Goal: Information Seeking & Learning: Compare options

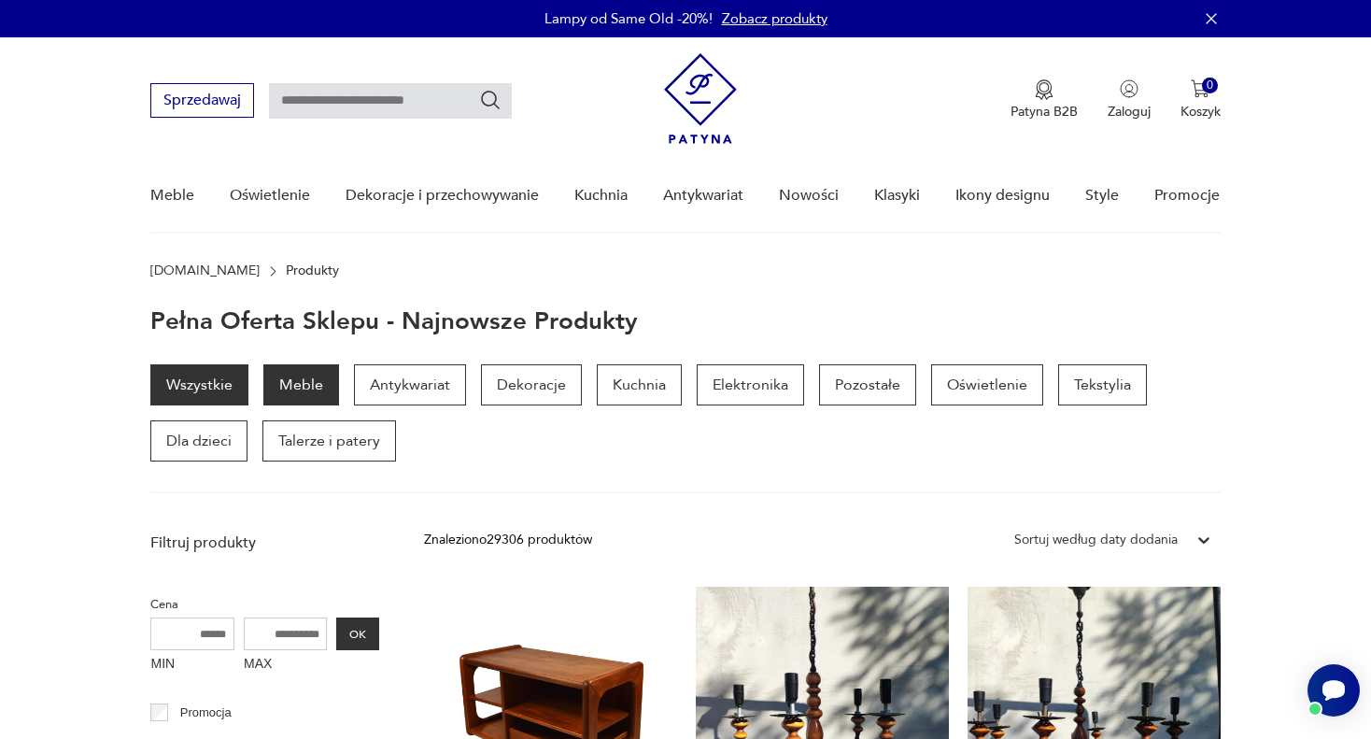
click at [309, 384] on p "Meble" at bounding box center [301, 384] width 76 height 41
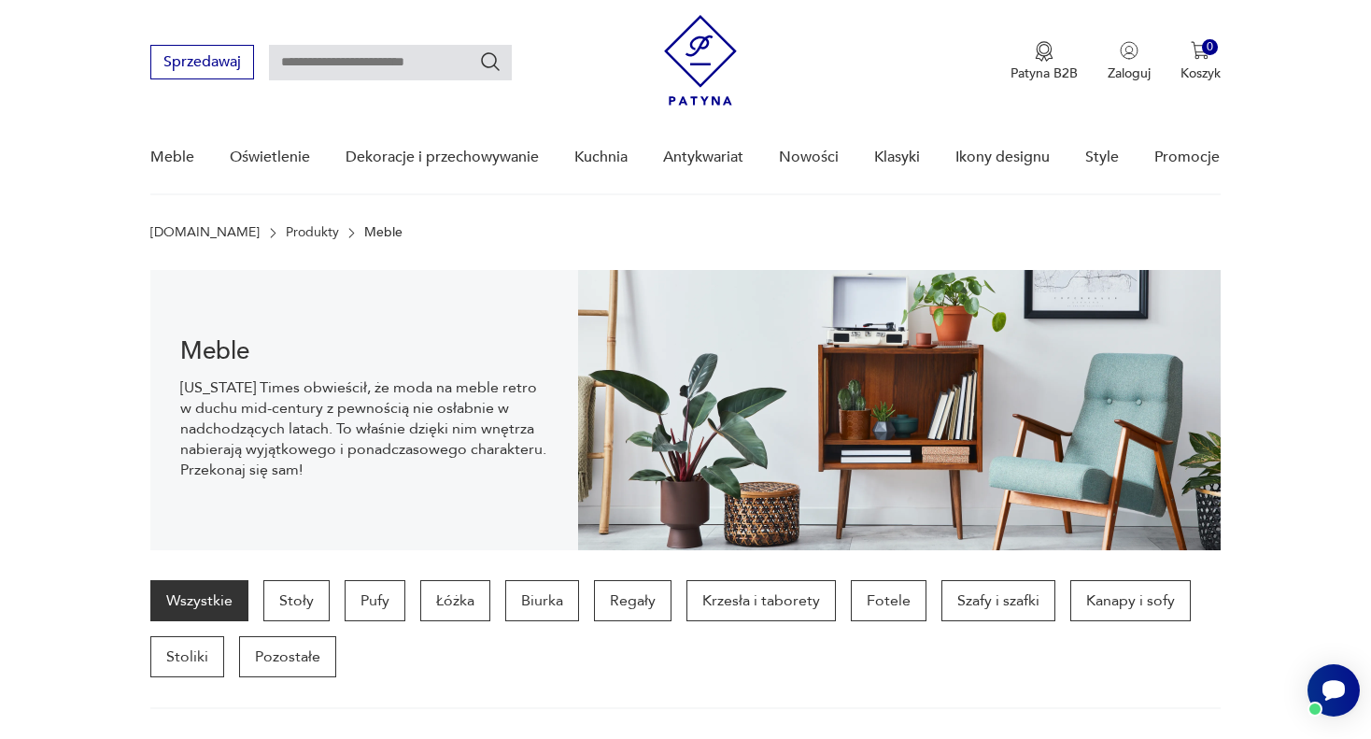
scroll to position [185, 0]
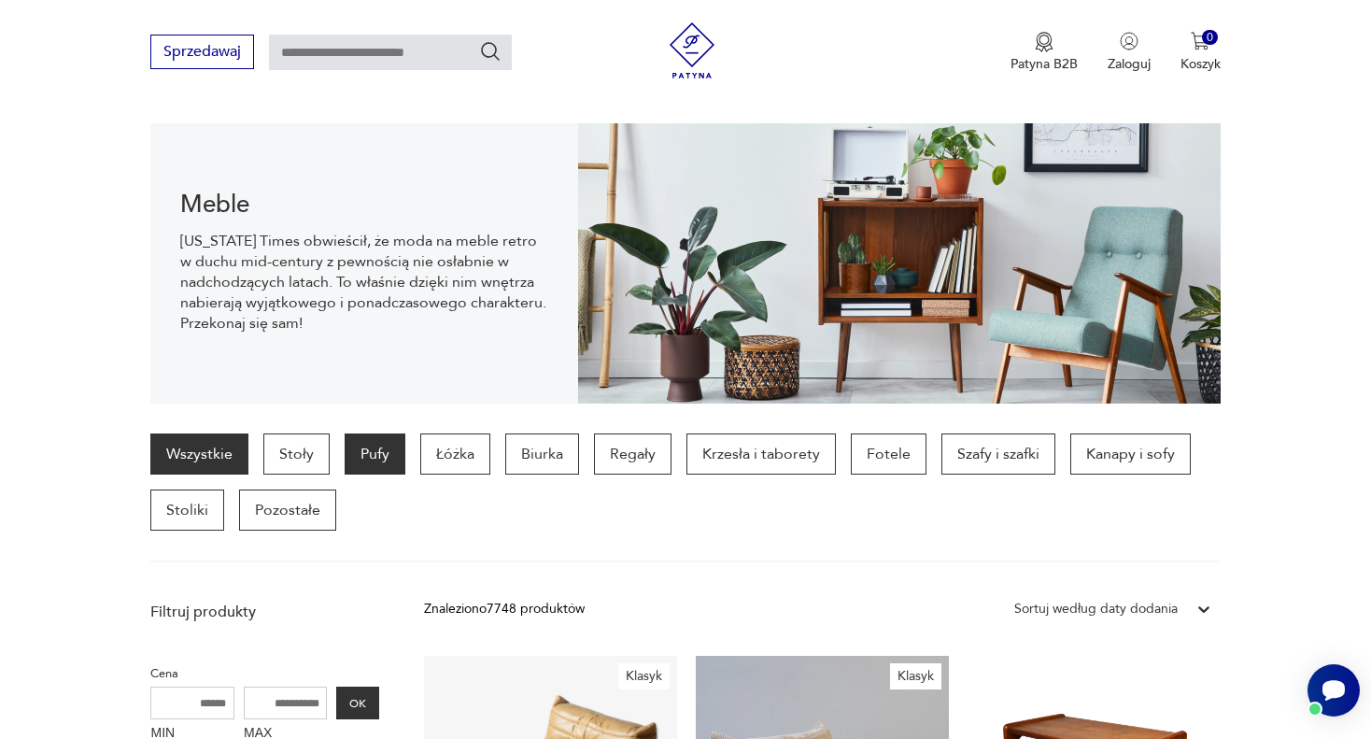
click at [375, 457] on p "Pufy" at bounding box center [375, 453] width 61 height 41
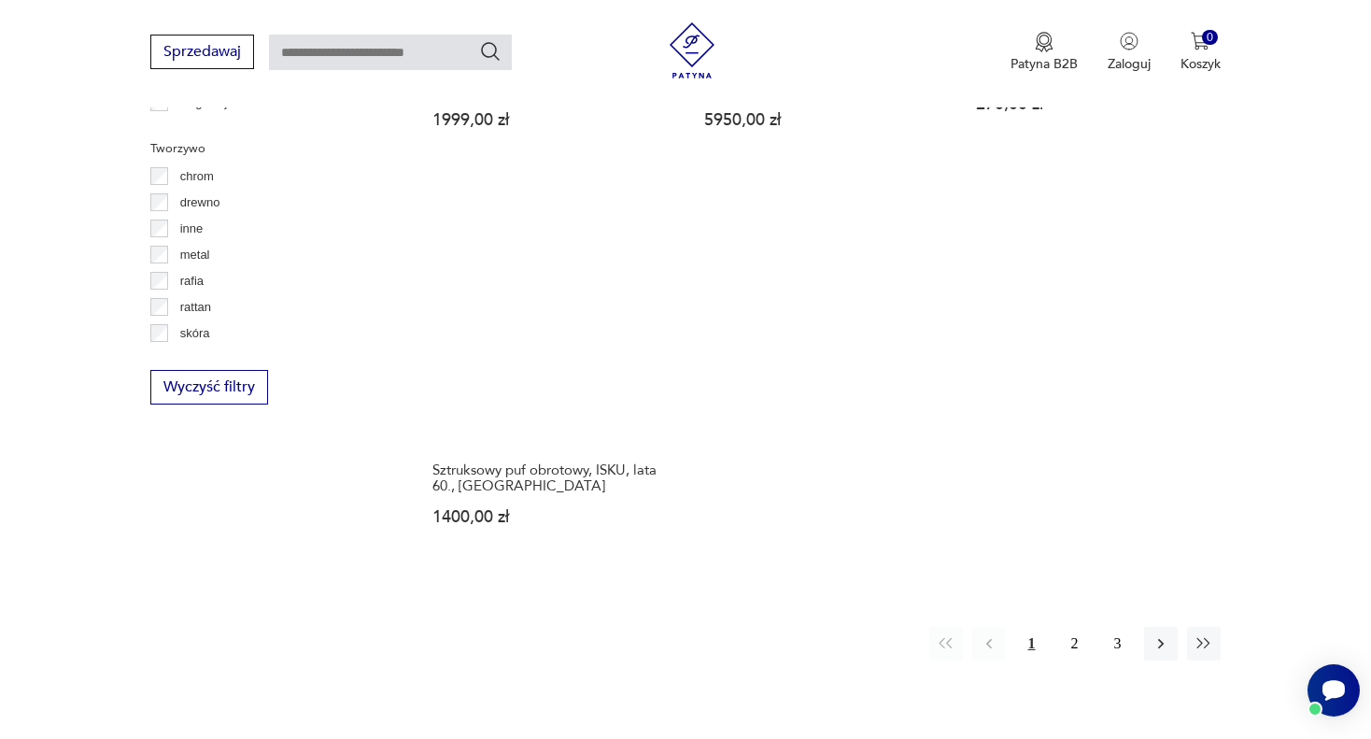
scroll to position [2830, 0]
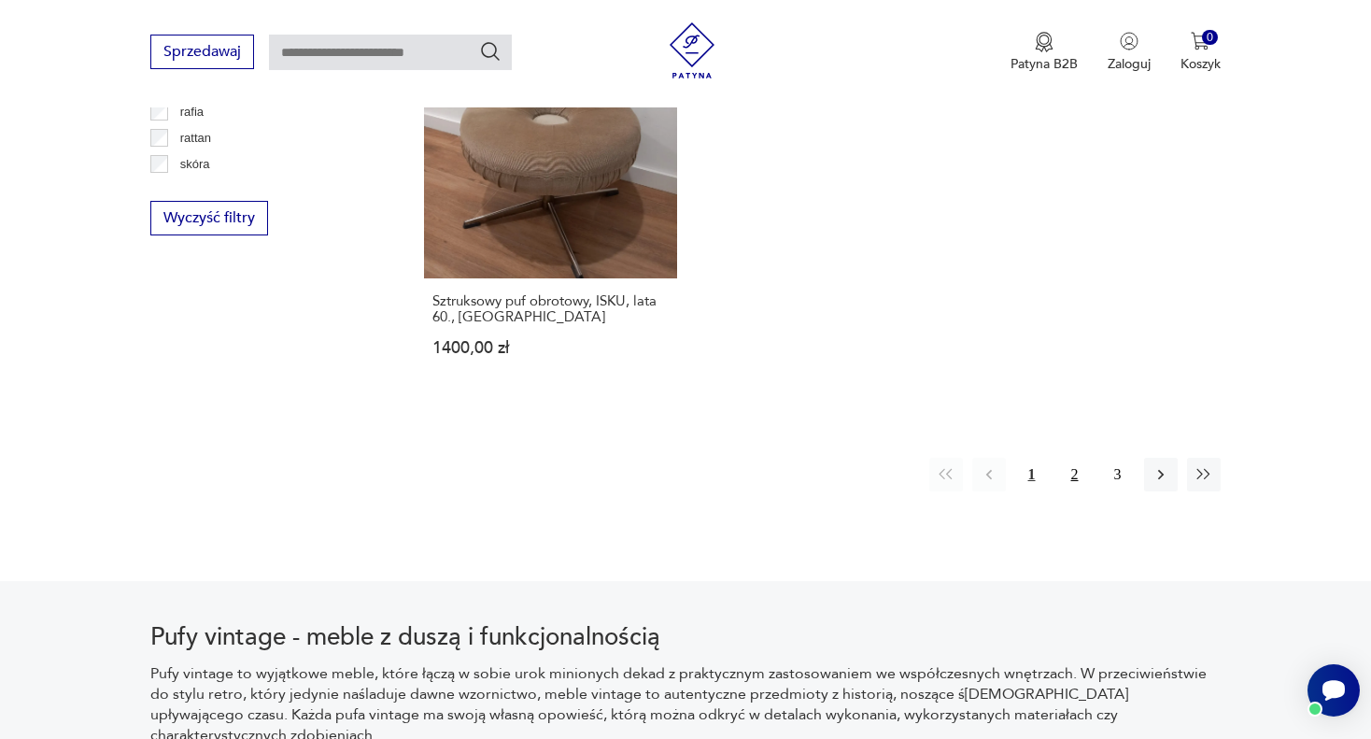
click at [1075, 463] on button "2" at bounding box center [1075, 475] width 34 height 34
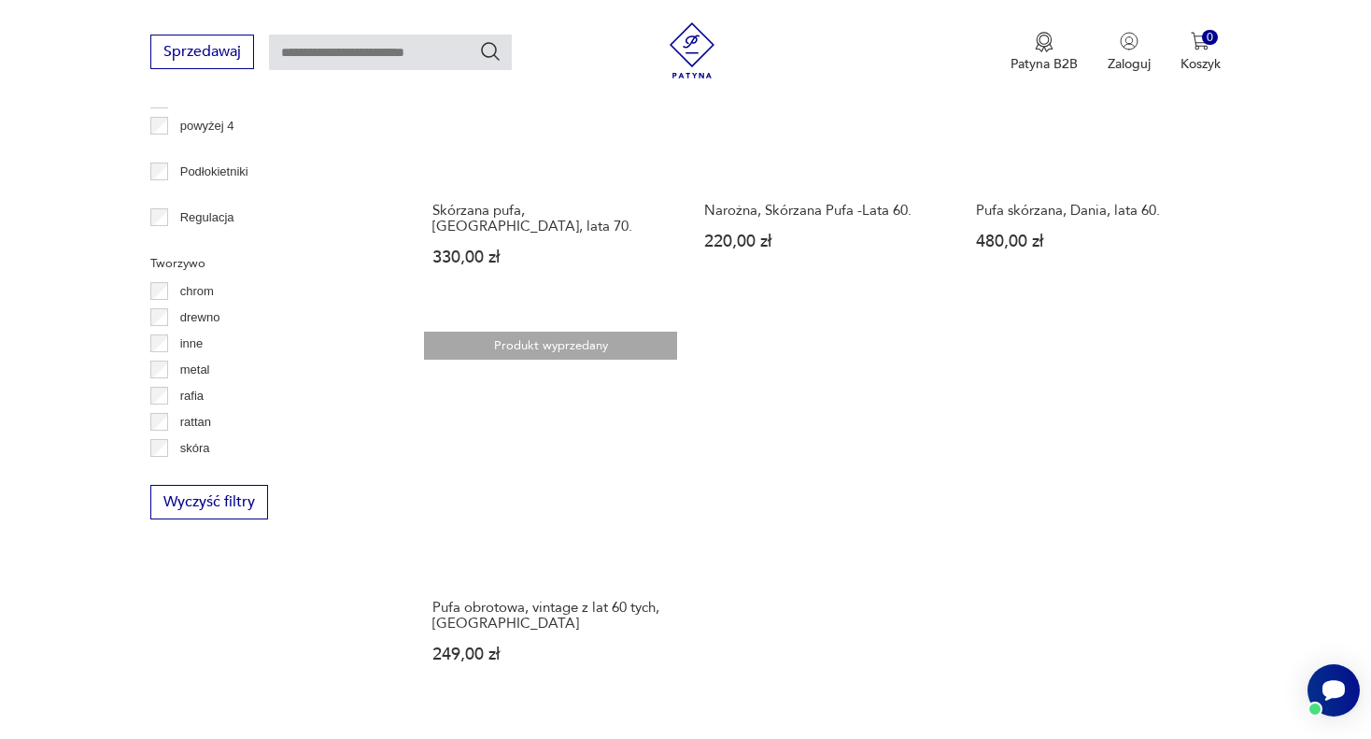
scroll to position [2642, 0]
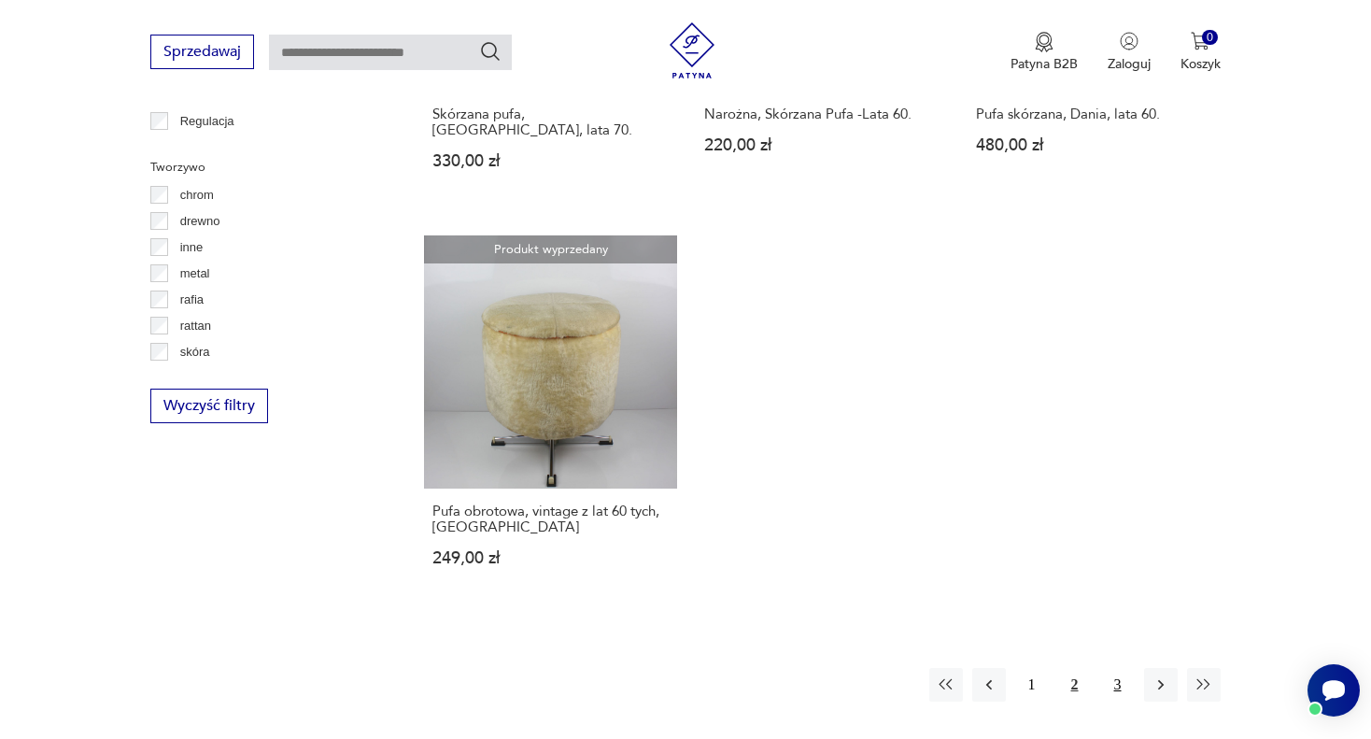
click at [1116, 672] on button "3" at bounding box center [1118, 685] width 34 height 34
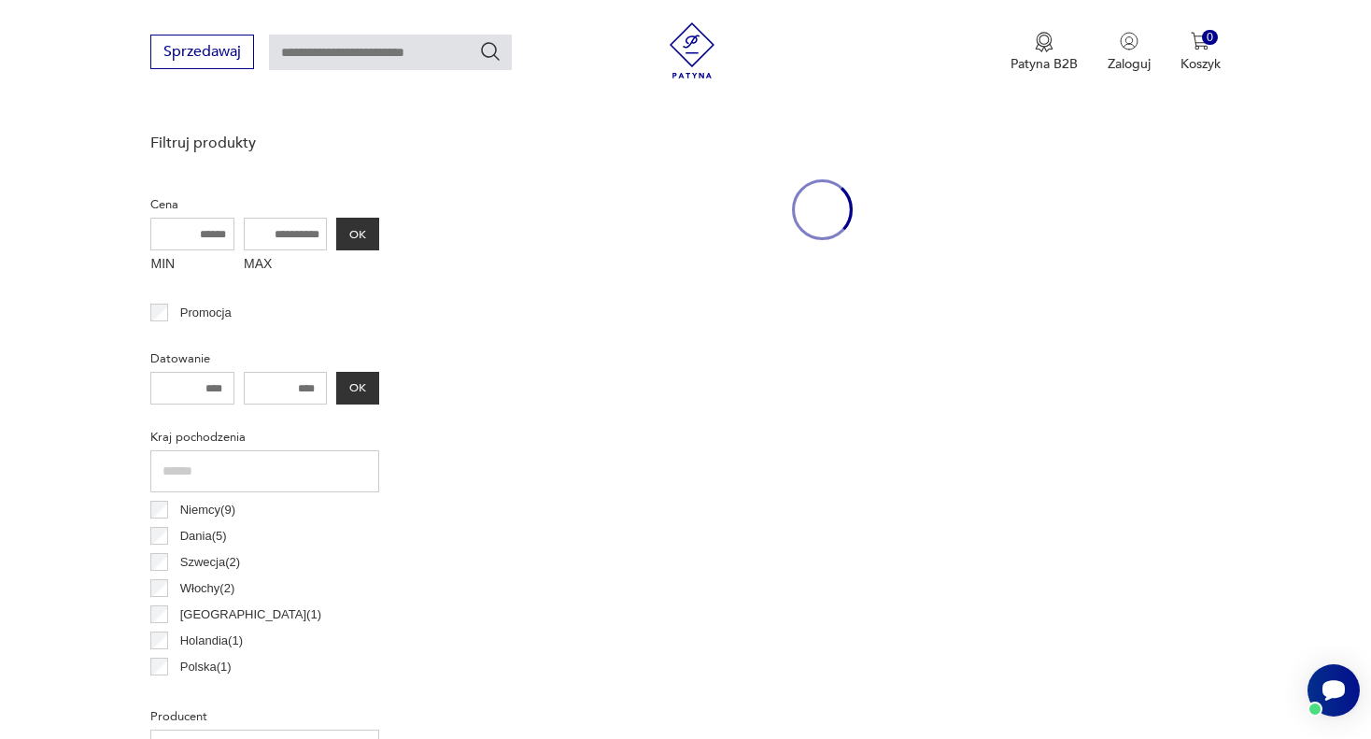
scroll to position [495, 0]
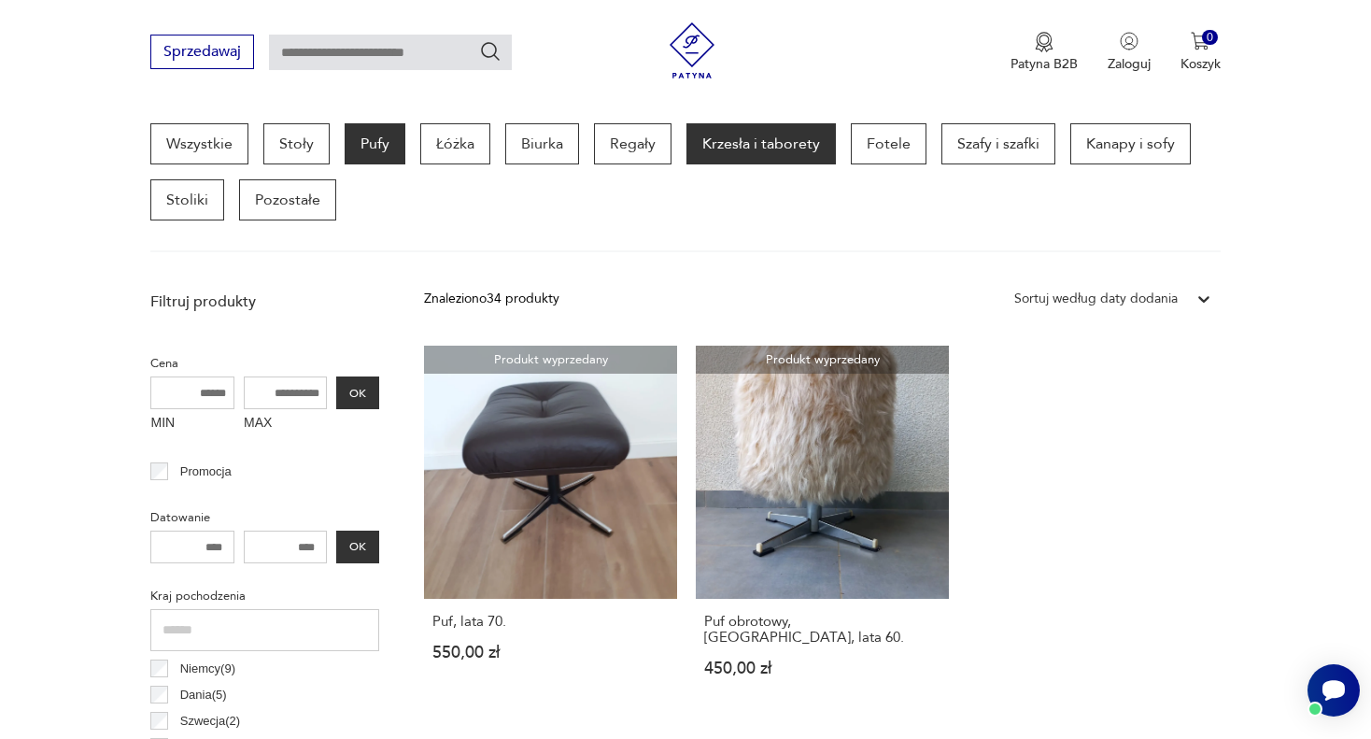
click at [747, 151] on p "Krzesła i taborety" at bounding box center [761, 143] width 149 height 41
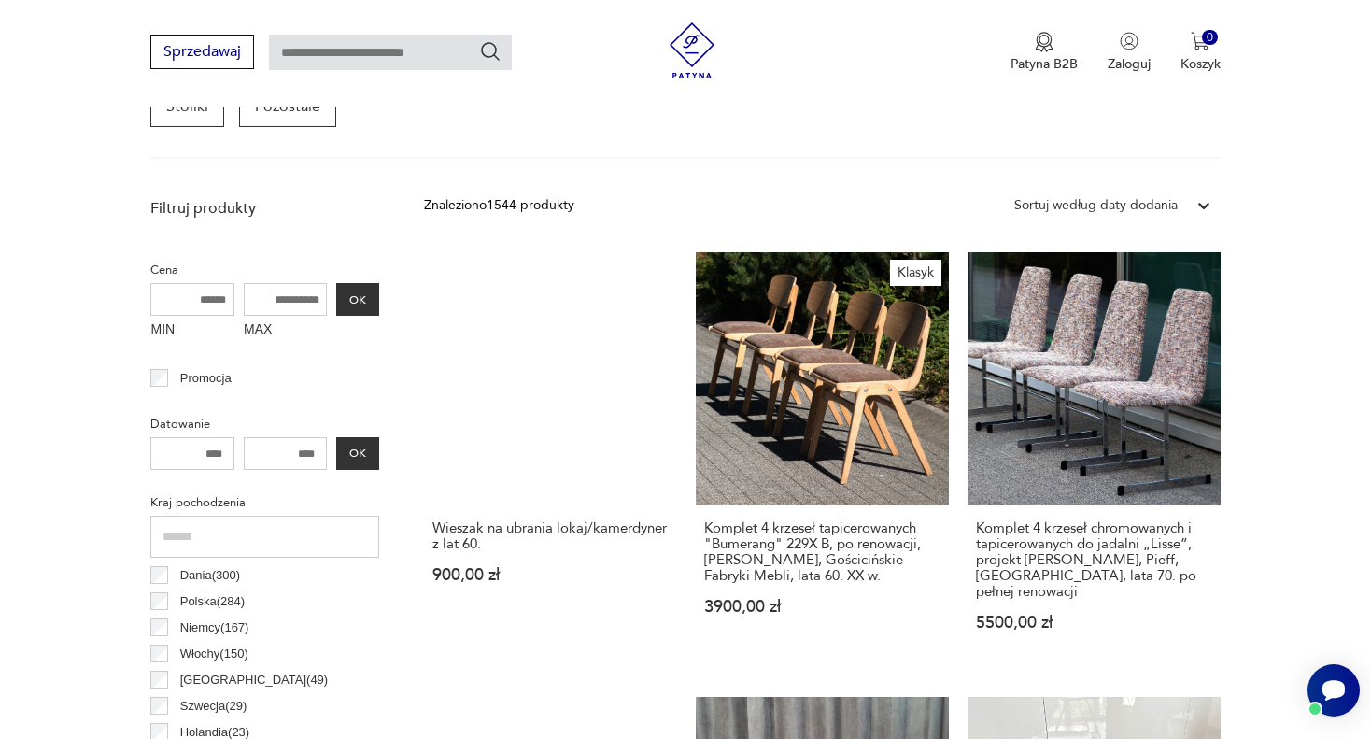
scroll to position [215, 0]
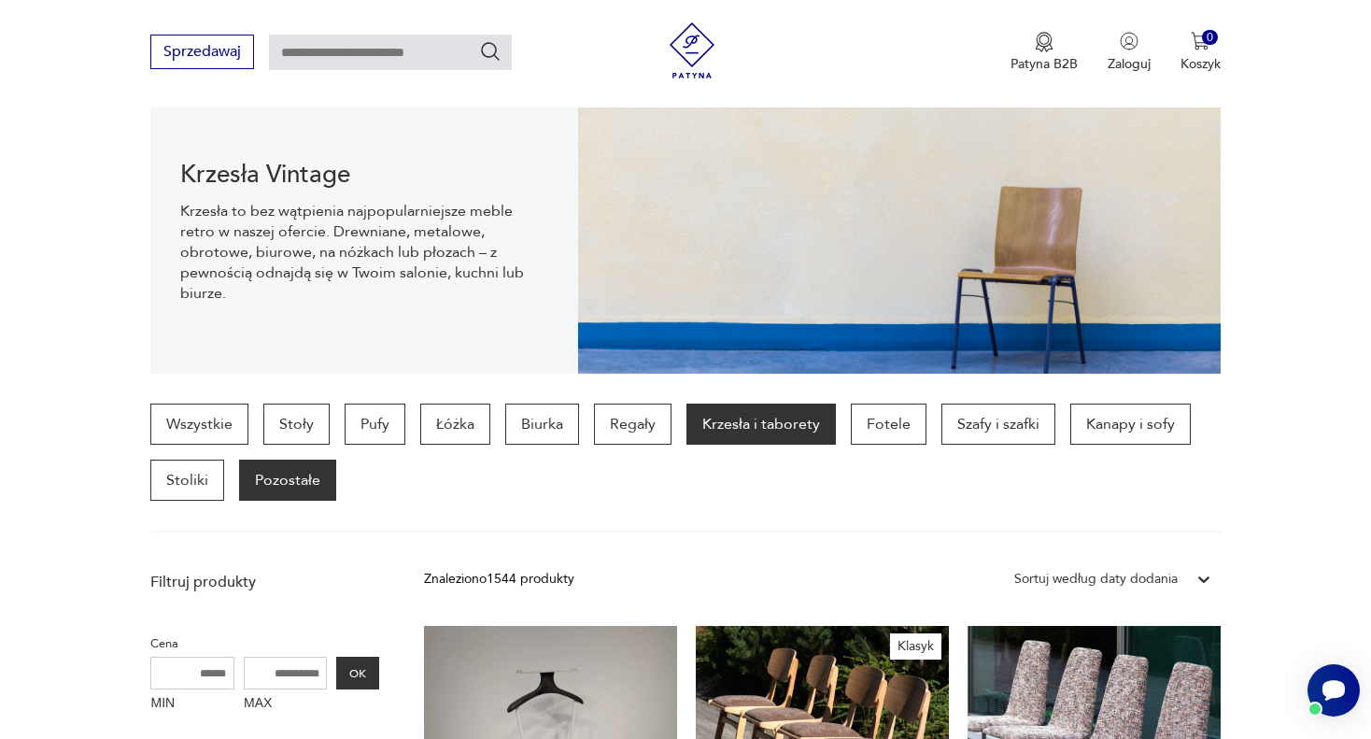
click at [290, 475] on p "Pozostałe" at bounding box center [287, 480] width 97 height 41
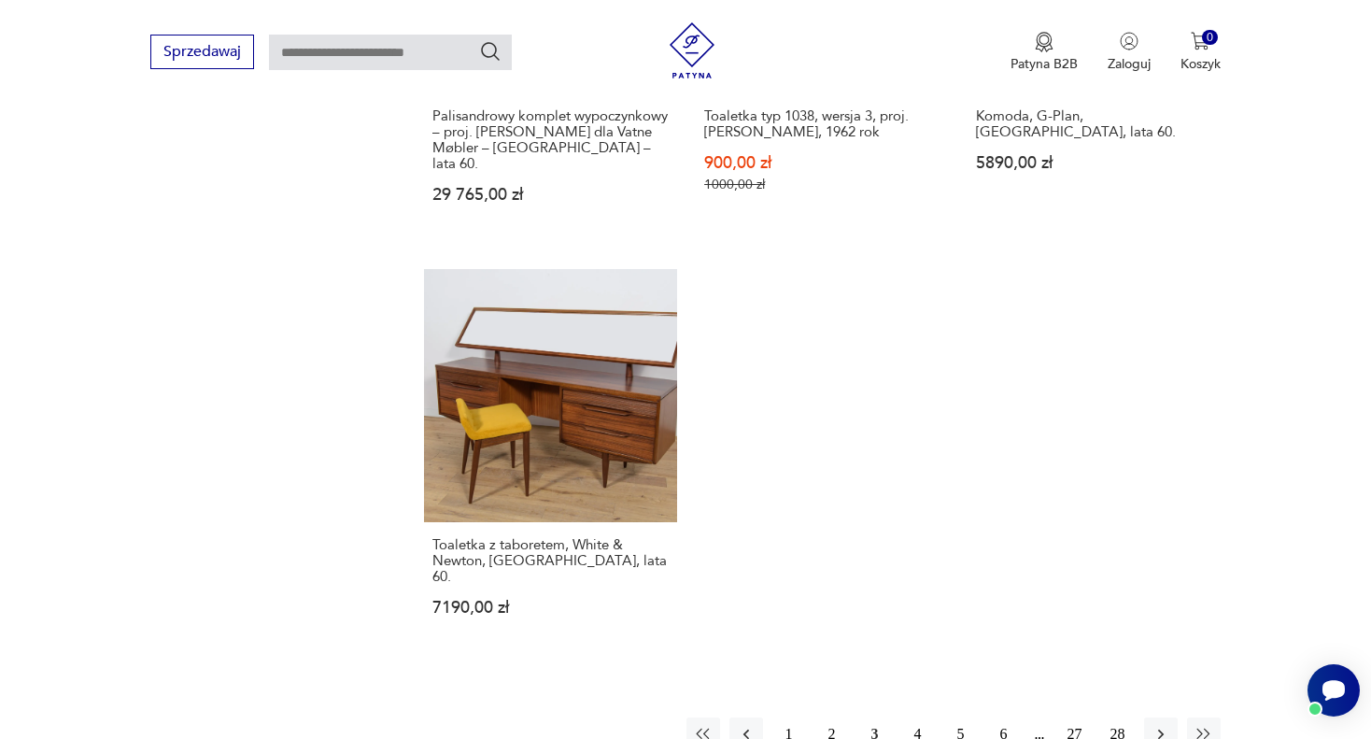
scroll to position [2643, 0]
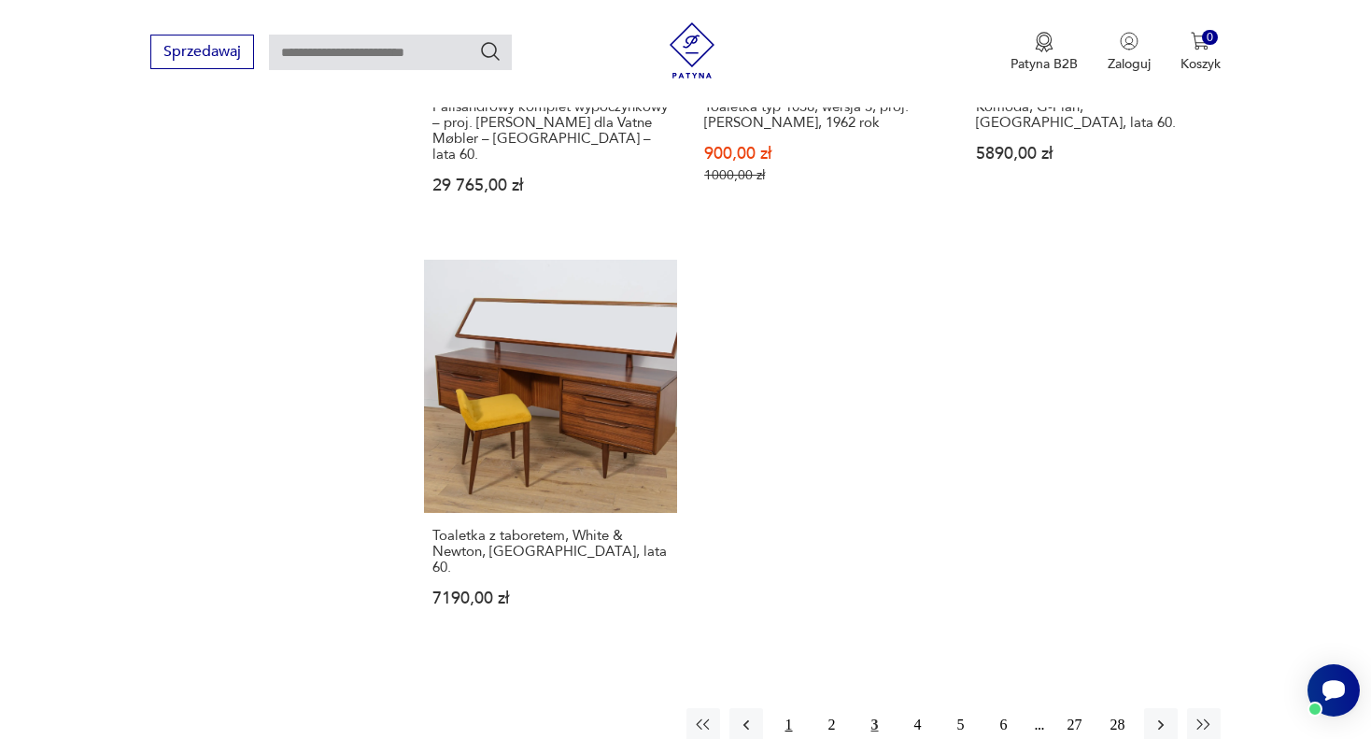
click at [786, 708] on button "1" at bounding box center [789, 725] width 34 height 34
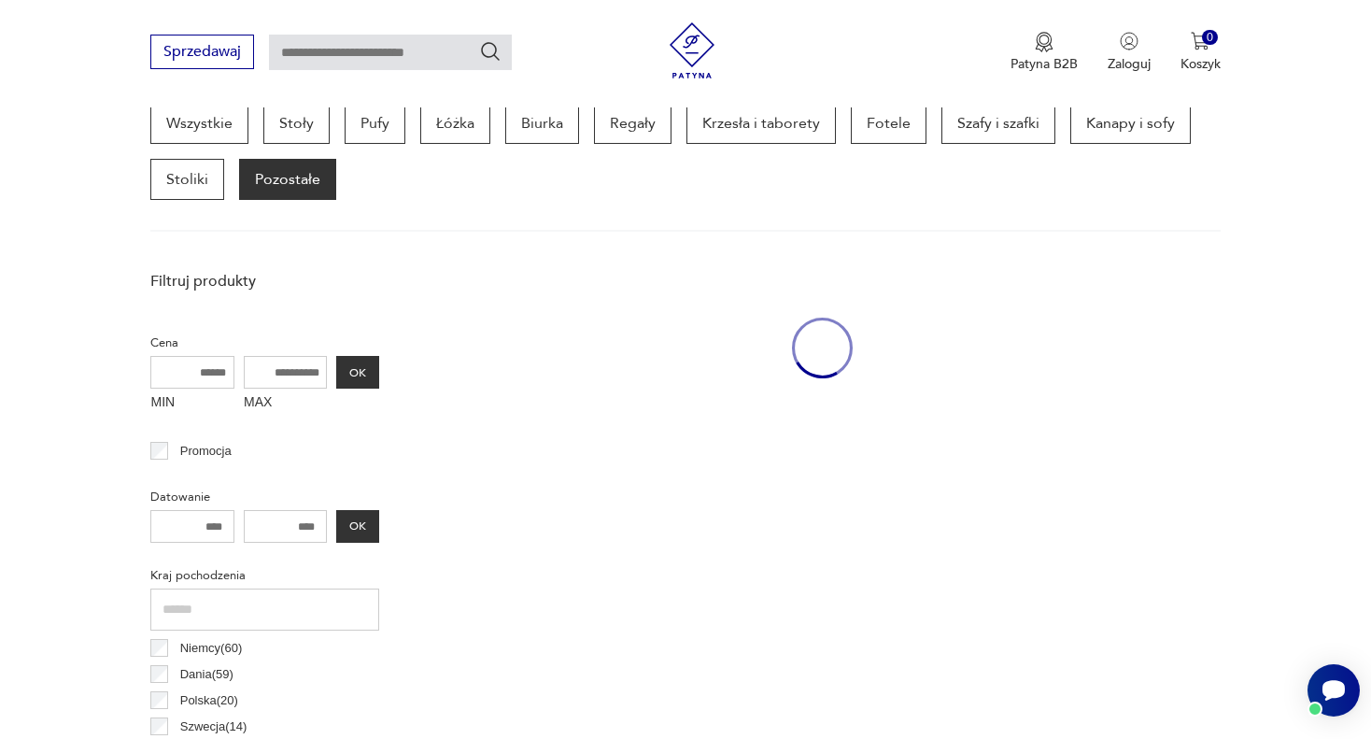
scroll to position [494, 0]
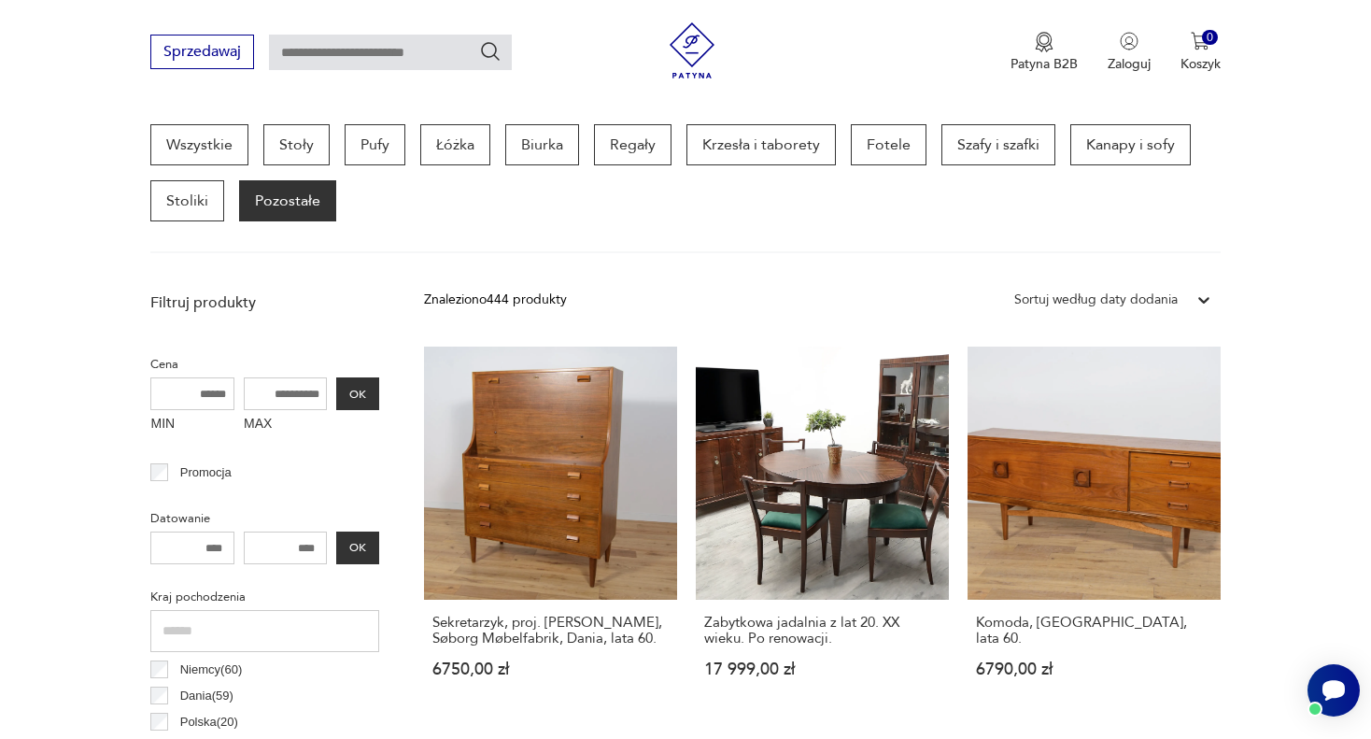
click at [437, 49] on input "text" at bounding box center [390, 52] width 243 height 35
type input "*******"
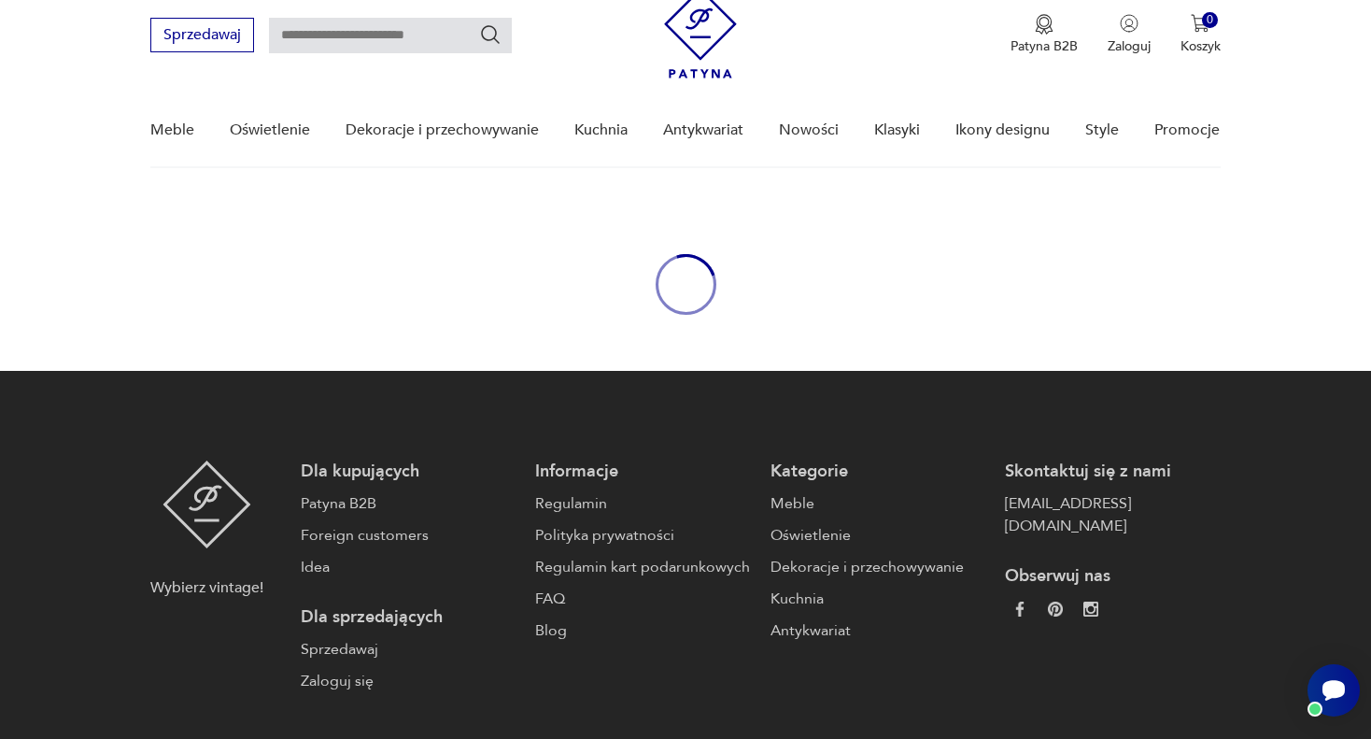
type input "*******"
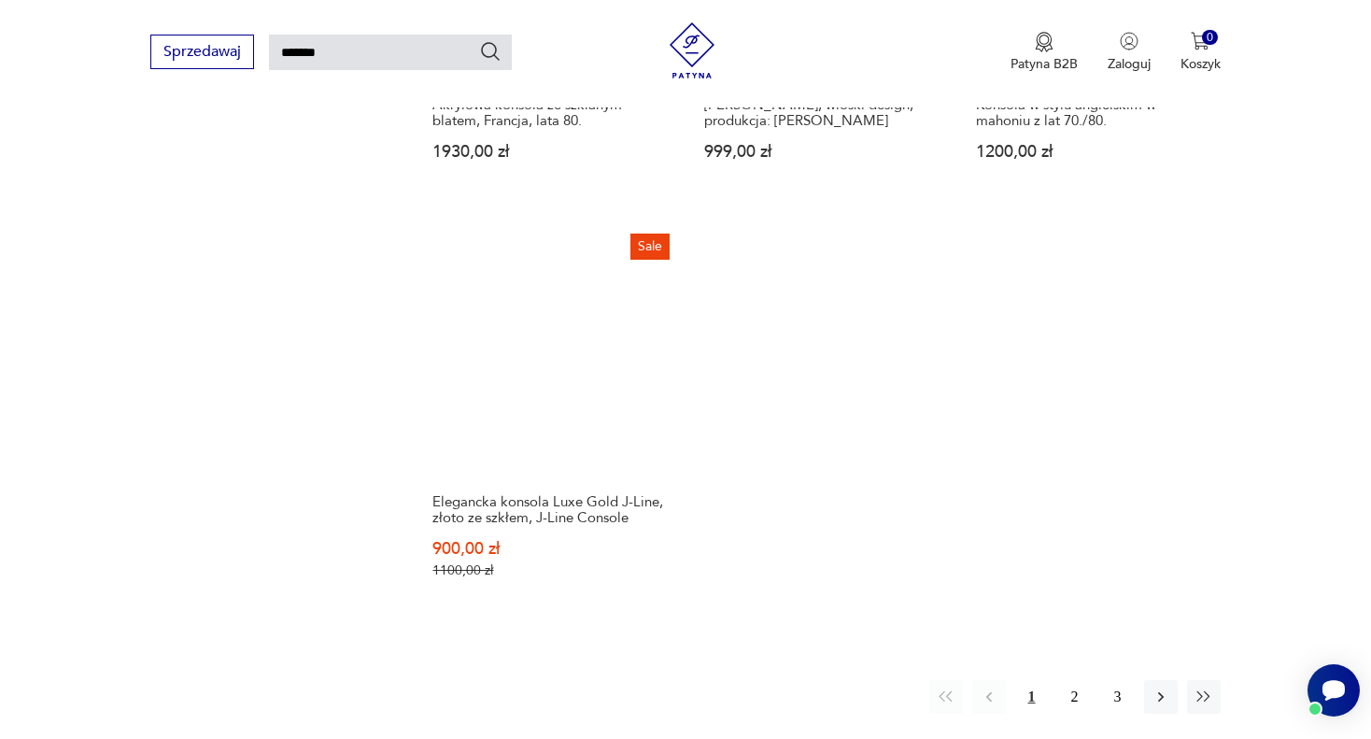
scroll to position [2202, 0]
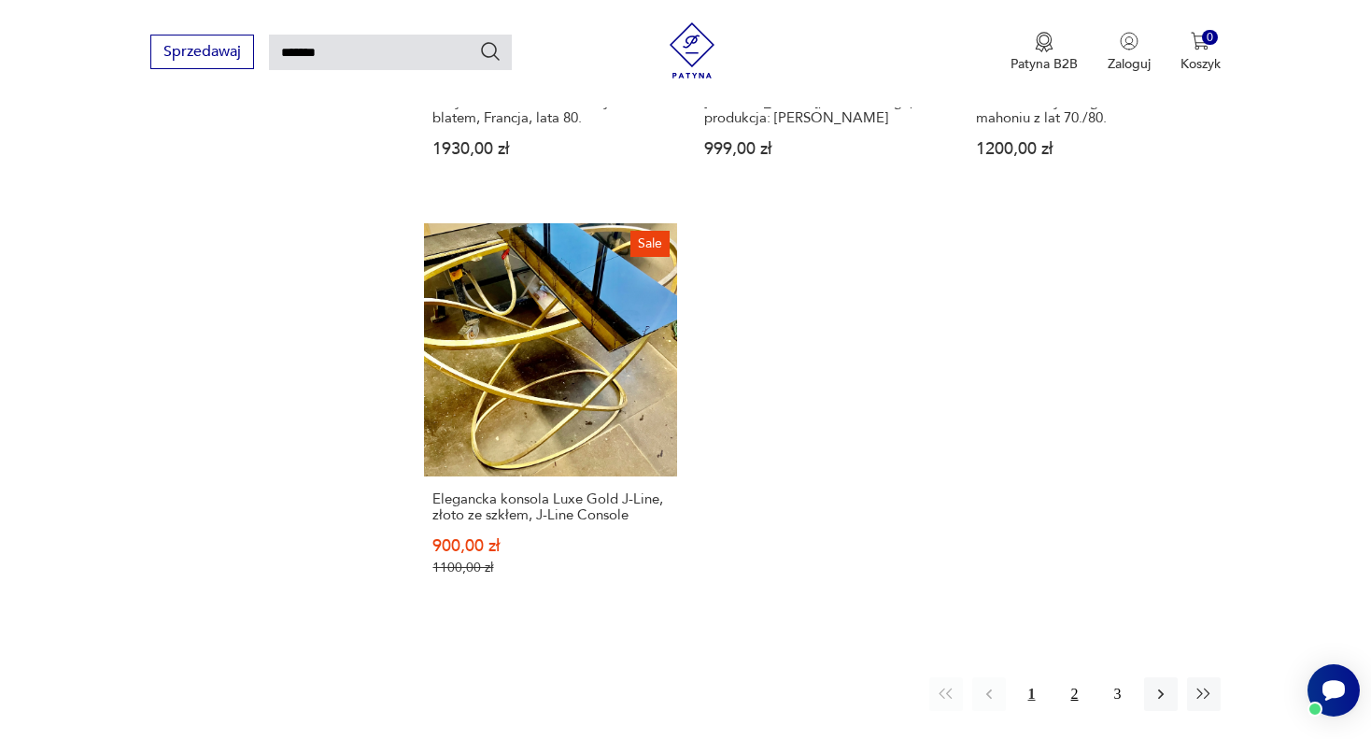
click at [1078, 677] on button "2" at bounding box center [1075, 694] width 34 height 34
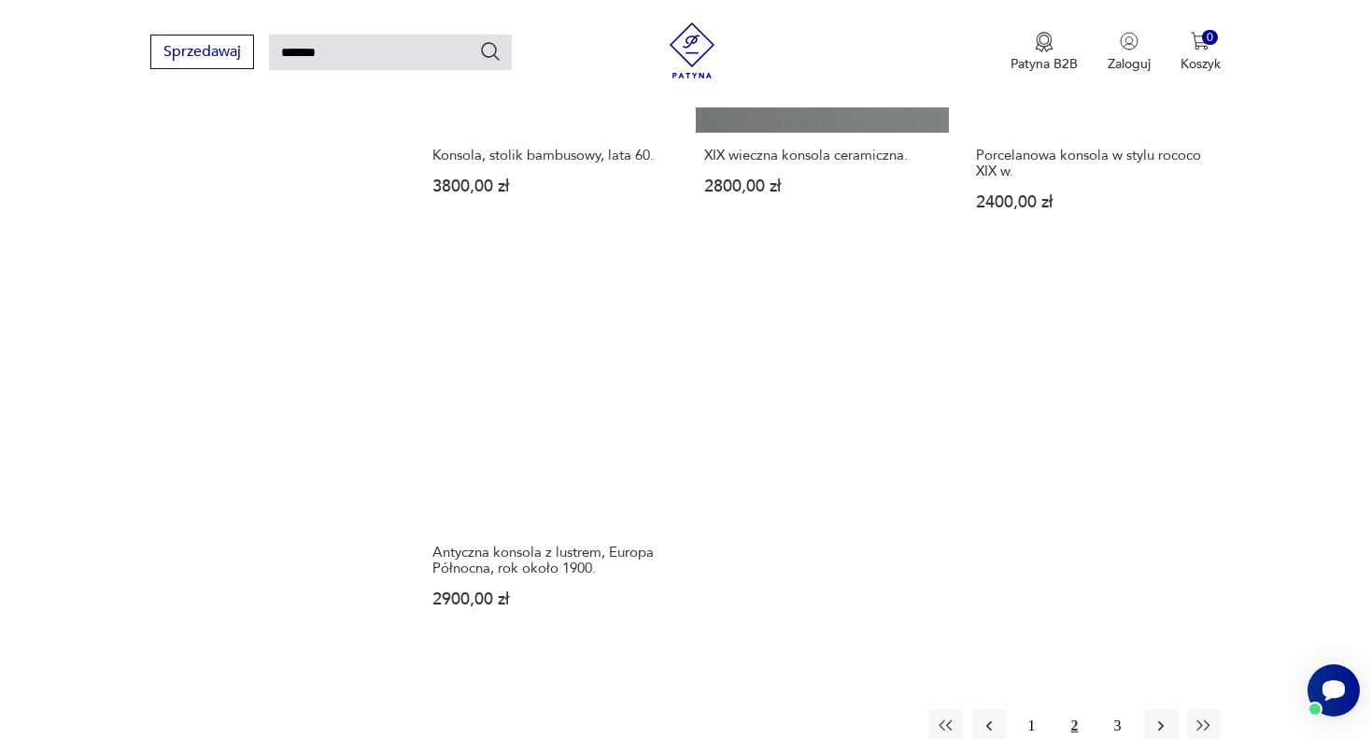
scroll to position [2307, 0]
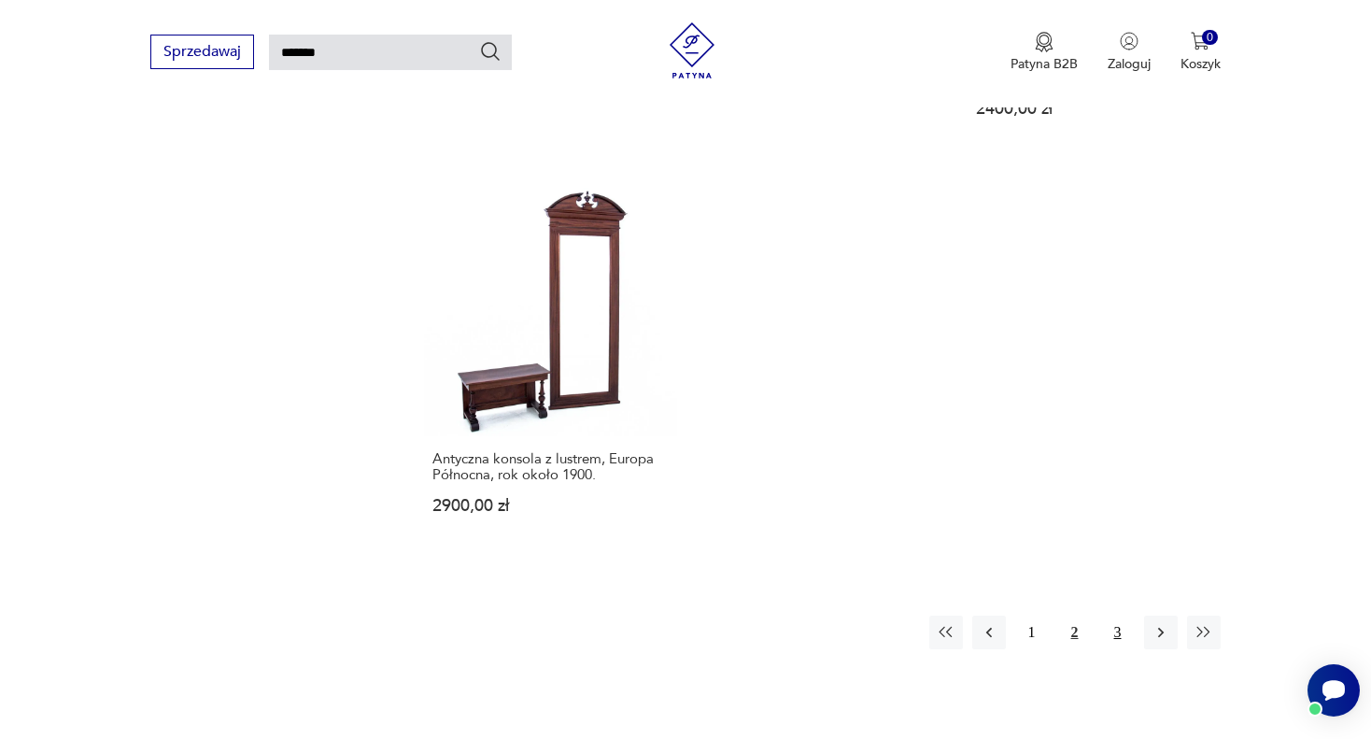
click at [1116, 616] on button "3" at bounding box center [1118, 633] width 34 height 34
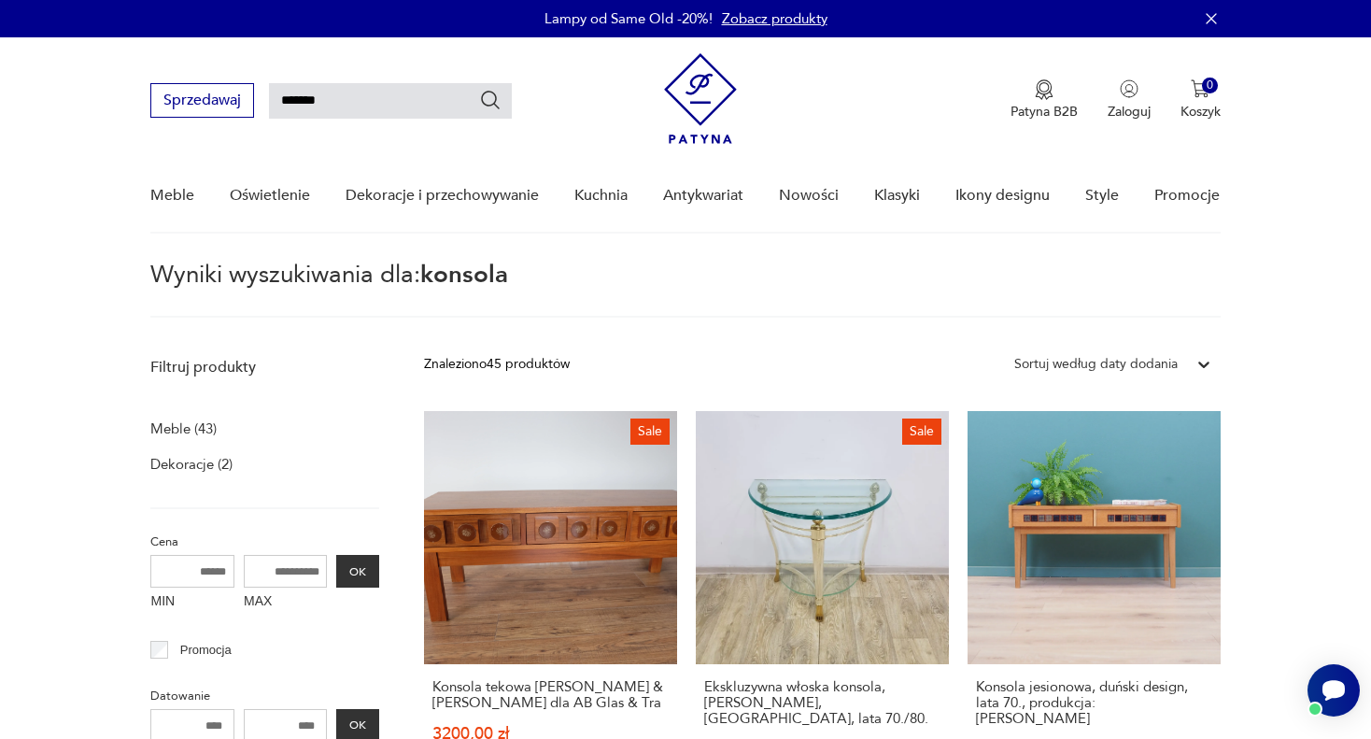
click at [366, 101] on input "*******" at bounding box center [390, 100] width 243 height 35
type input "*"
type input "**********"
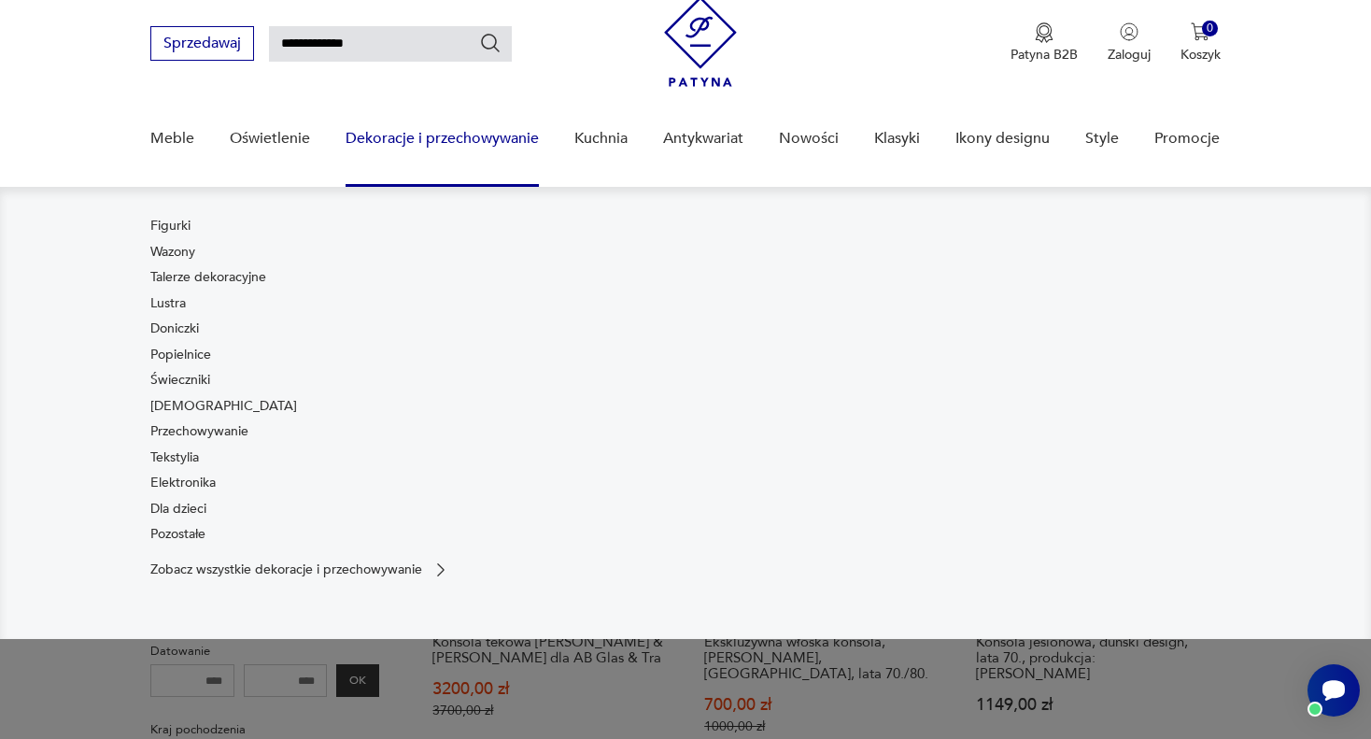
scroll to position [66, 0]
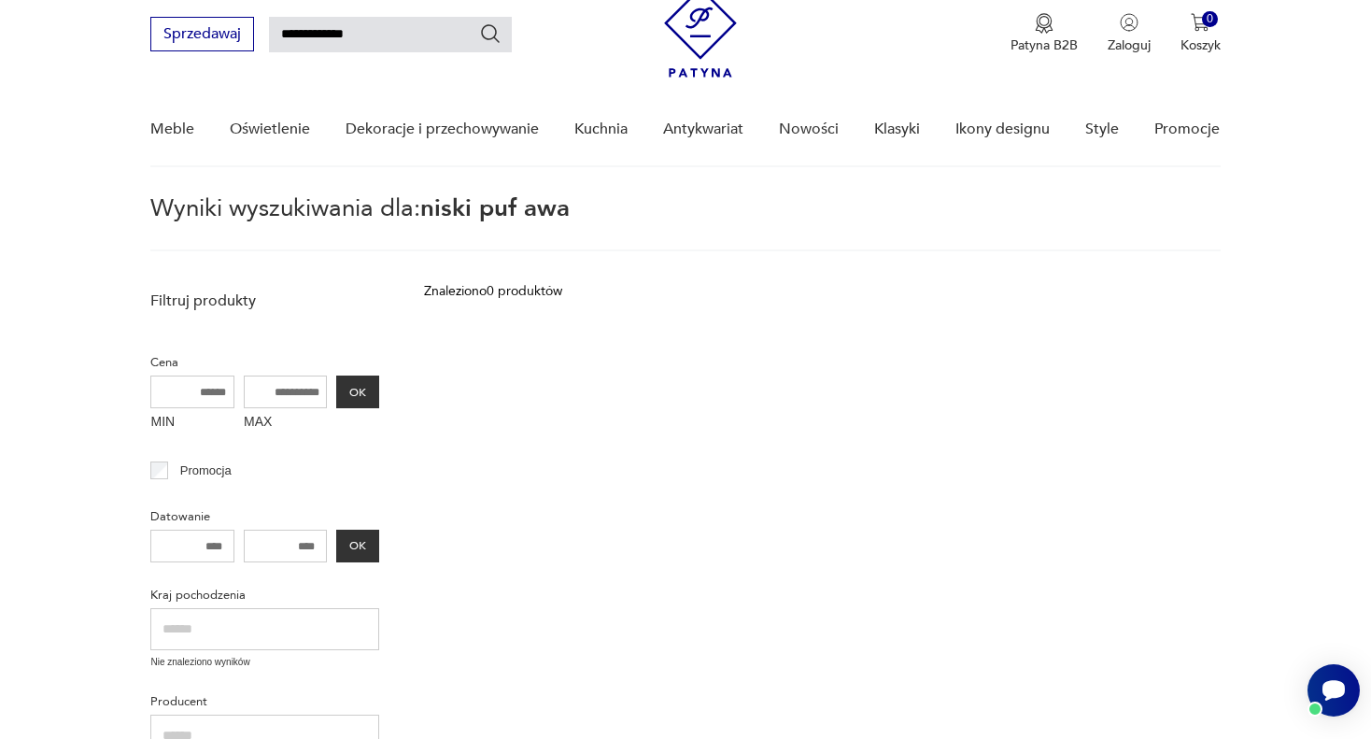
click at [335, 35] on input "**********" at bounding box center [390, 34] width 243 height 35
click at [376, 31] on input "**********" at bounding box center [390, 34] width 243 height 35
type input "**********"
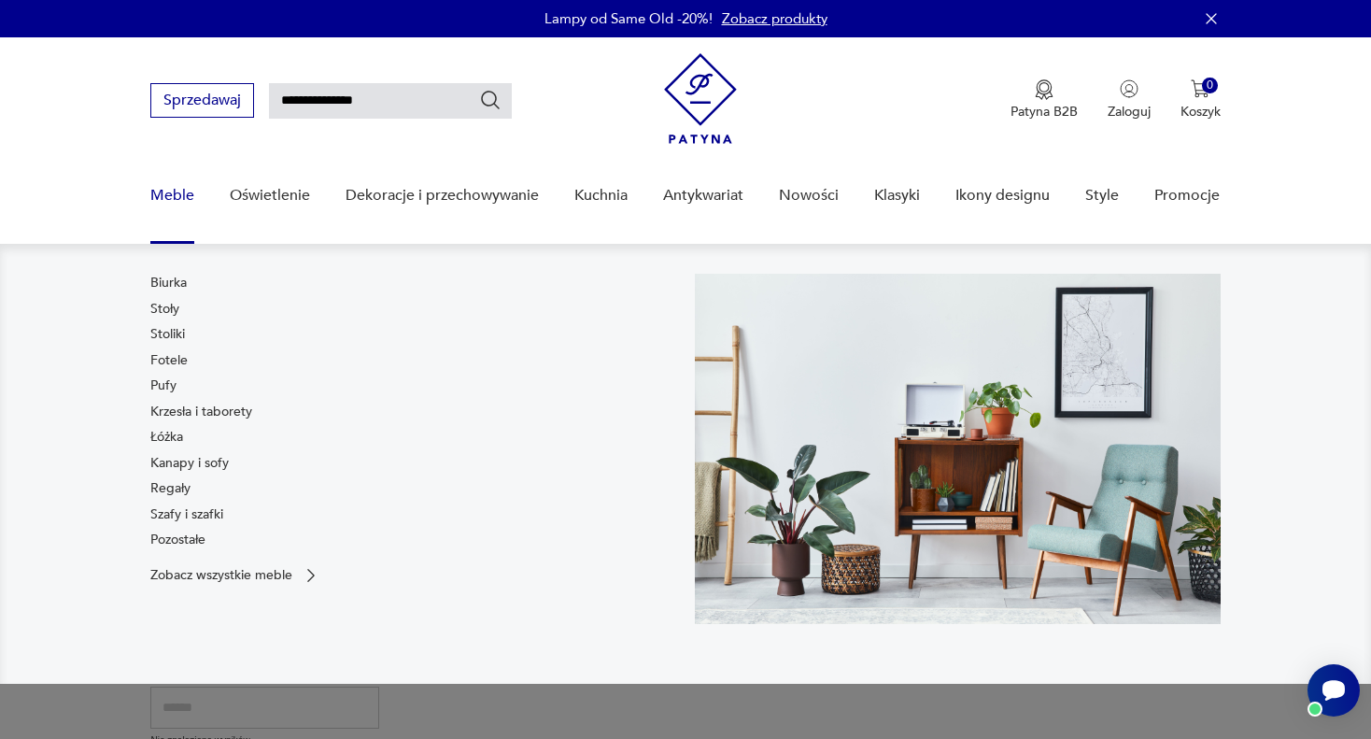
click at [173, 195] on link "Meble" at bounding box center [172, 196] width 44 height 72
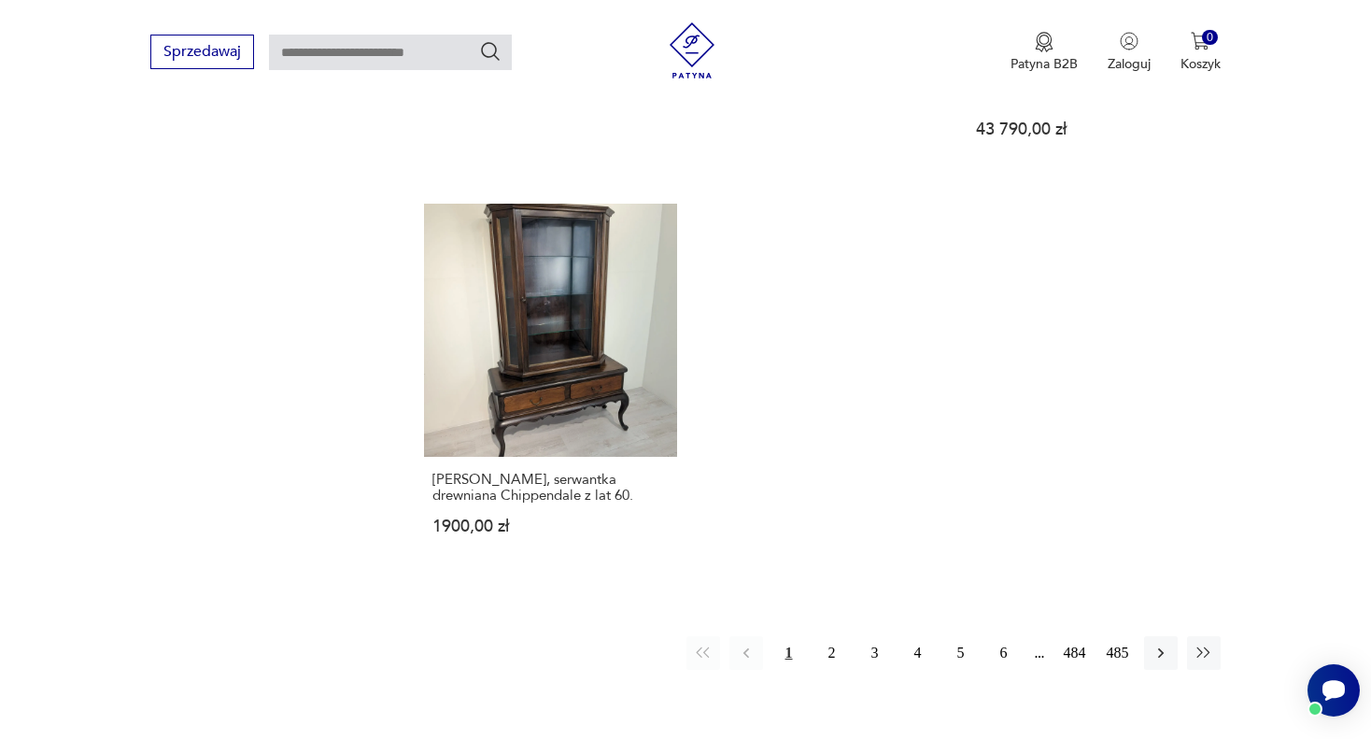
scroll to position [2682, 0]
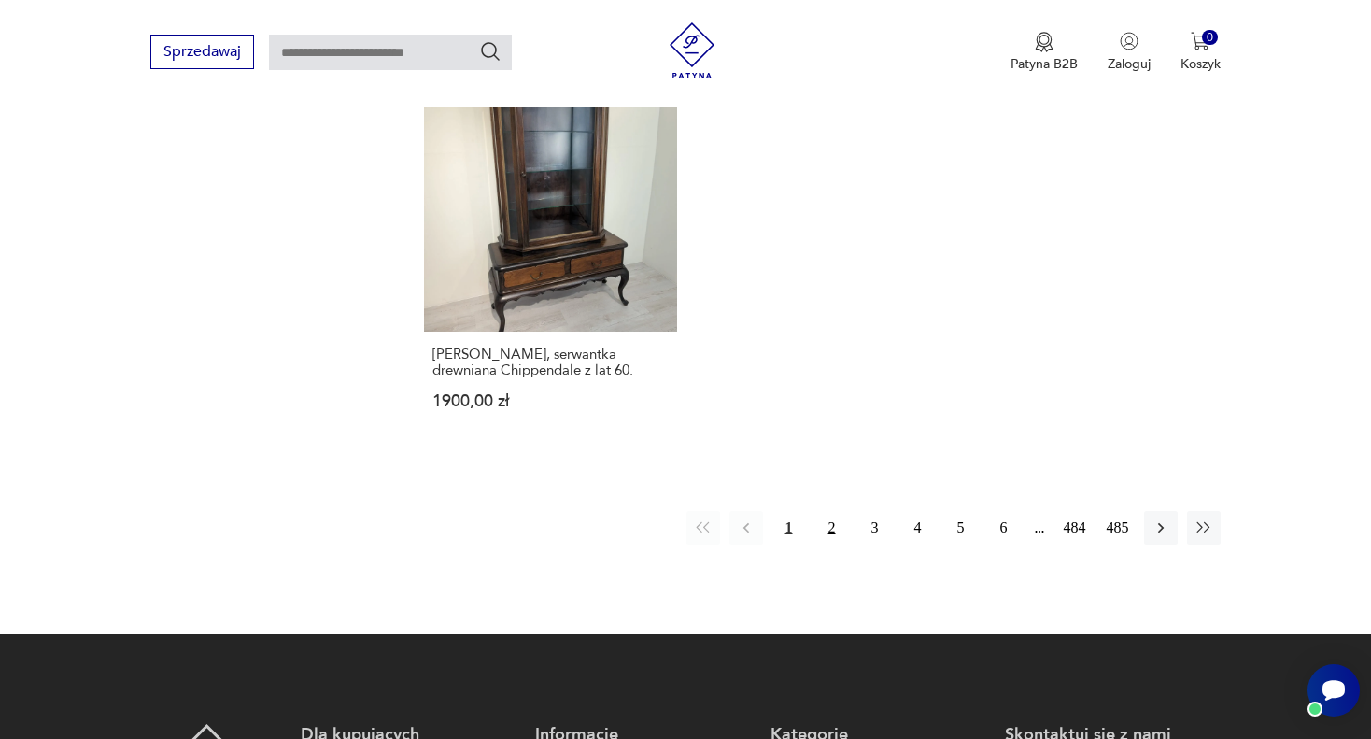
click at [832, 527] on button "2" at bounding box center [832, 528] width 34 height 34
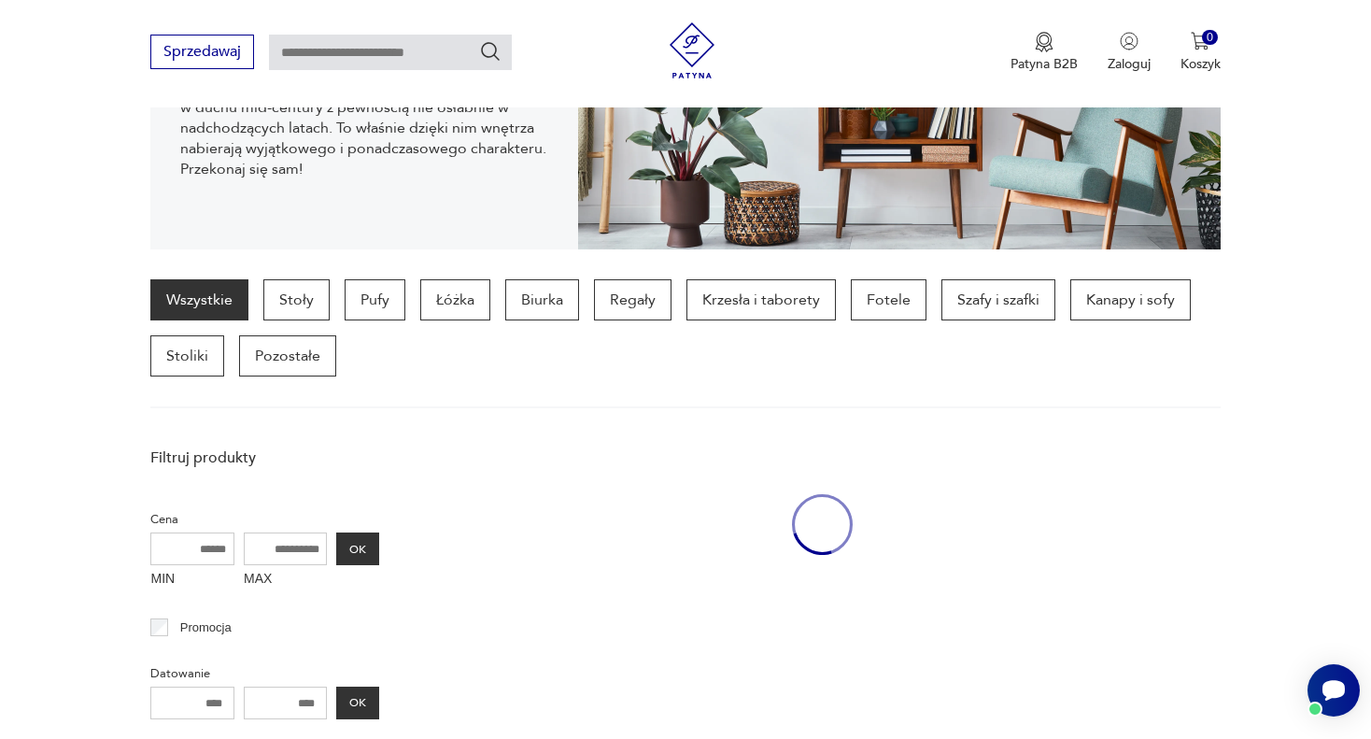
scroll to position [336, 0]
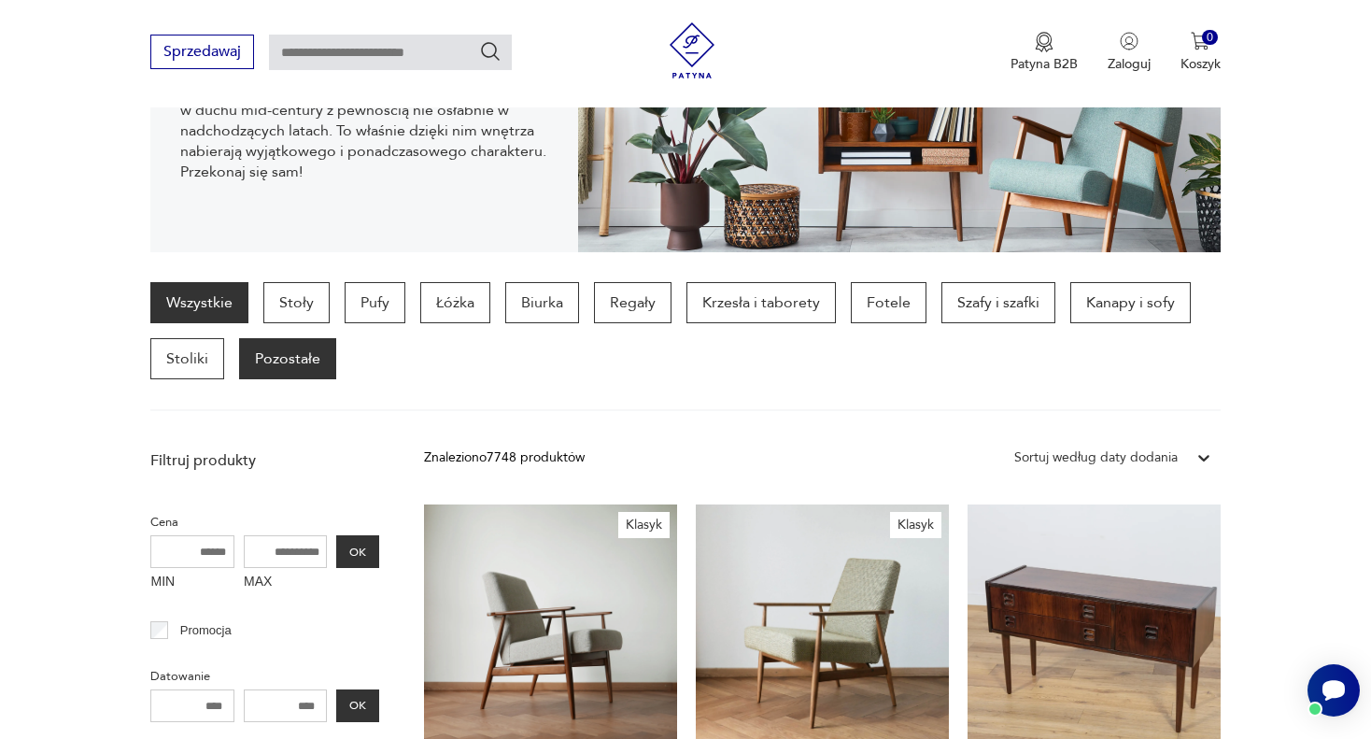
click at [300, 356] on p "Pozostałe" at bounding box center [287, 358] width 97 height 41
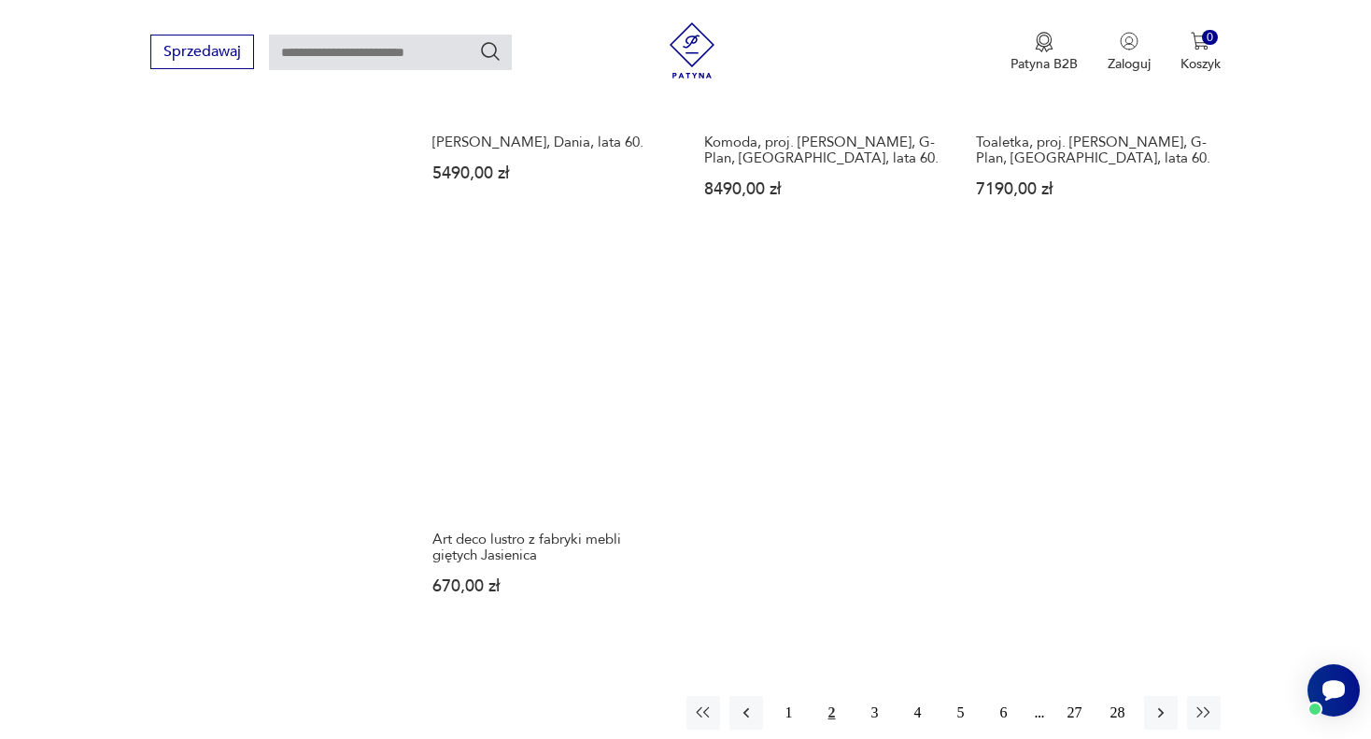
scroll to position [2643, 0]
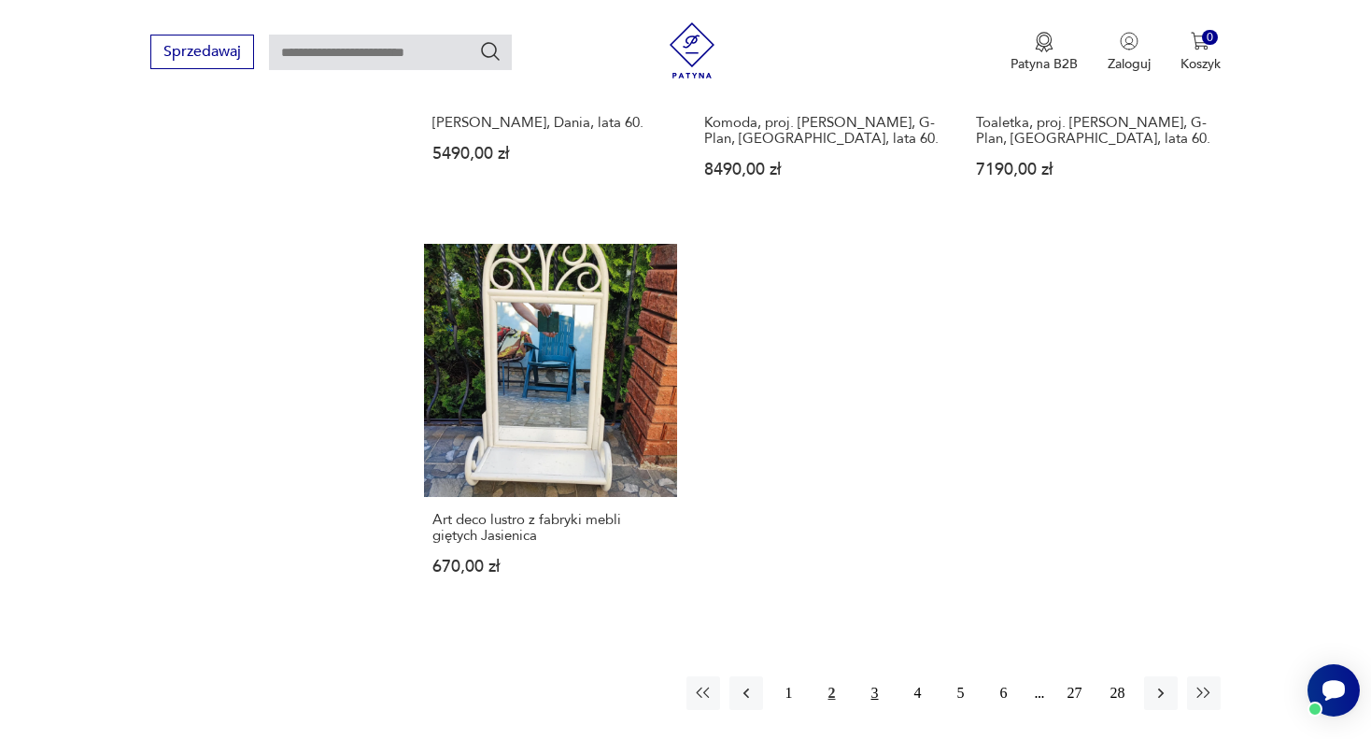
click at [875, 692] on button "3" at bounding box center [875, 693] width 34 height 34
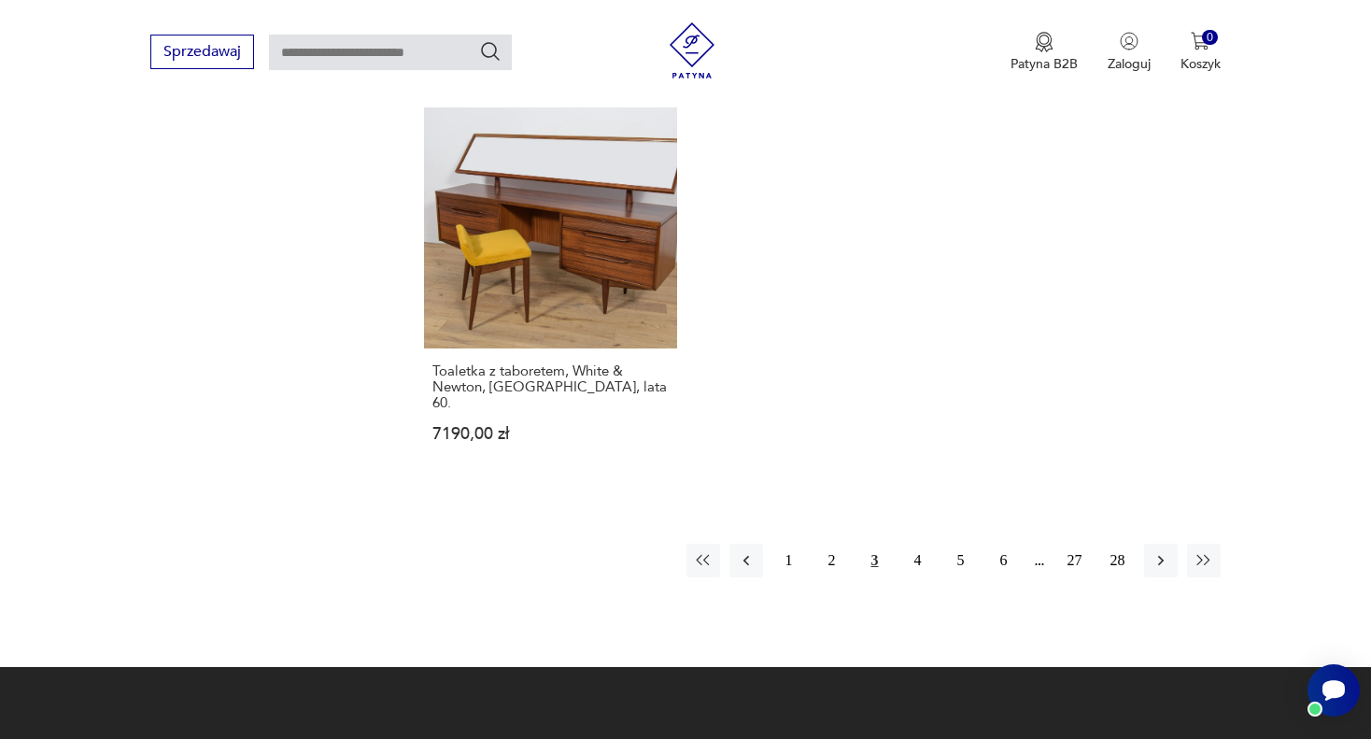
scroll to position [2829, 0]
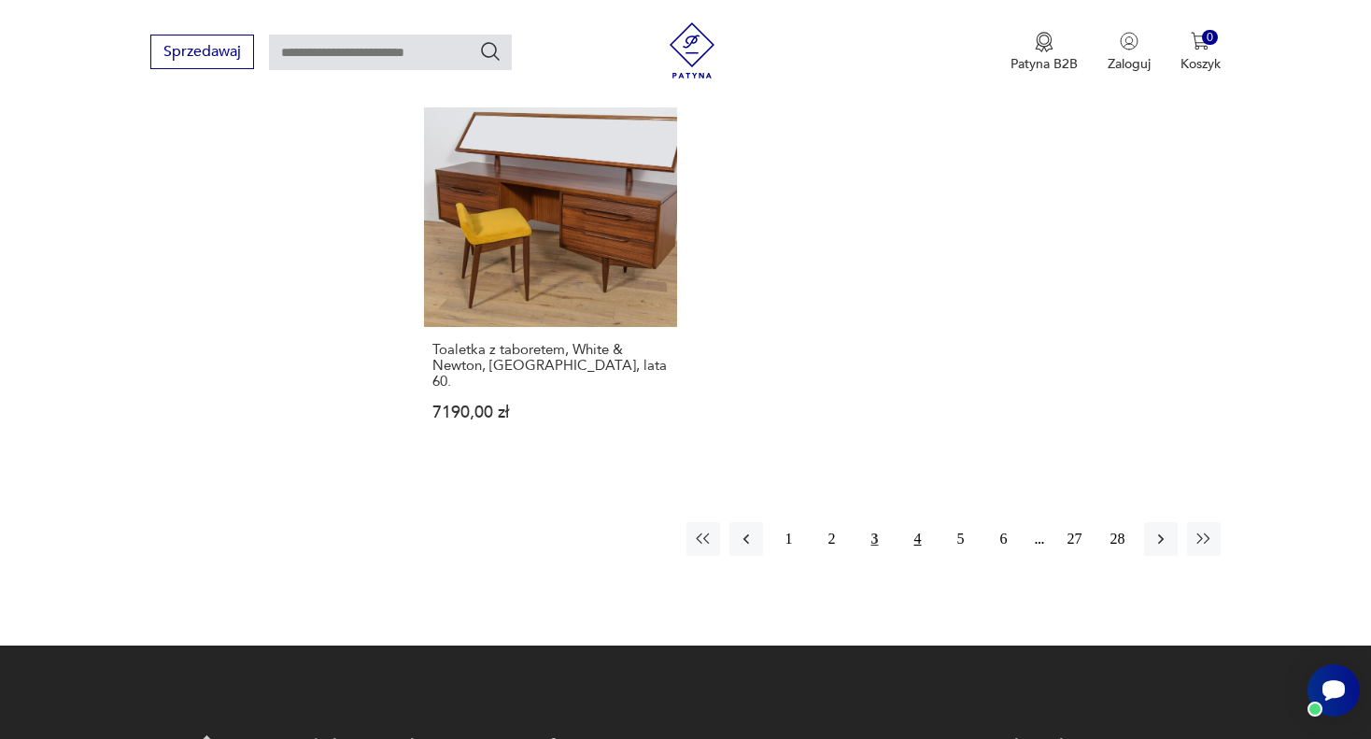
click at [917, 522] on button "4" at bounding box center [918, 539] width 34 height 34
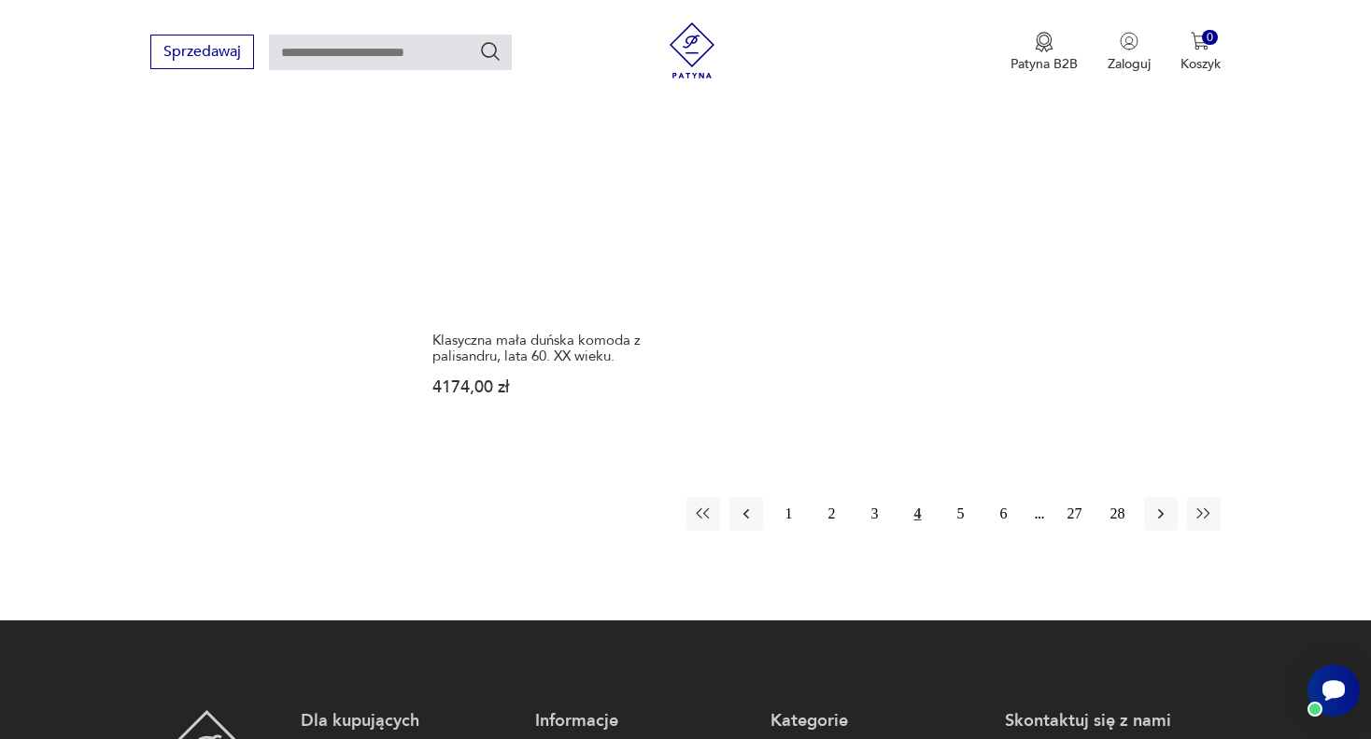
scroll to position [2923, 0]
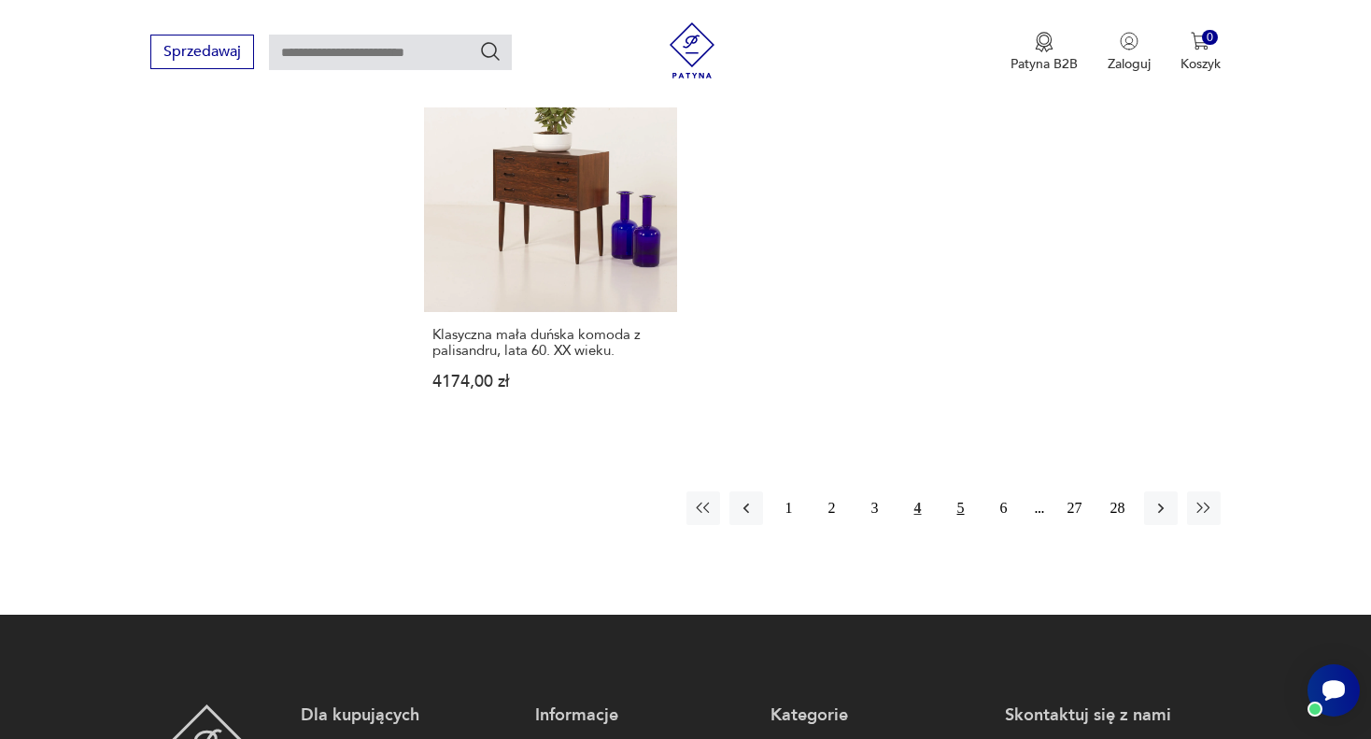
click at [961, 491] on button "5" at bounding box center [961, 508] width 34 height 34
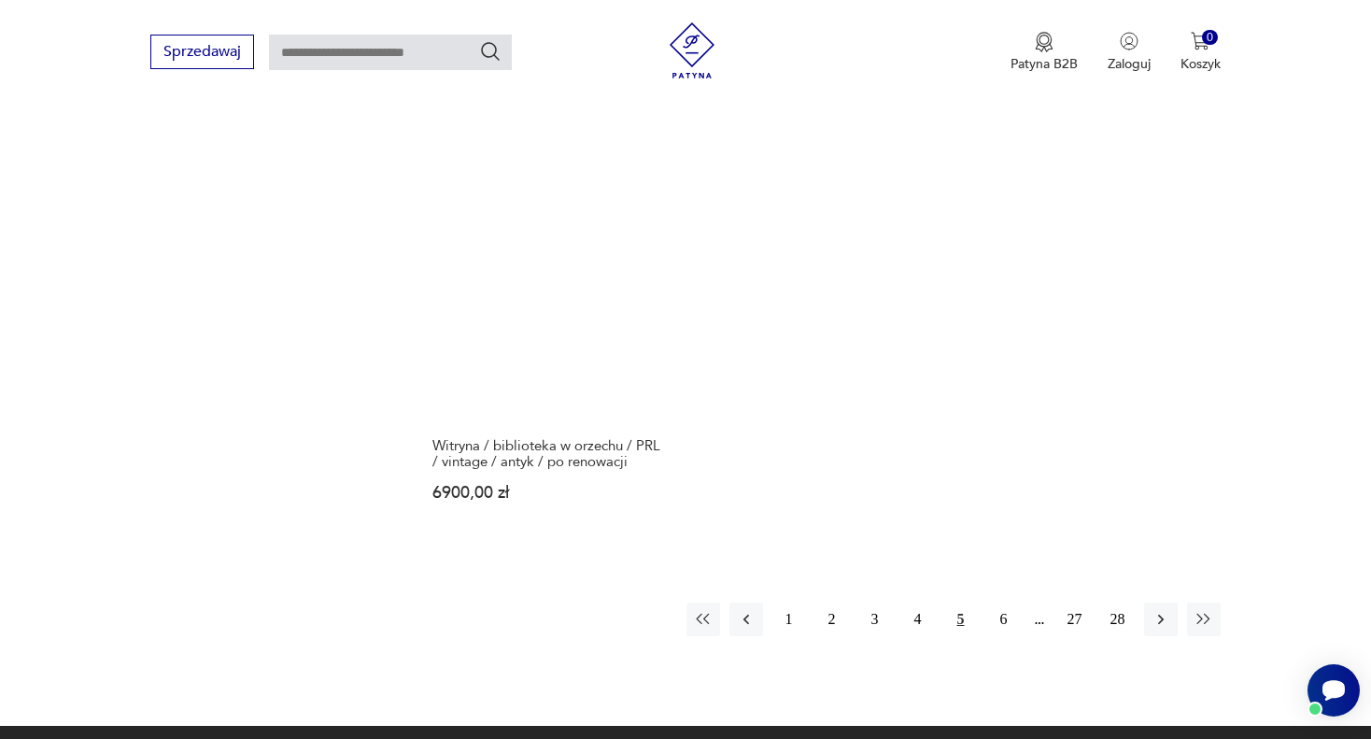
scroll to position [2736, 0]
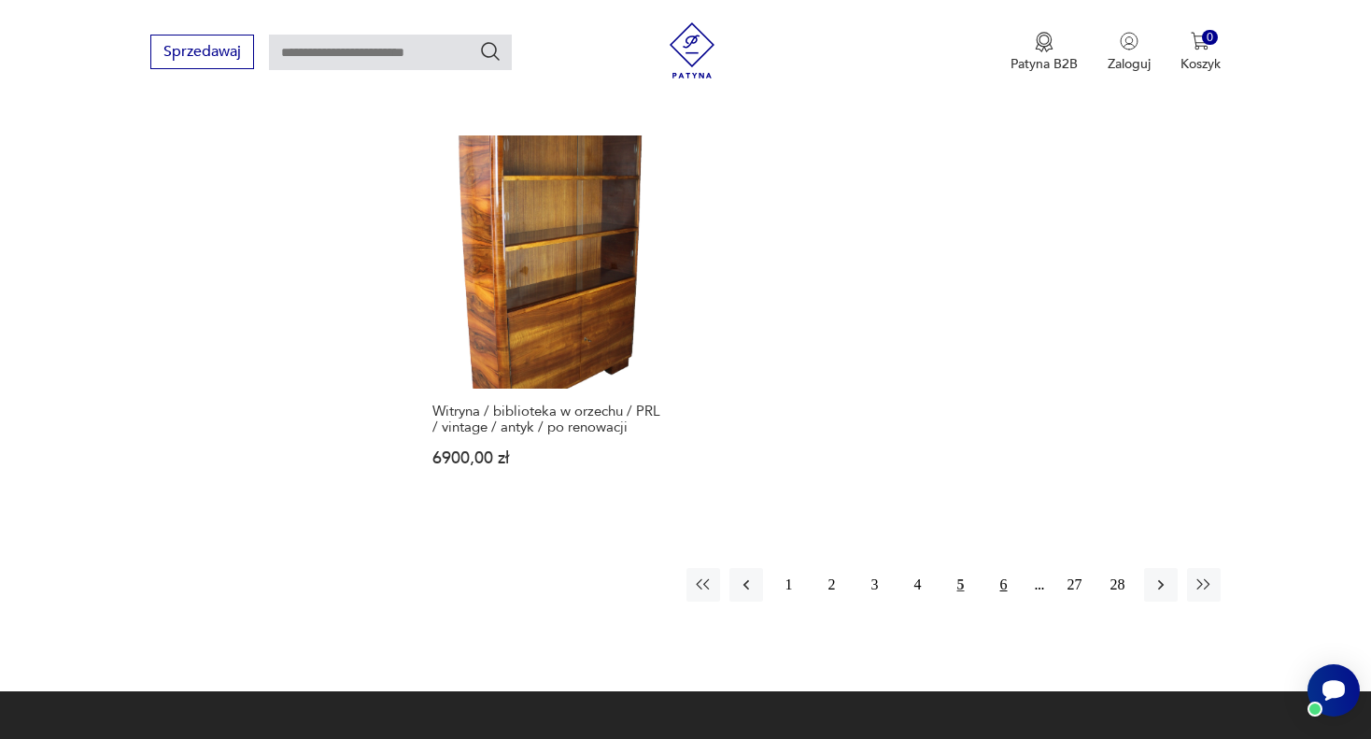
click at [1000, 568] on button "6" at bounding box center [1004, 585] width 34 height 34
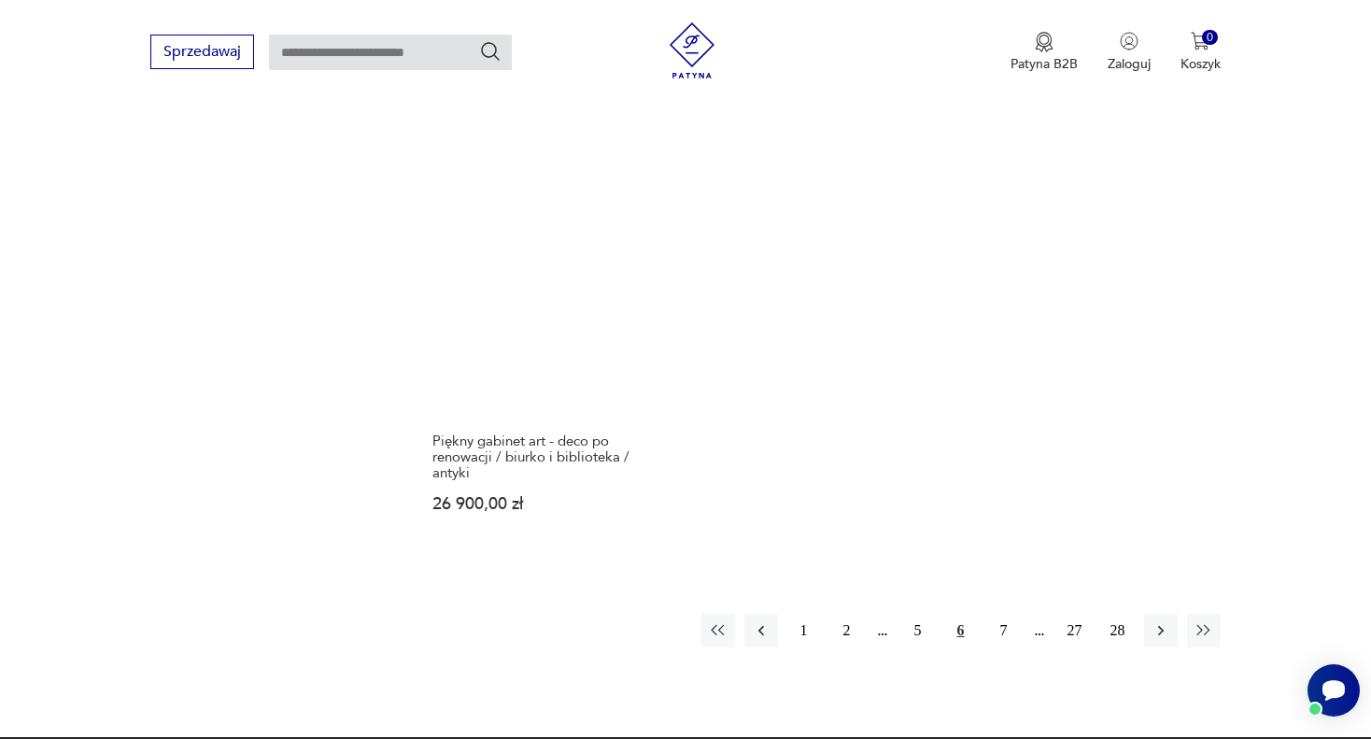
scroll to position [2737, 0]
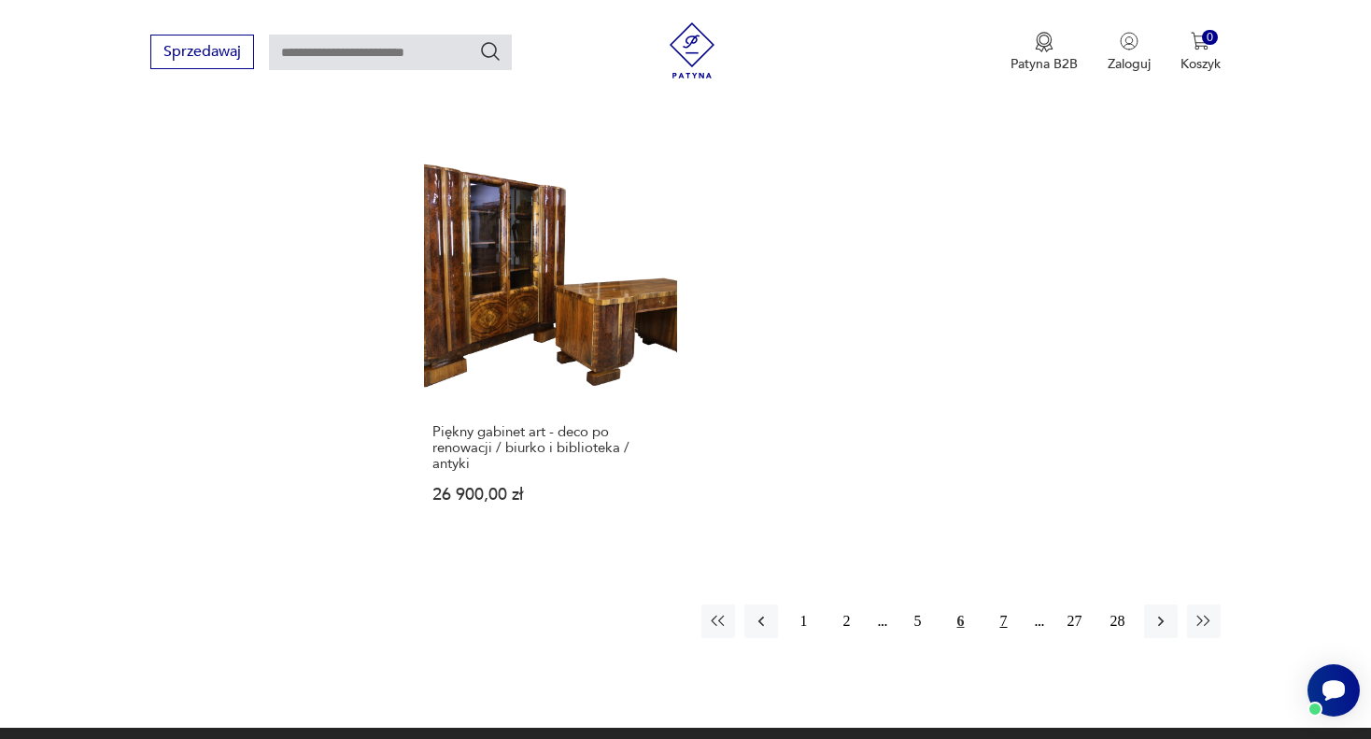
click at [1000, 604] on button "7" at bounding box center [1004, 621] width 34 height 34
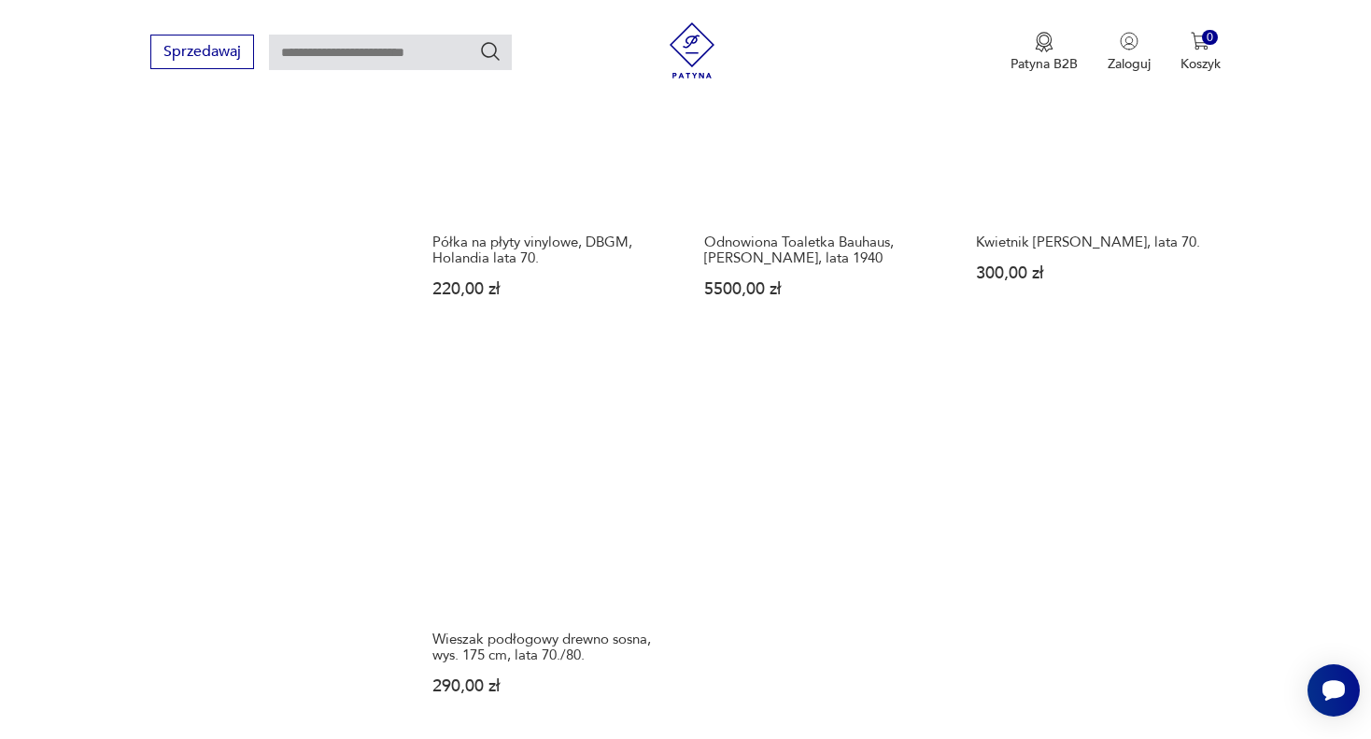
scroll to position [2736, 0]
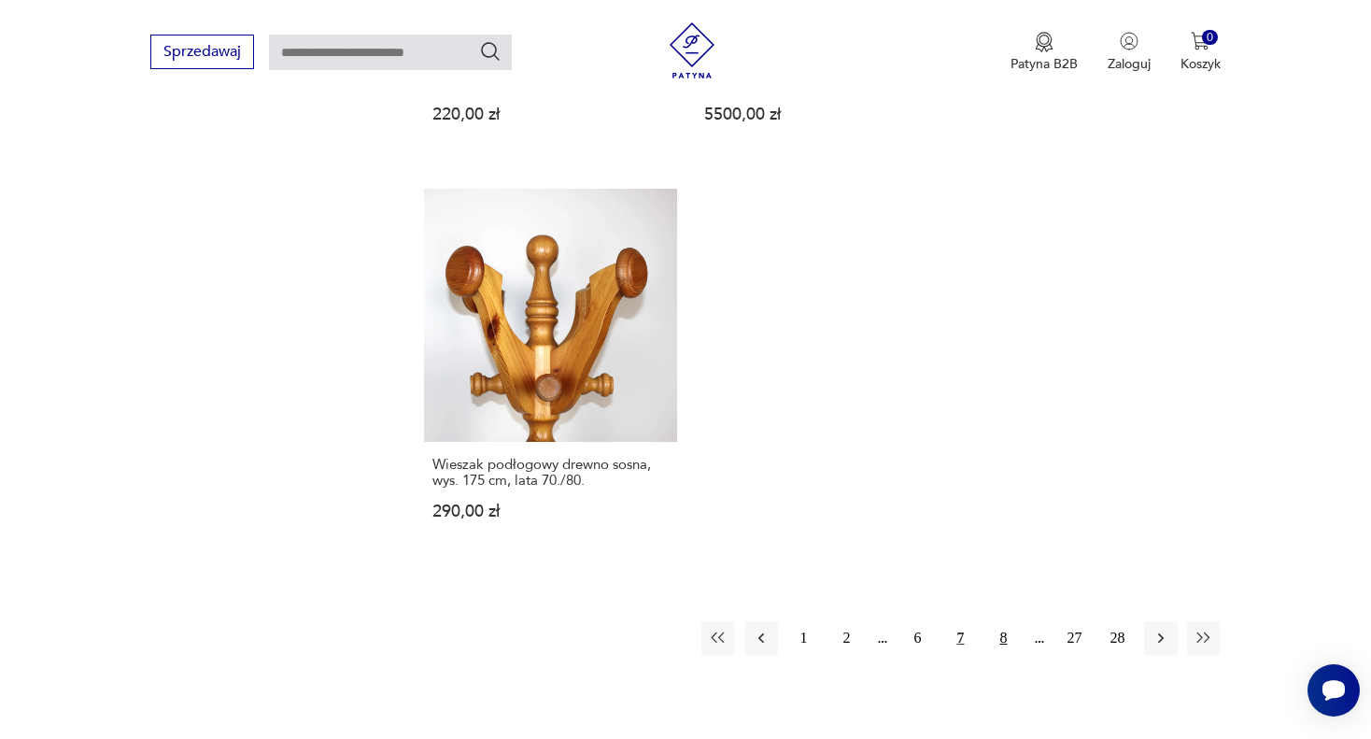
click at [1004, 621] on button "8" at bounding box center [1004, 638] width 34 height 34
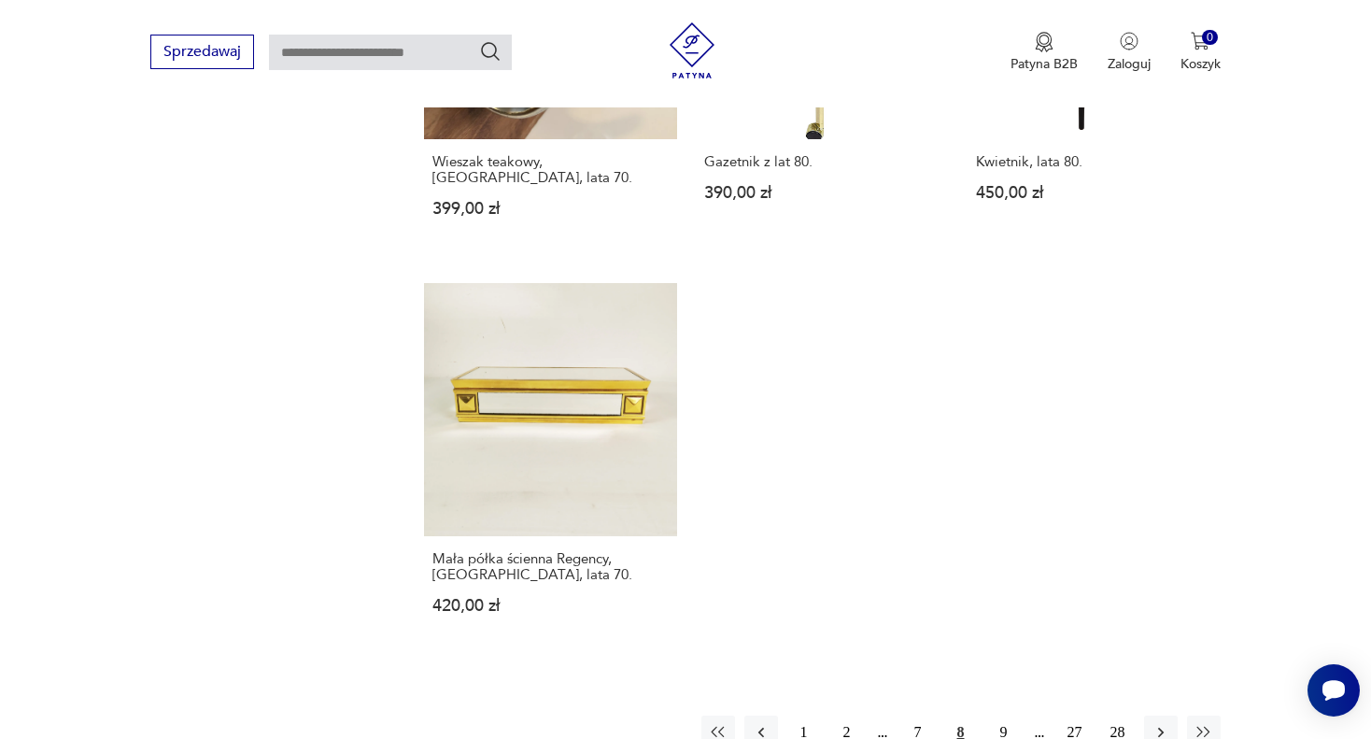
scroll to position [2642, 0]
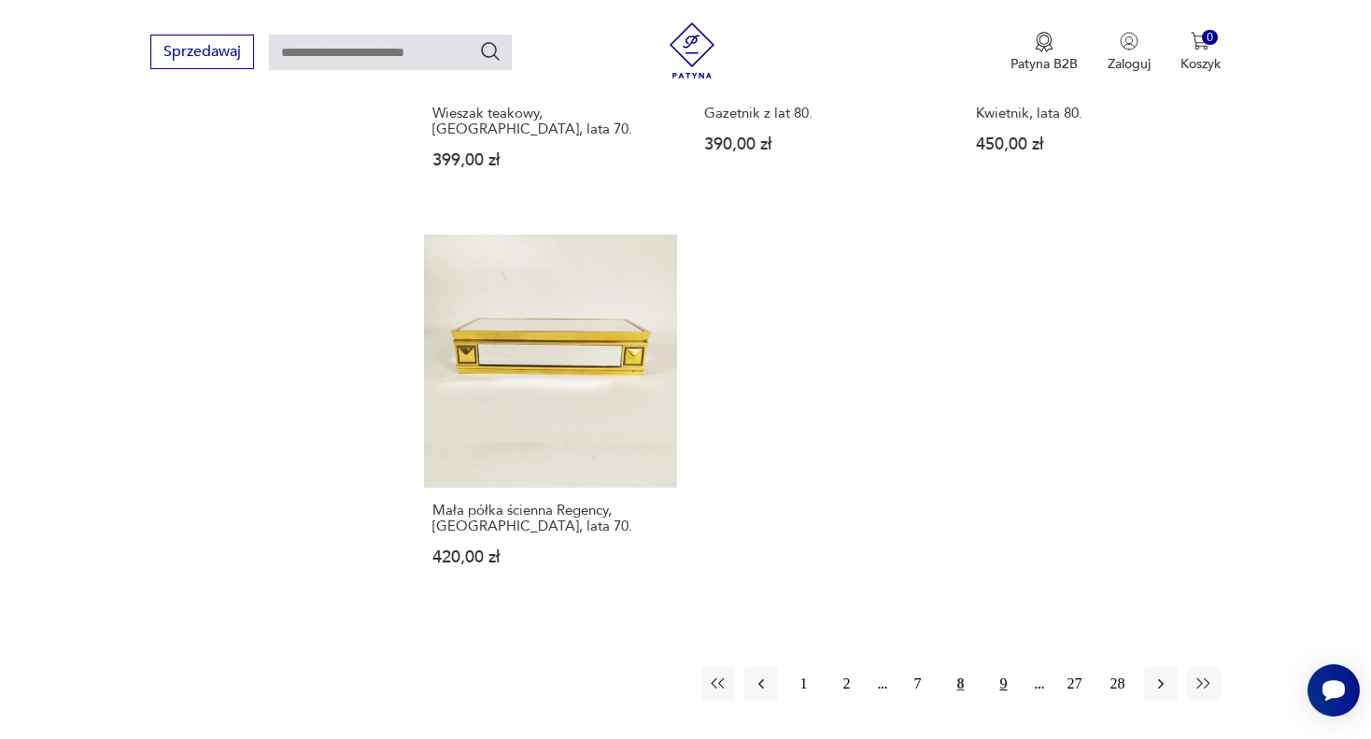
click at [1001, 667] on button "9" at bounding box center [1004, 684] width 34 height 34
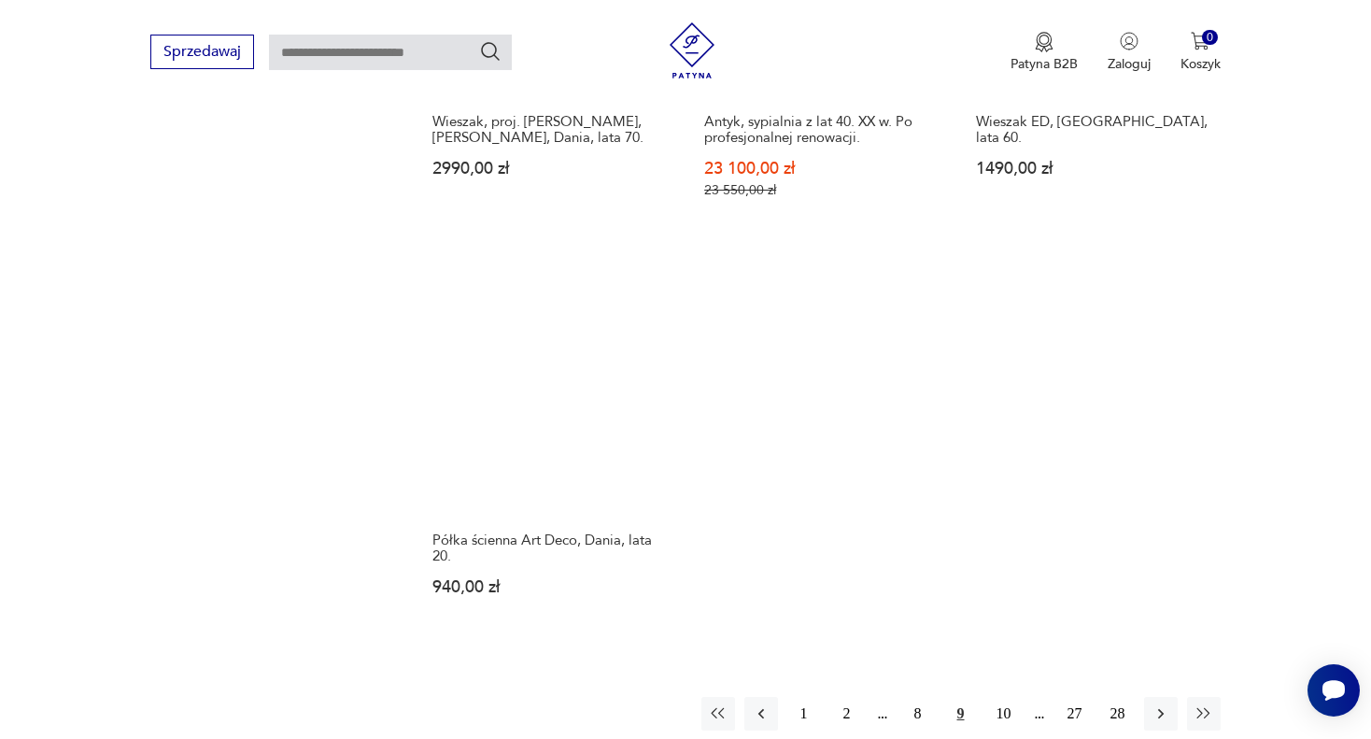
scroll to position [2830, 0]
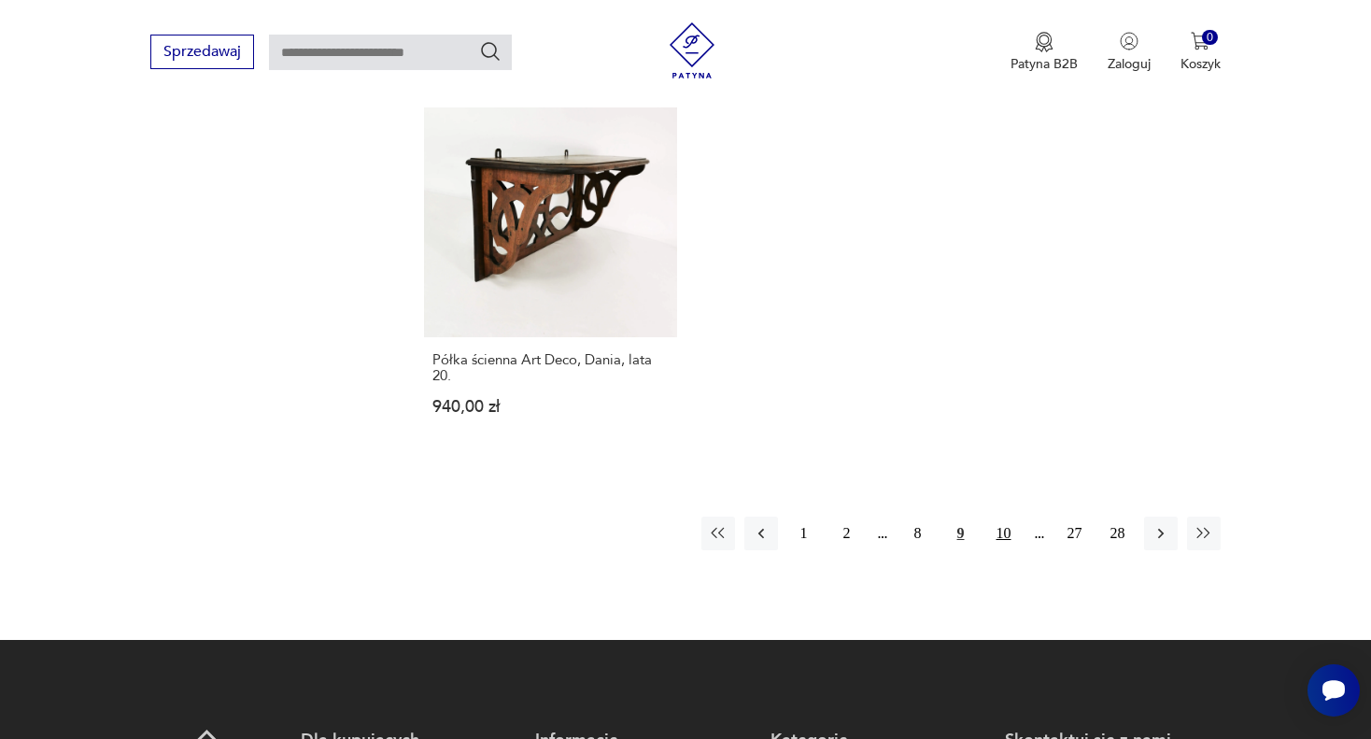
click at [1006, 517] on button "10" at bounding box center [1004, 534] width 34 height 34
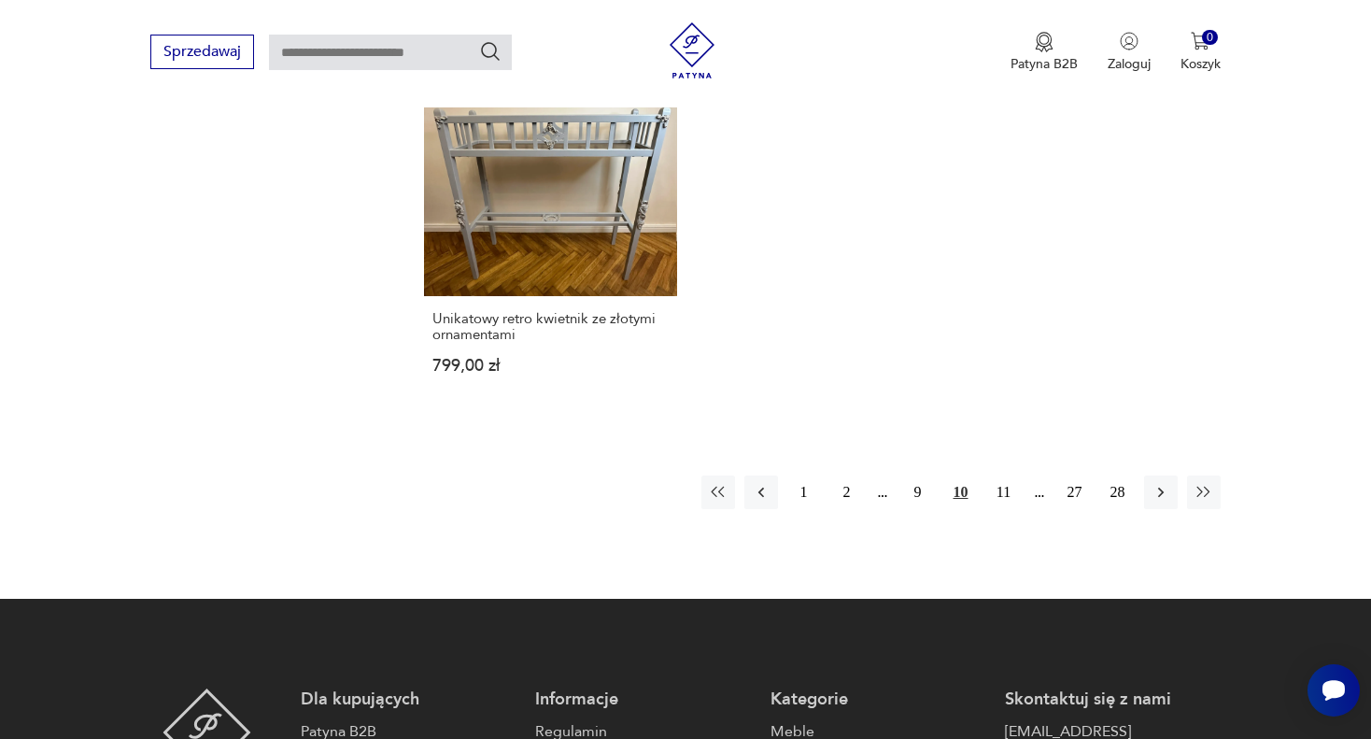
scroll to position [2829, 0]
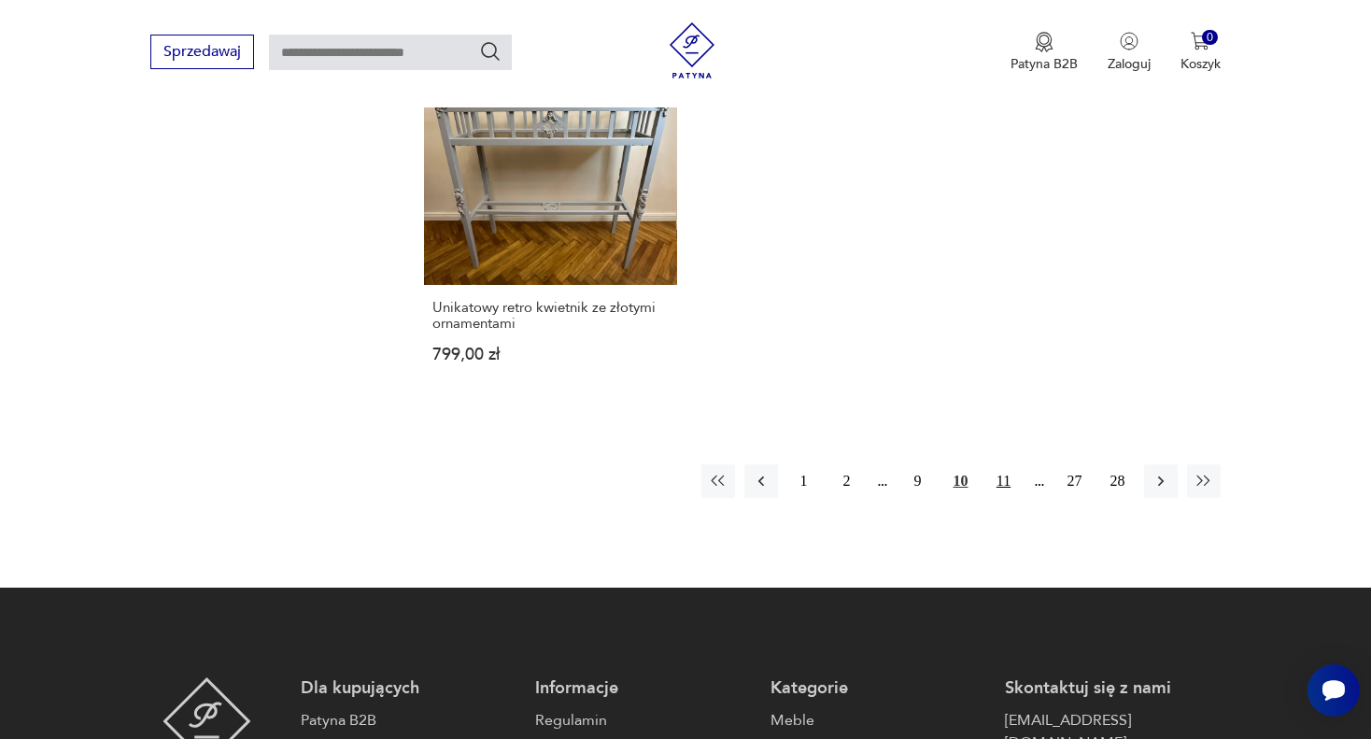
click at [1001, 464] on button "11" at bounding box center [1004, 481] width 34 height 34
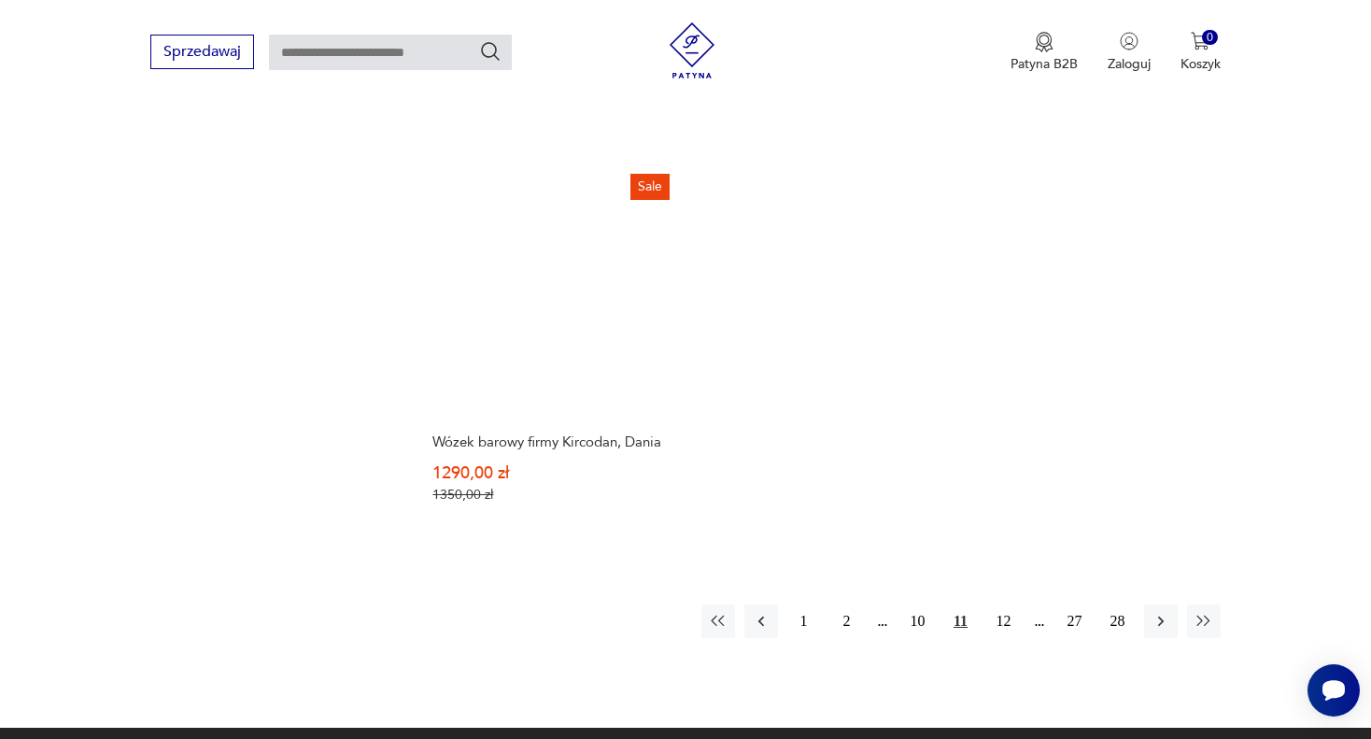
scroll to position [2737, 0]
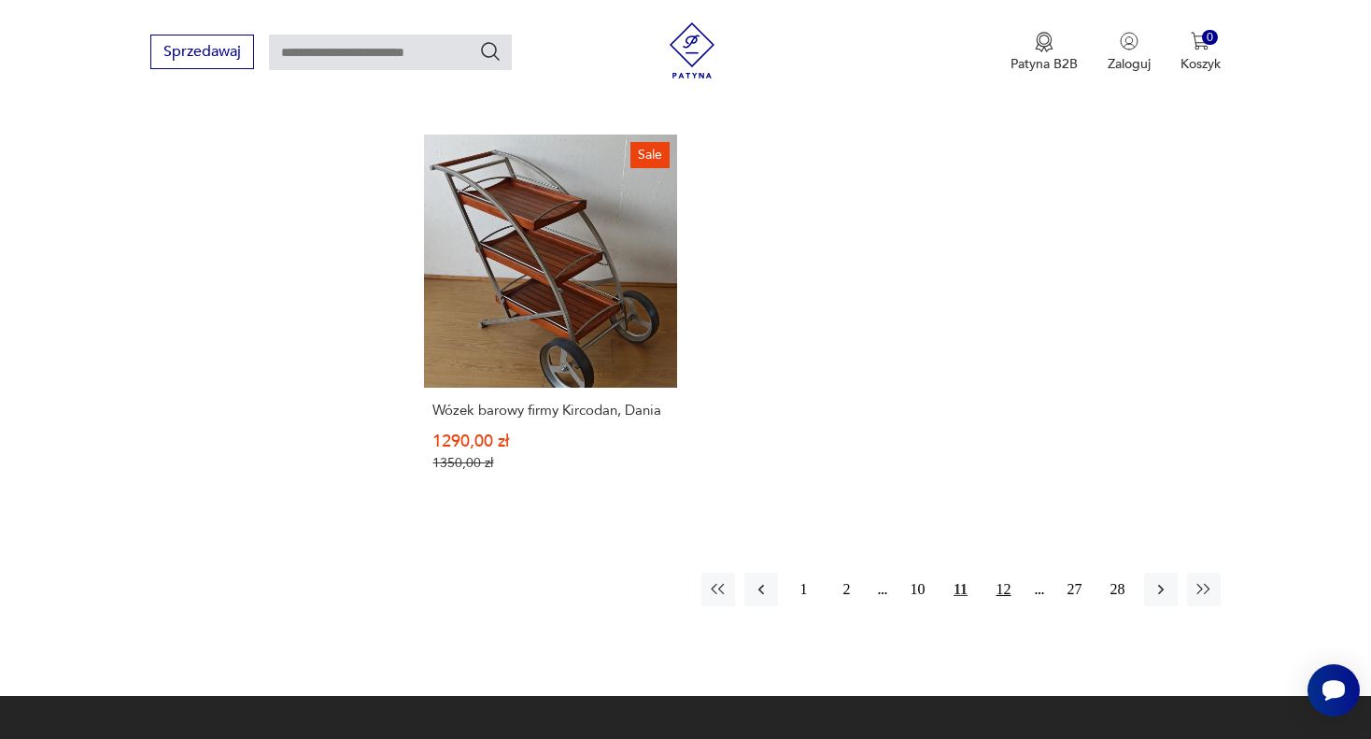
click at [1003, 573] on button "12" at bounding box center [1004, 590] width 34 height 34
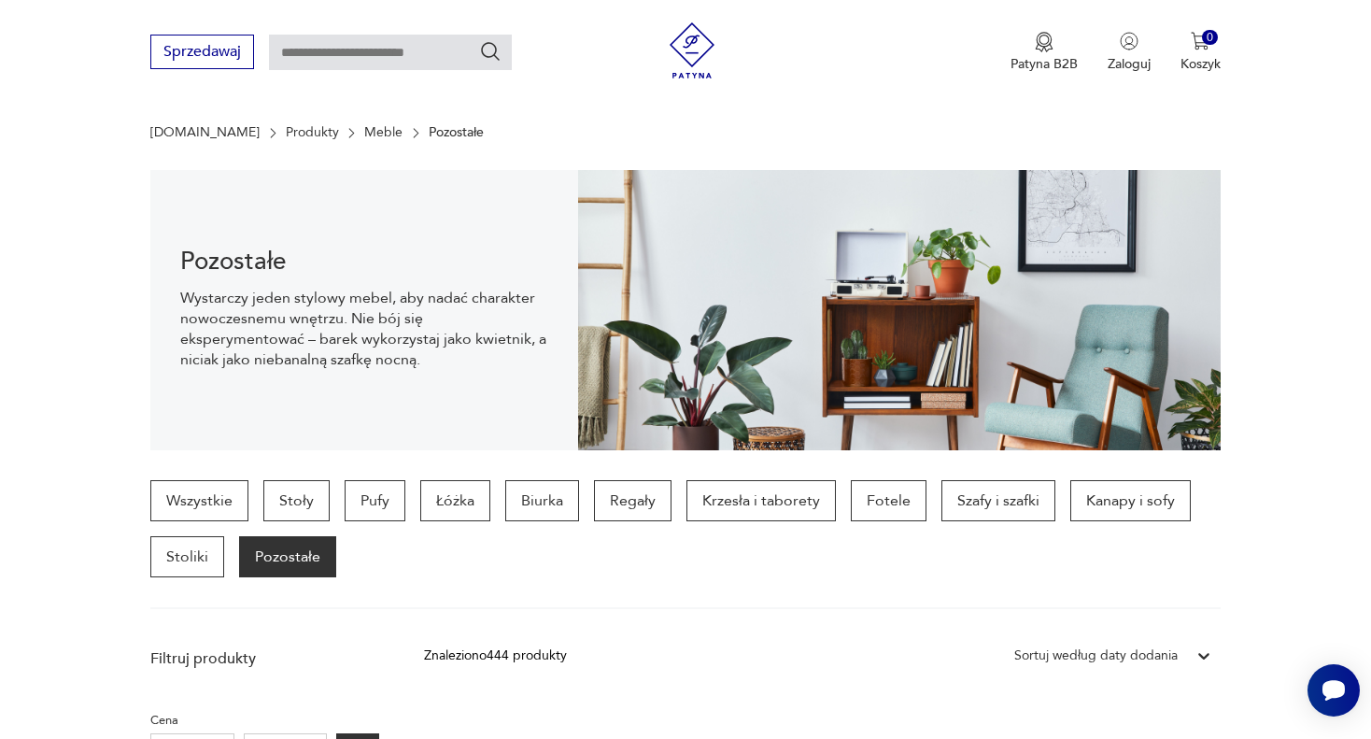
scroll to position [120, 0]
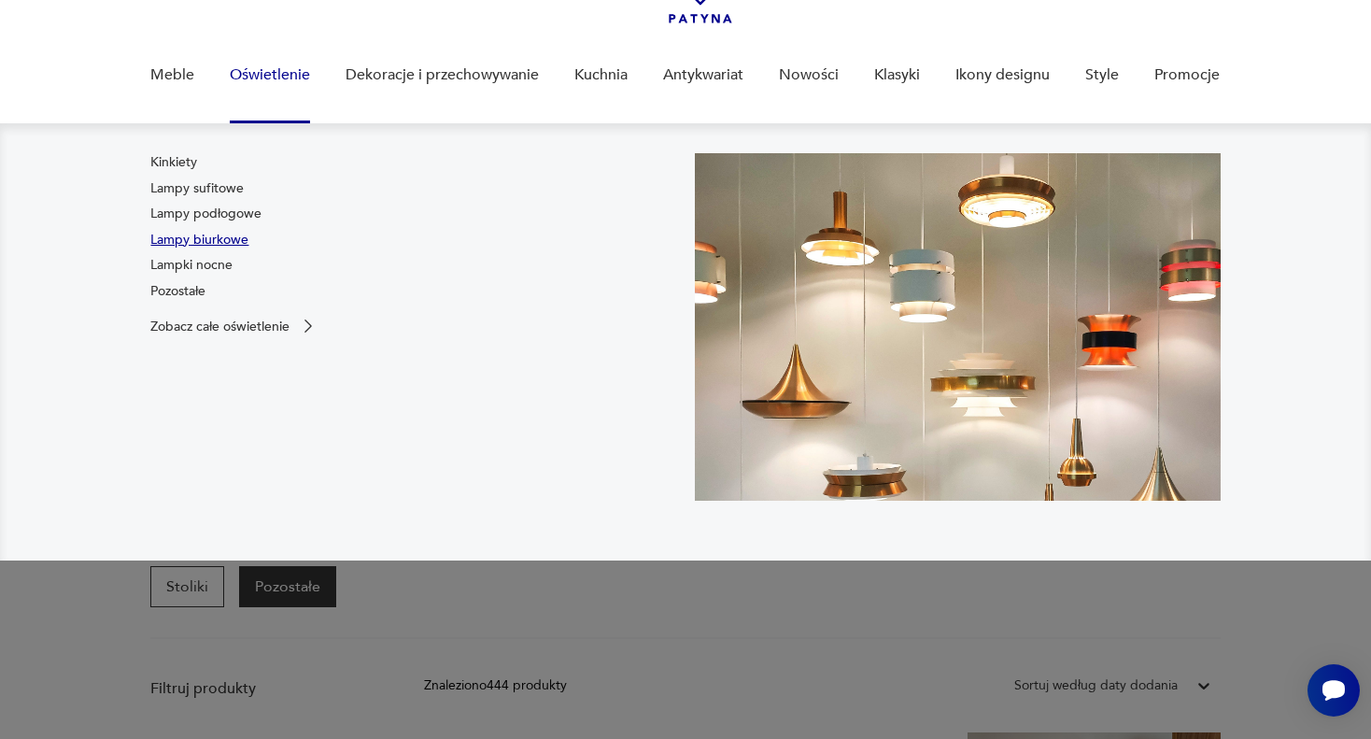
click at [224, 242] on link "Lampy biurkowe" at bounding box center [199, 240] width 98 height 19
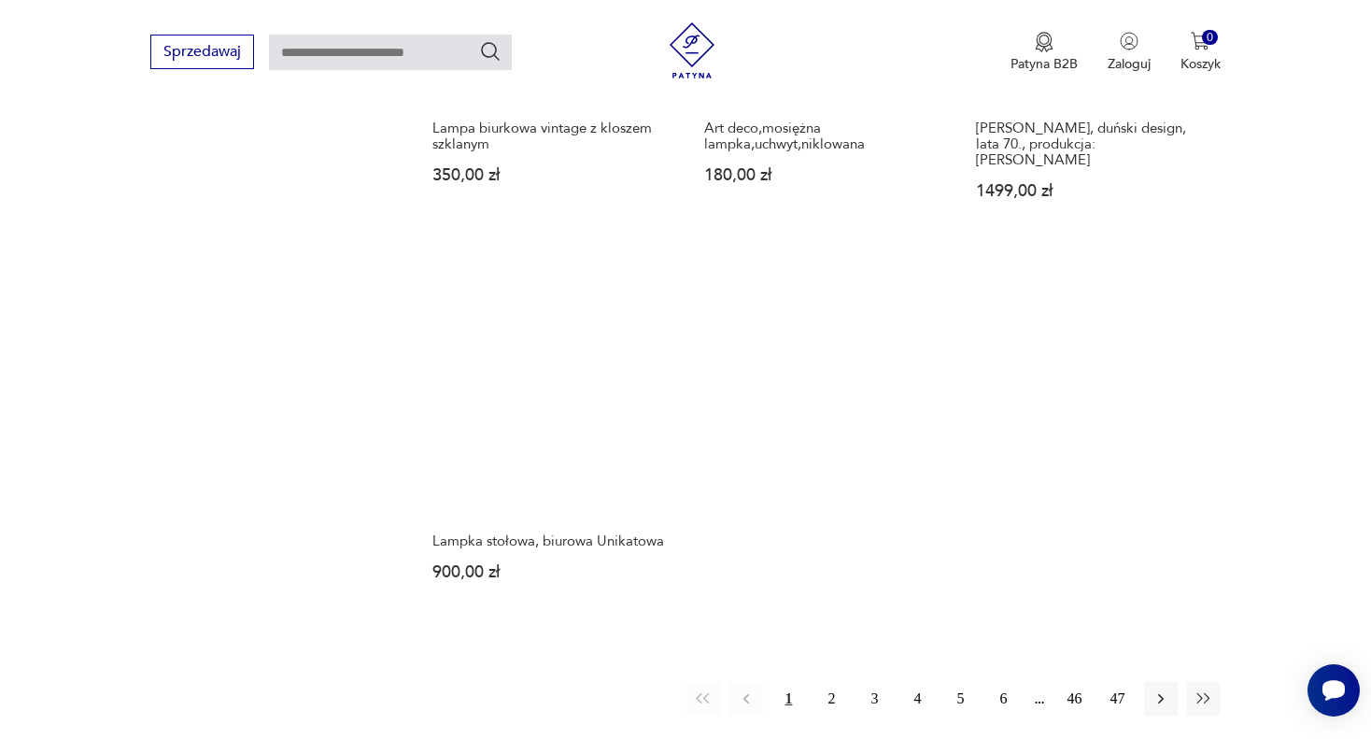
scroll to position [2643, 0]
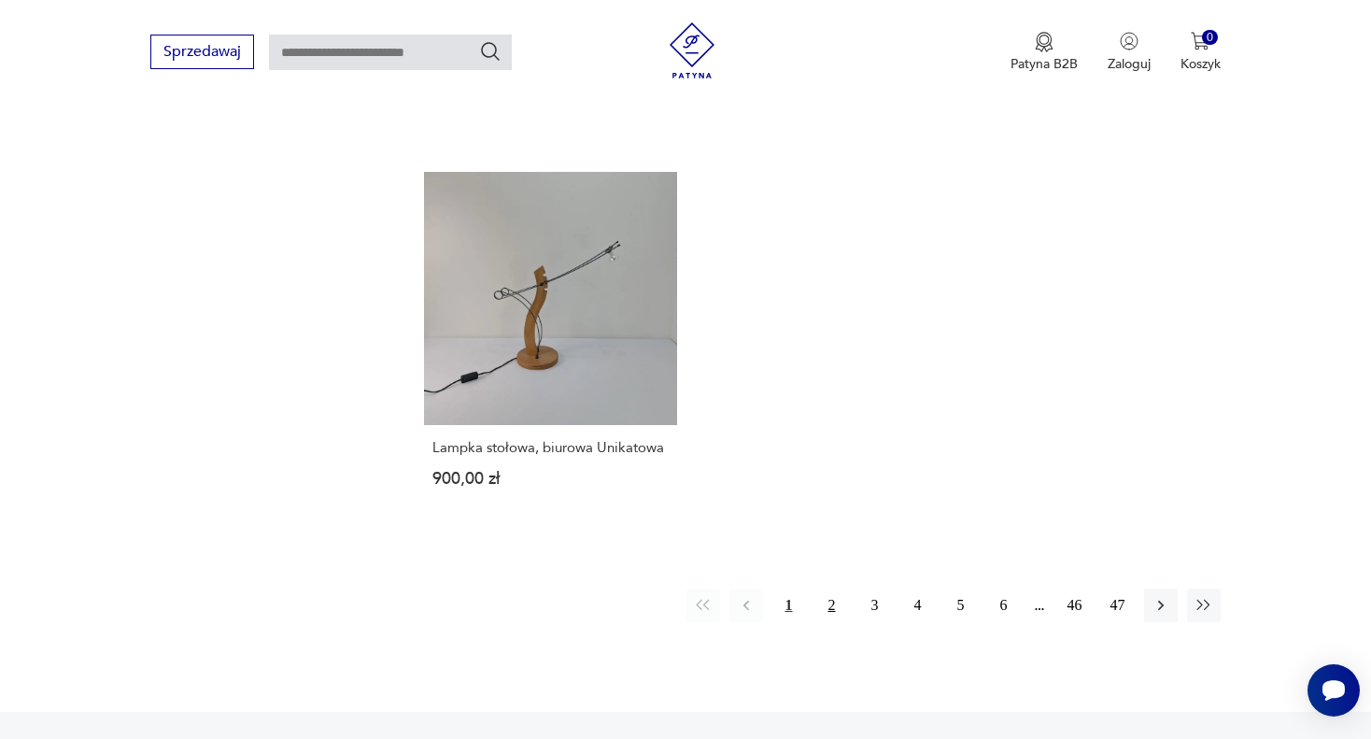
click at [831, 588] on button "2" at bounding box center [832, 605] width 34 height 34
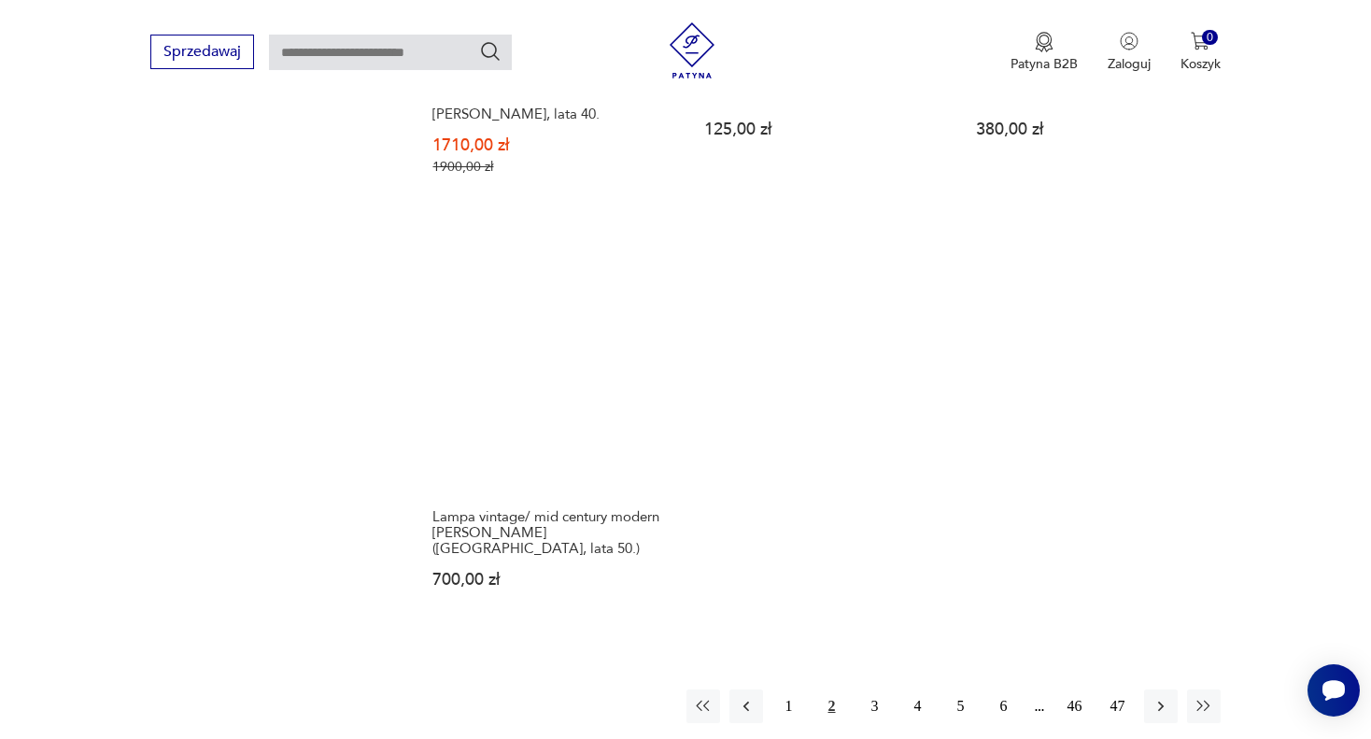
scroll to position [2681, 0]
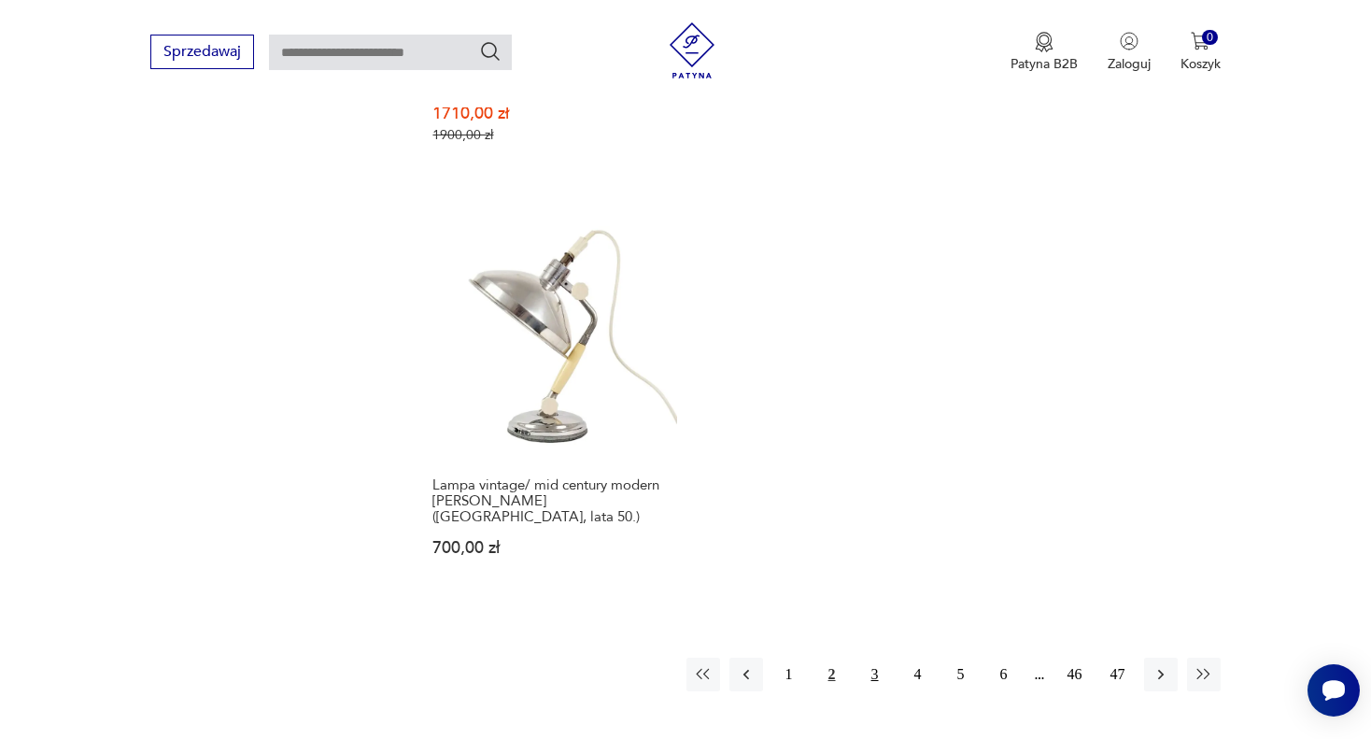
click at [871, 658] on button "3" at bounding box center [875, 675] width 34 height 34
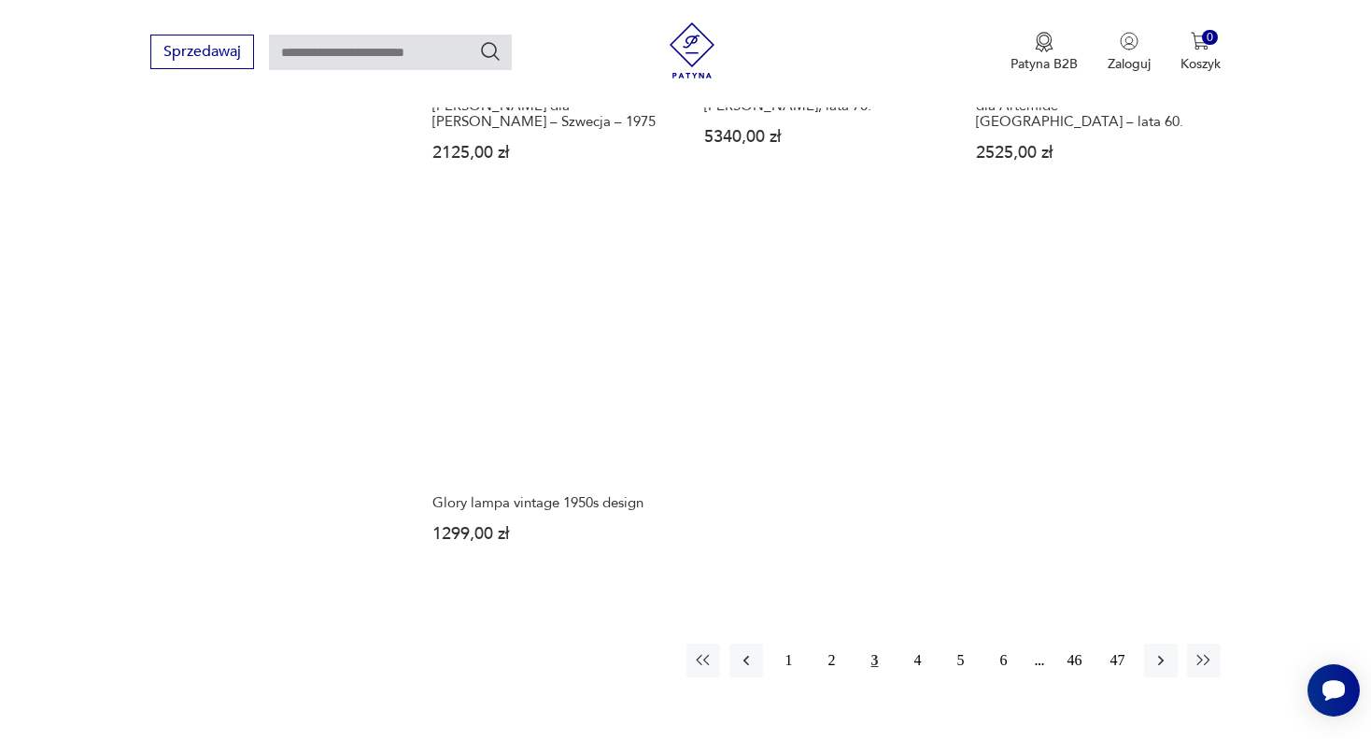
scroll to position [2681, 0]
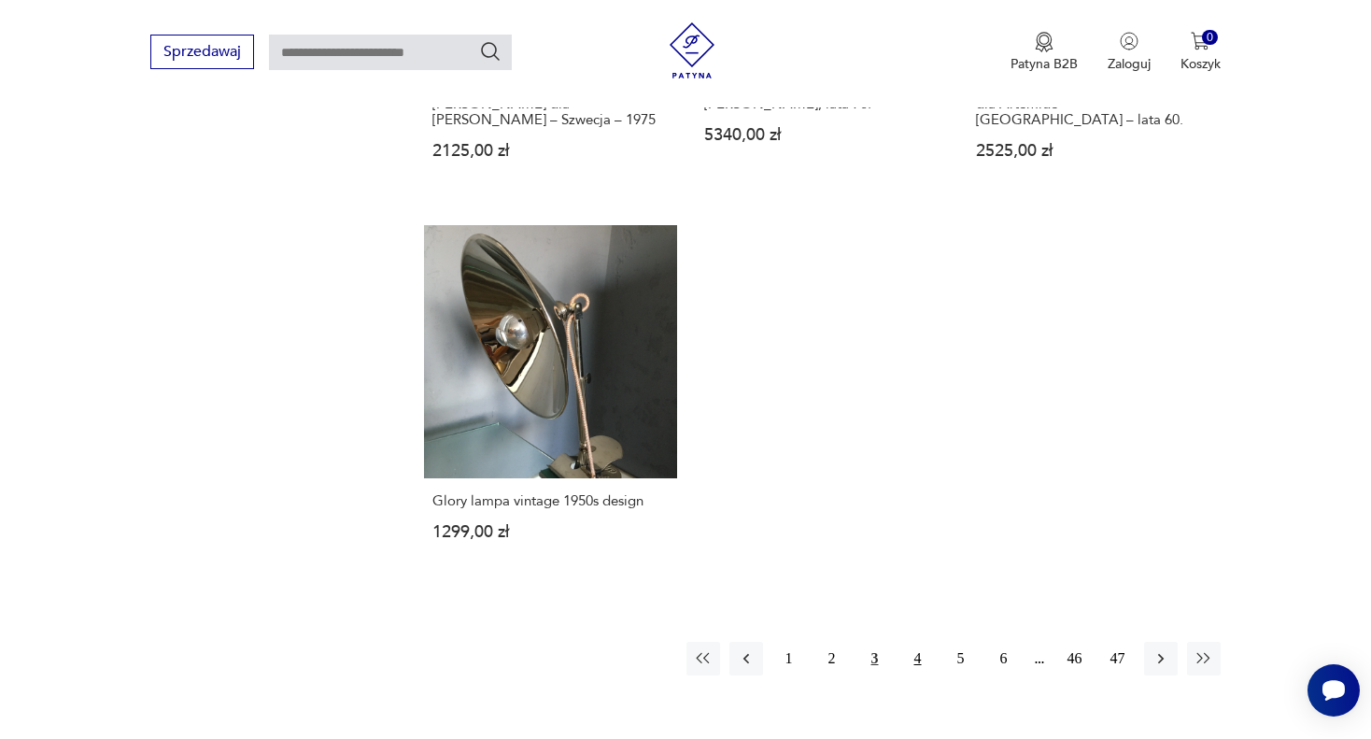
click at [919, 642] on button "4" at bounding box center [918, 659] width 34 height 34
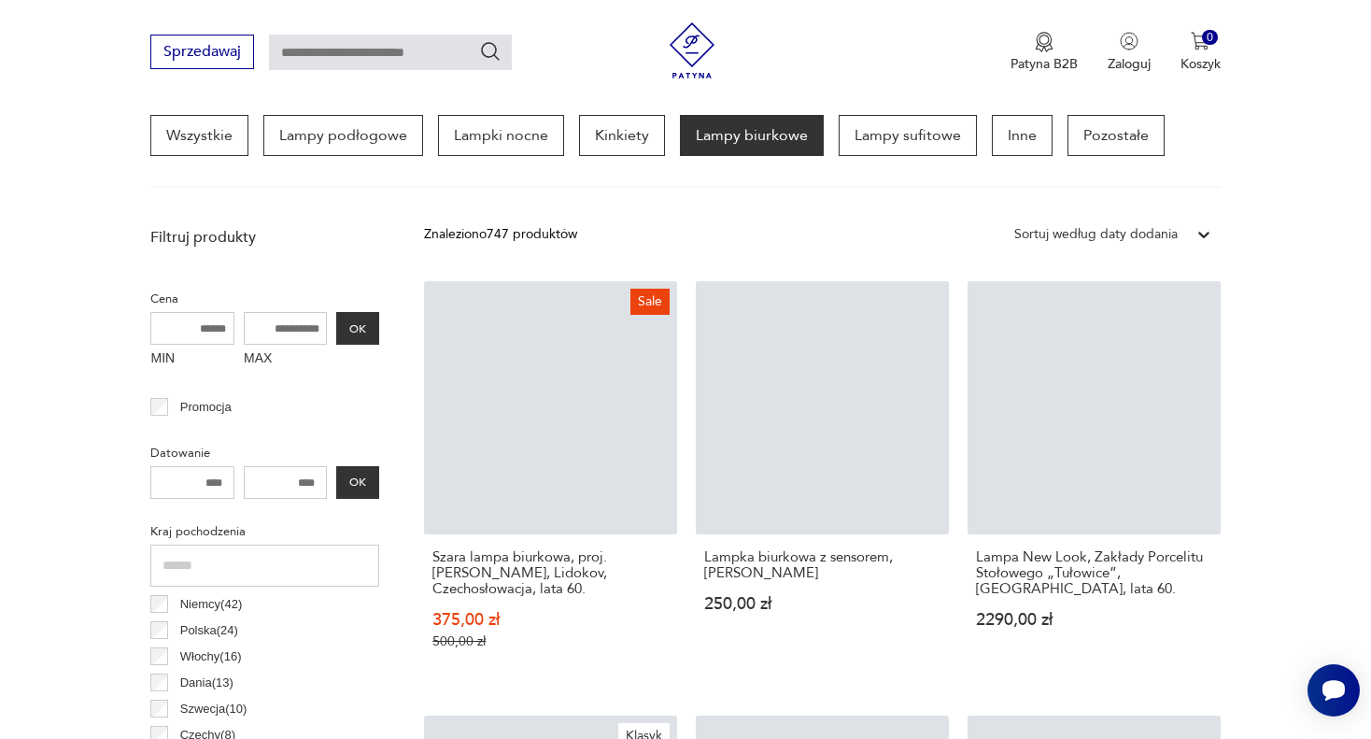
scroll to position [439, 0]
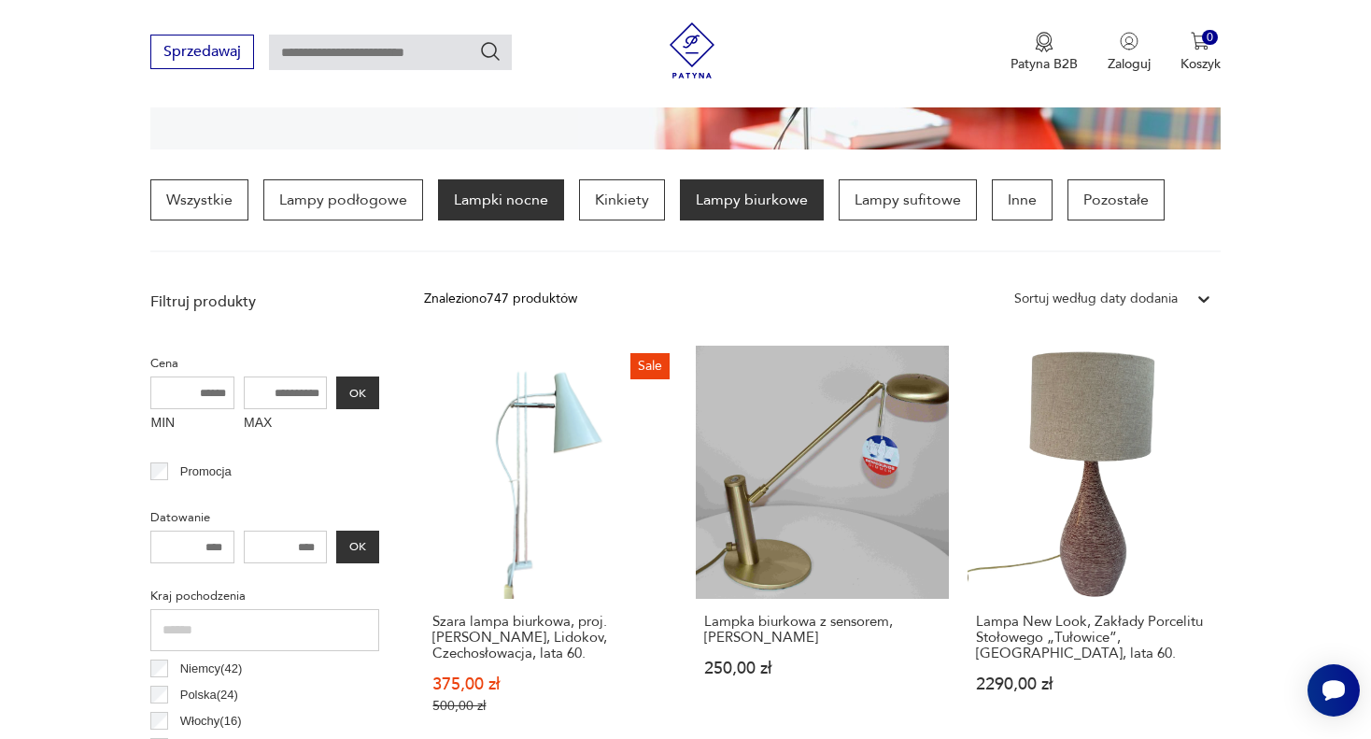
click at [503, 194] on p "Lampki nocne" at bounding box center [501, 199] width 126 height 41
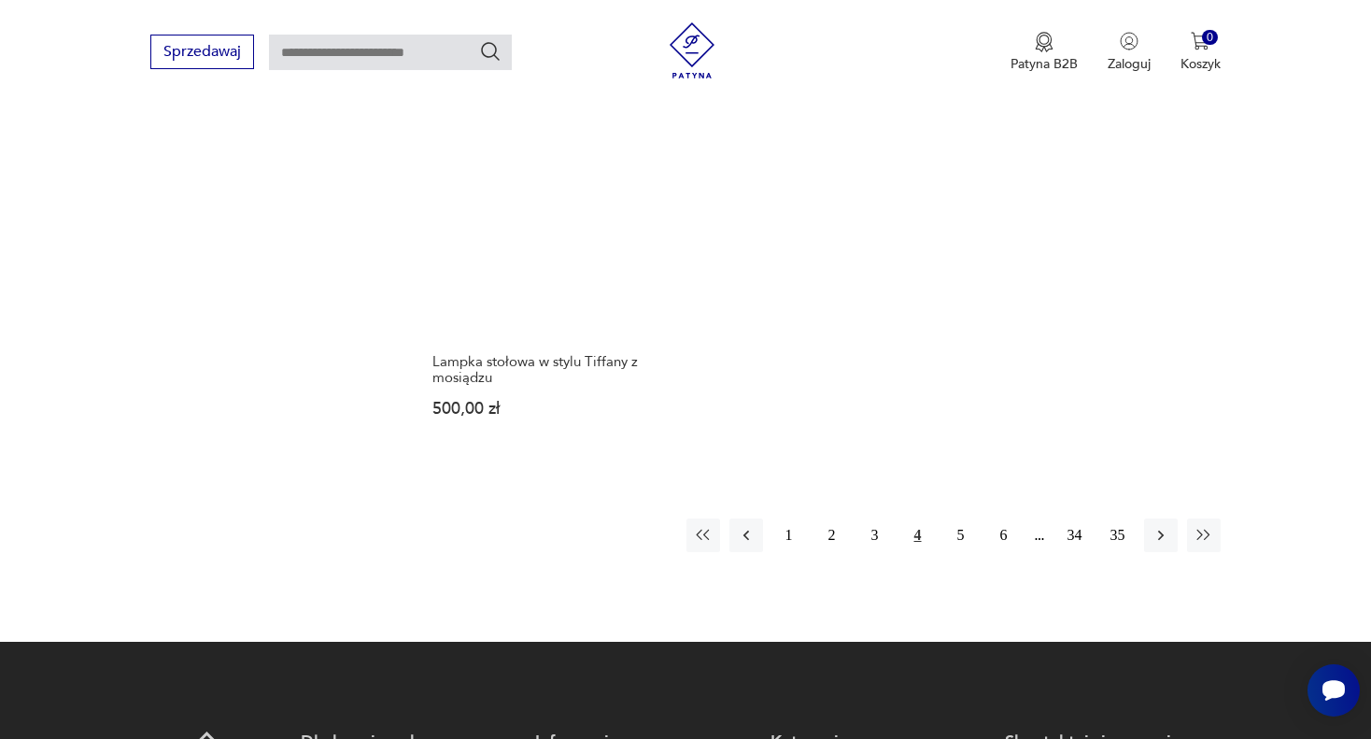
scroll to position [2774, 0]
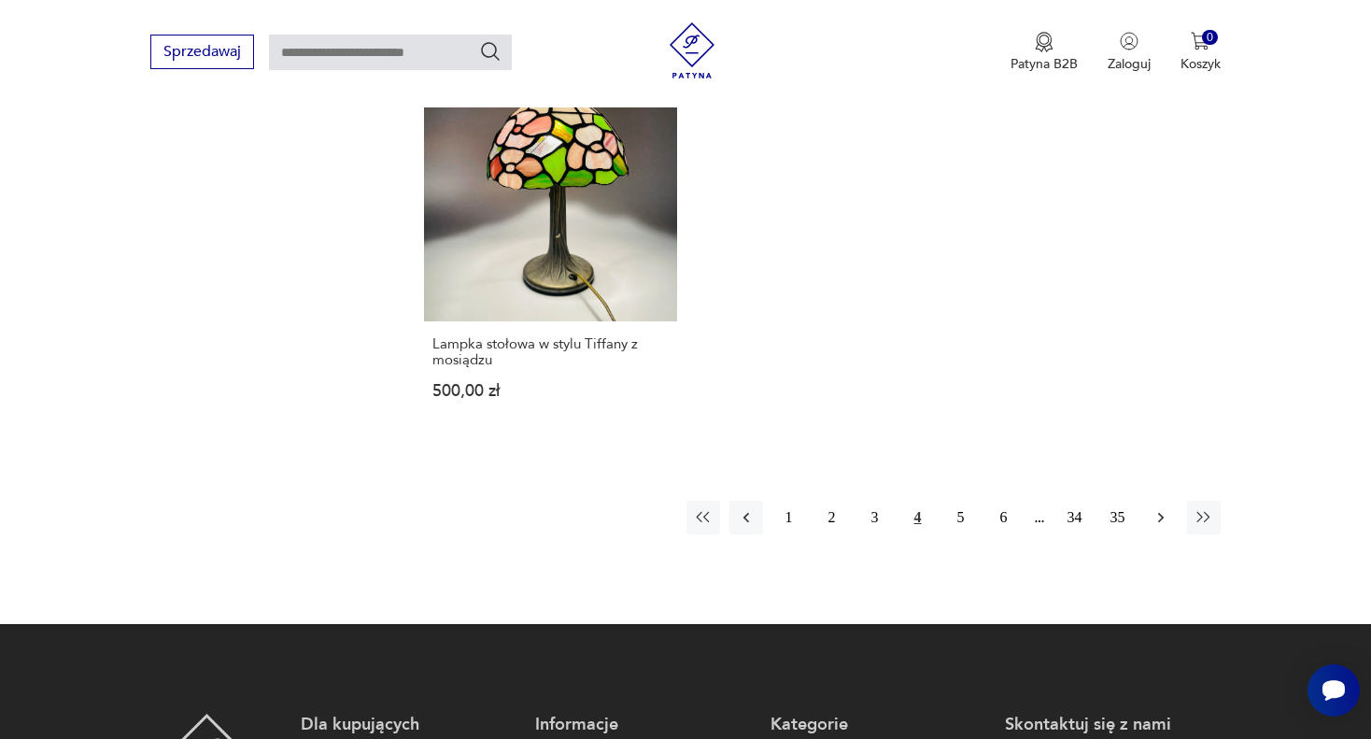
click at [1159, 513] on icon "button" at bounding box center [1160, 518] width 6 height 10
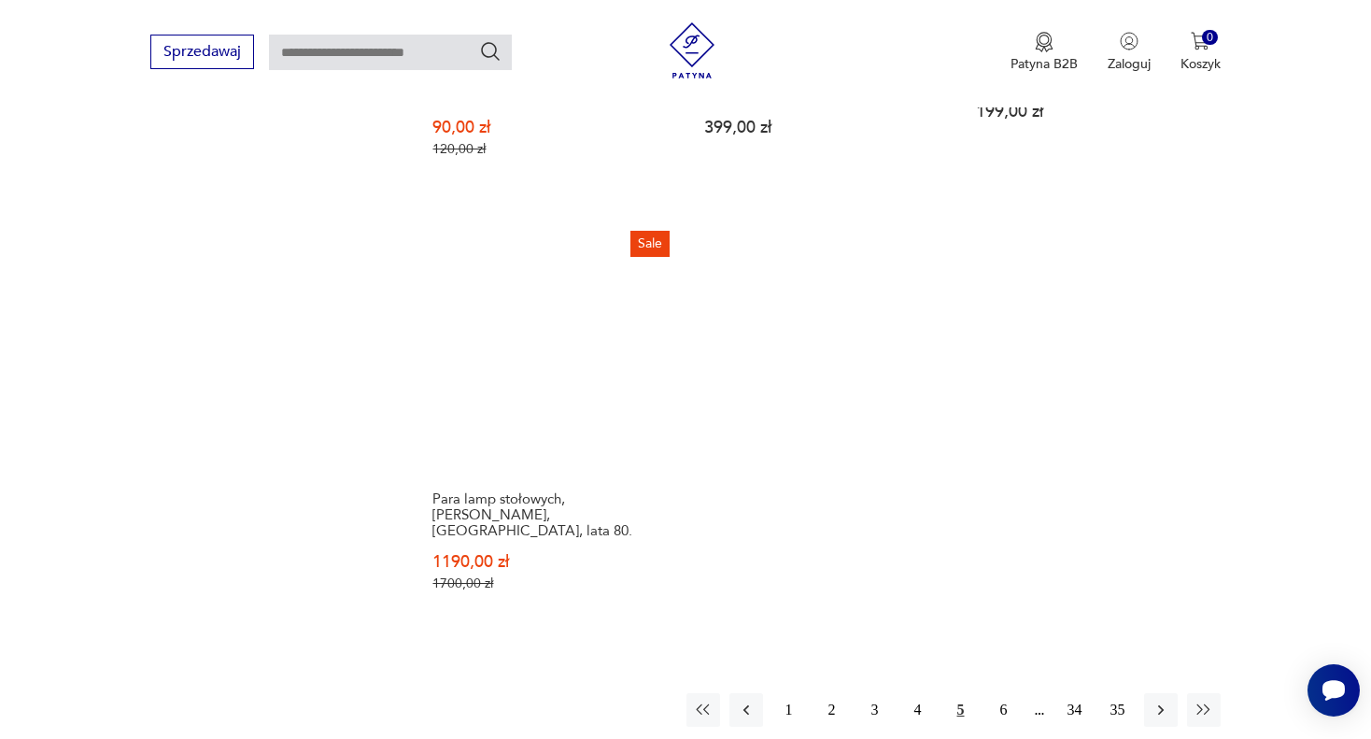
scroll to position [2681, 0]
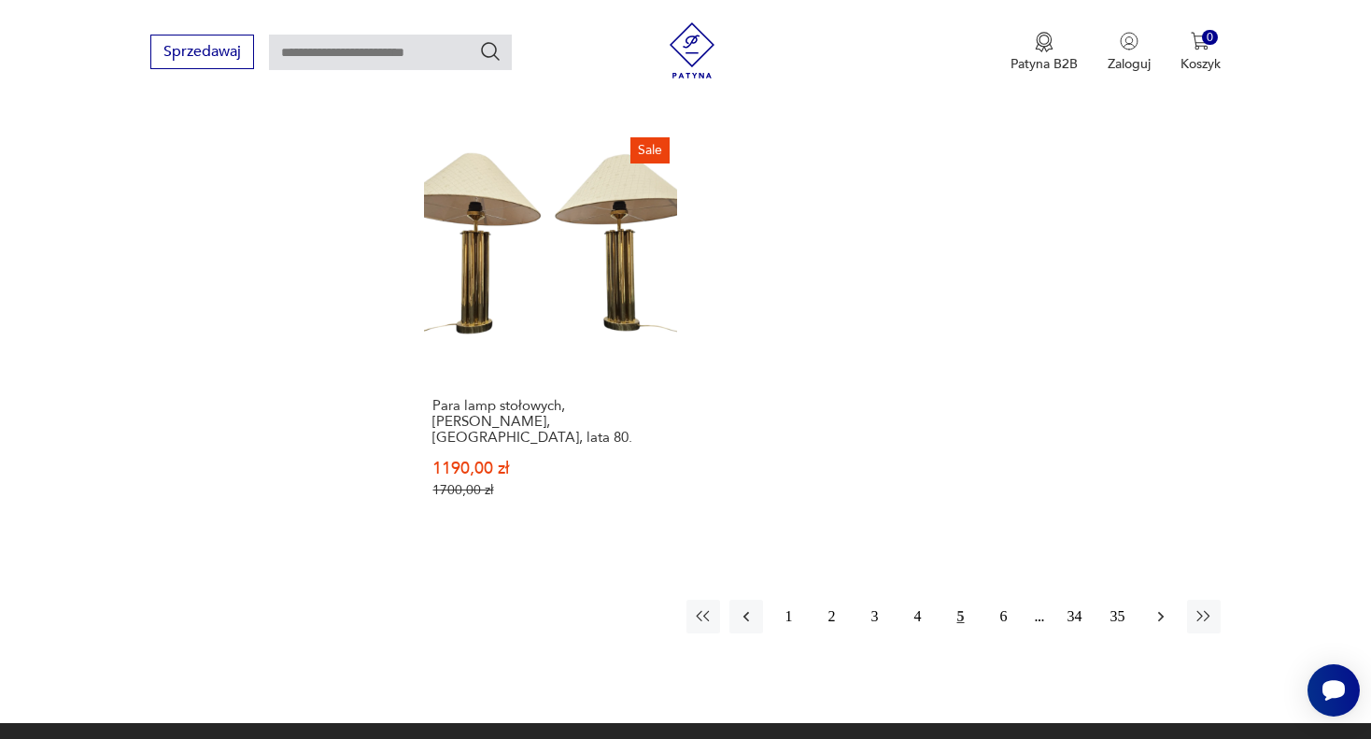
click at [1165, 607] on icon "button" at bounding box center [1161, 616] width 19 height 19
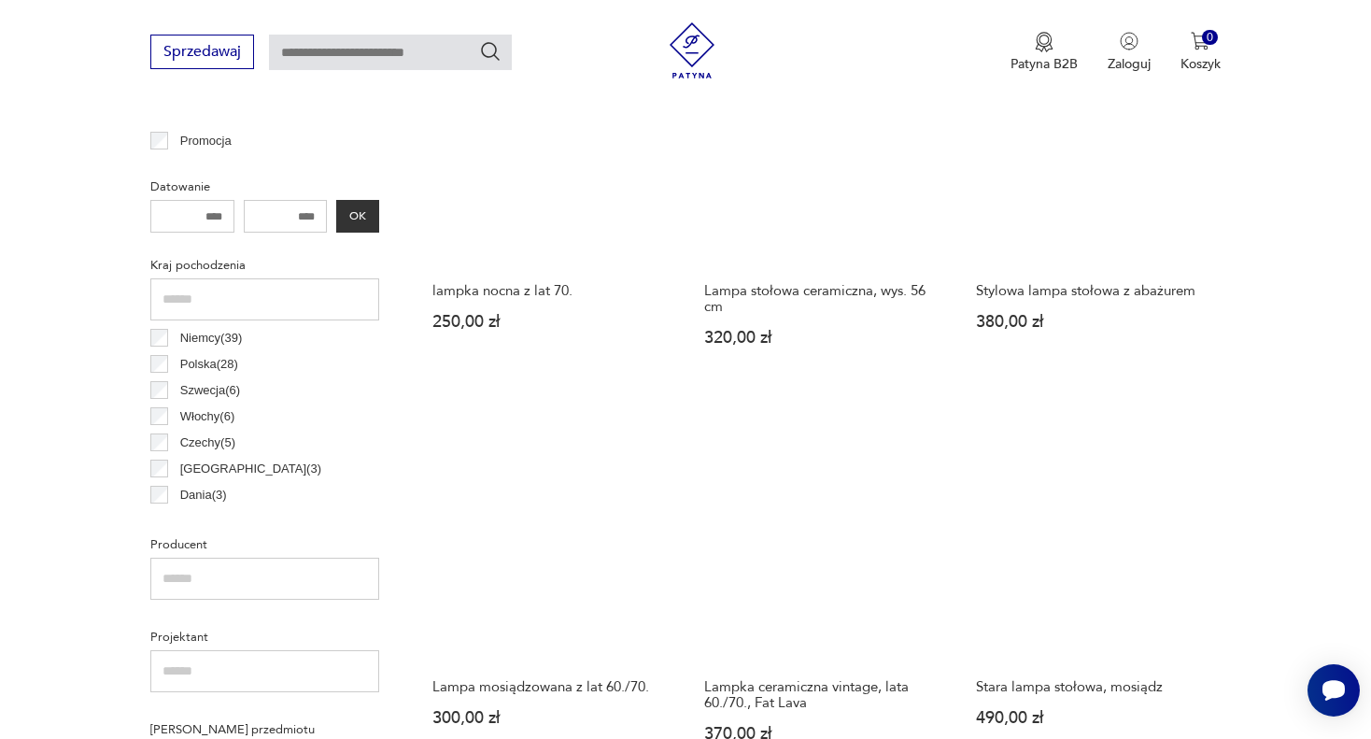
scroll to position [813, 0]
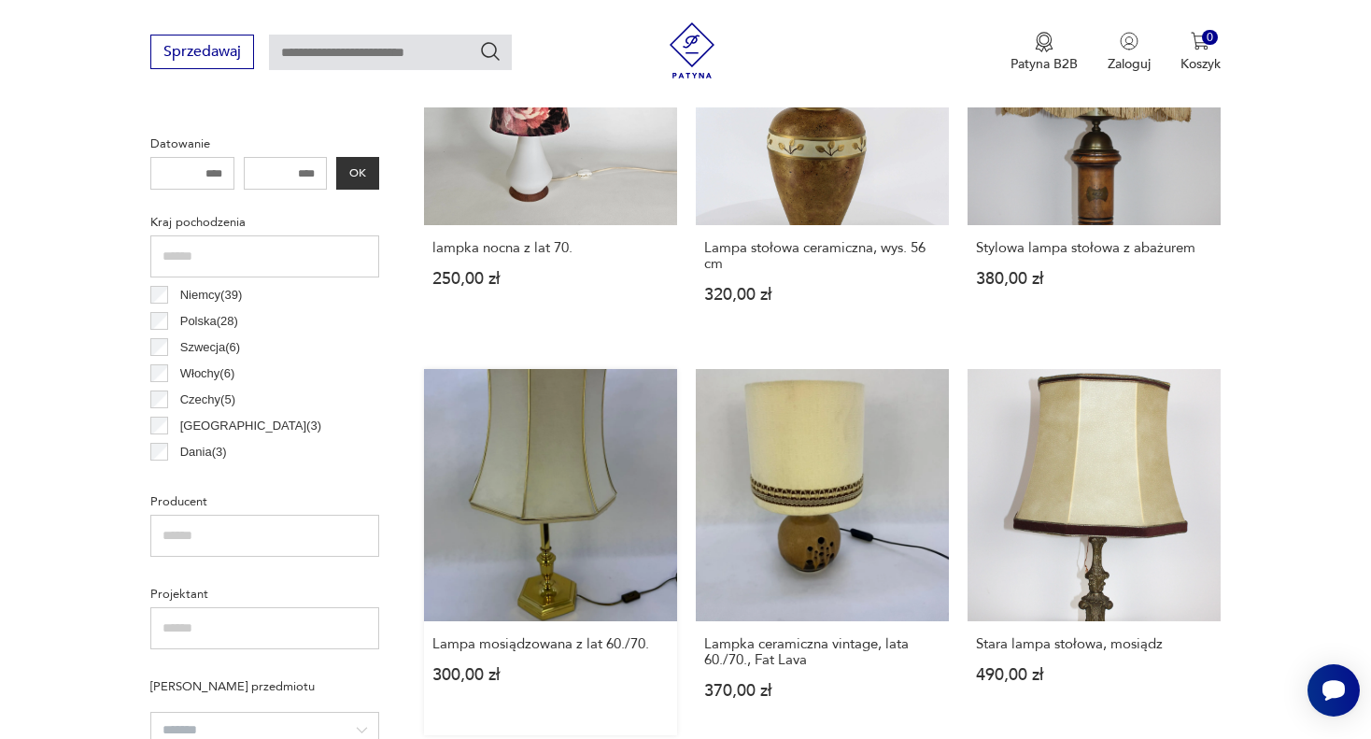
click at [556, 480] on link "Lampa mosiądzowana z lat 60./70. 300,00 zł" at bounding box center [550, 552] width 253 height 367
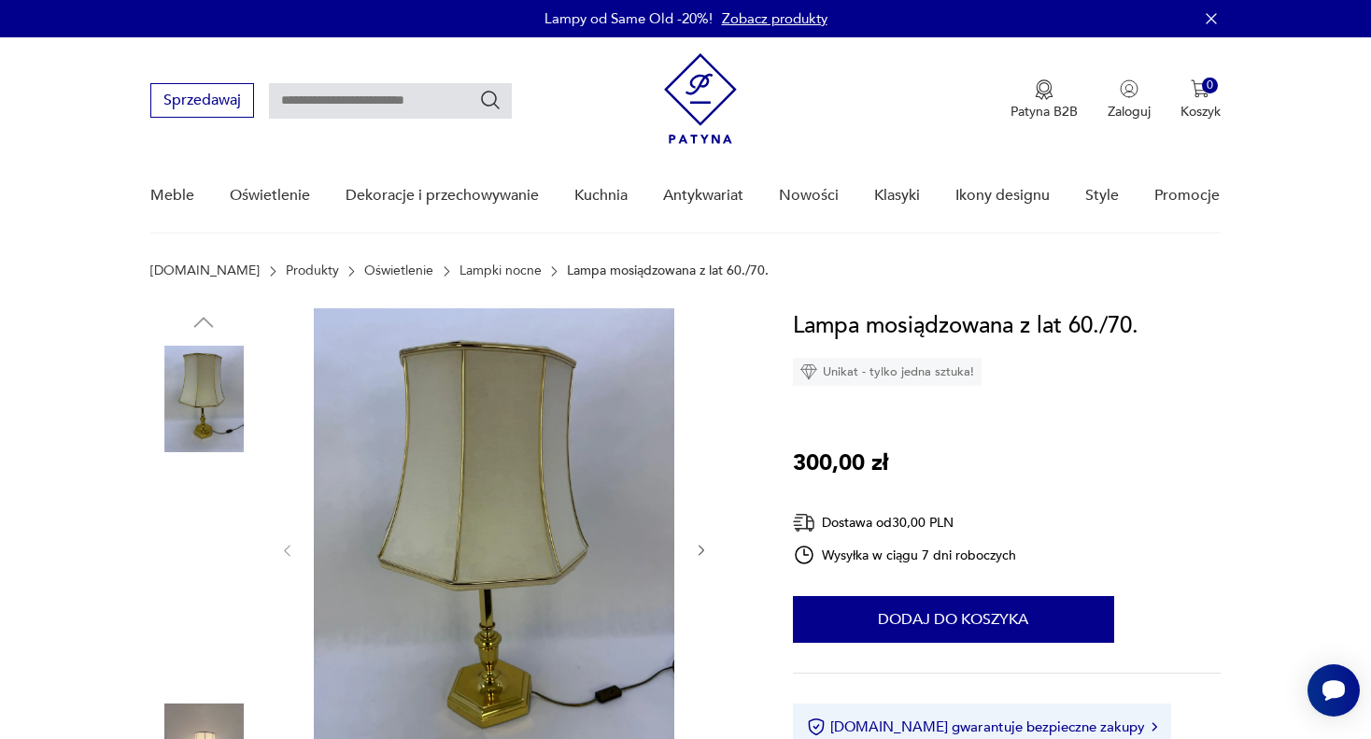
scroll to position [93, 0]
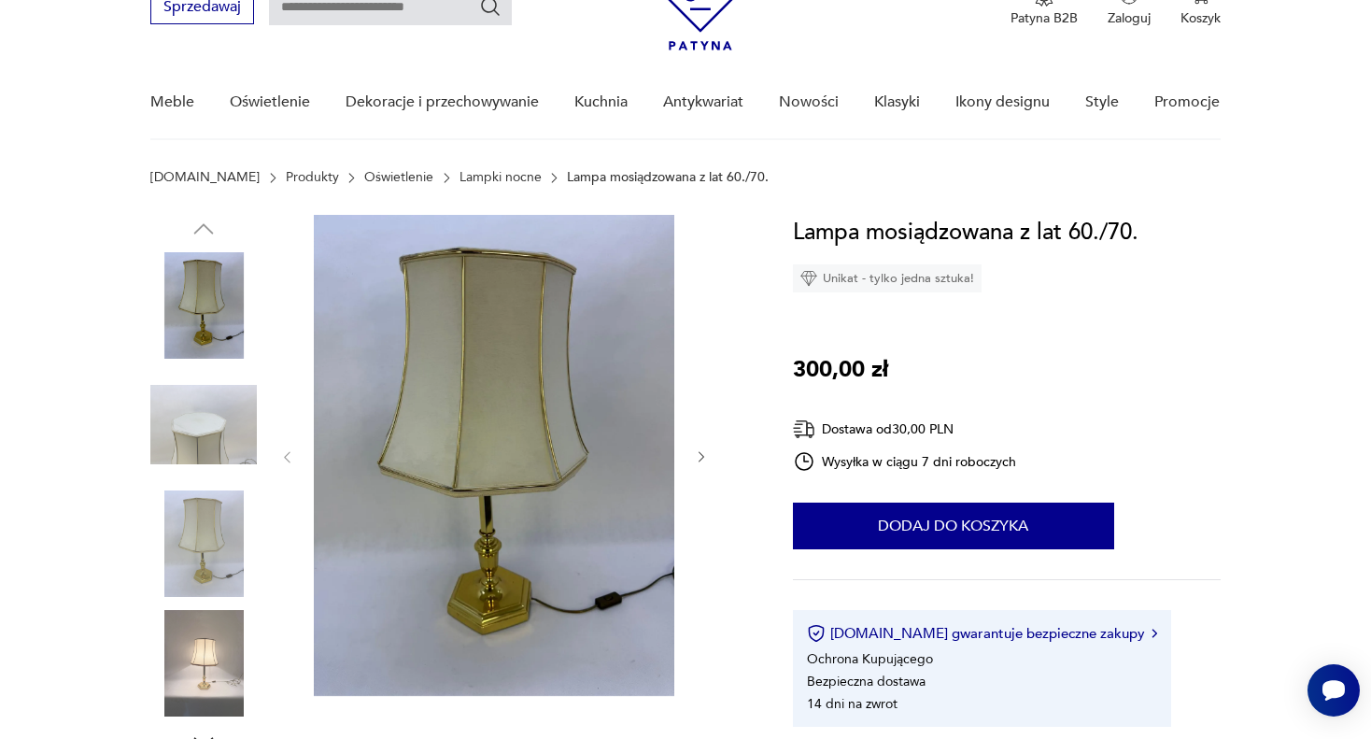
click at [701, 454] on icon "button" at bounding box center [702, 457] width 6 height 11
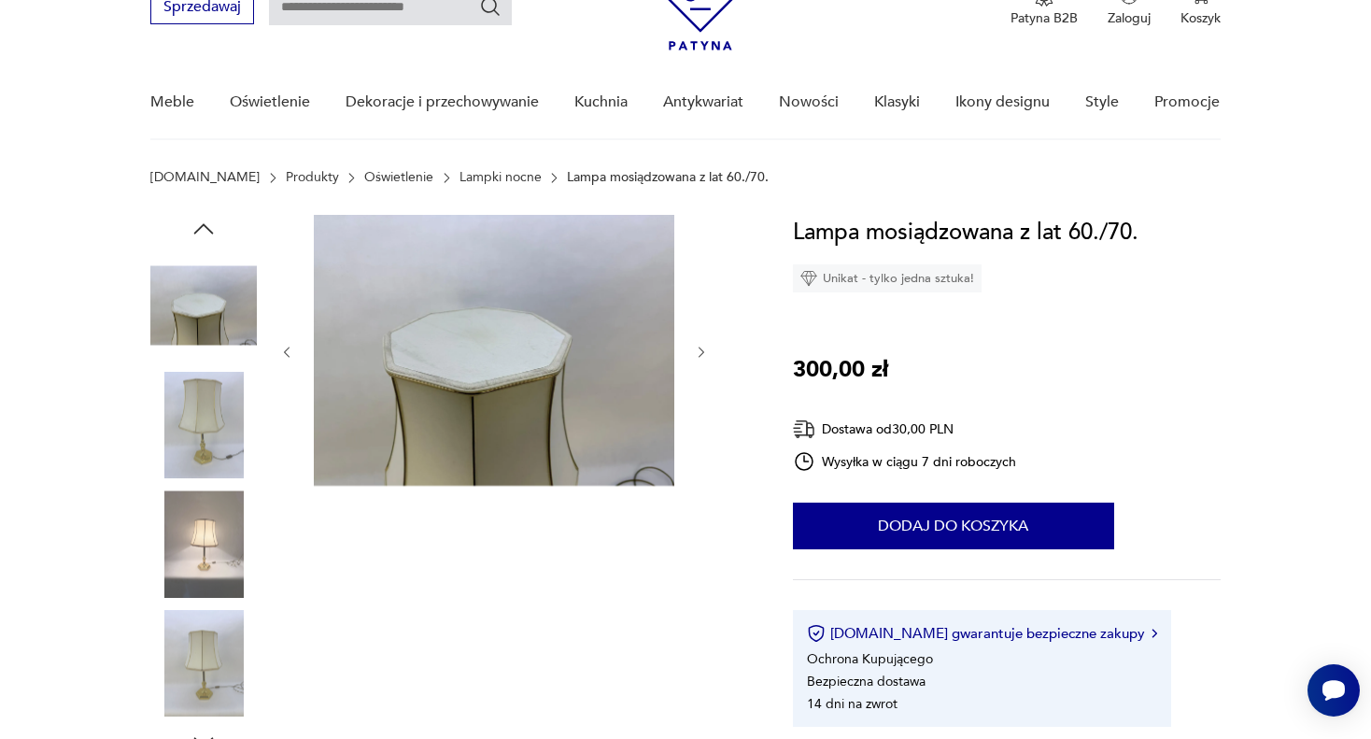
click at [701, 354] on icon "button" at bounding box center [702, 352] width 6 height 11
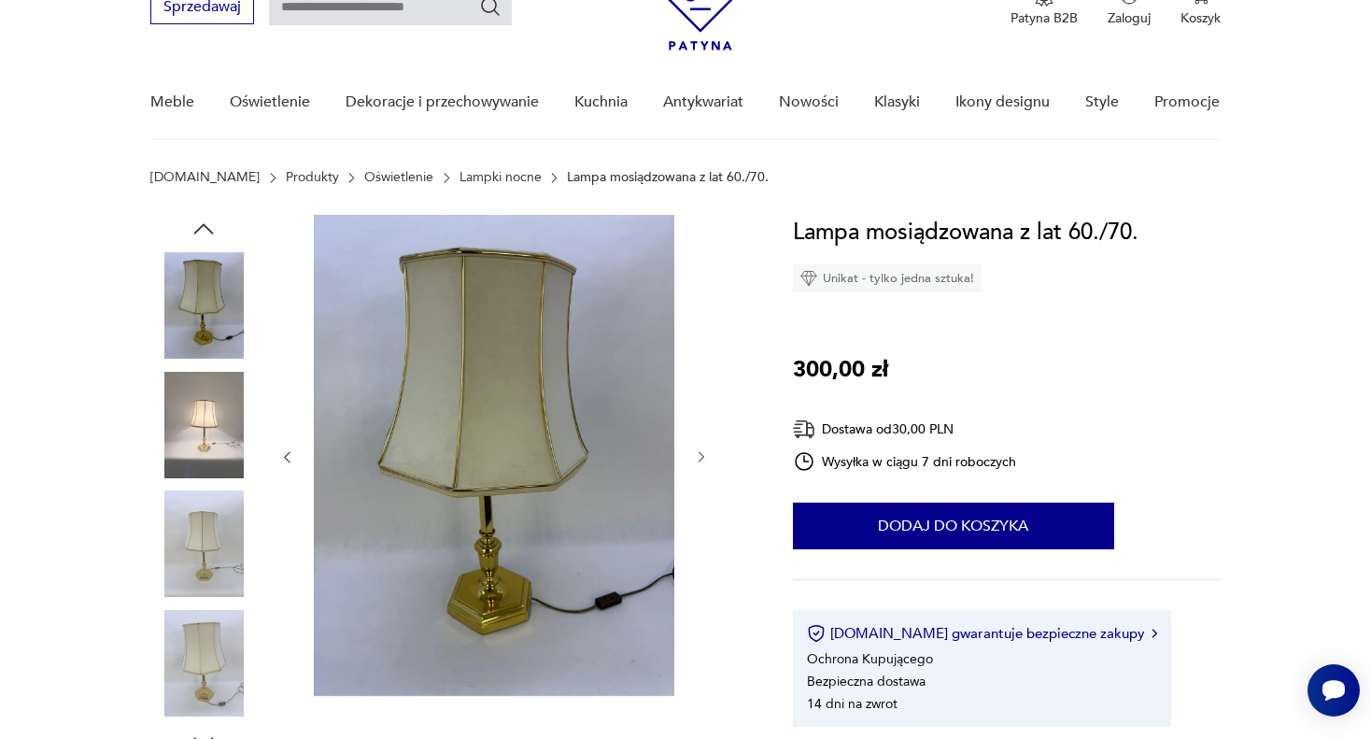
click at [698, 459] on icon "button" at bounding box center [702, 457] width 16 height 16
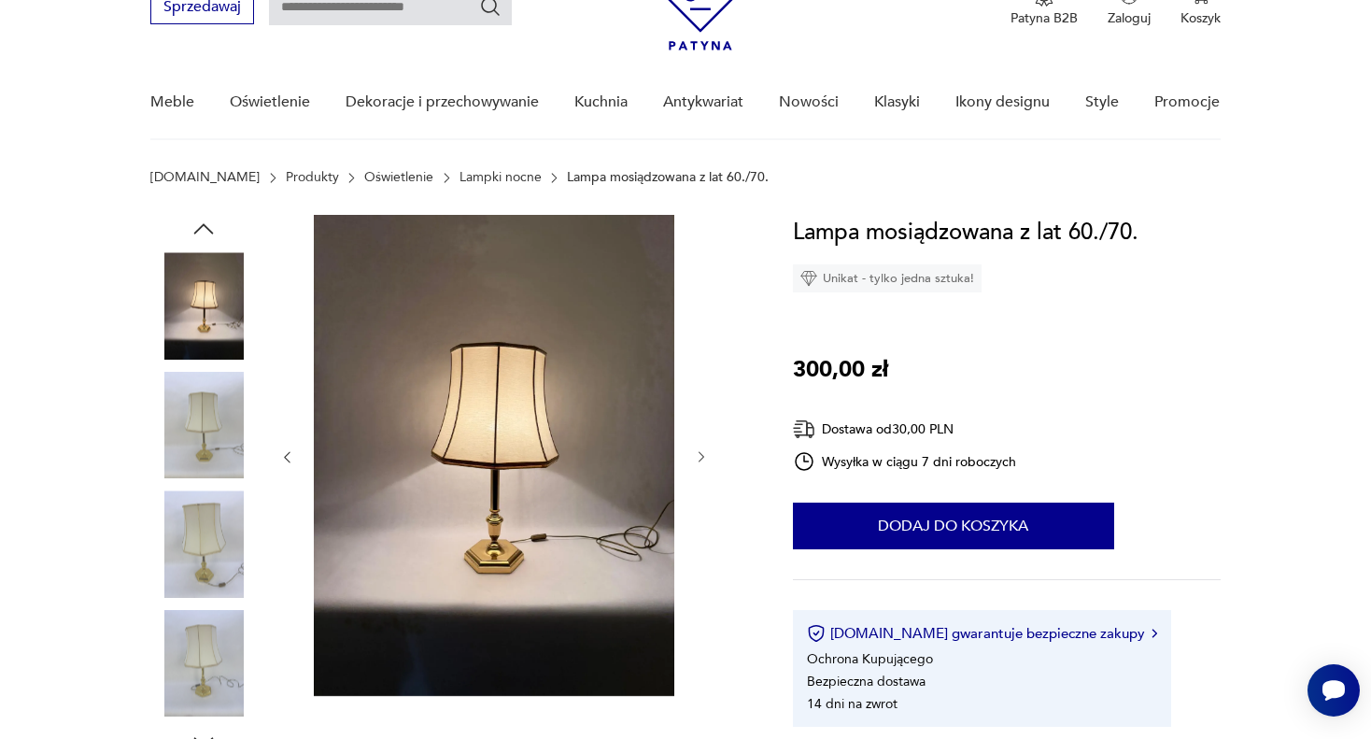
click at [703, 458] on icon "button" at bounding box center [702, 457] width 16 height 16
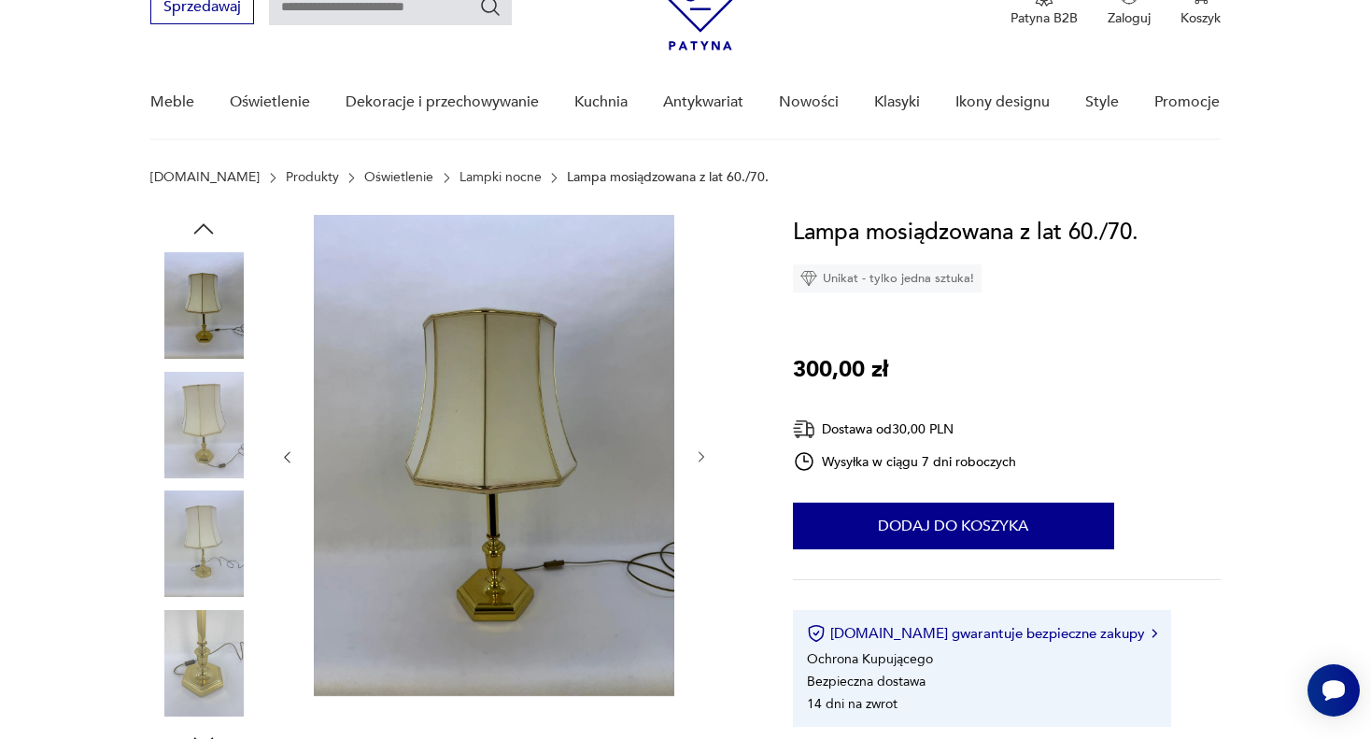
click at [703, 458] on icon "button" at bounding box center [702, 457] width 16 height 16
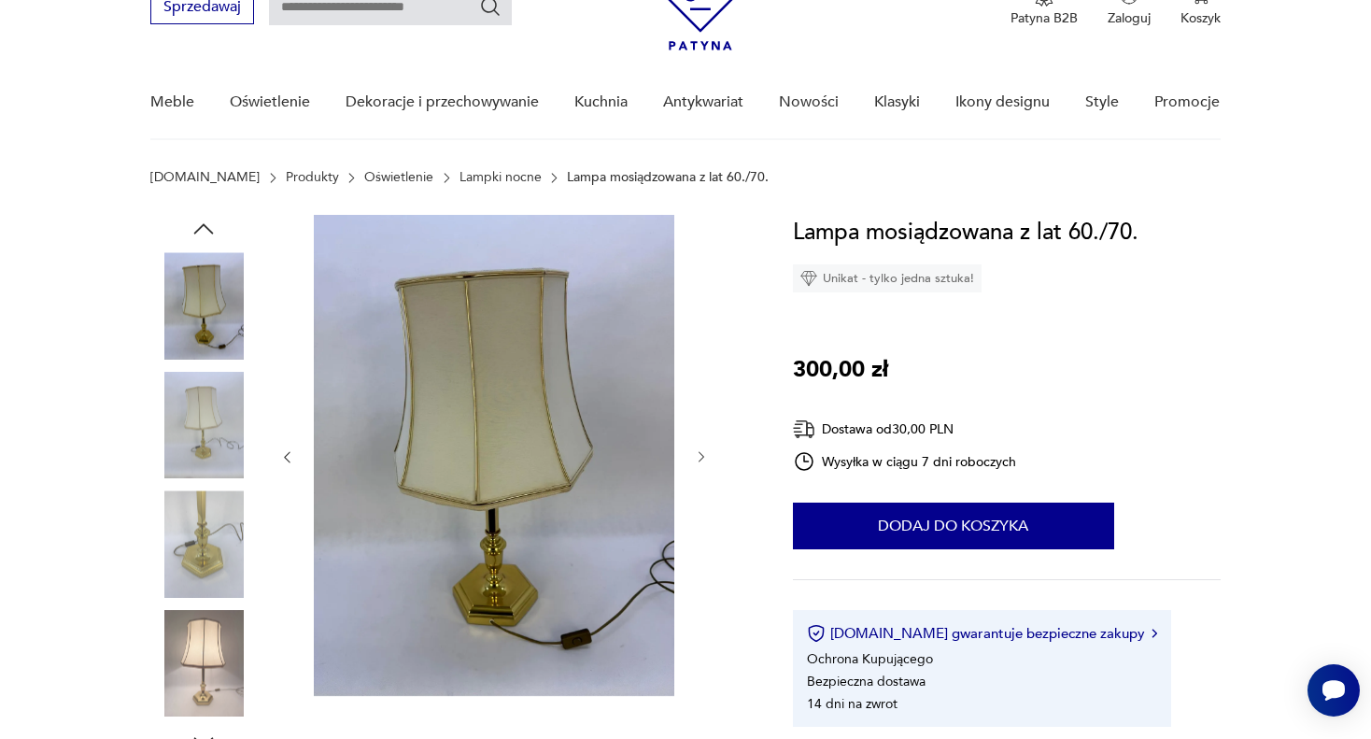
click at [703, 458] on icon "button" at bounding box center [702, 457] width 16 height 16
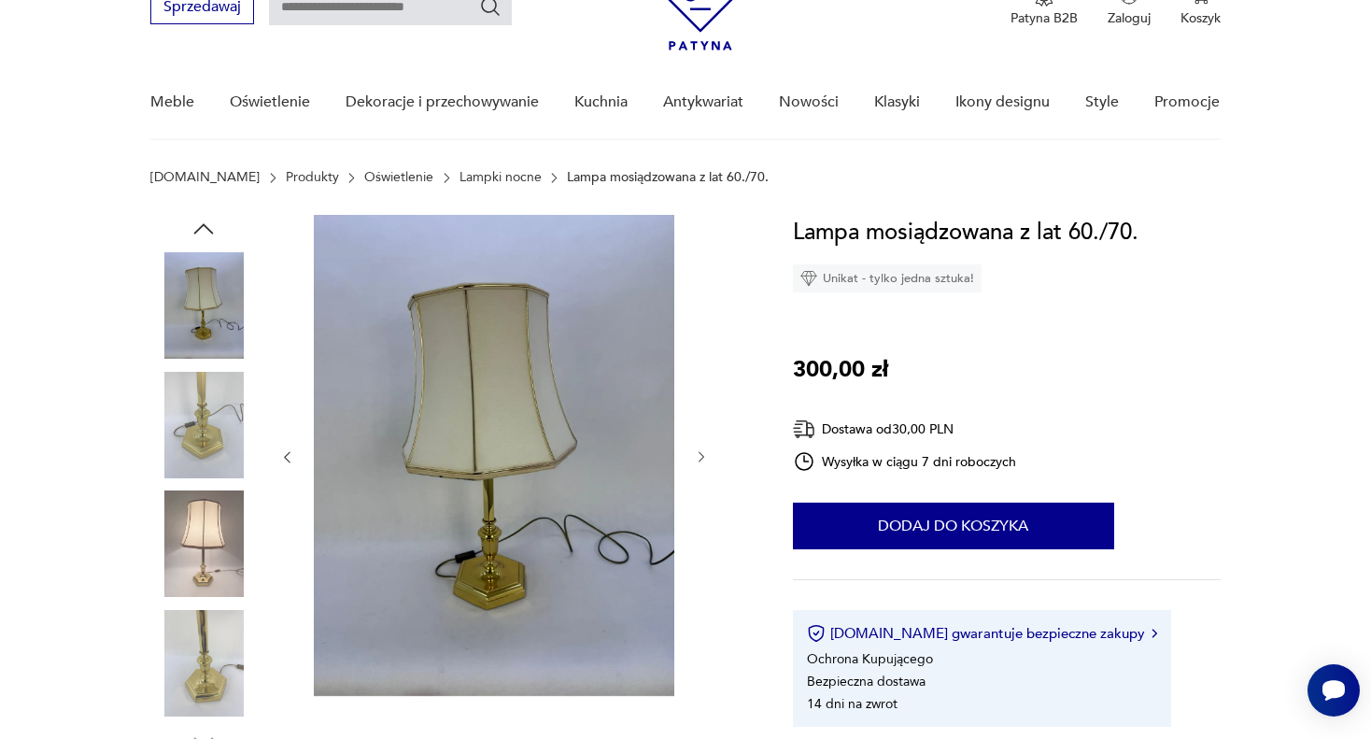
click at [703, 458] on icon "button" at bounding box center [702, 457] width 16 height 16
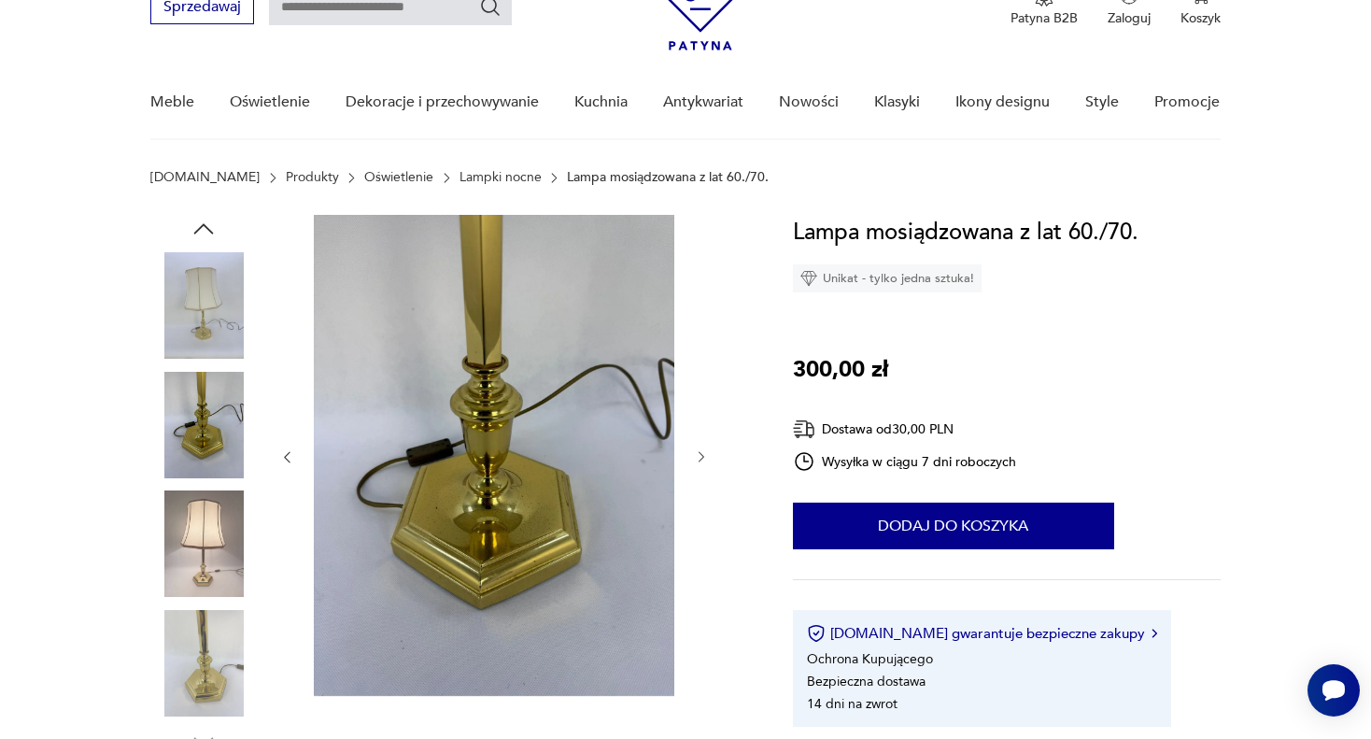
click at [703, 458] on icon "button" at bounding box center [702, 457] width 16 height 16
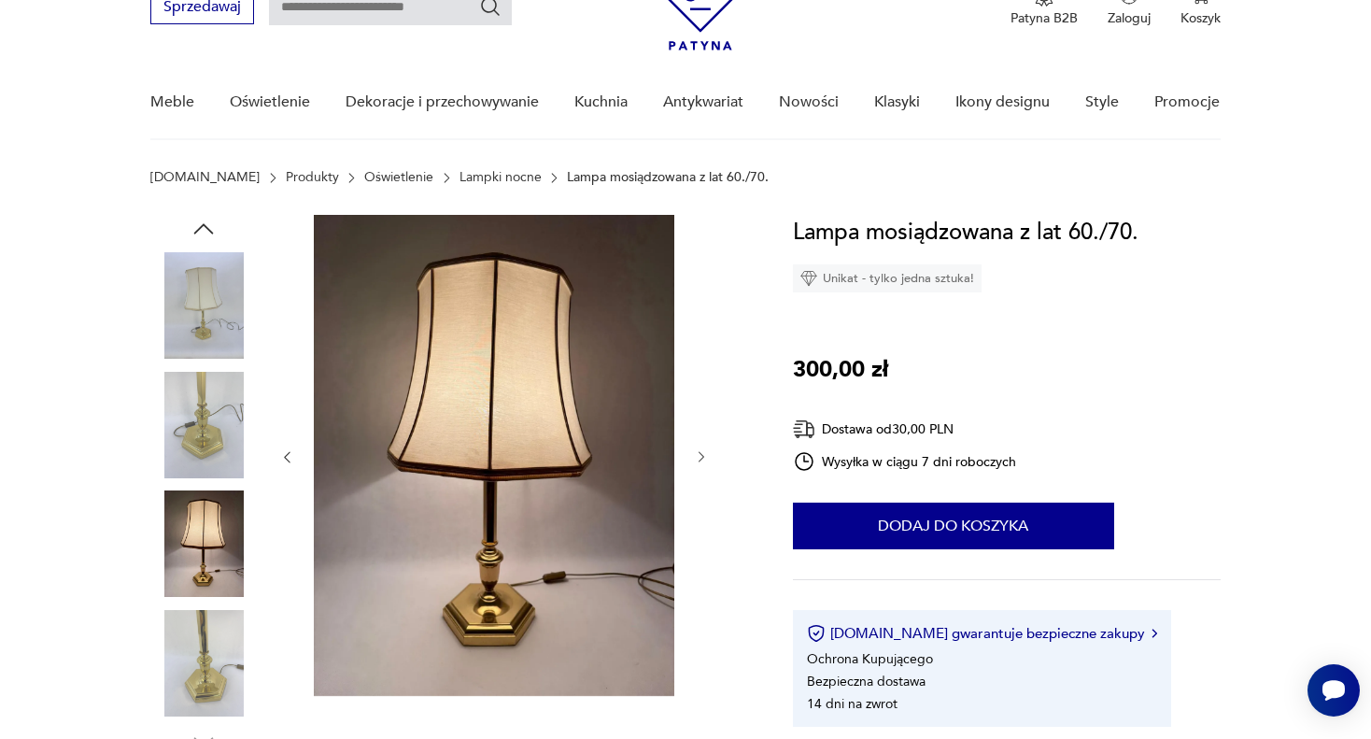
click at [704, 457] on icon "button" at bounding box center [702, 457] width 16 height 16
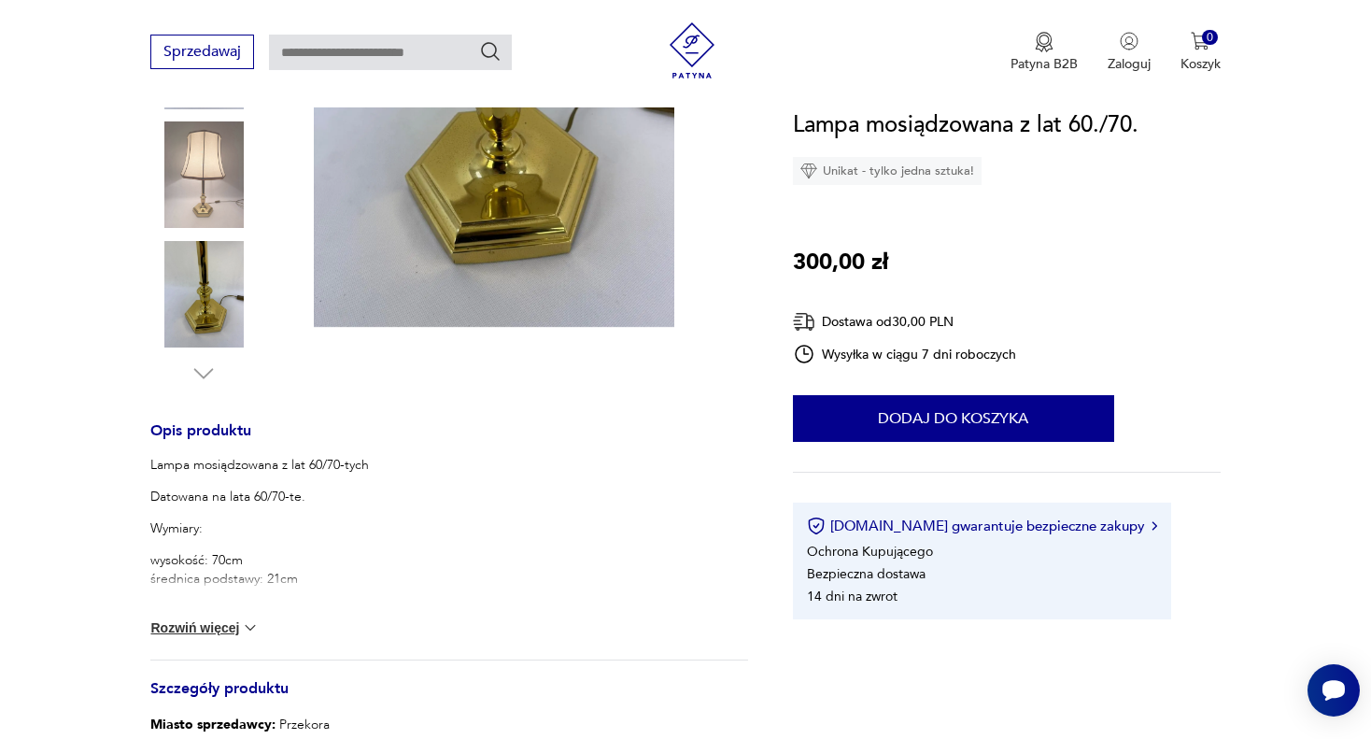
scroll to position [467, 0]
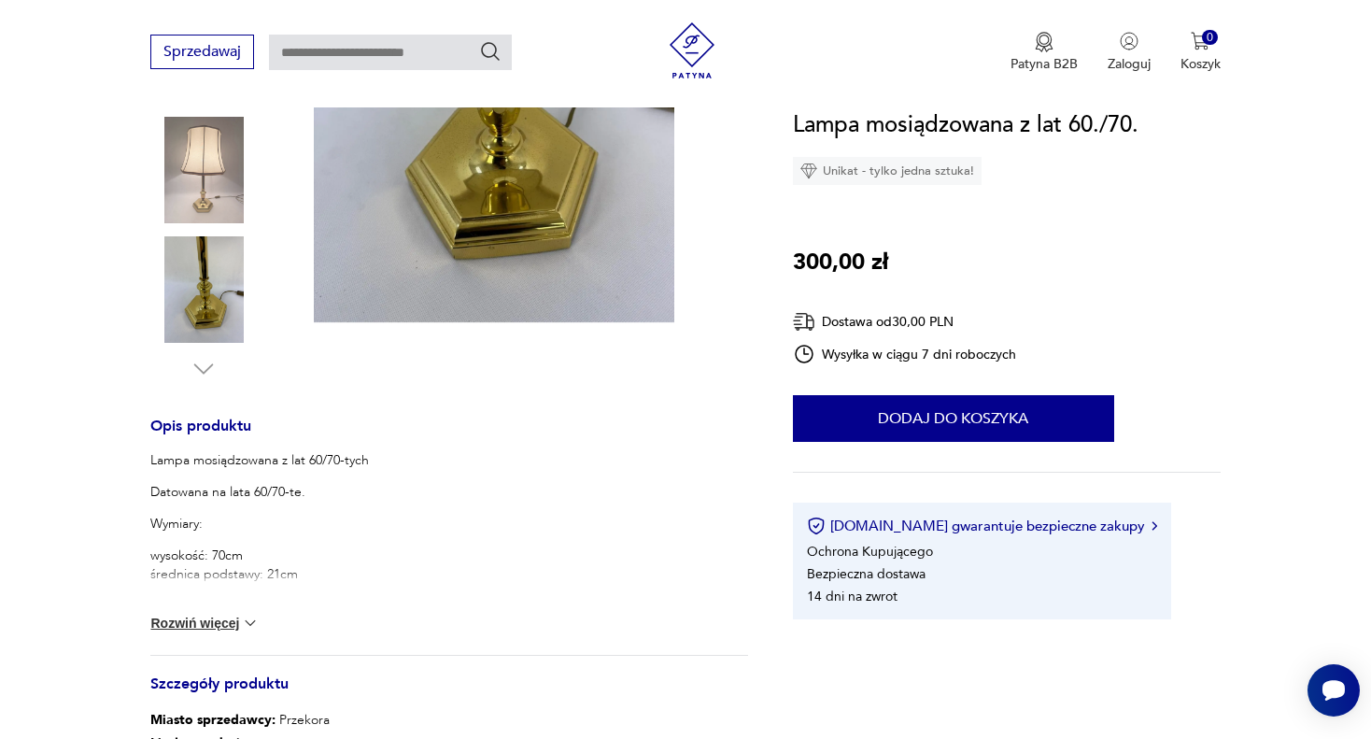
click at [249, 620] on img at bounding box center [250, 623] width 19 height 19
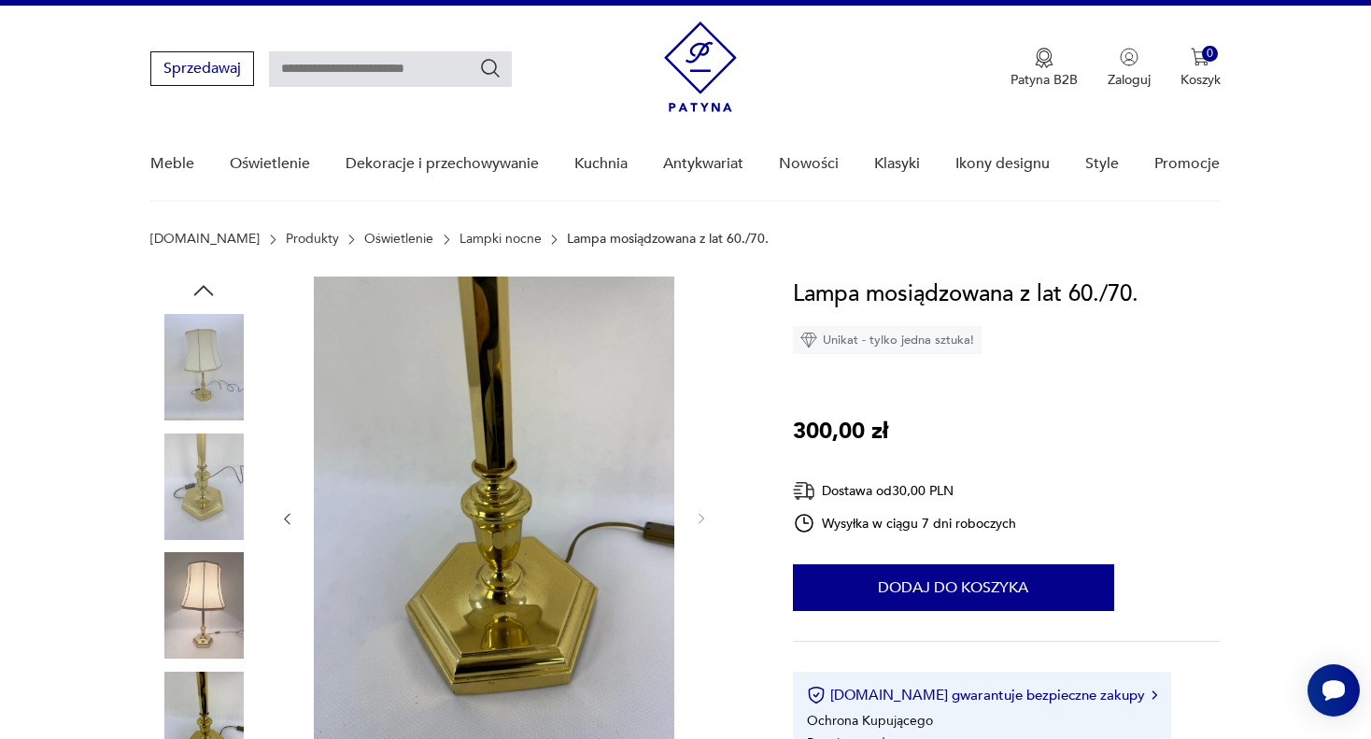
scroll to position [0, 0]
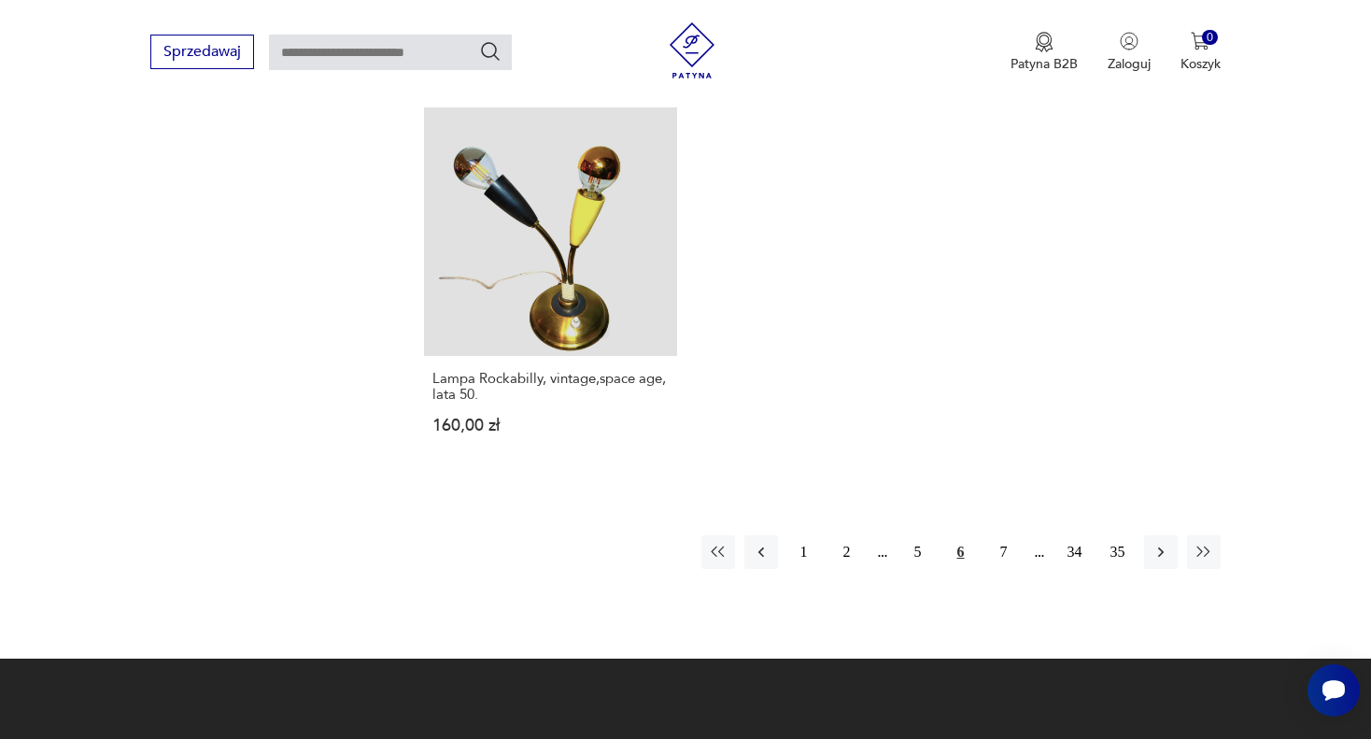
scroll to position [2679, 0]
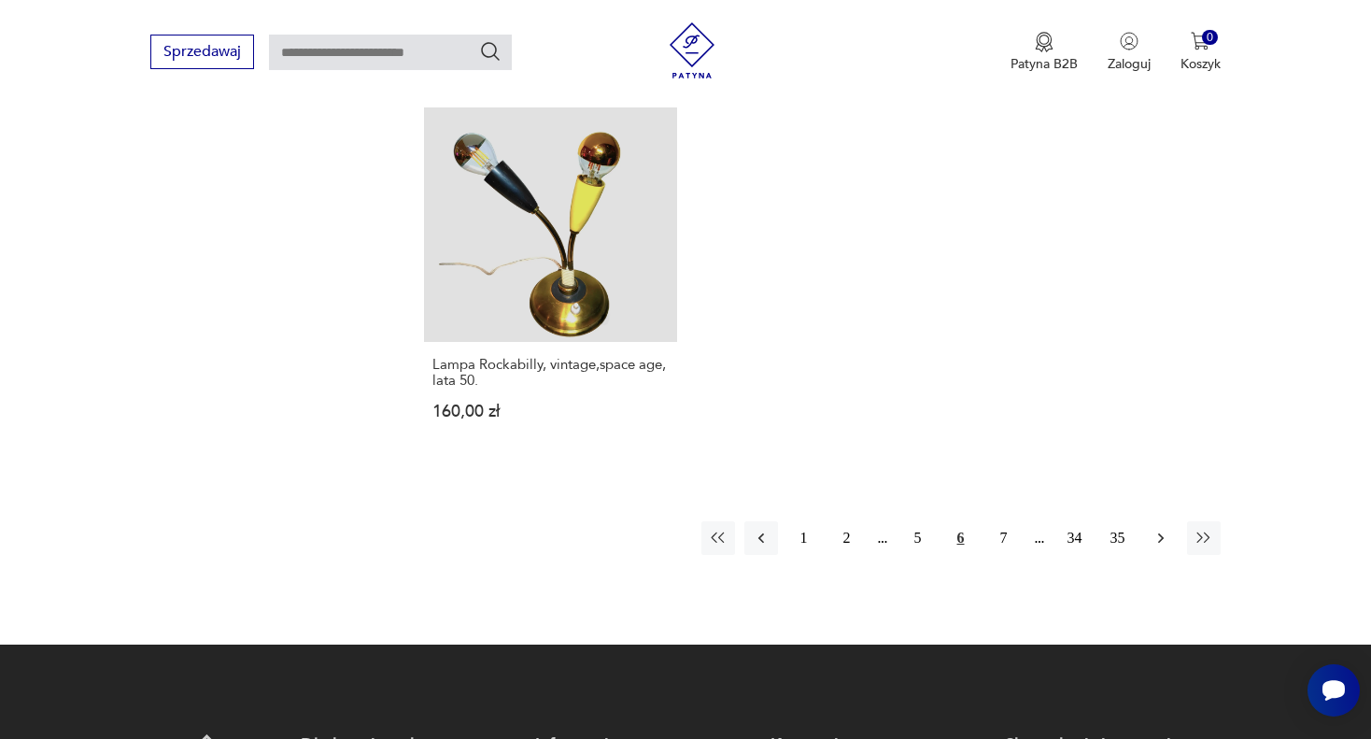
click at [1162, 542] on icon "button" at bounding box center [1161, 538] width 19 height 19
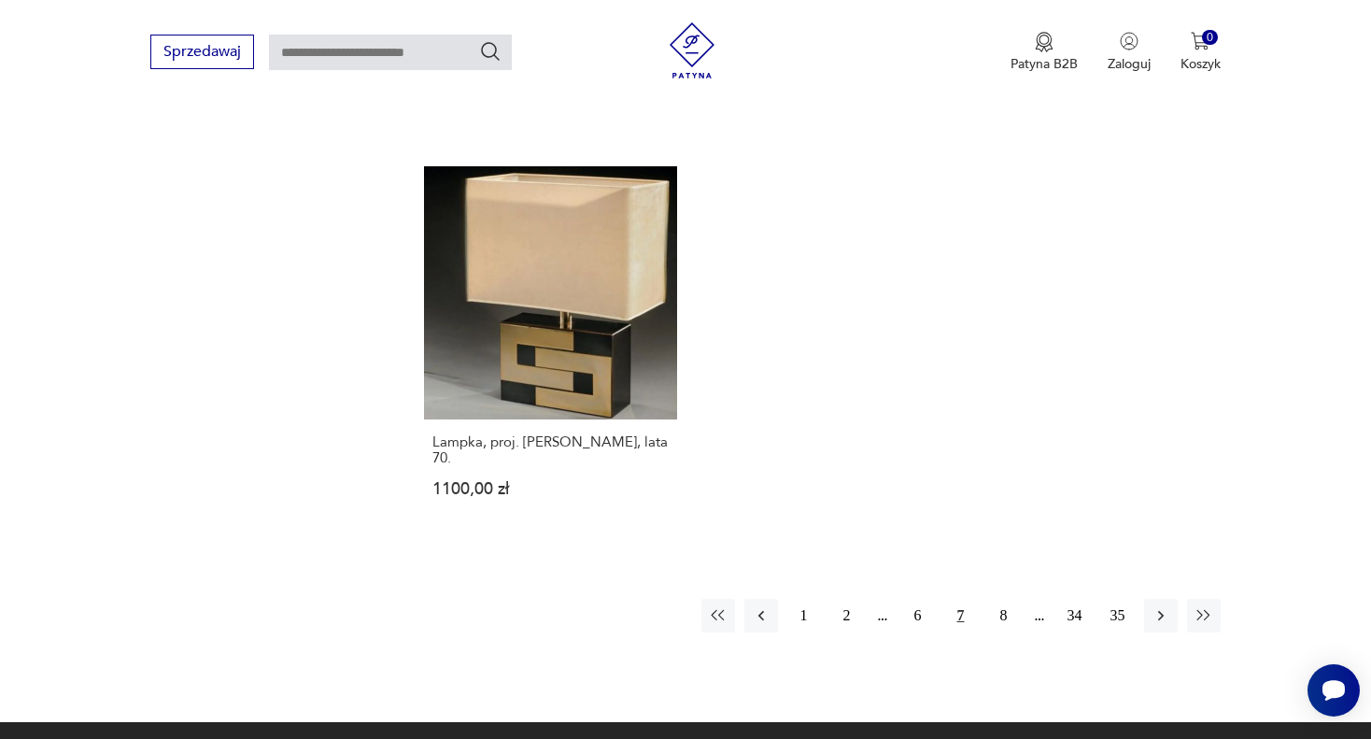
scroll to position [2774, 0]
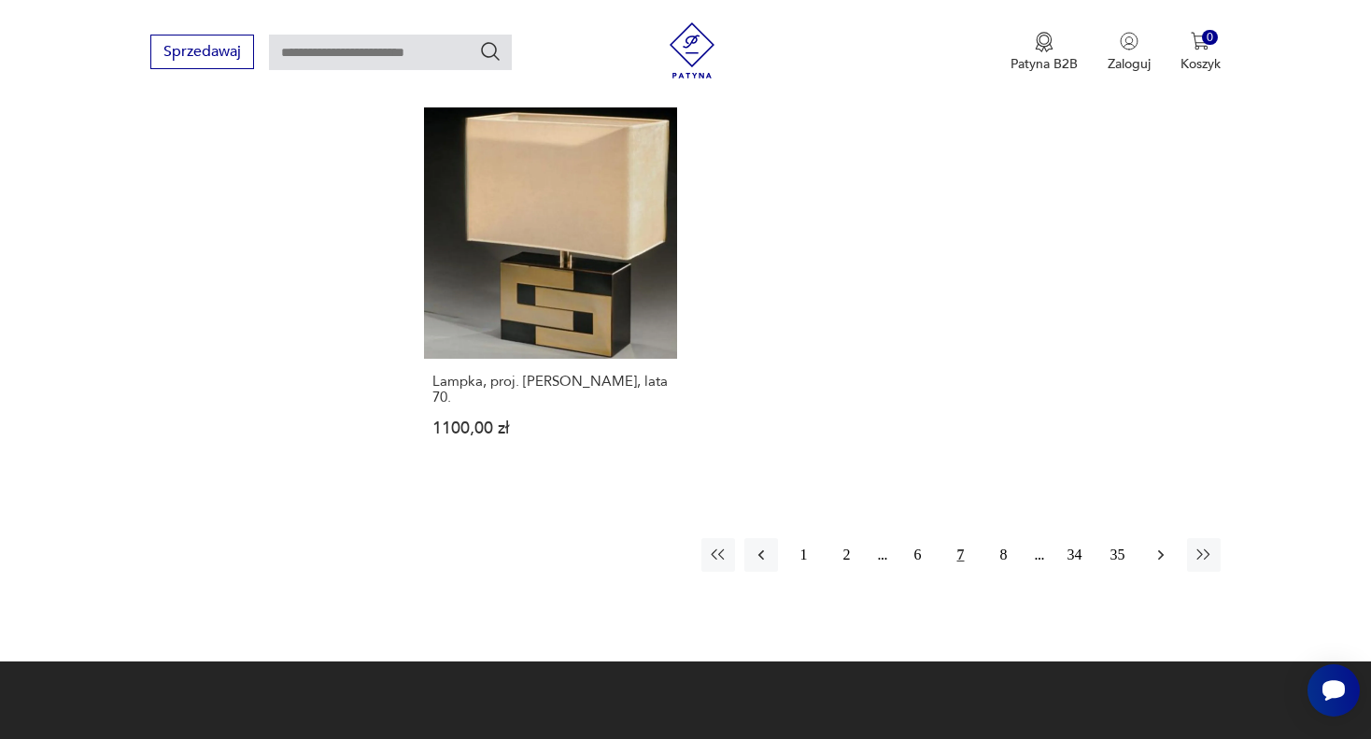
click at [1162, 545] on icon "button" at bounding box center [1161, 554] width 19 height 19
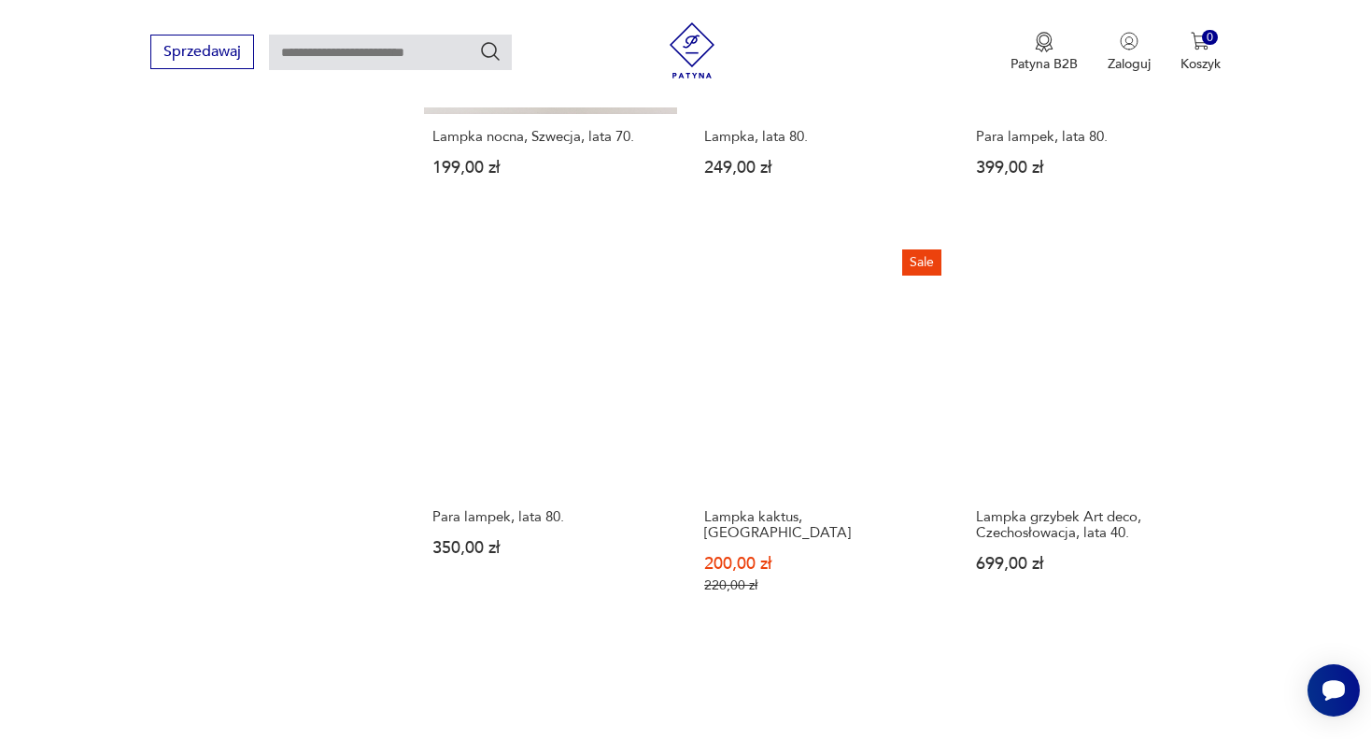
scroll to position [2120, 0]
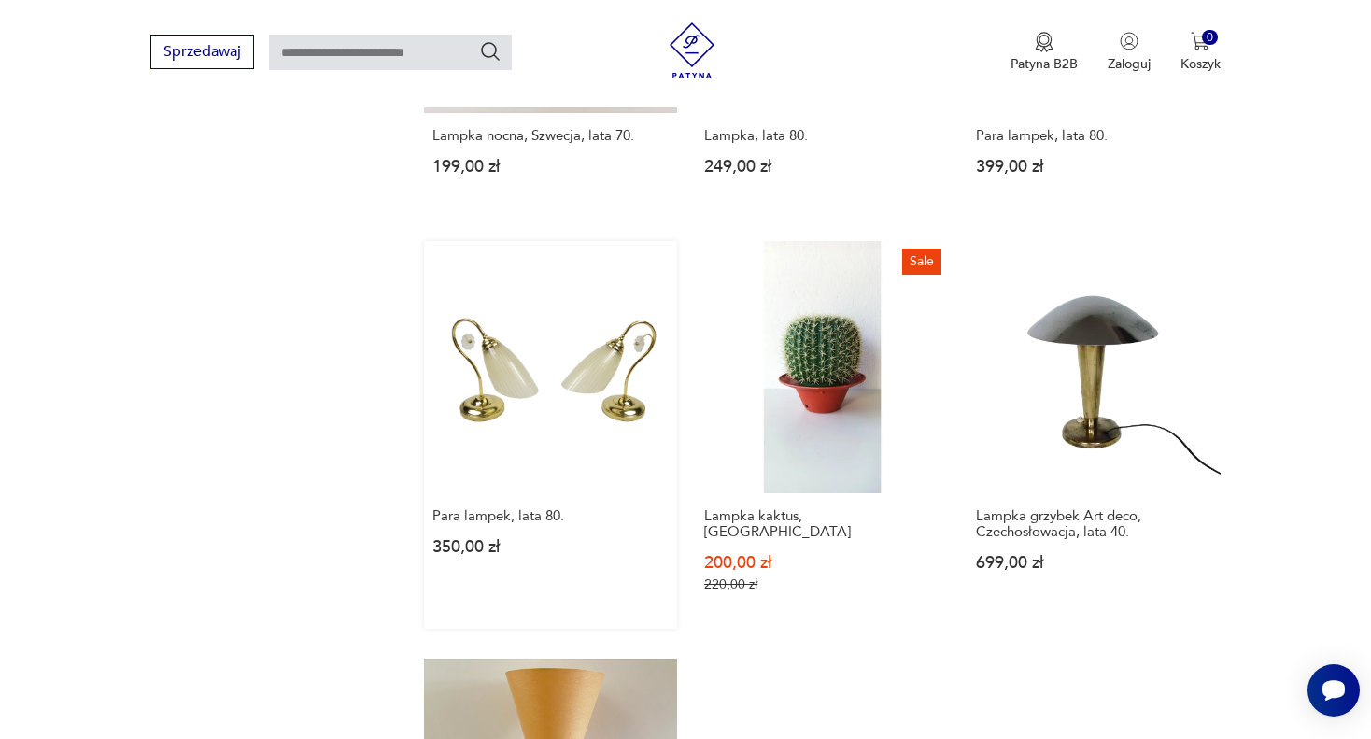
click at [488, 374] on link "Para lampek, lata 80. 350,00 zł" at bounding box center [550, 435] width 253 height 389
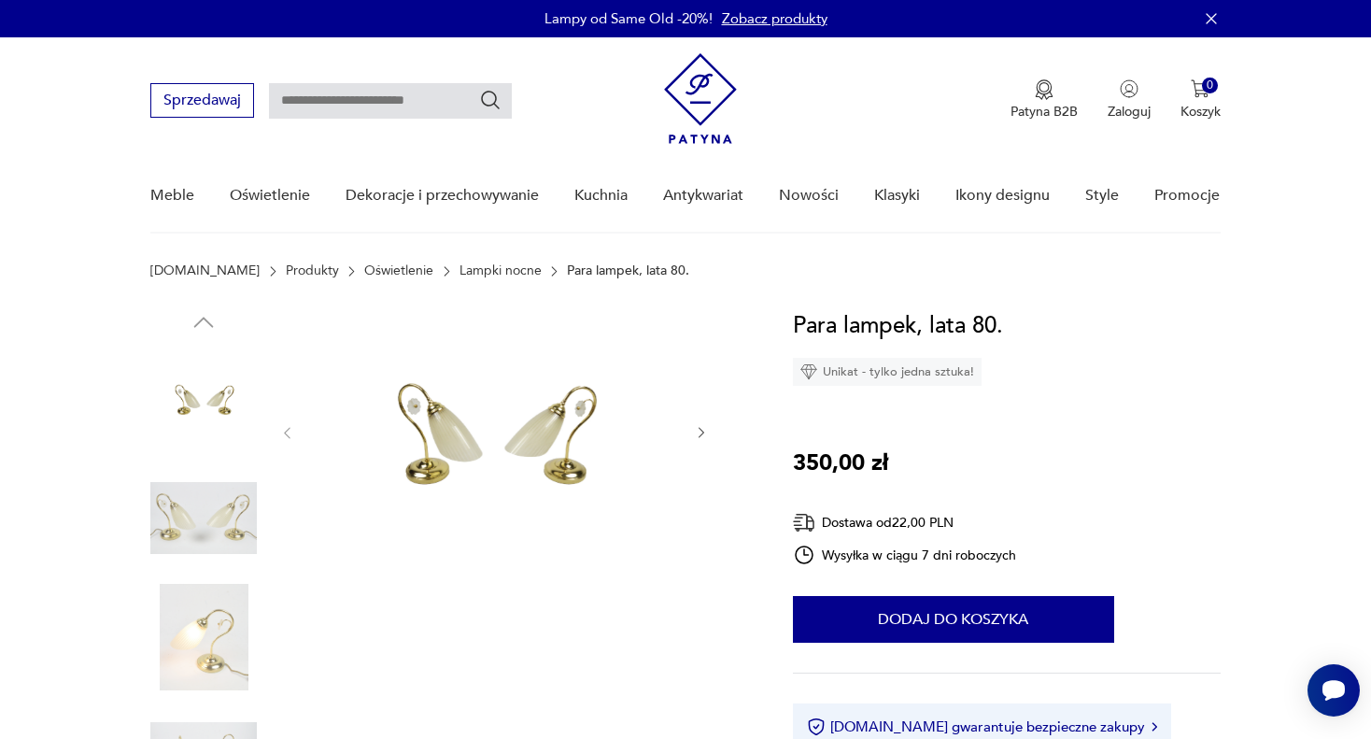
click at [702, 436] on icon "button" at bounding box center [702, 433] width 16 height 16
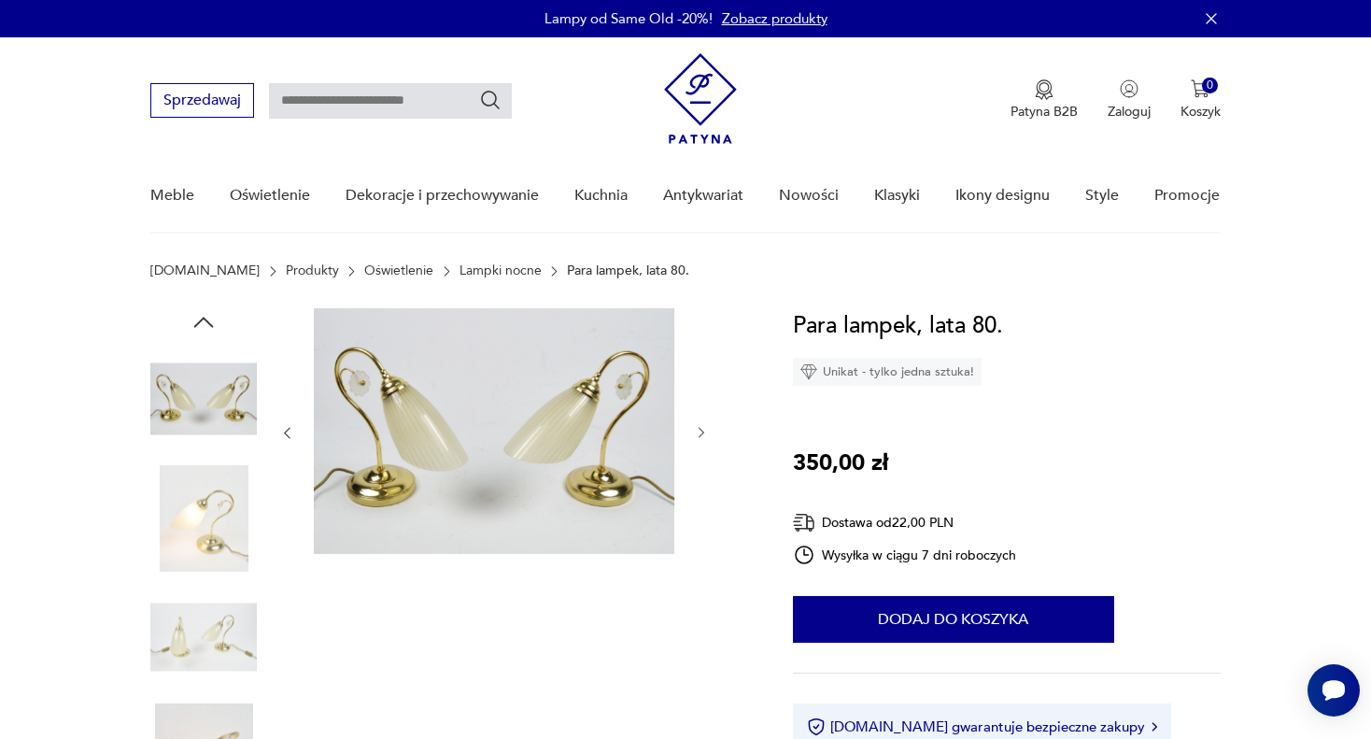
click at [702, 436] on icon "button" at bounding box center [702, 433] width 16 height 16
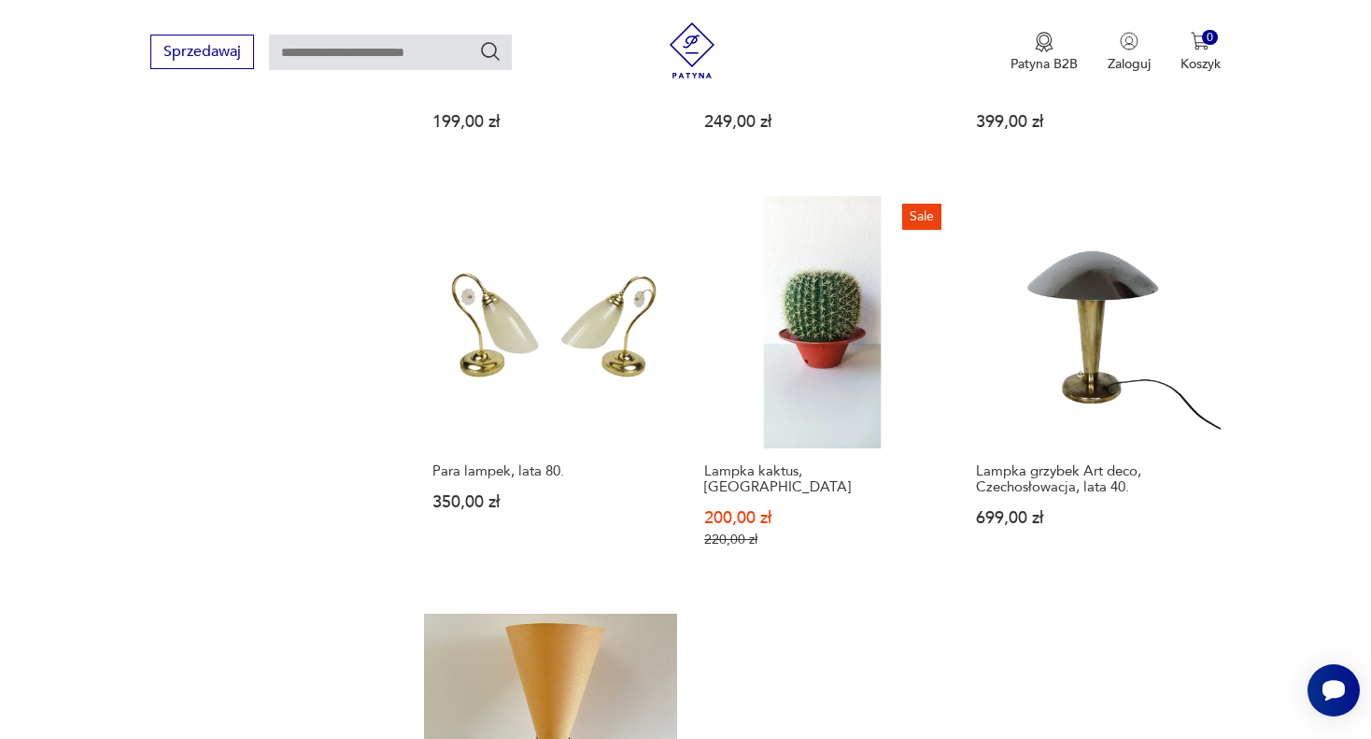
scroll to position [2211, 0]
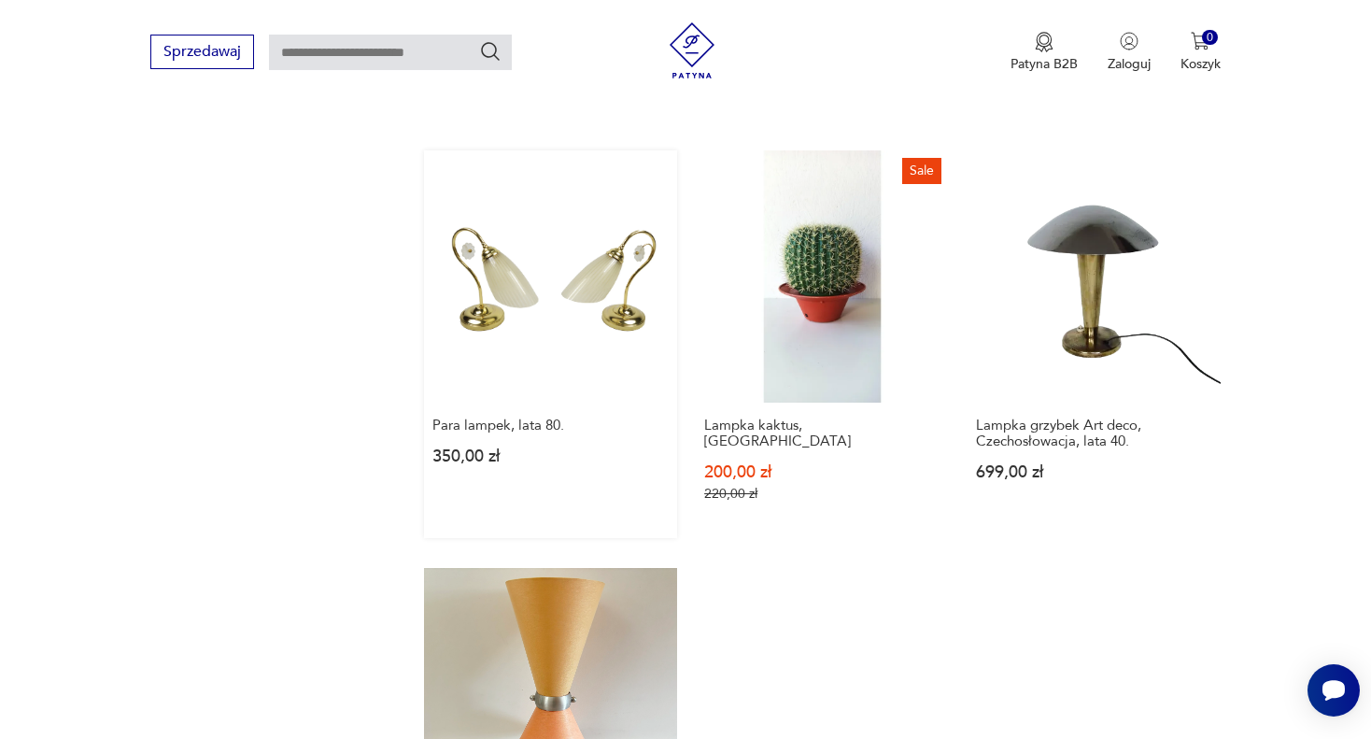
click at [459, 318] on link "Para lampek, lata 80. 350,00 zł" at bounding box center [550, 344] width 253 height 389
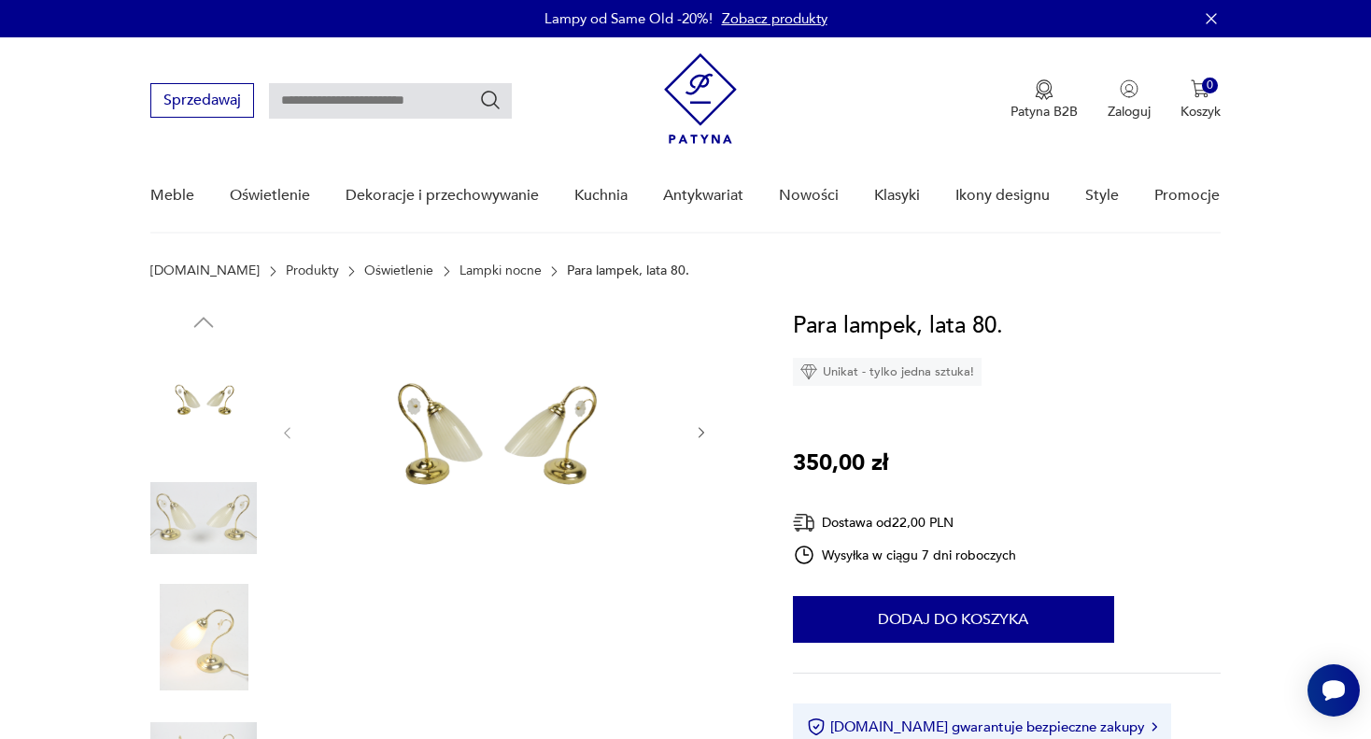
click at [702, 433] on icon "button" at bounding box center [702, 433] width 6 height 11
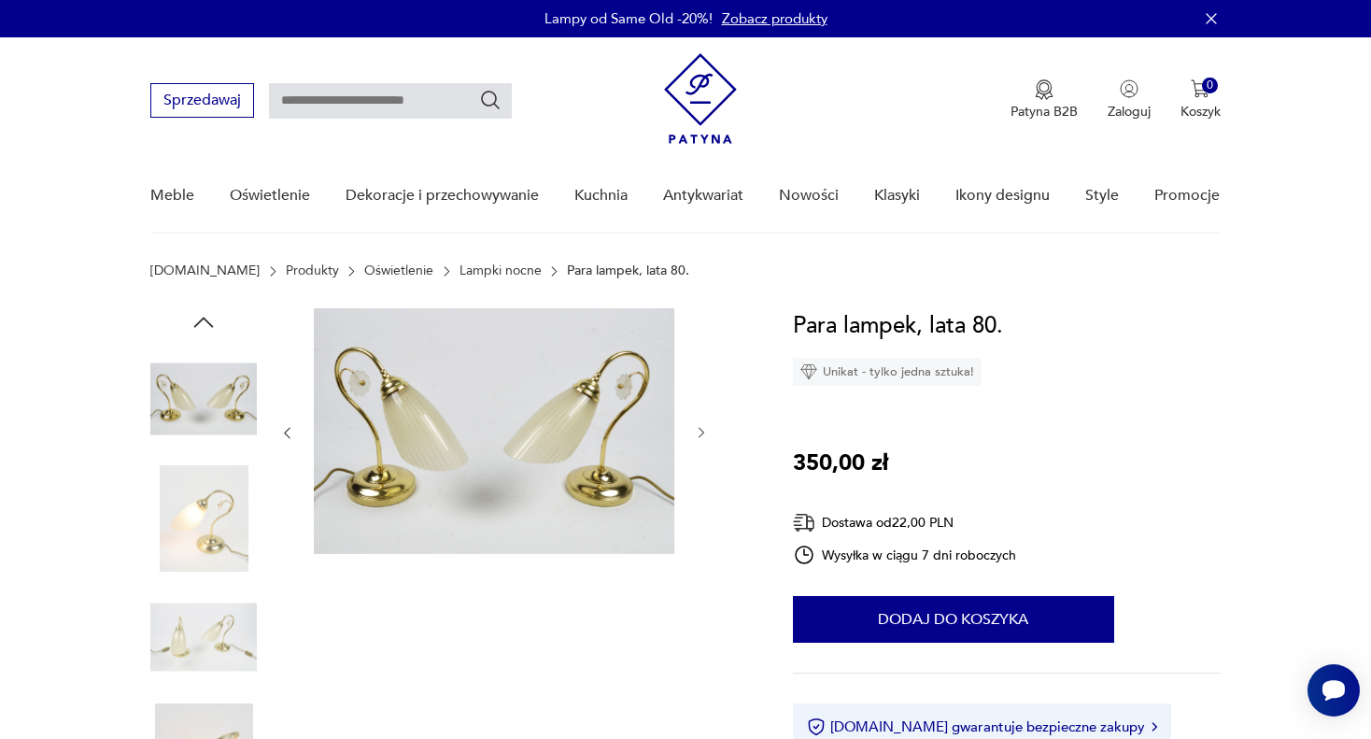
click at [702, 433] on icon "button" at bounding box center [702, 433] width 6 height 11
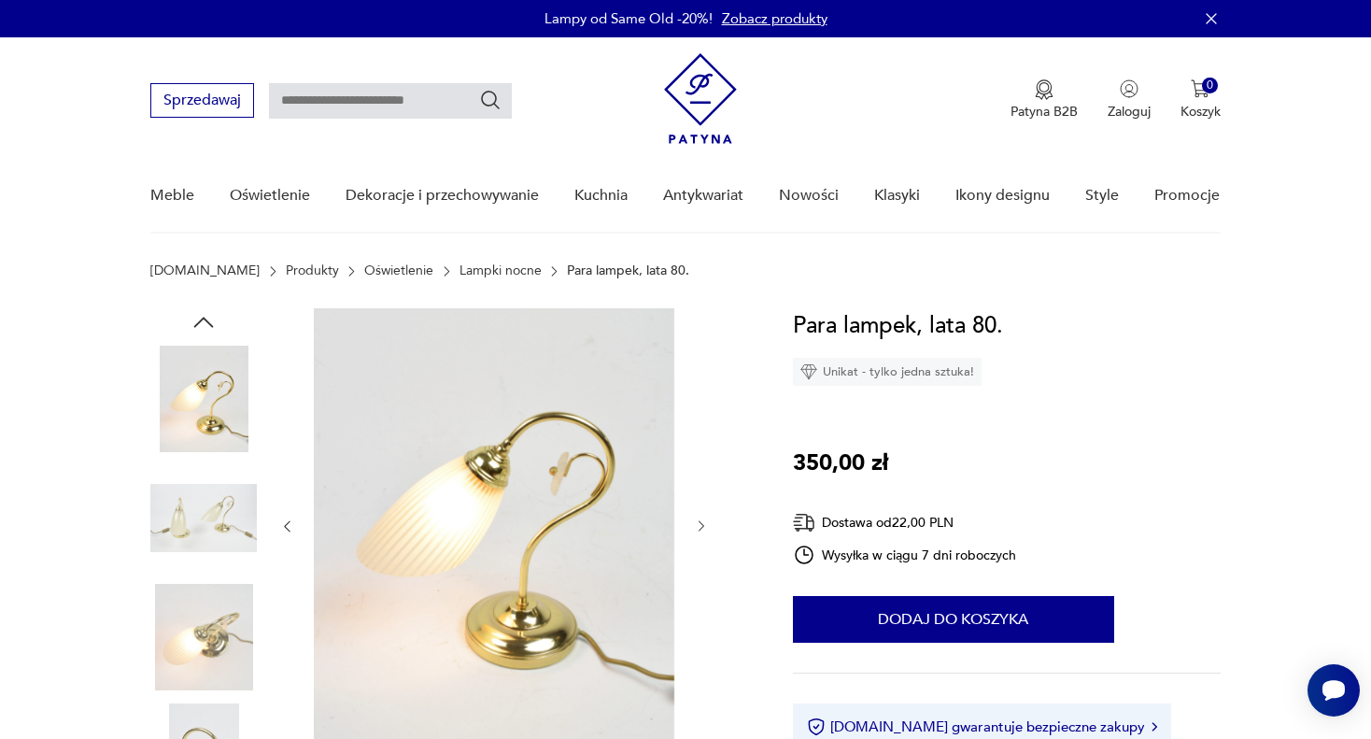
click at [701, 531] on icon "button" at bounding box center [702, 526] width 16 height 16
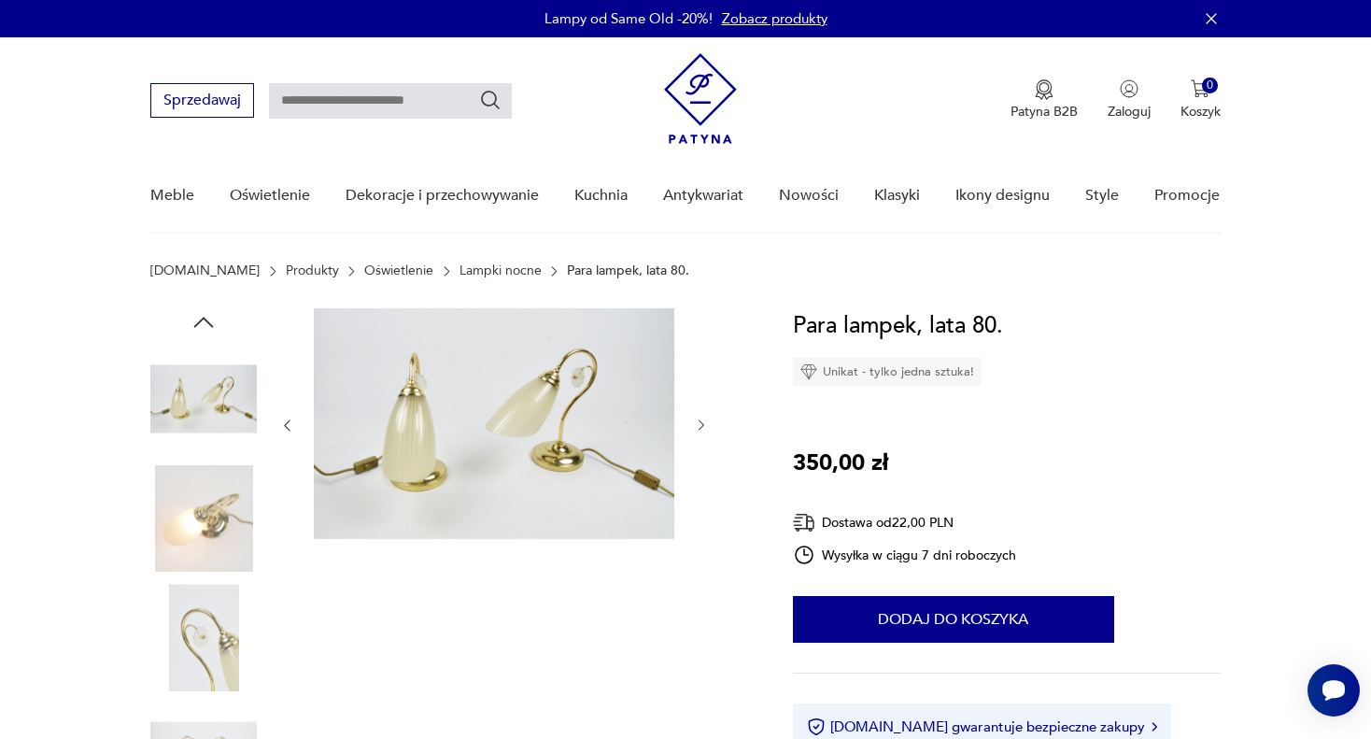
click at [701, 422] on icon "button" at bounding box center [702, 425] width 6 height 11
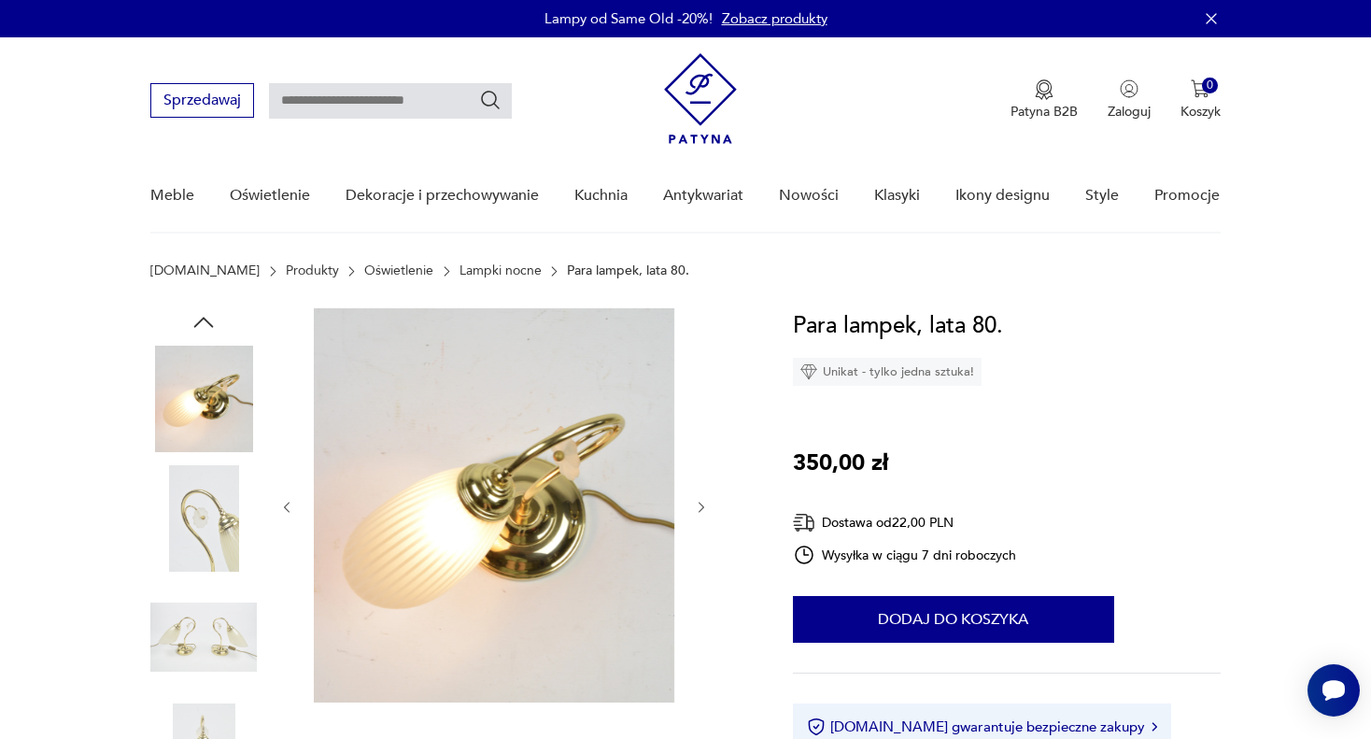
click at [699, 509] on icon "button" at bounding box center [702, 508] width 16 height 16
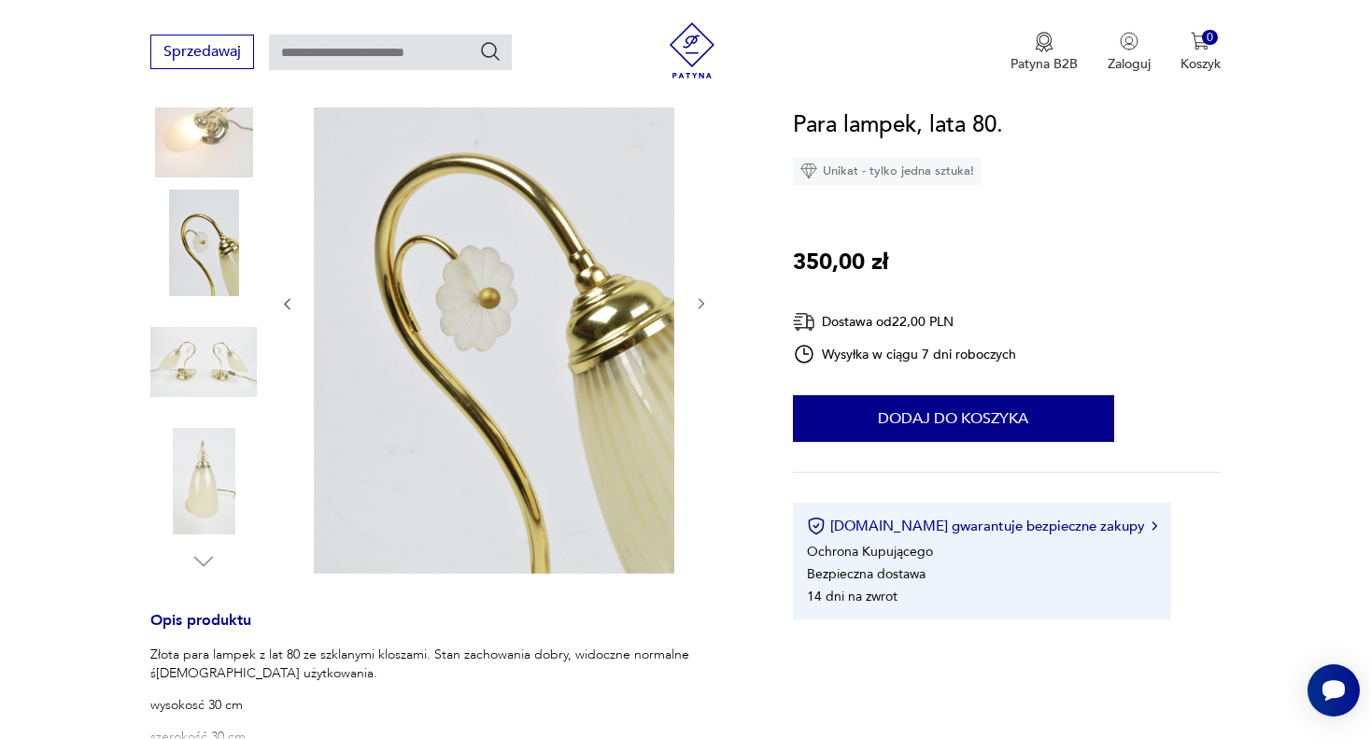
scroll to position [280, 0]
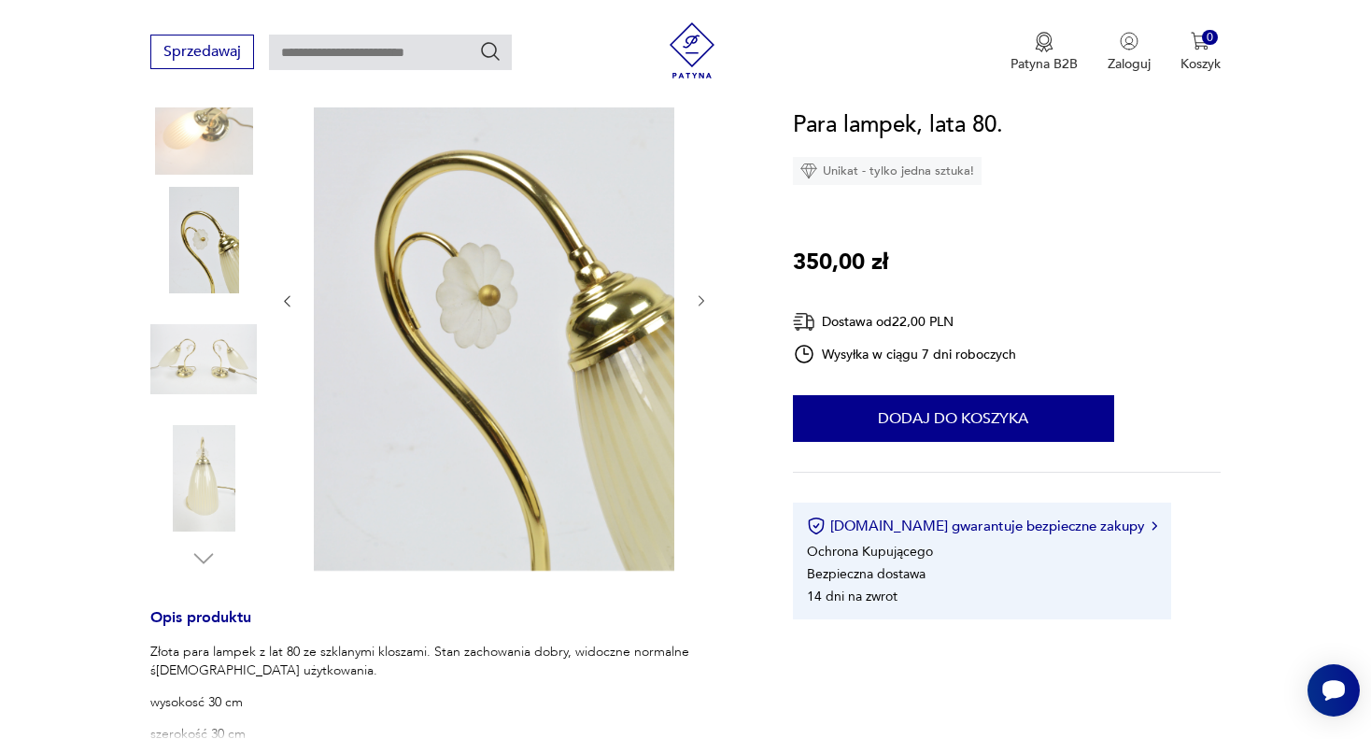
click at [702, 299] on icon "button" at bounding box center [702, 301] width 6 height 11
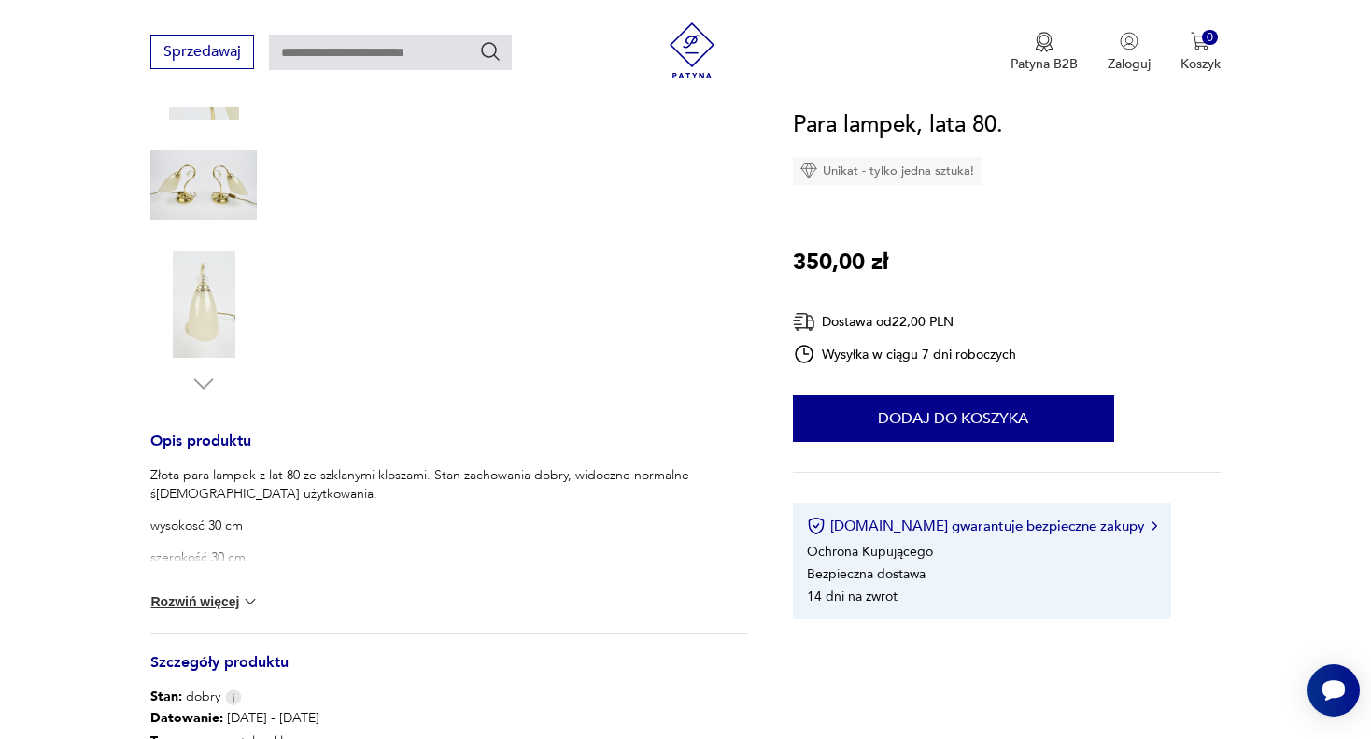
scroll to position [467, 0]
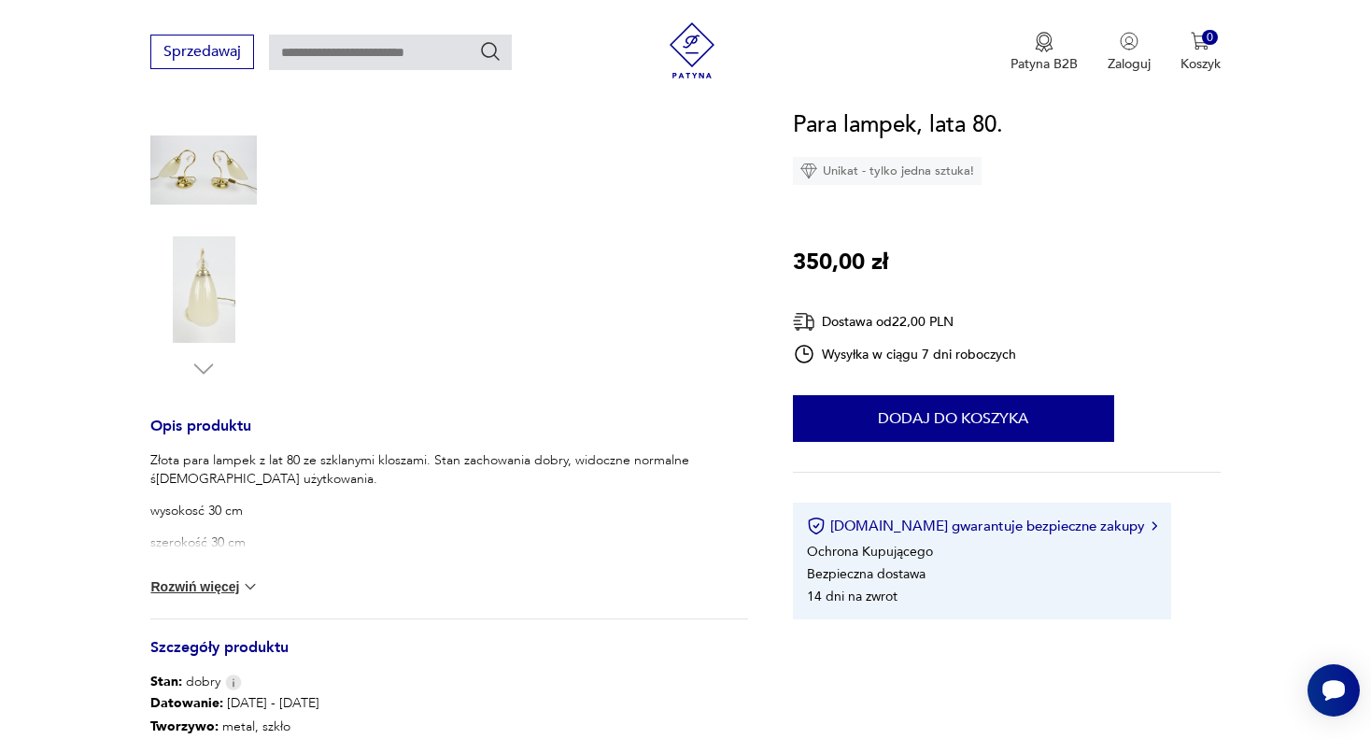
click at [224, 583] on button "Rozwiń więcej" at bounding box center [204, 586] width 108 height 19
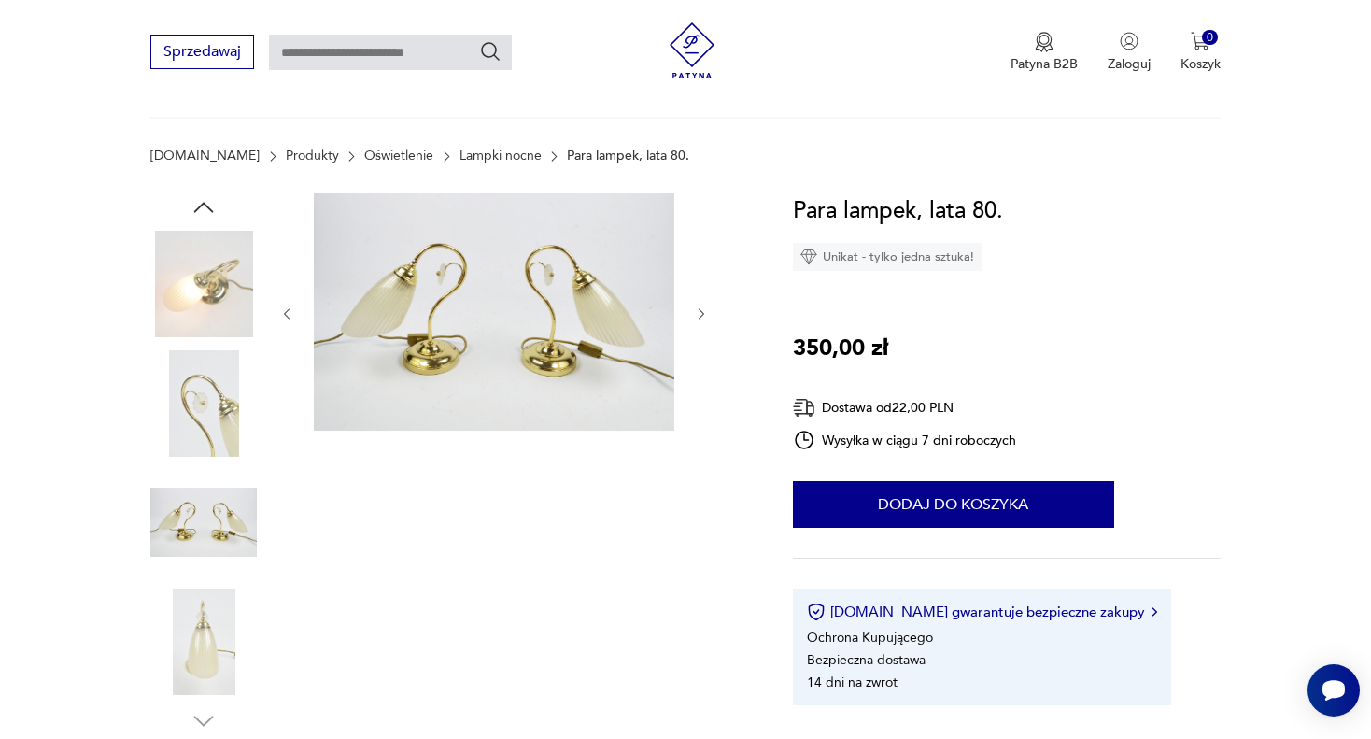
scroll to position [93, 0]
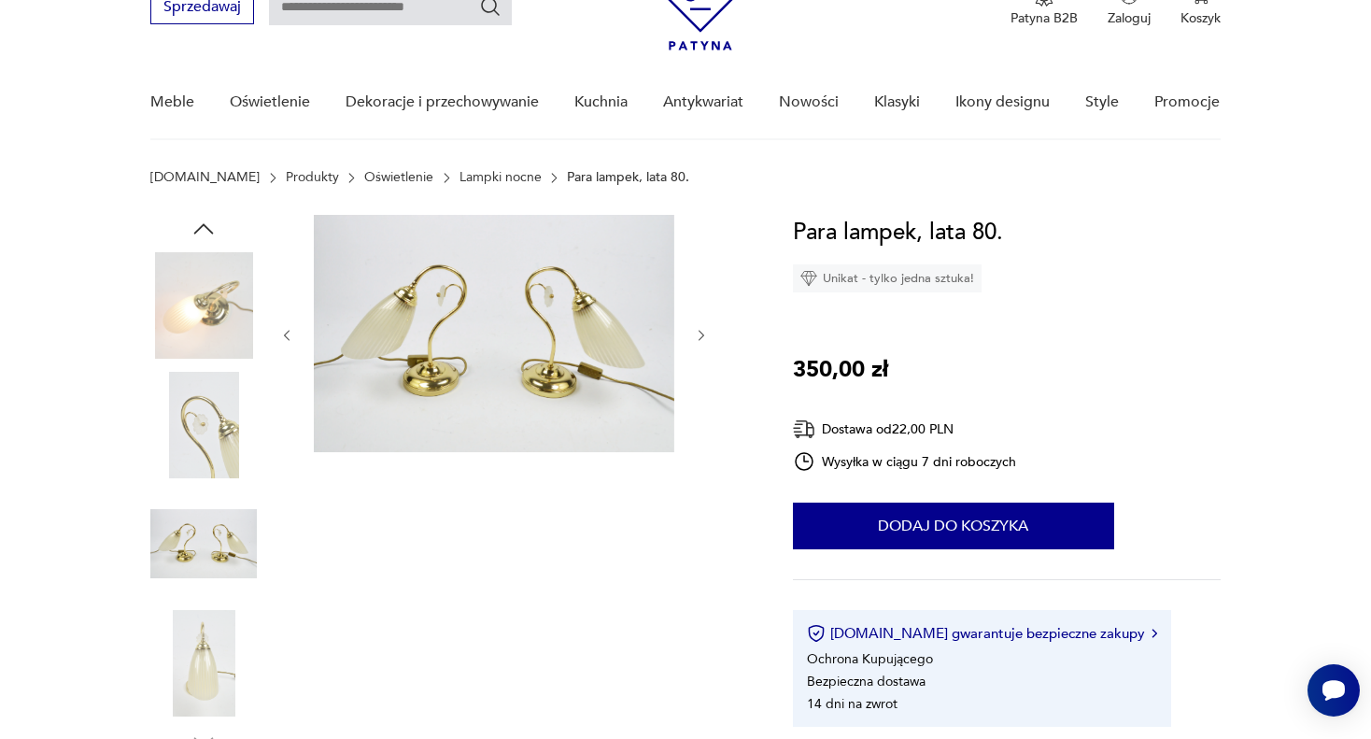
click at [701, 329] on icon "button" at bounding box center [702, 336] width 16 height 16
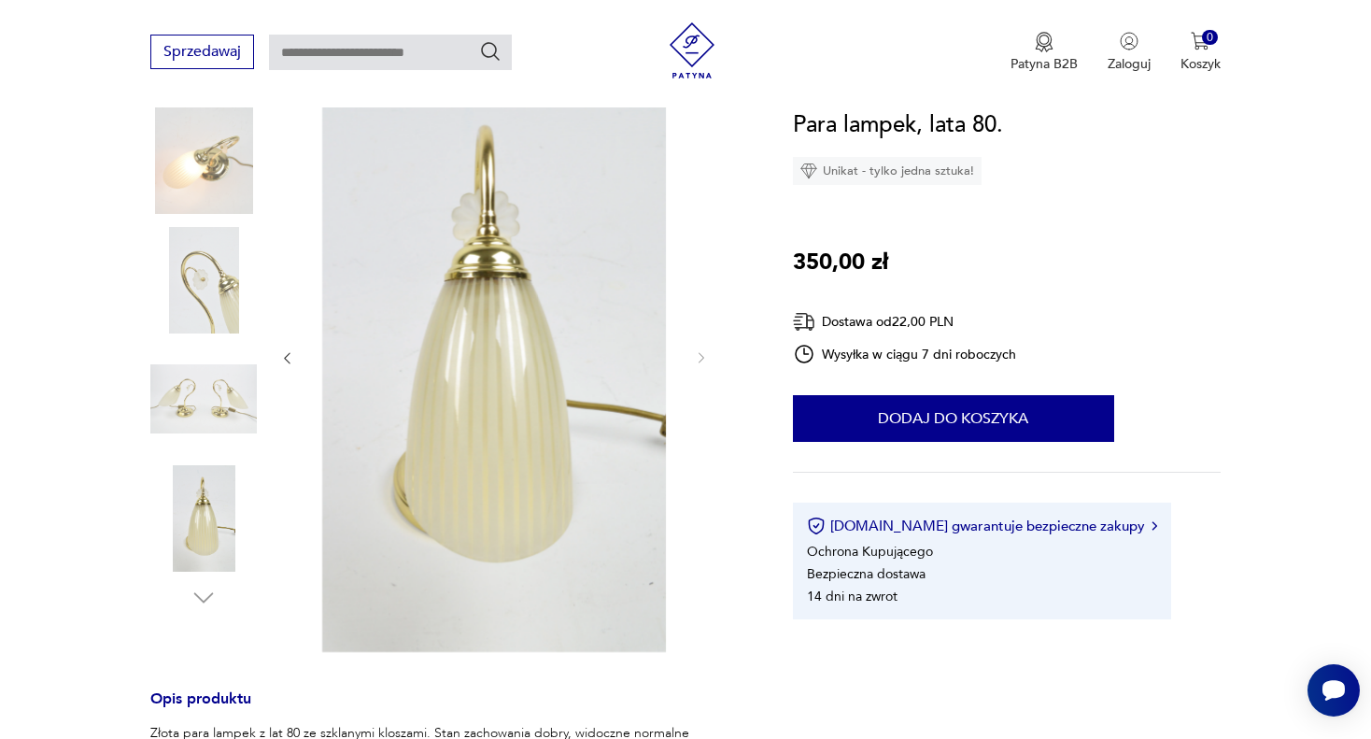
scroll to position [280, 0]
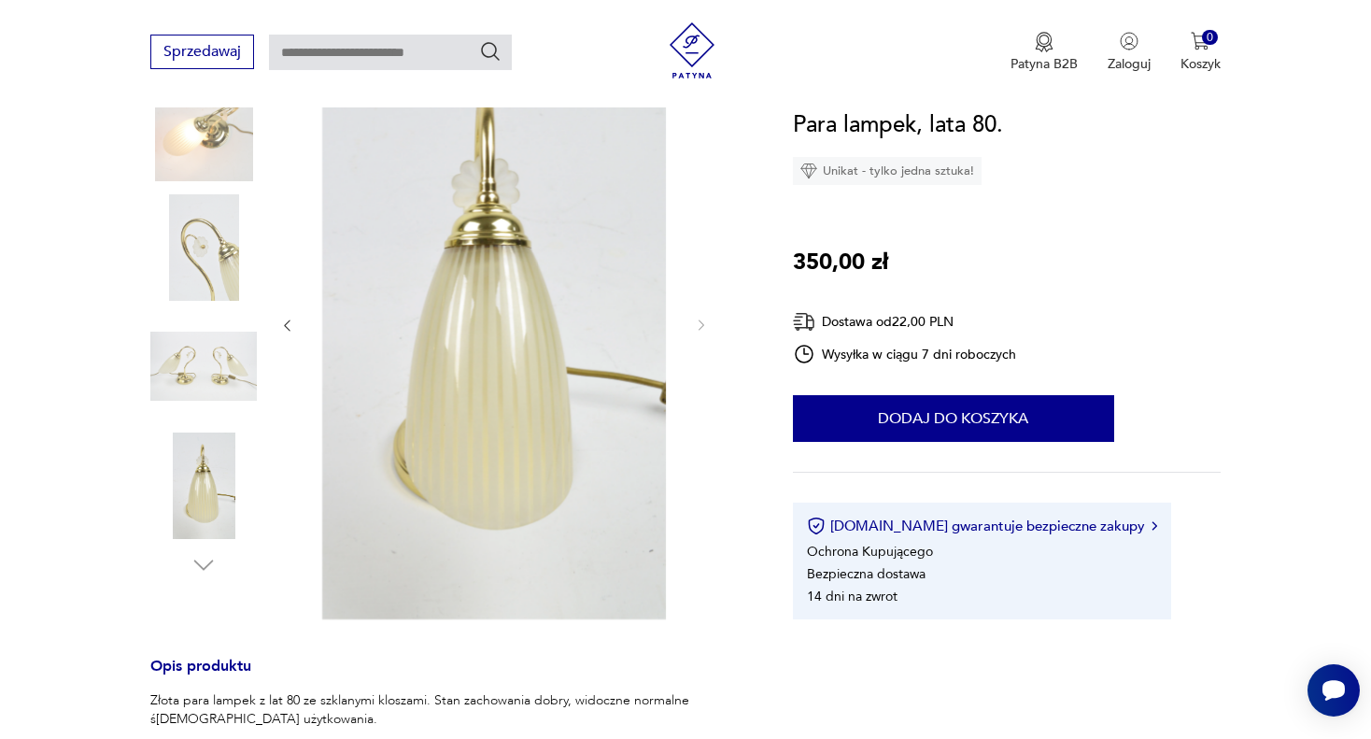
click at [289, 327] on icon "button" at bounding box center [287, 326] width 16 height 16
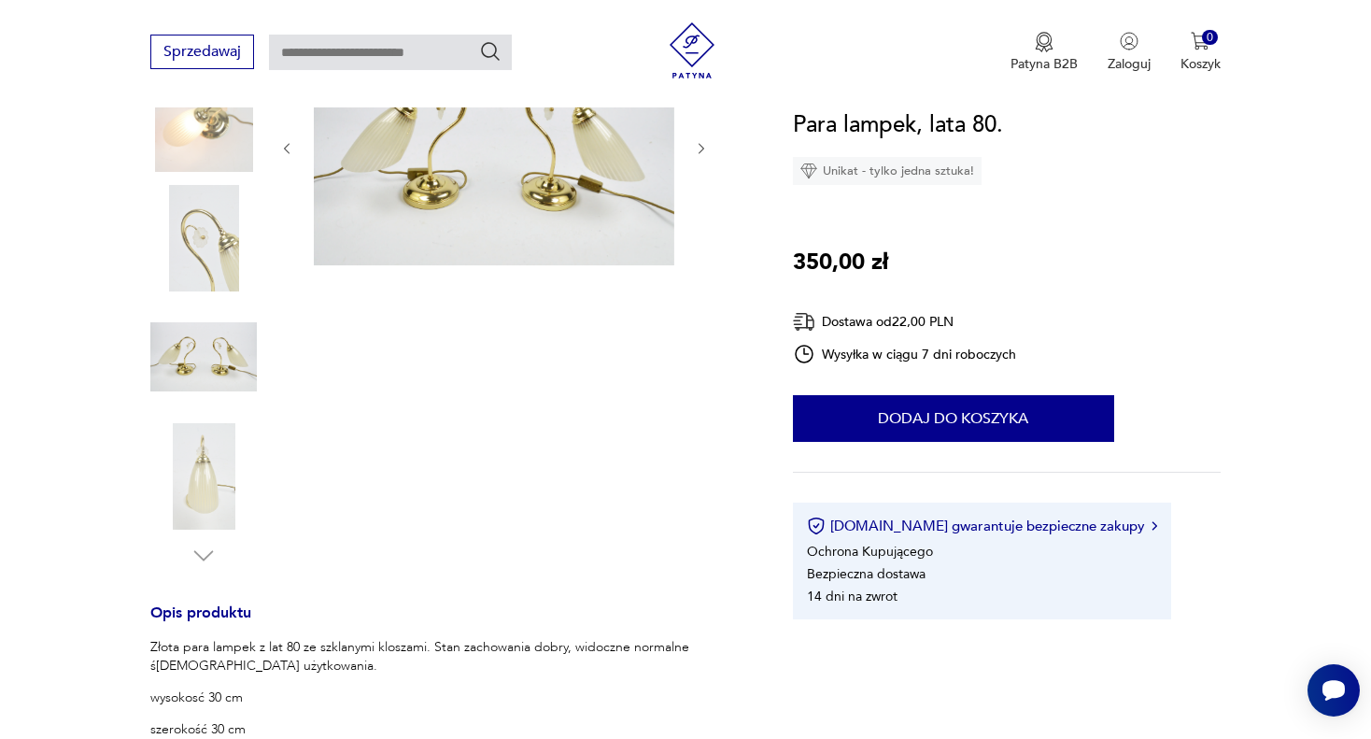
click at [289, 327] on div at bounding box center [494, 299] width 430 height 542
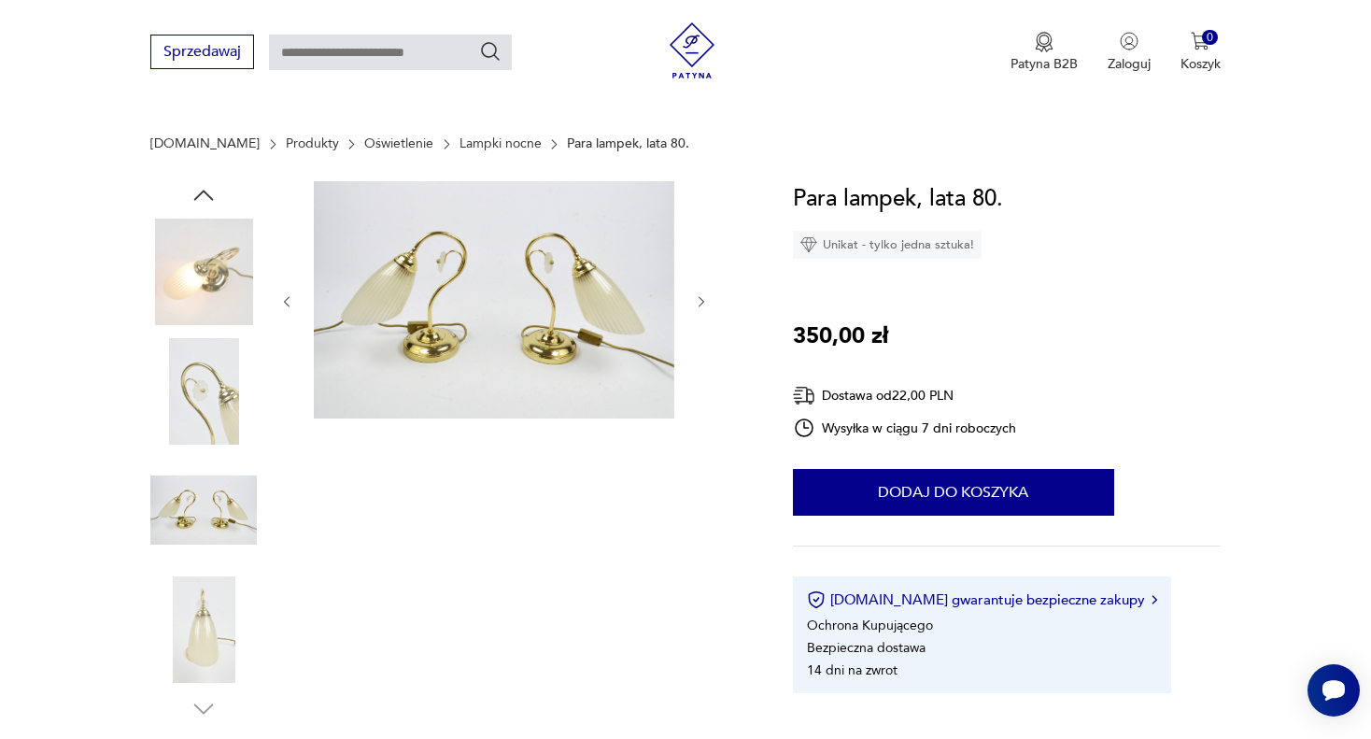
scroll to position [93, 0]
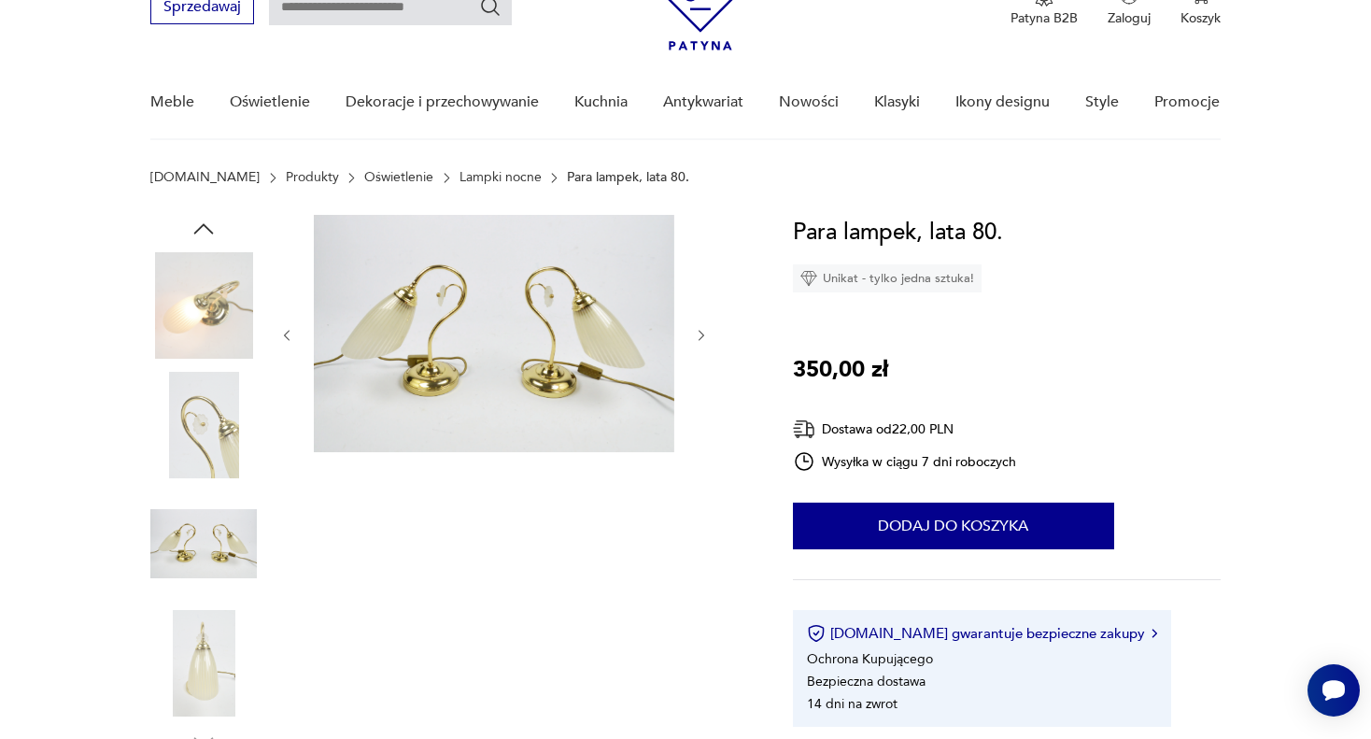
click at [287, 334] on icon "button" at bounding box center [287, 336] width 16 height 16
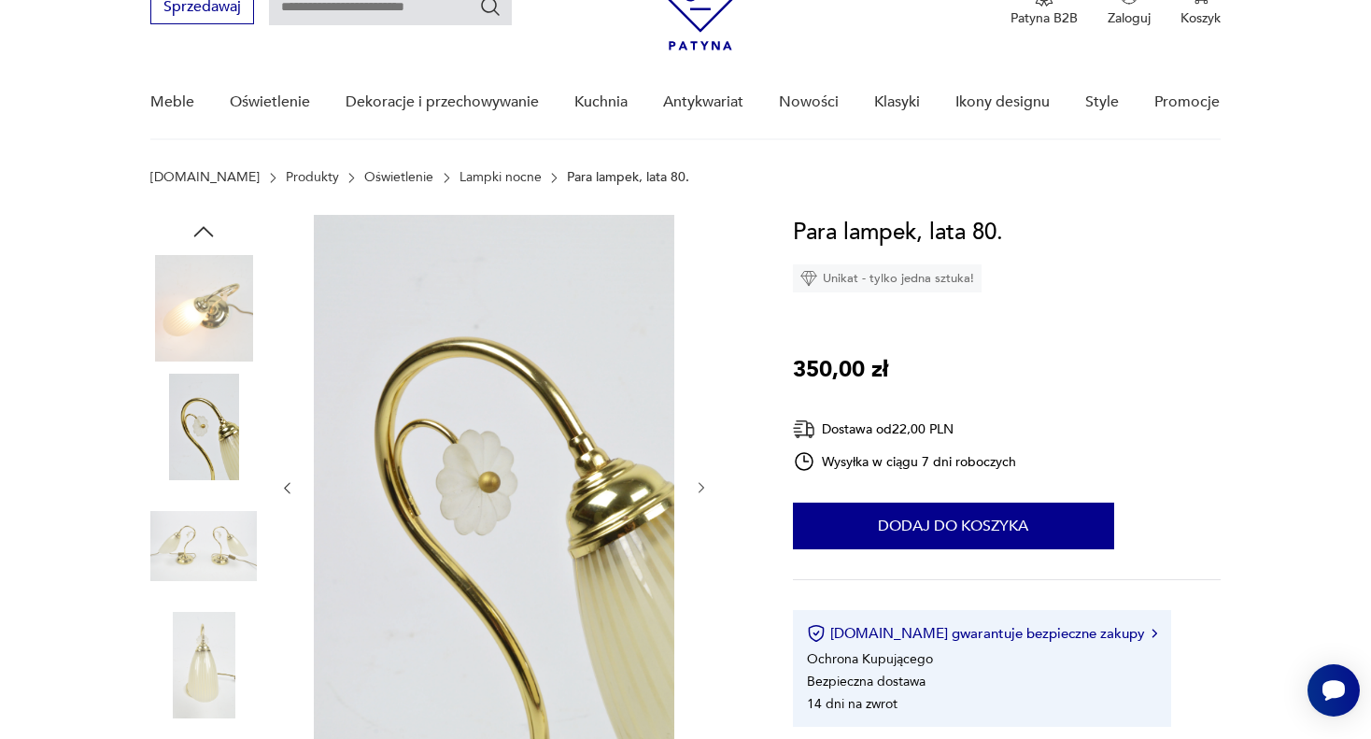
click at [286, 490] on icon "button" at bounding box center [287, 488] width 16 height 16
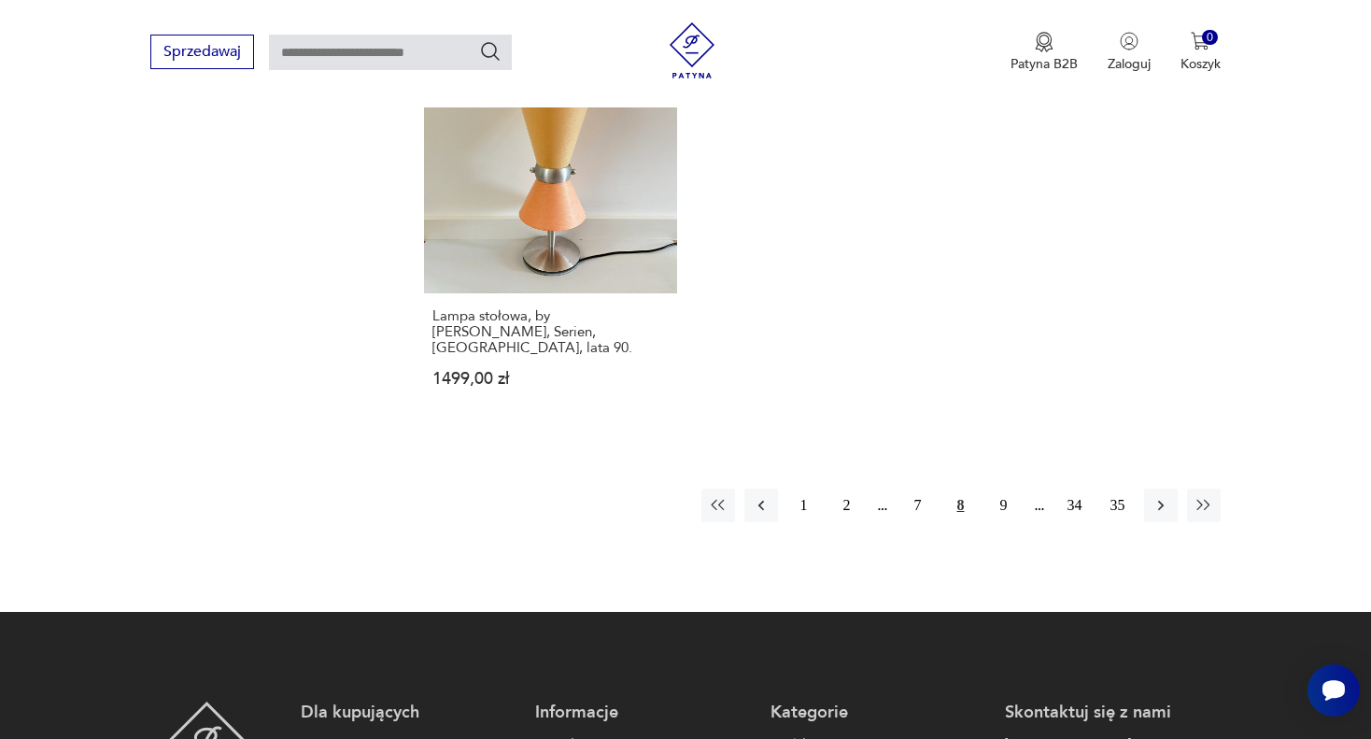
scroll to position [2771, 0]
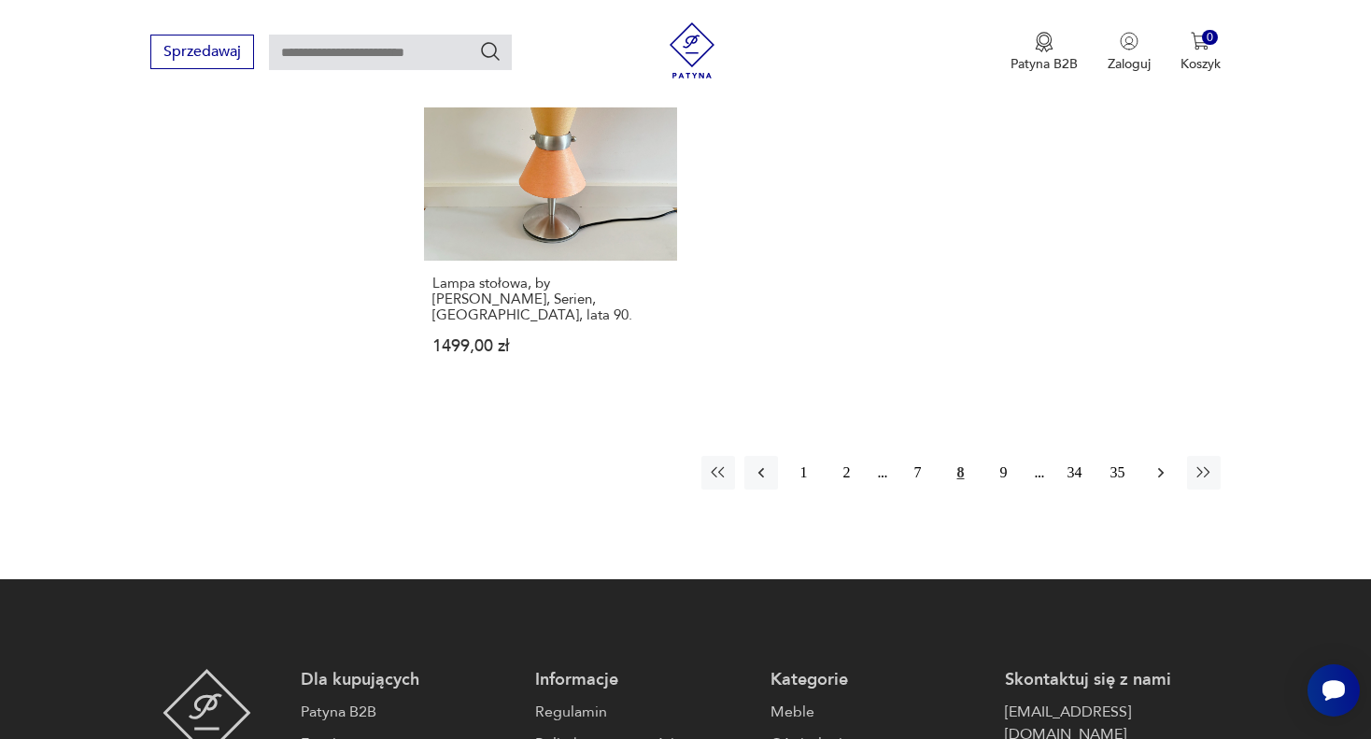
click at [1162, 468] on icon "button" at bounding box center [1160, 473] width 6 height 10
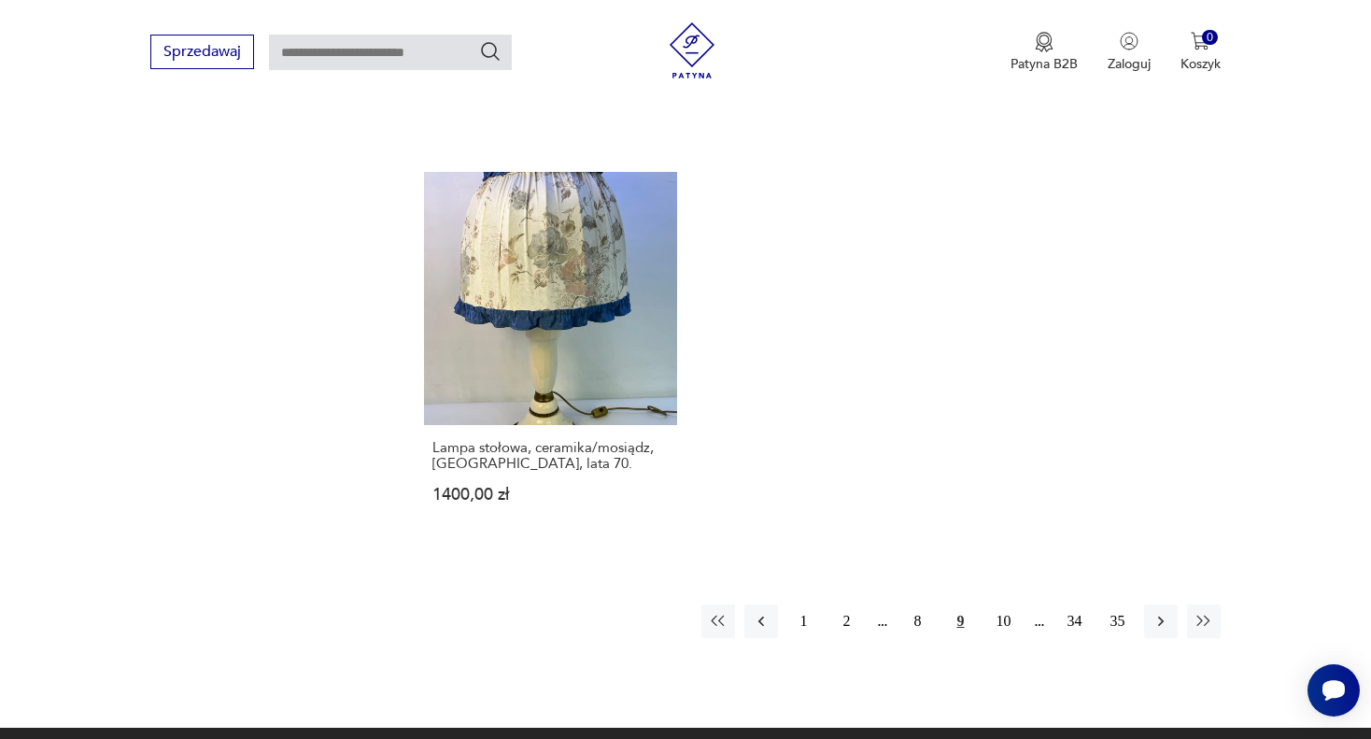
scroll to position [2681, 0]
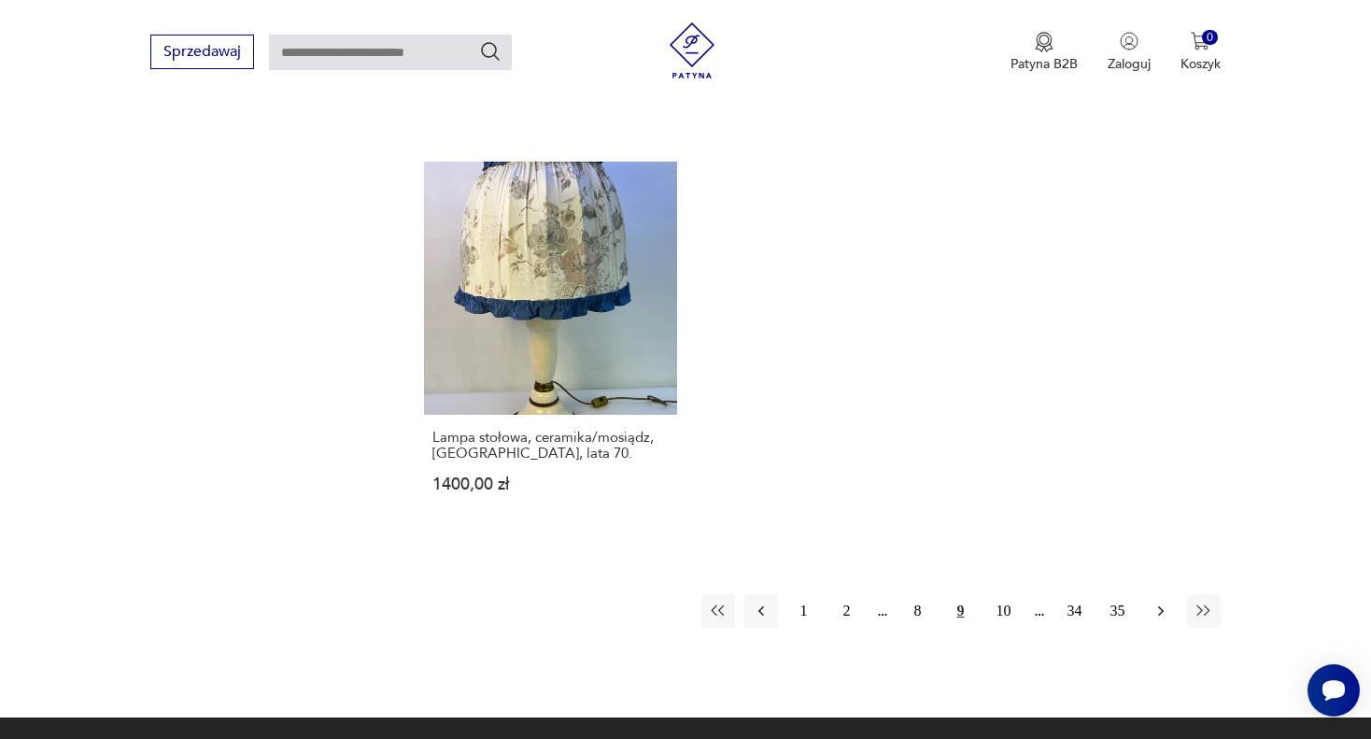
click at [1158, 606] on icon "button" at bounding box center [1160, 611] width 6 height 10
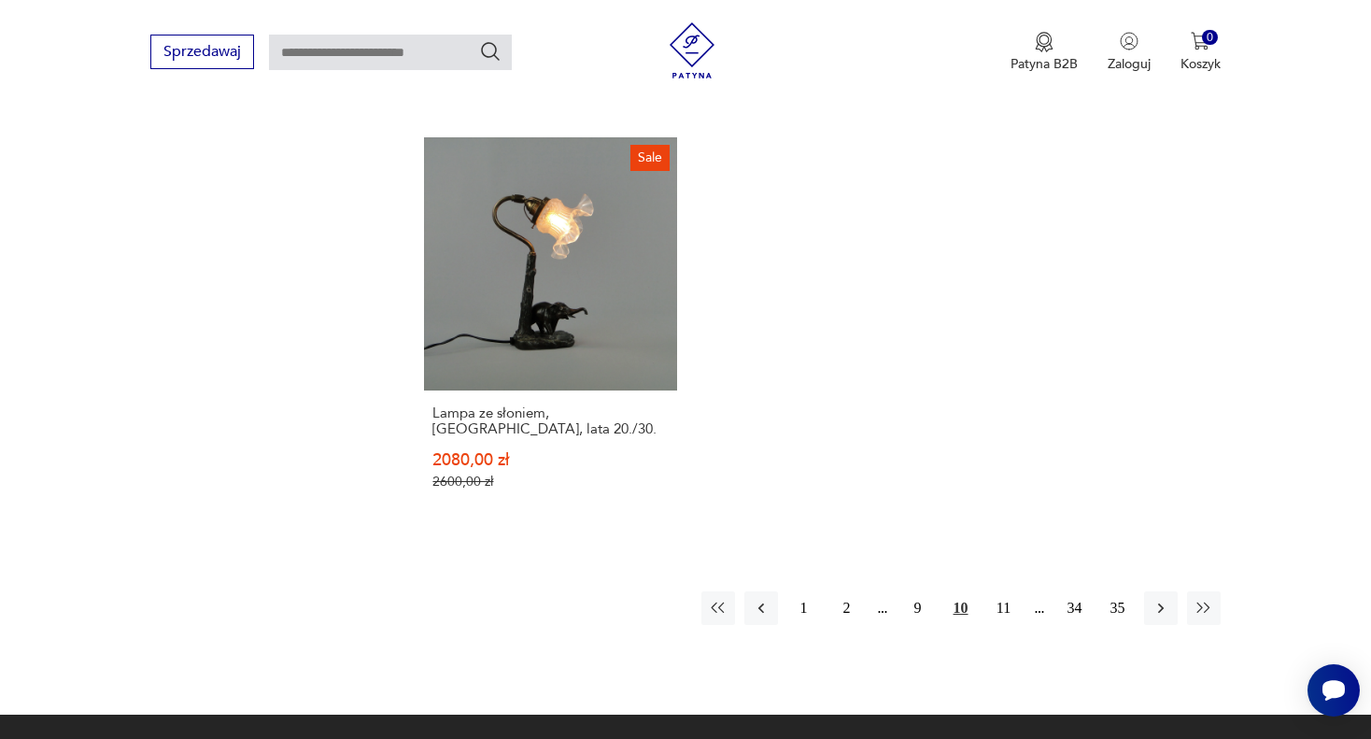
scroll to position [2774, 0]
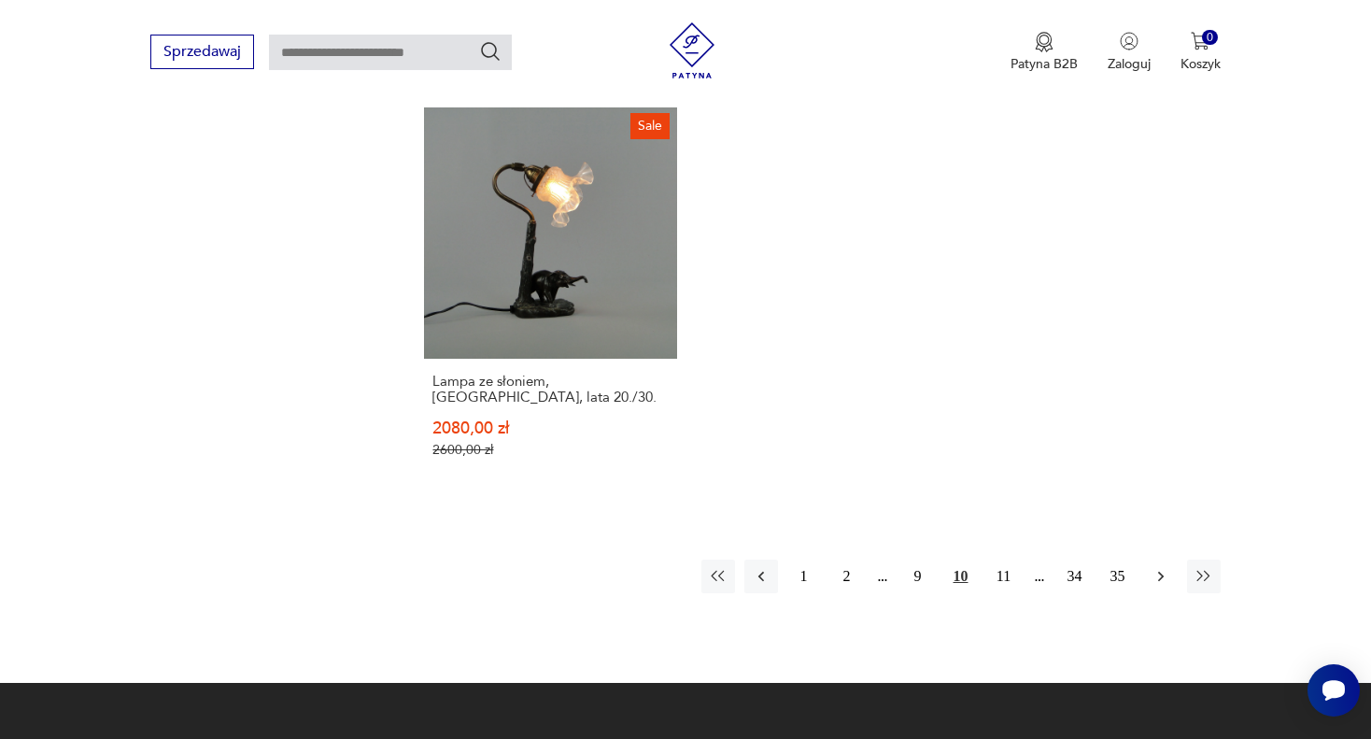
click at [1165, 567] on icon "button" at bounding box center [1161, 576] width 19 height 19
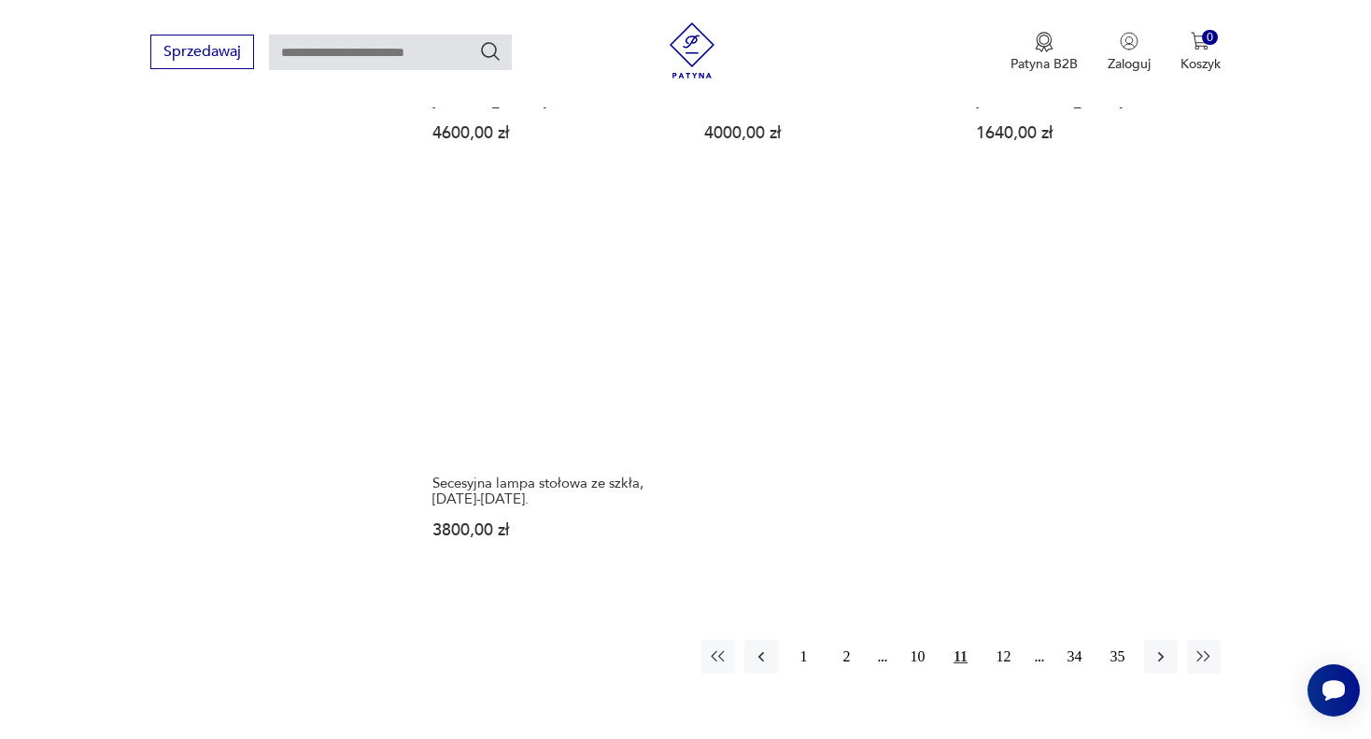
scroll to position [2681, 0]
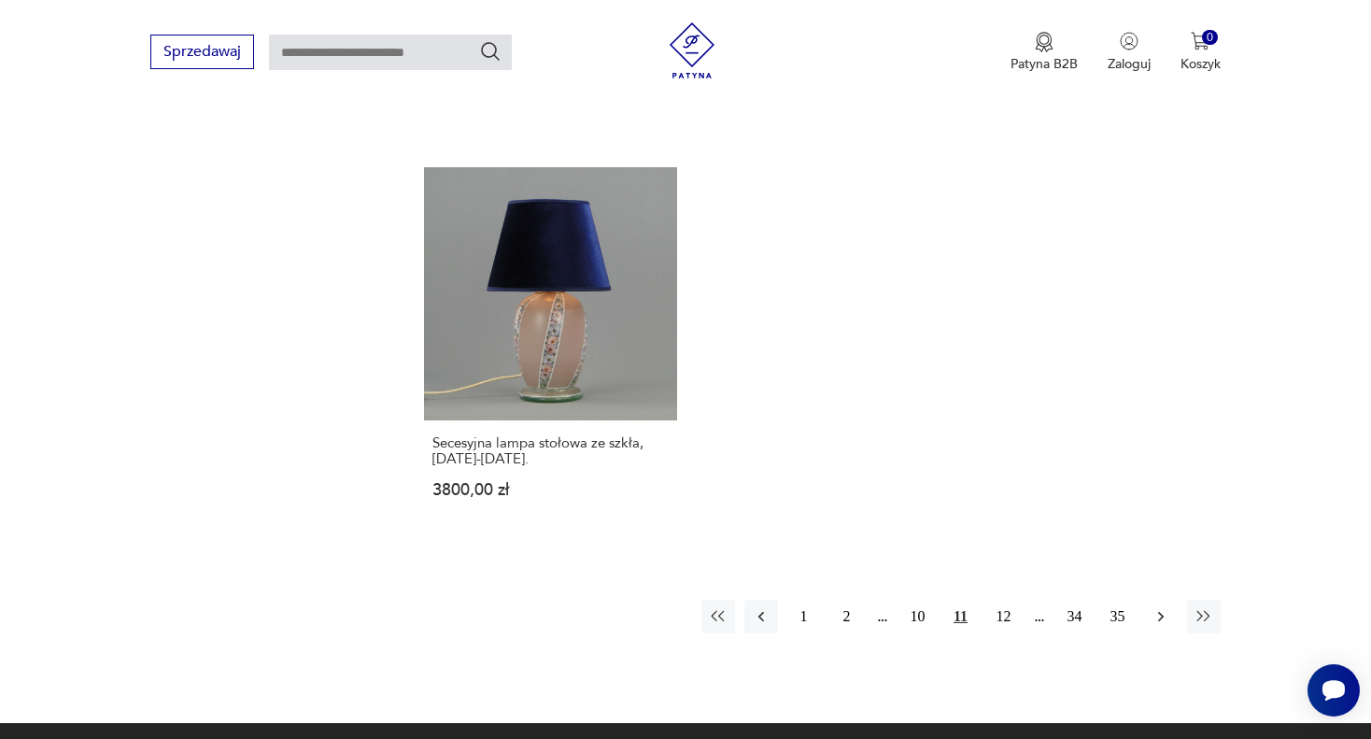
click at [1163, 607] on icon "button" at bounding box center [1161, 616] width 19 height 19
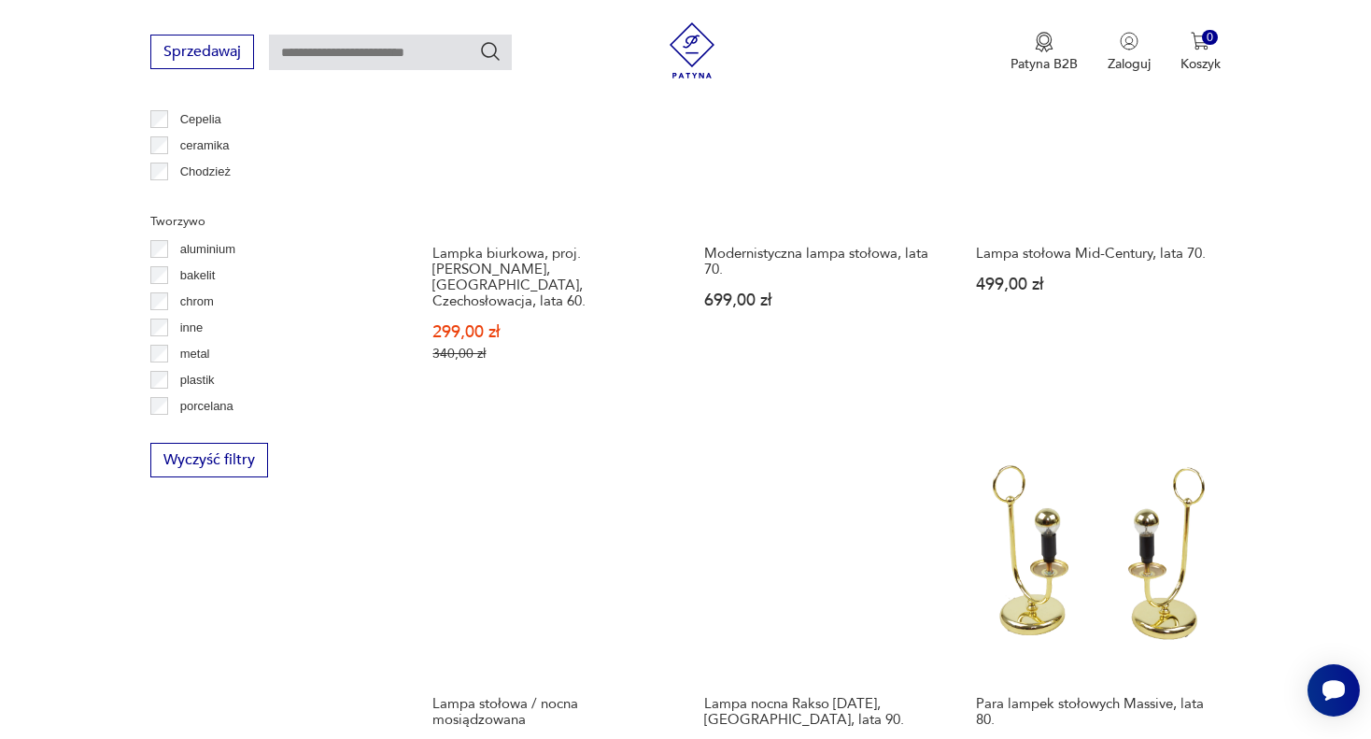
scroll to position [1747, 0]
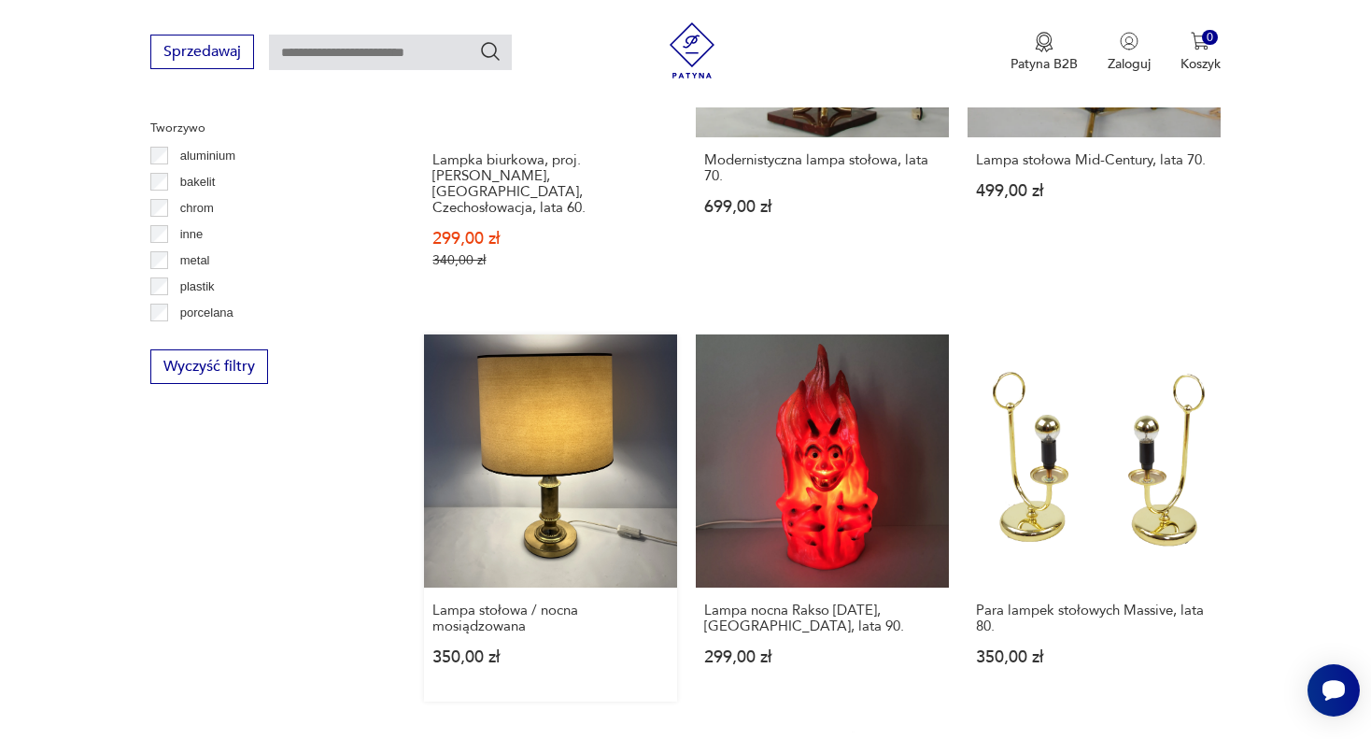
click at [540, 383] on link "Lampa stołowa / nocna mosiądzowana 350,00 zł" at bounding box center [550, 517] width 253 height 367
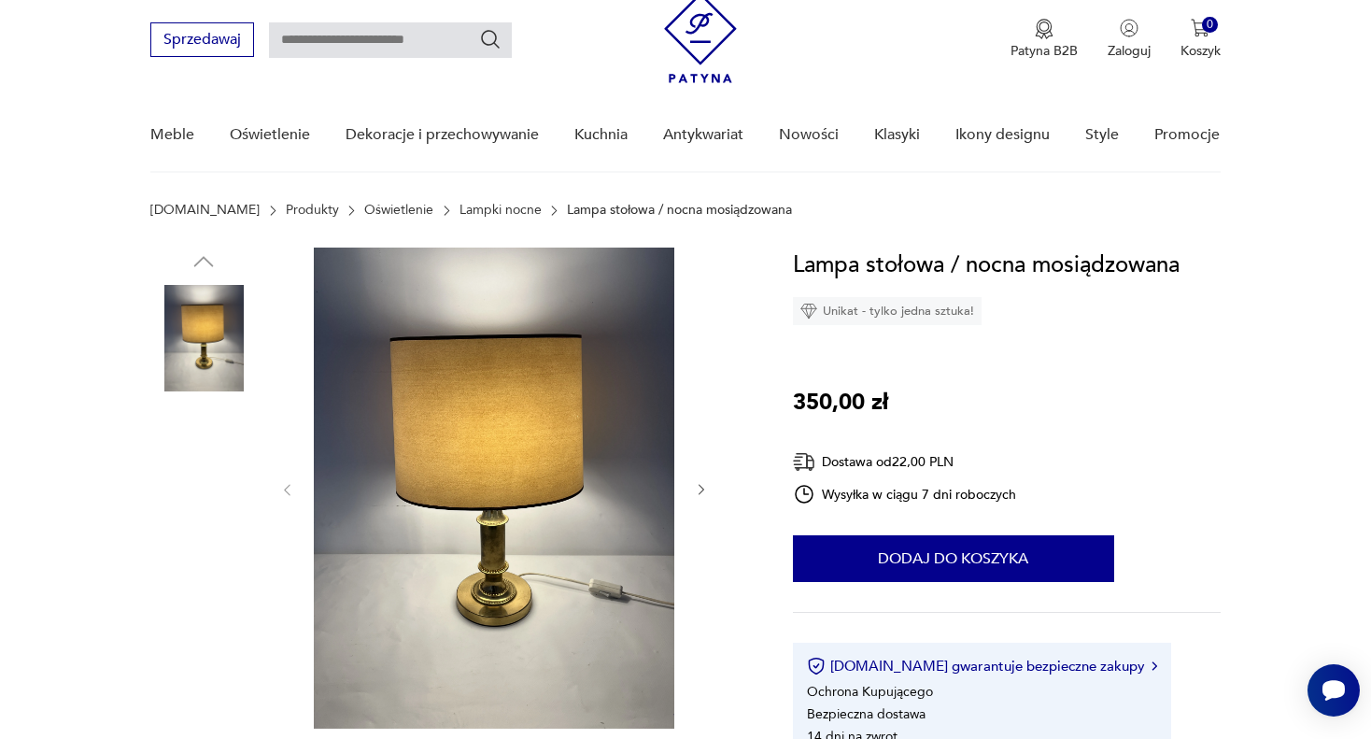
scroll to position [93, 0]
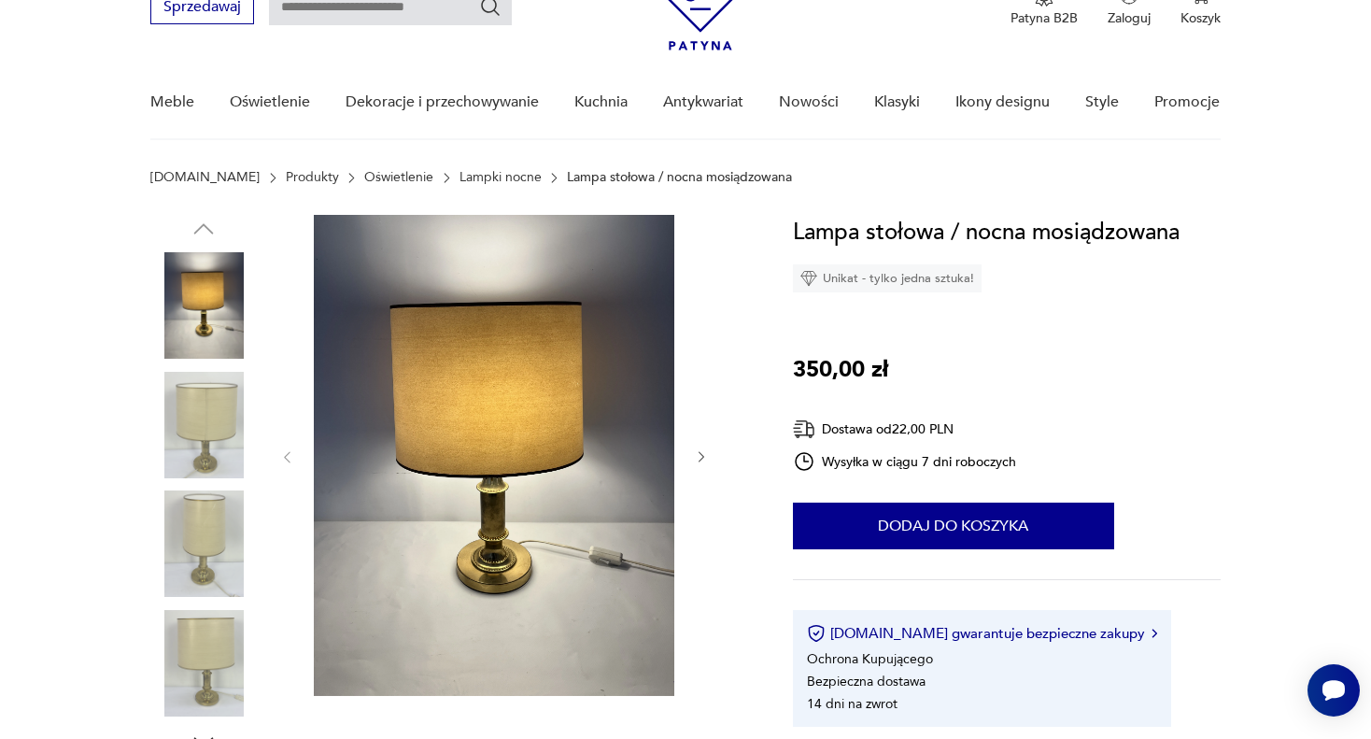
click at [703, 454] on icon "button" at bounding box center [702, 457] width 16 height 16
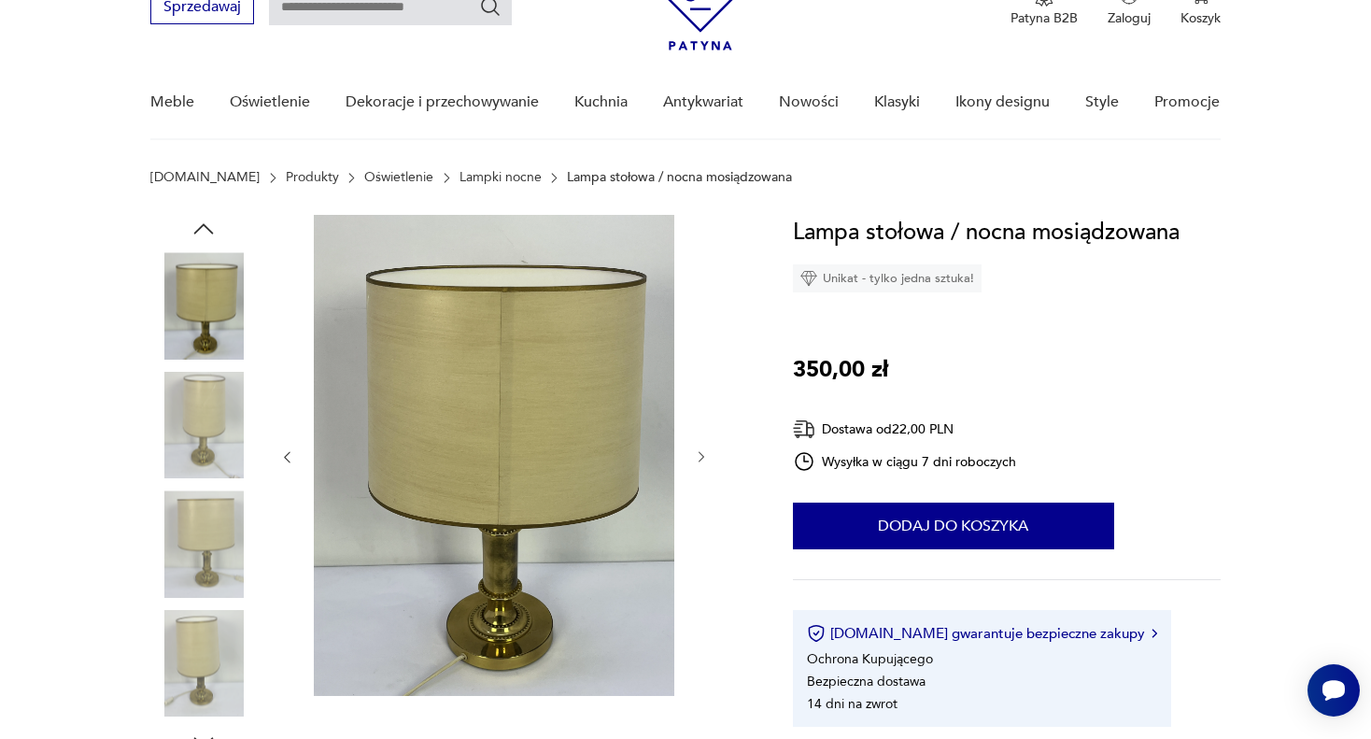
click at [698, 456] on icon "button" at bounding box center [702, 457] width 16 height 16
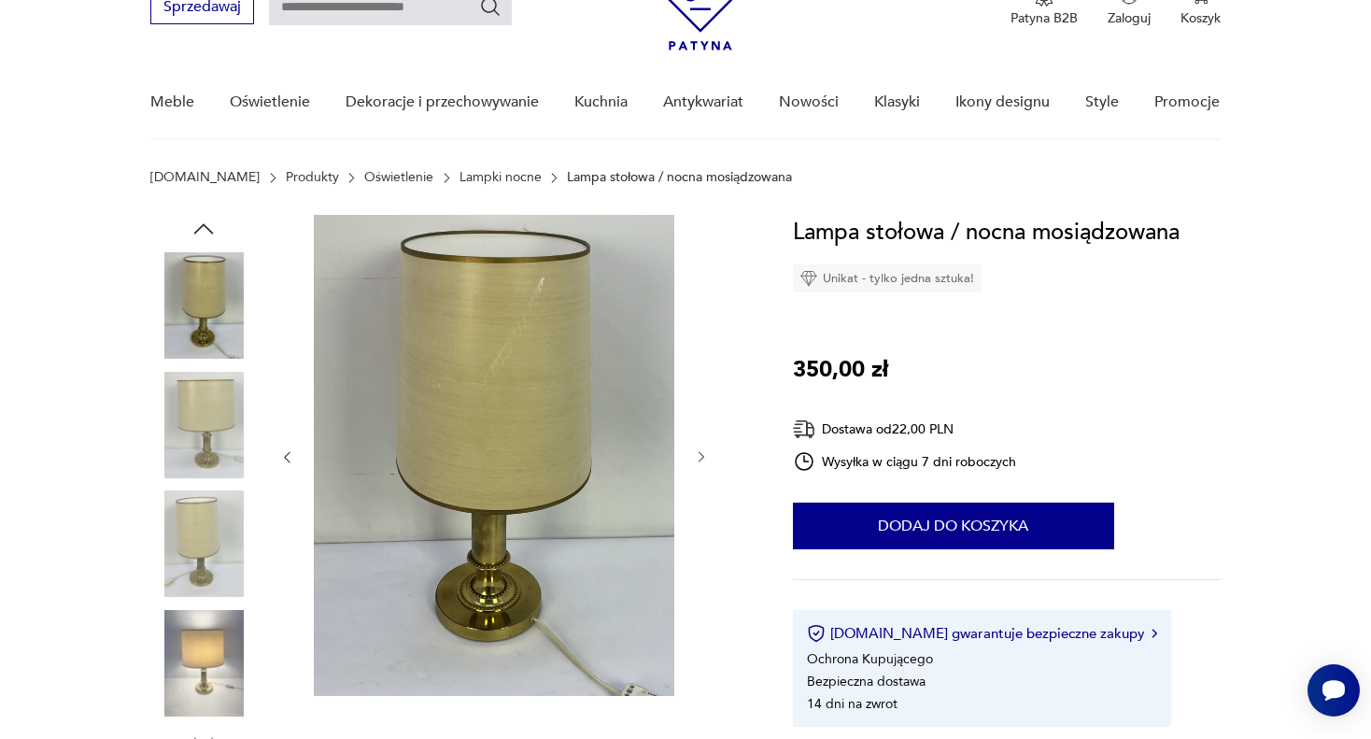
click at [703, 459] on icon "button" at bounding box center [702, 457] width 16 height 16
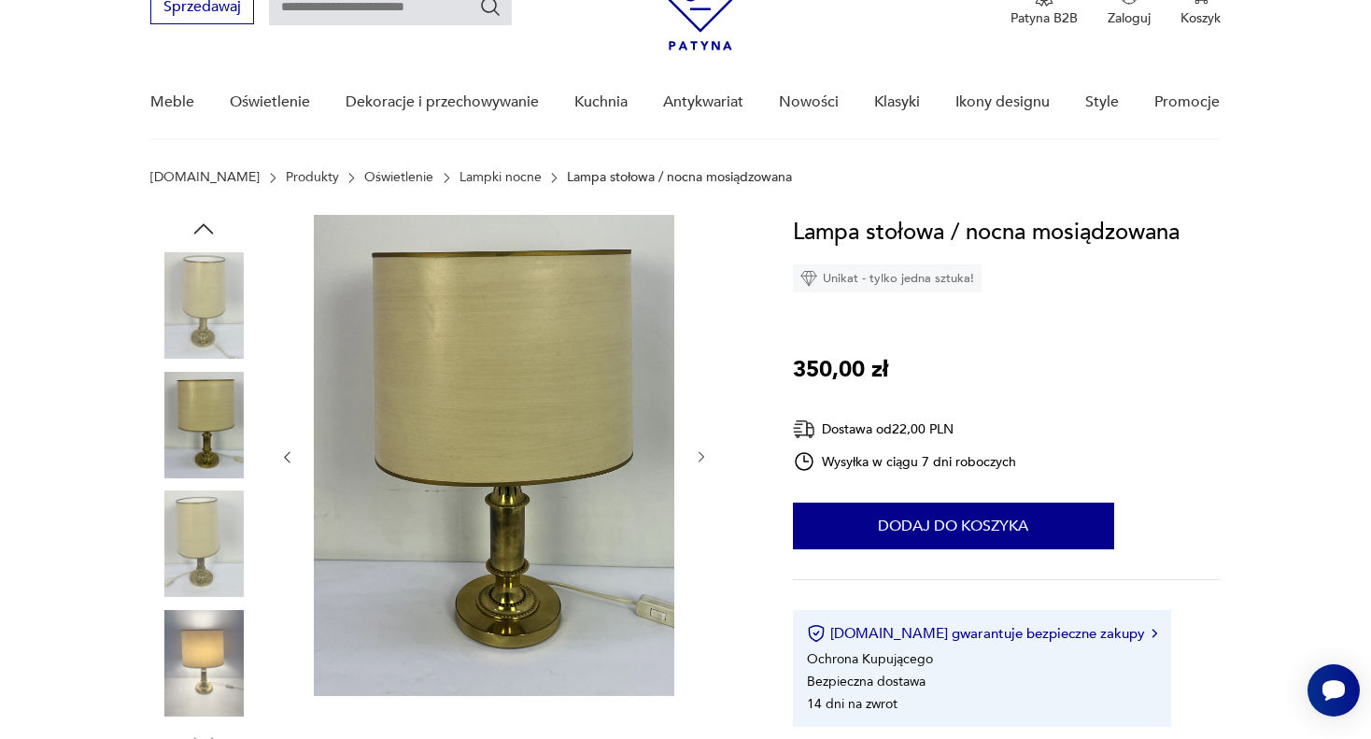
click at [703, 459] on icon "button" at bounding box center [702, 457] width 16 height 16
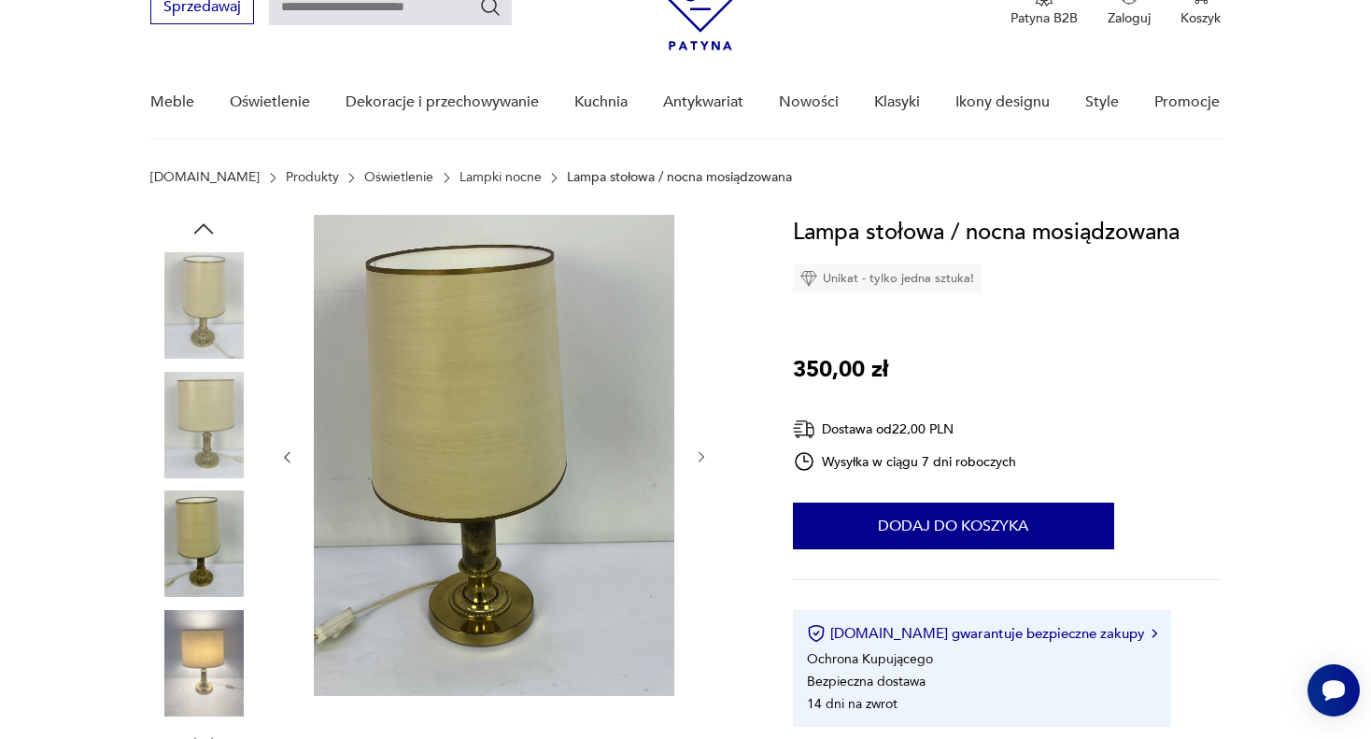
click at [703, 459] on icon "button" at bounding box center [702, 457] width 16 height 16
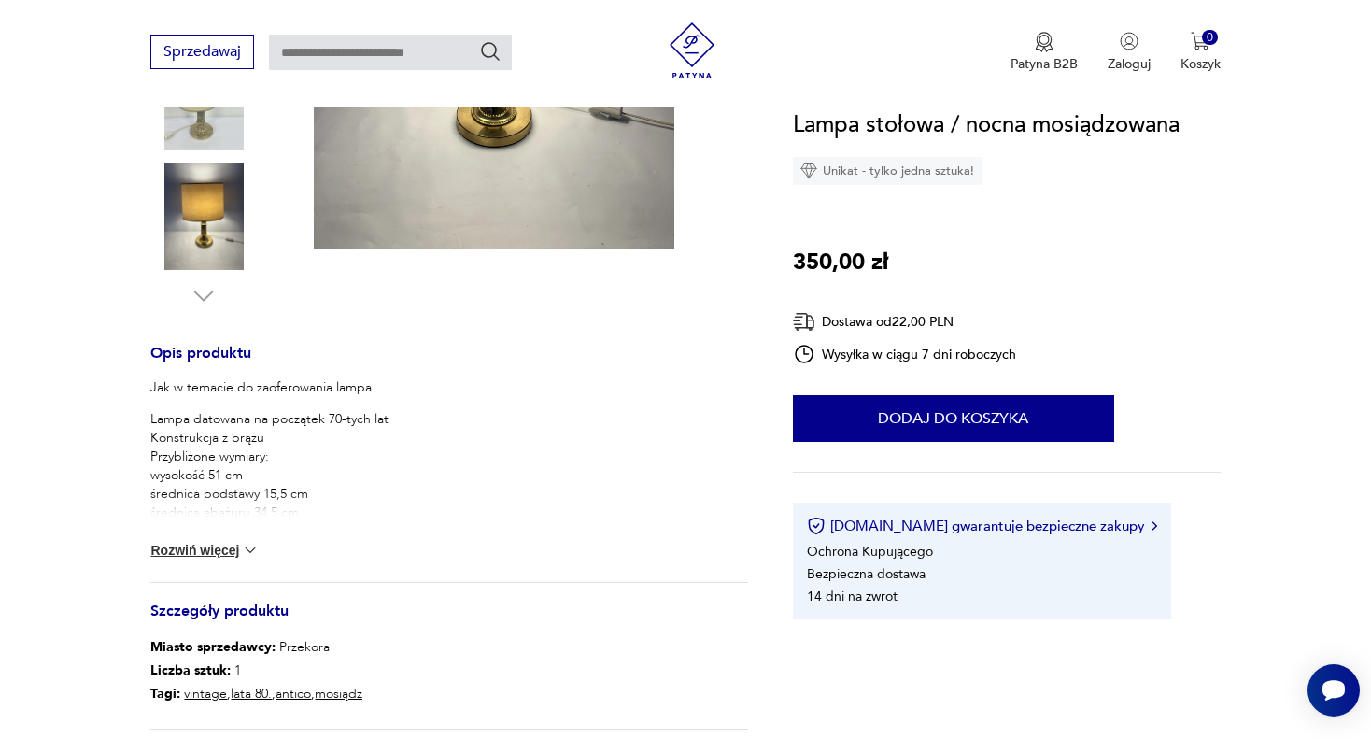
scroll to position [560, 0]
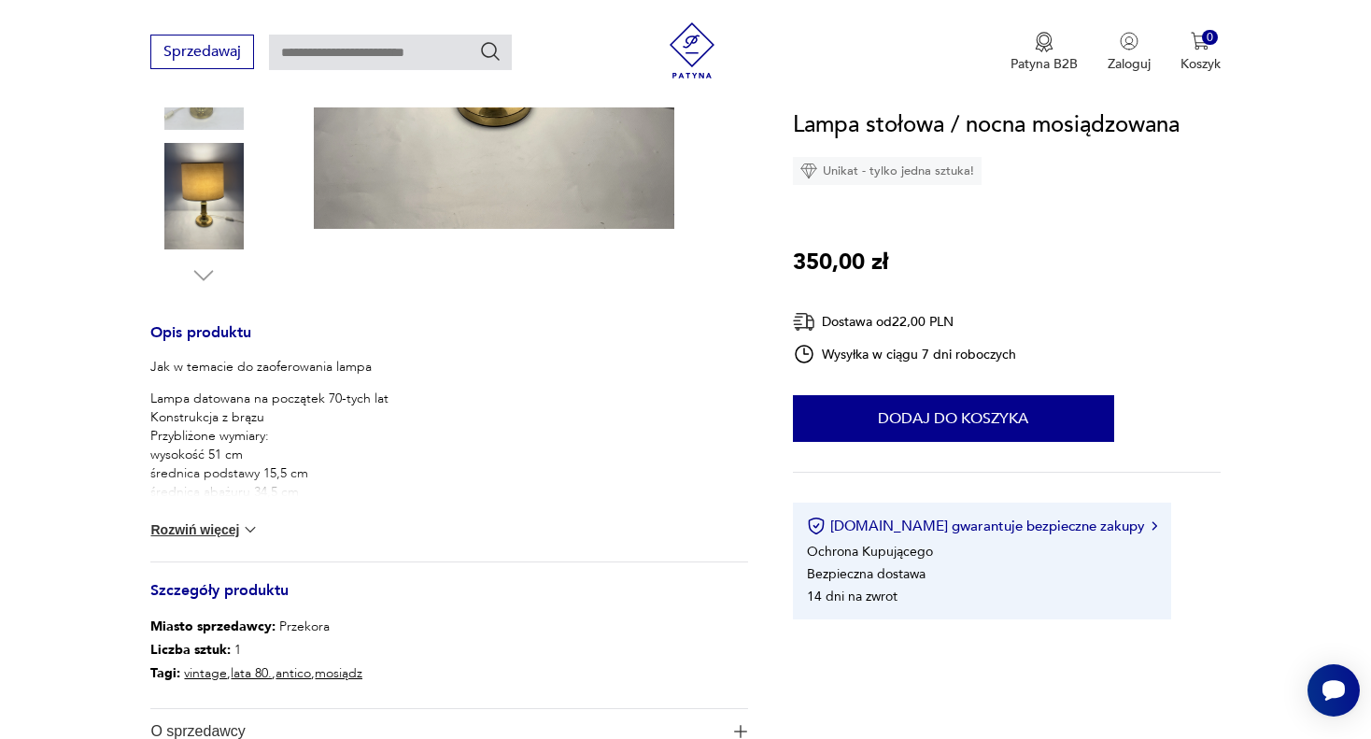
click at [242, 526] on img at bounding box center [250, 529] width 19 height 19
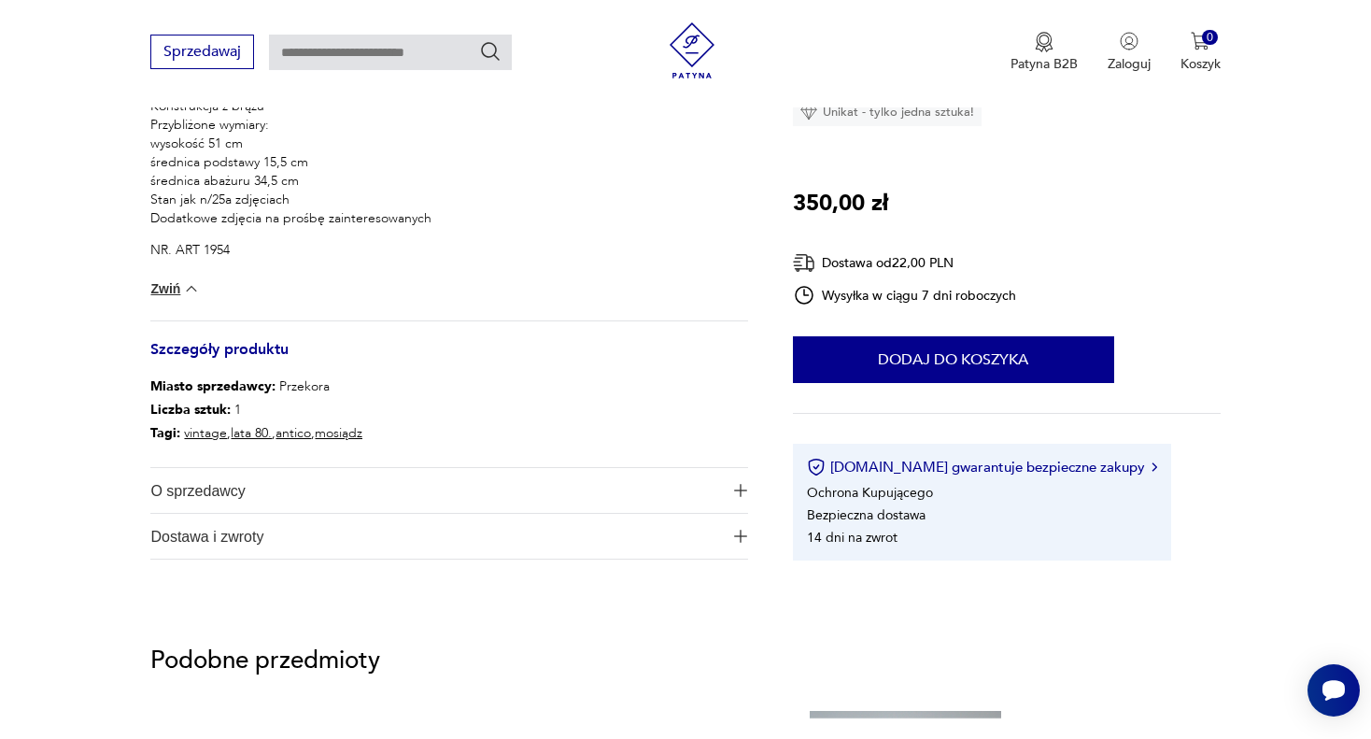
scroll to position [934, 0]
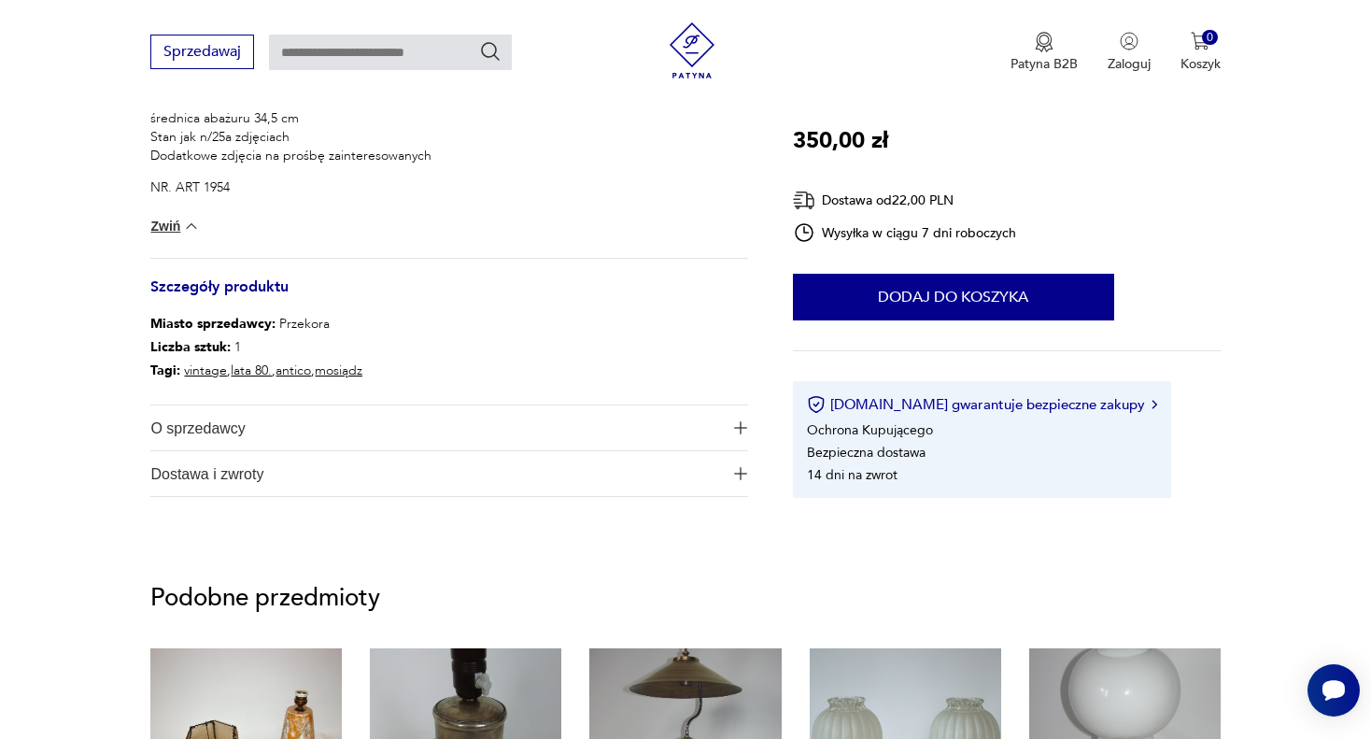
click at [743, 422] on img "button" at bounding box center [740, 427] width 13 height 13
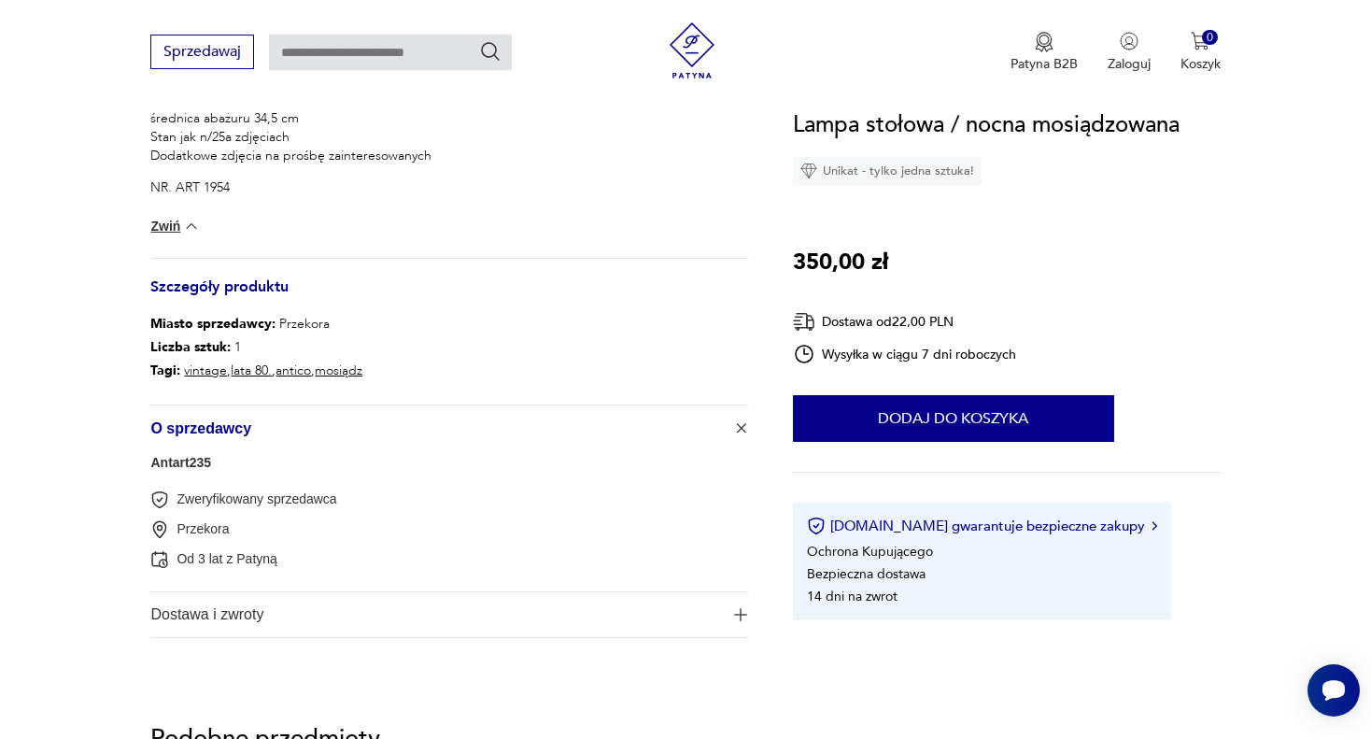
click at [739, 608] on img "button" at bounding box center [740, 614] width 13 height 13
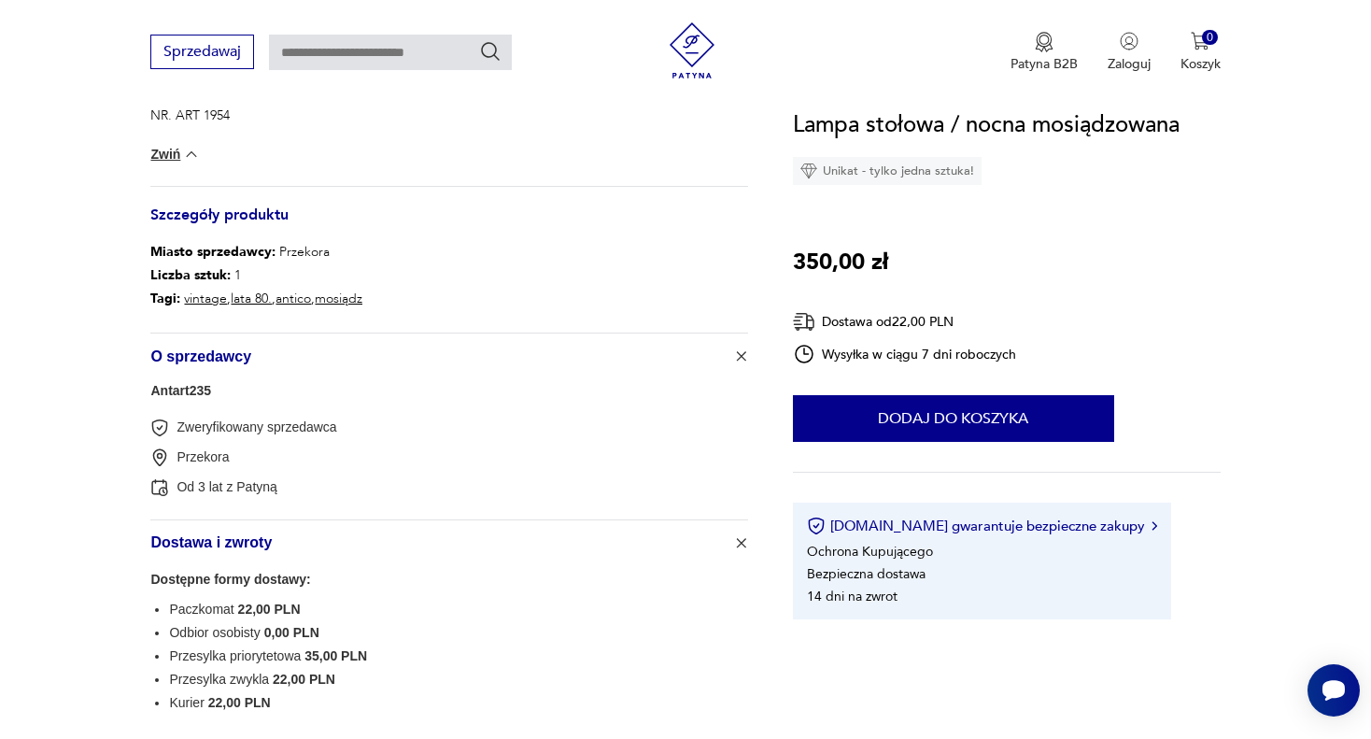
scroll to position [1027, 0]
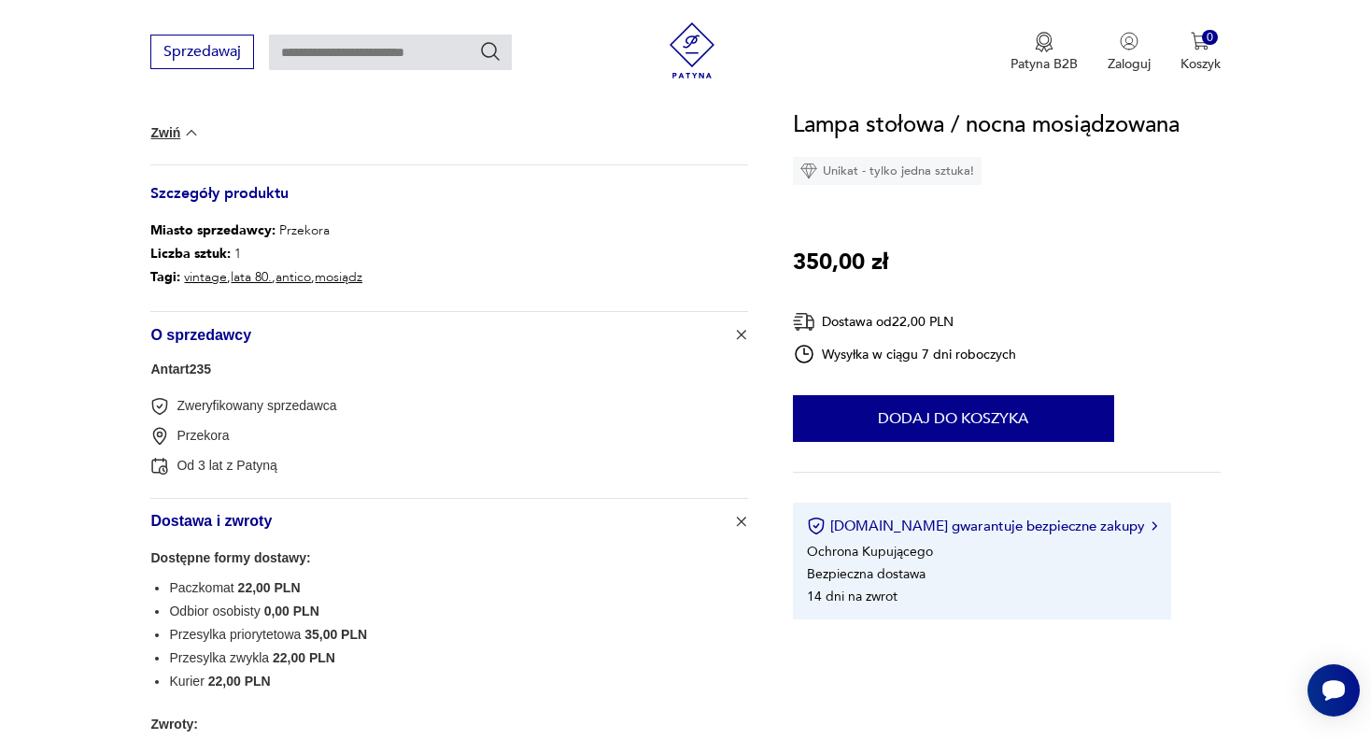
click at [188, 370] on link "Antart235" at bounding box center [180, 368] width 61 height 15
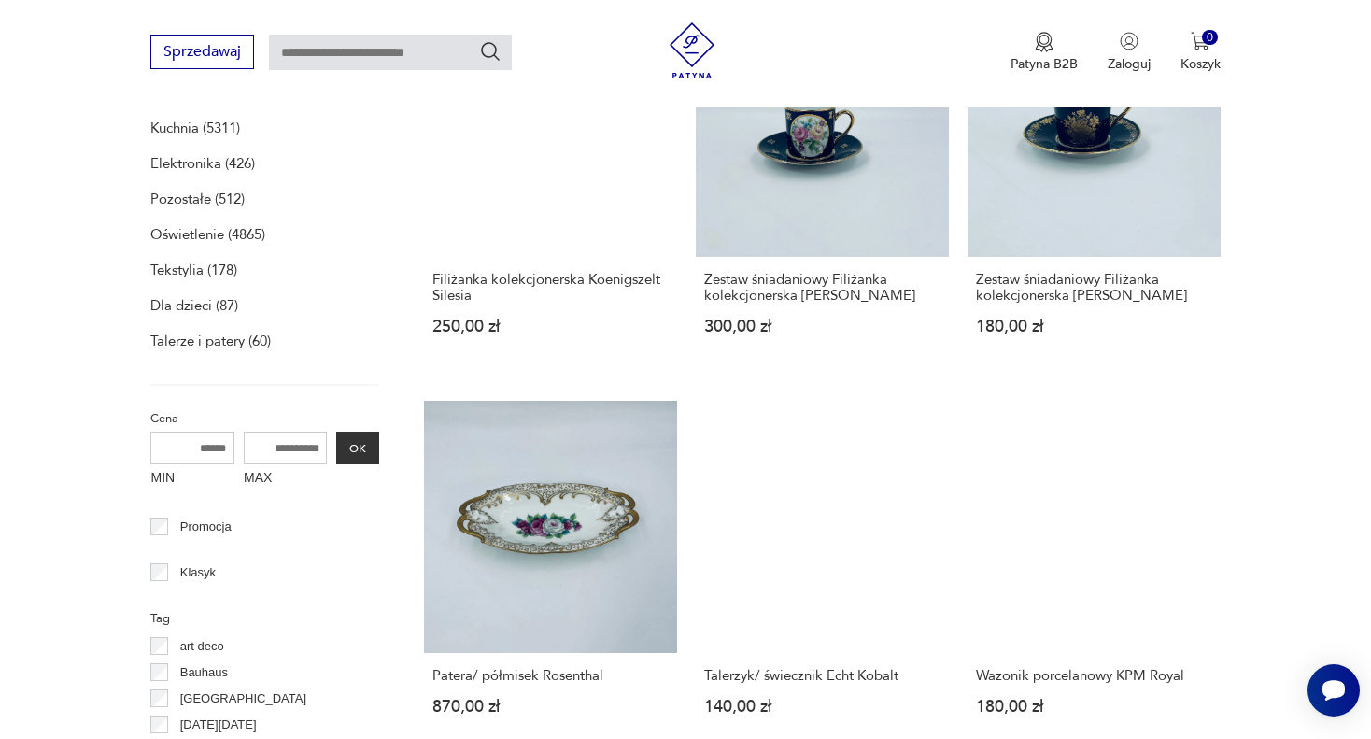
scroll to position [757, 0]
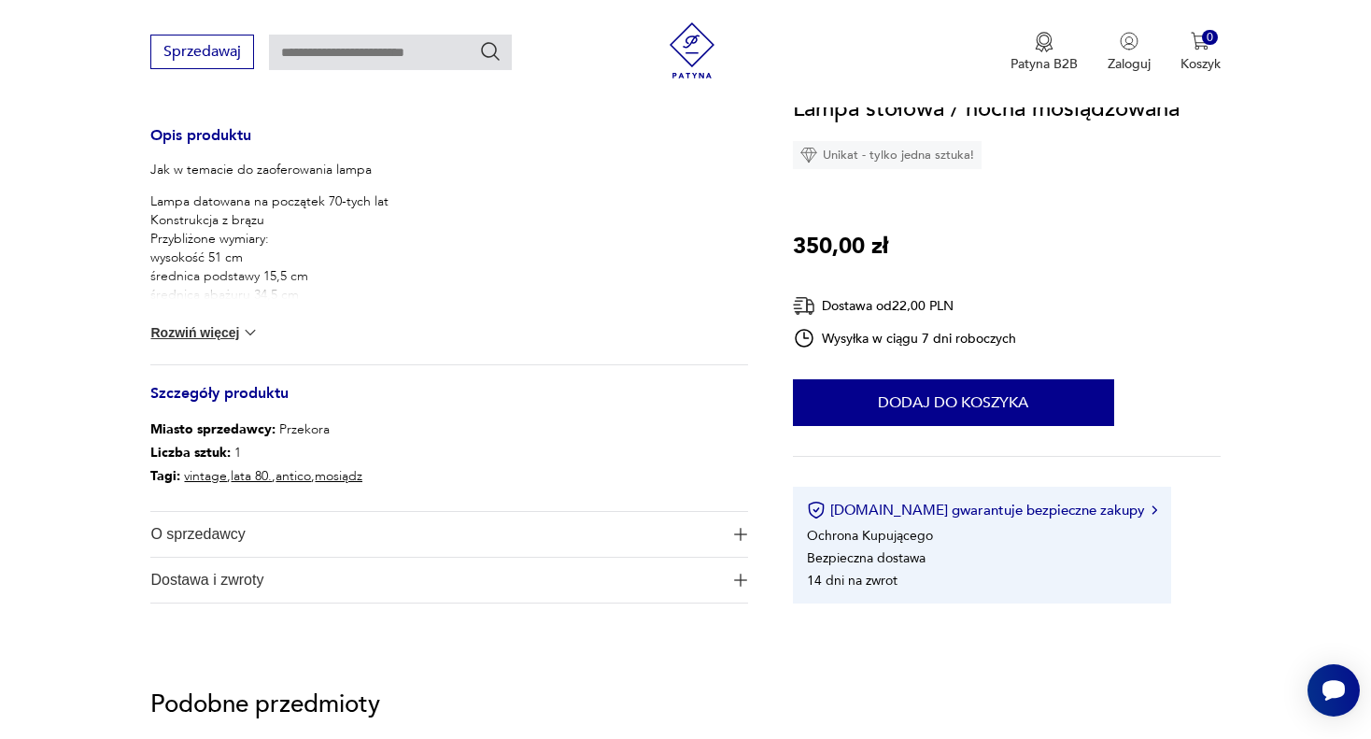
scroll to position [1027, 0]
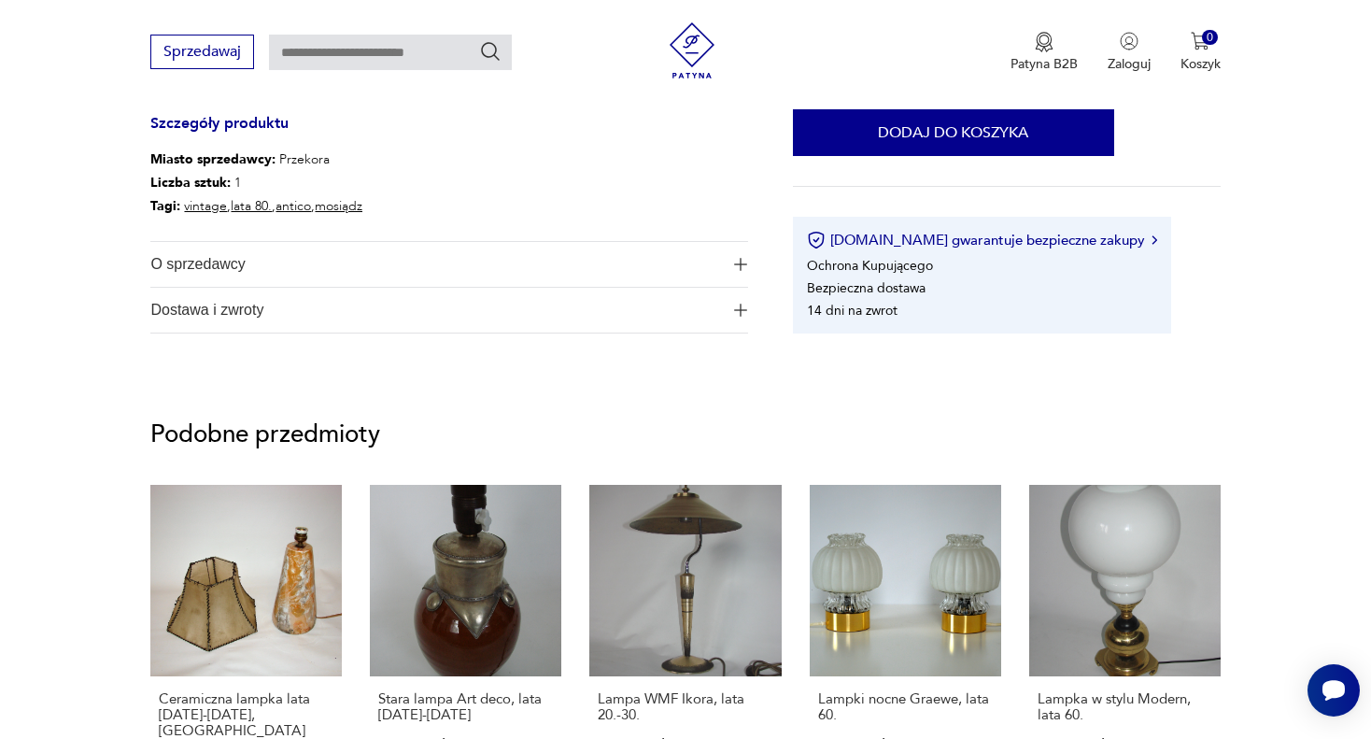
click at [741, 265] on img "button" at bounding box center [740, 264] width 13 height 13
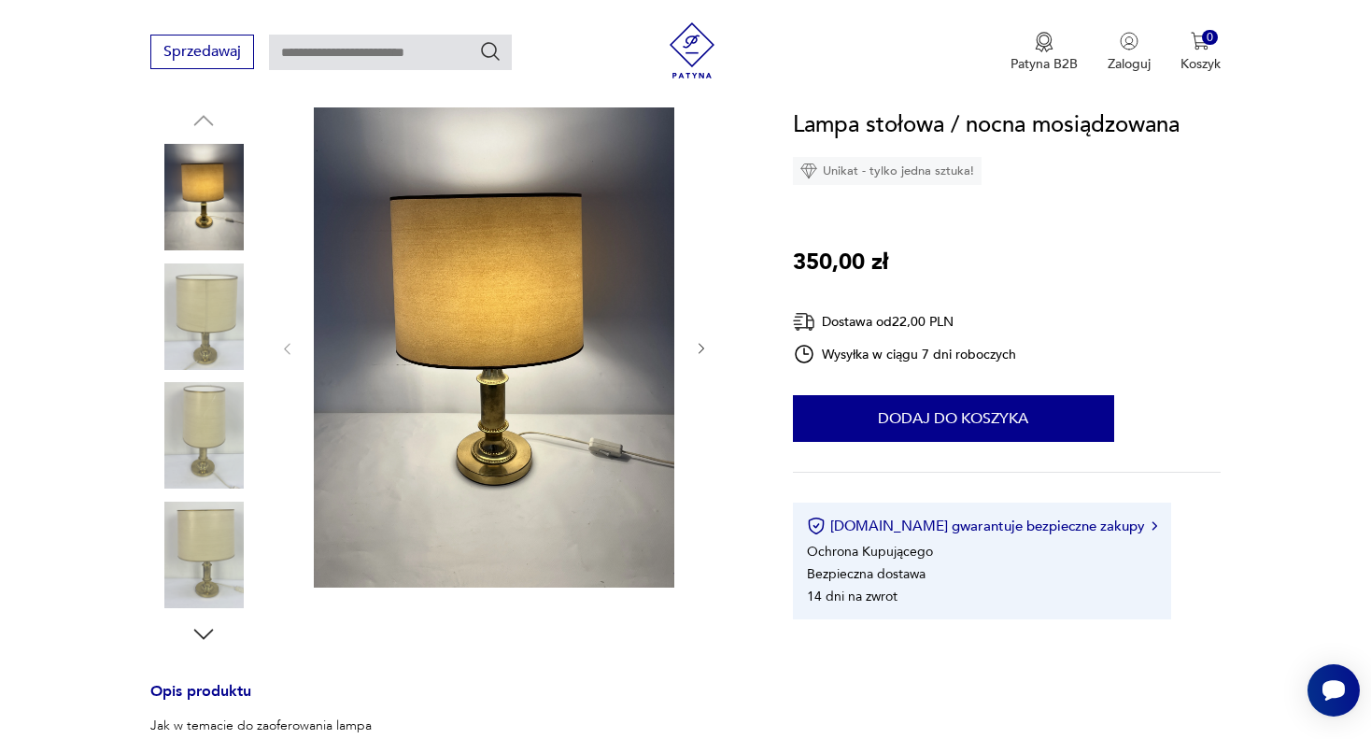
scroll to position [187, 0]
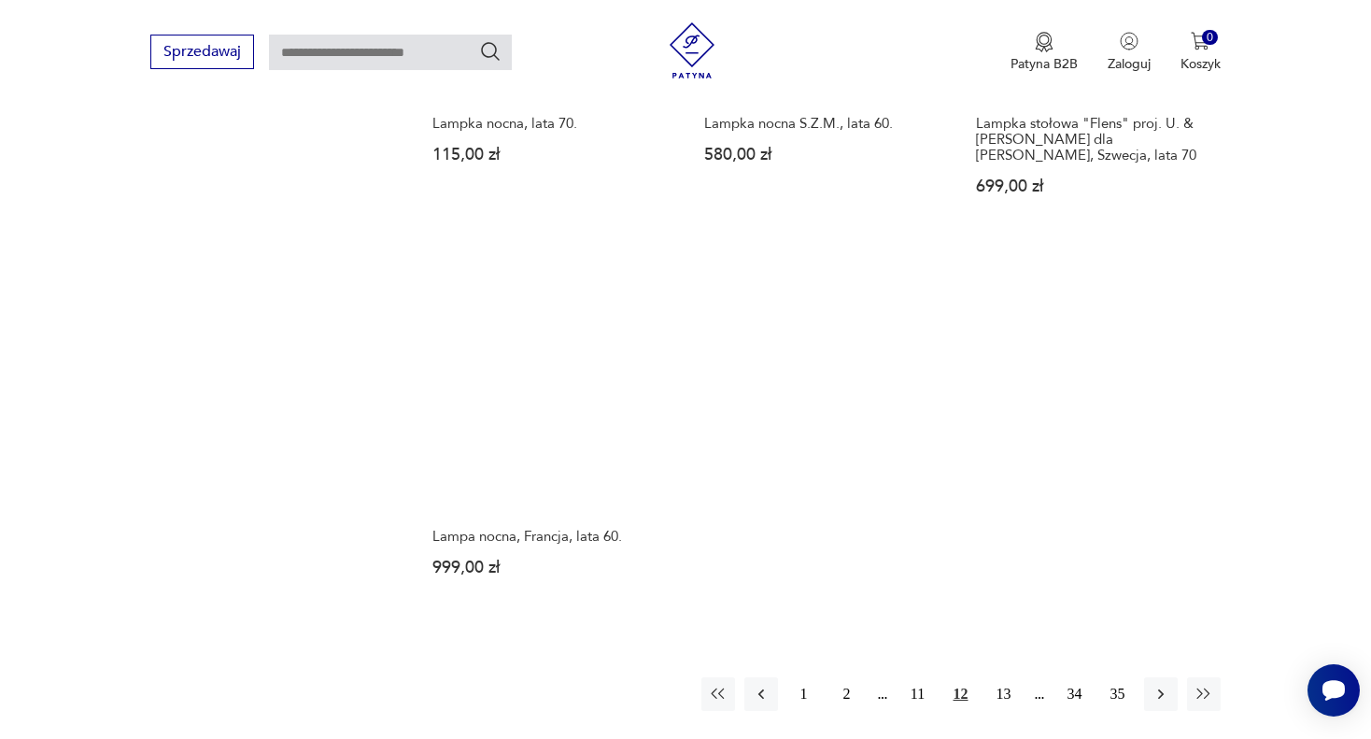
scroll to position [2666, 0]
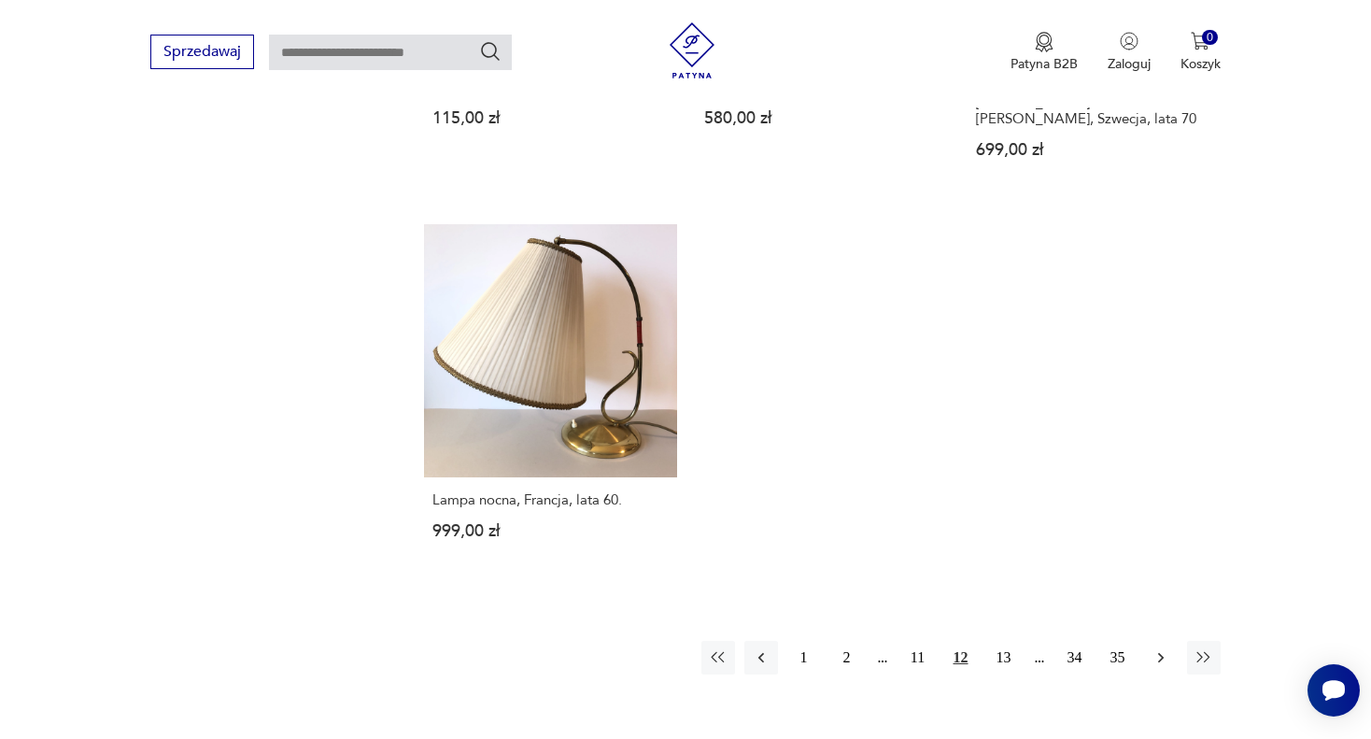
click at [1160, 648] on icon "button" at bounding box center [1161, 657] width 19 height 19
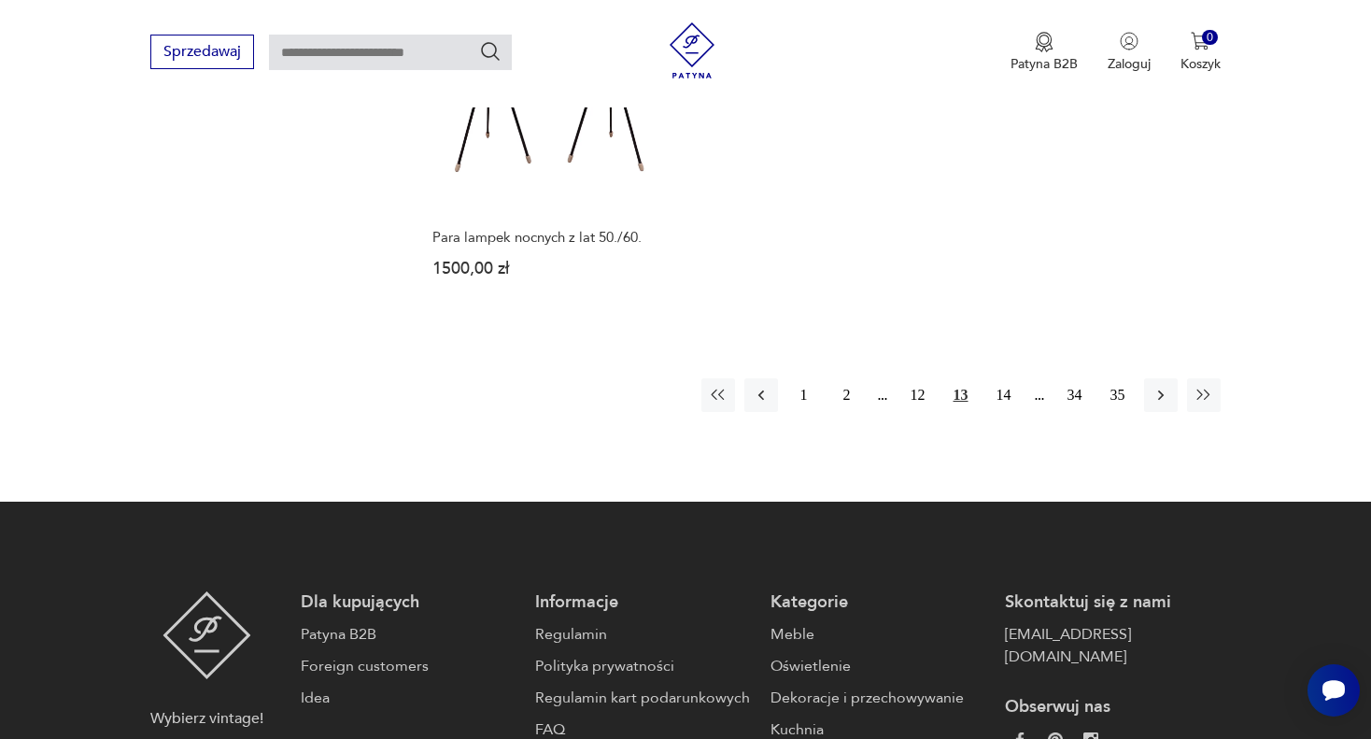
scroll to position [2867, 0]
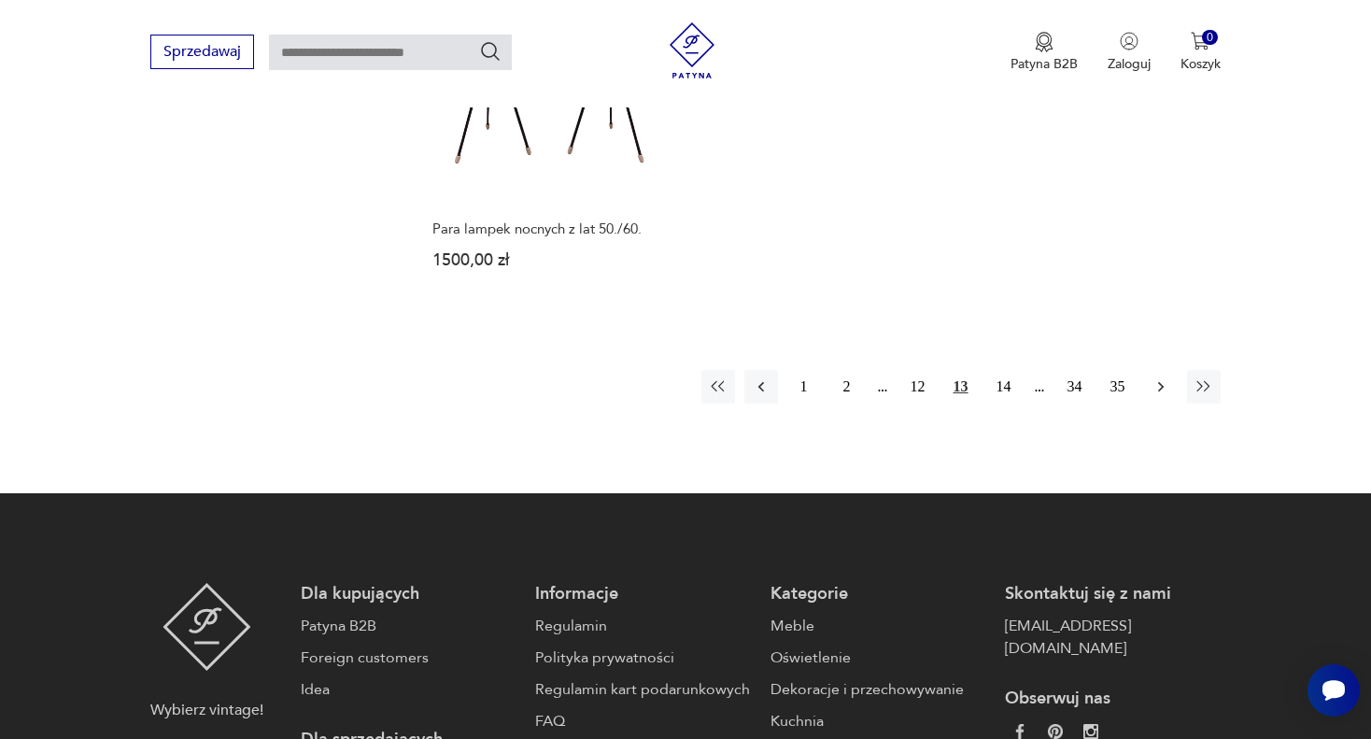
click at [1160, 382] on icon "button" at bounding box center [1160, 387] width 6 height 10
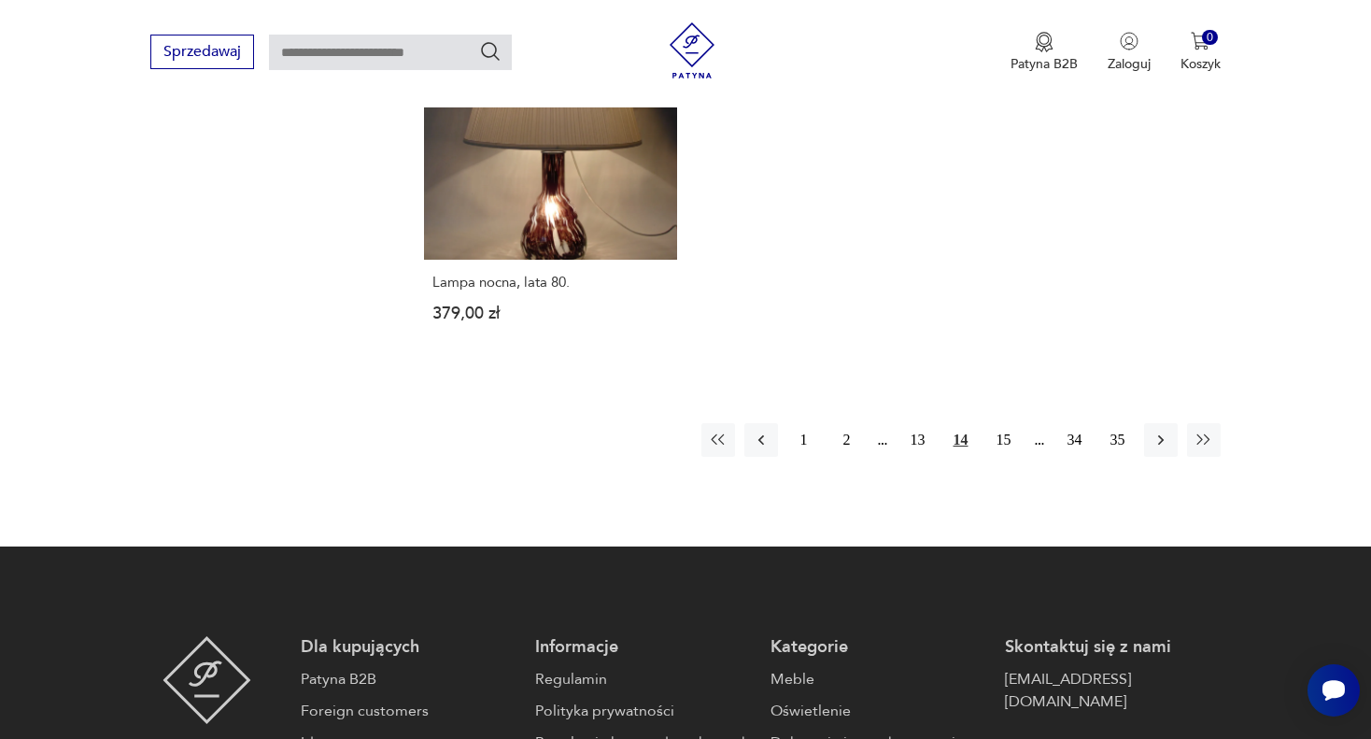
scroll to position [2867, 0]
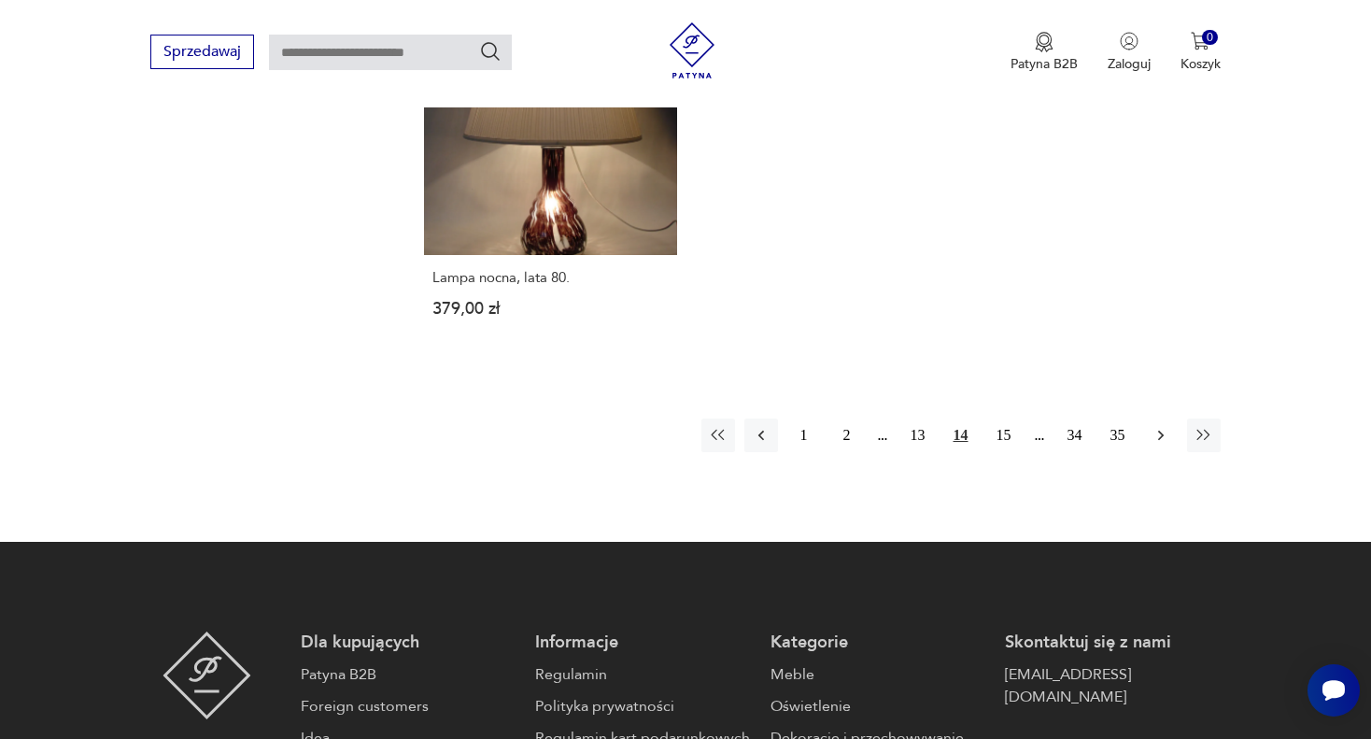
click at [1163, 433] on icon "button" at bounding box center [1161, 435] width 19 height 19
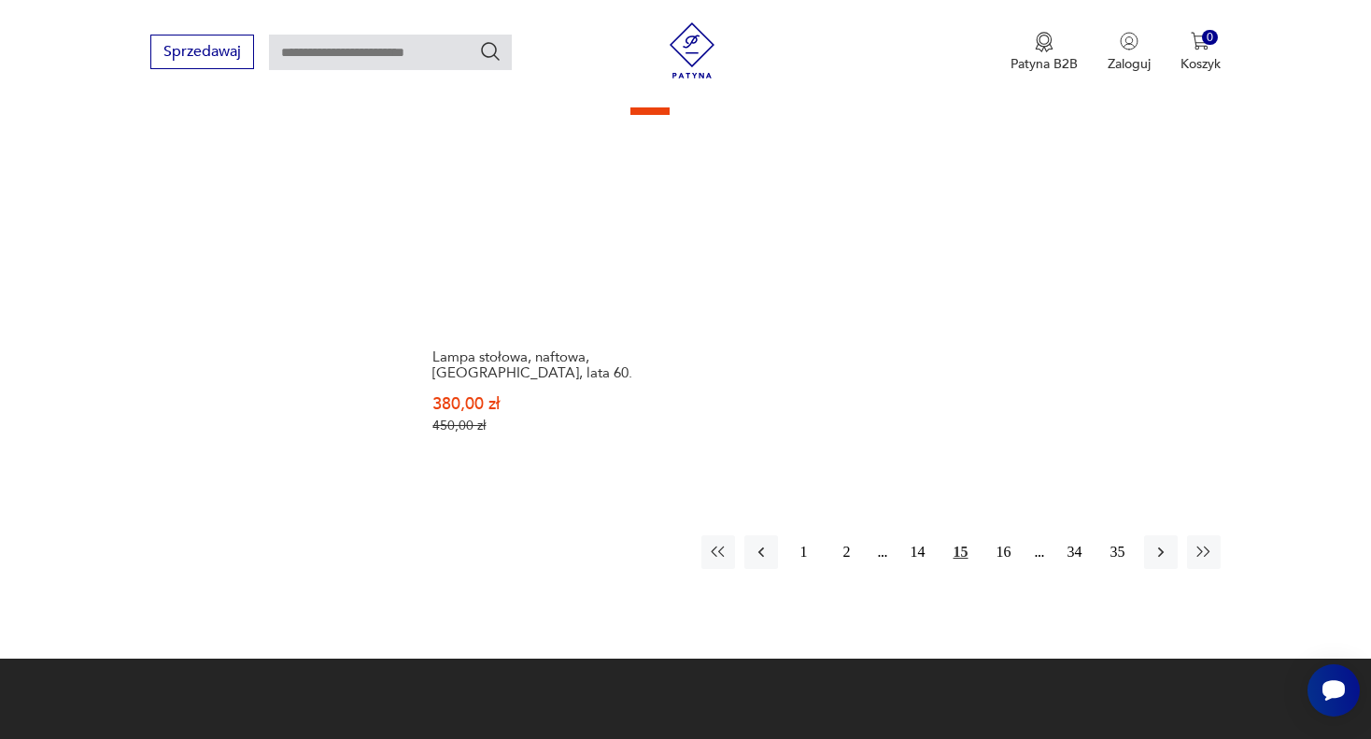
scroll to position [2774, 0]
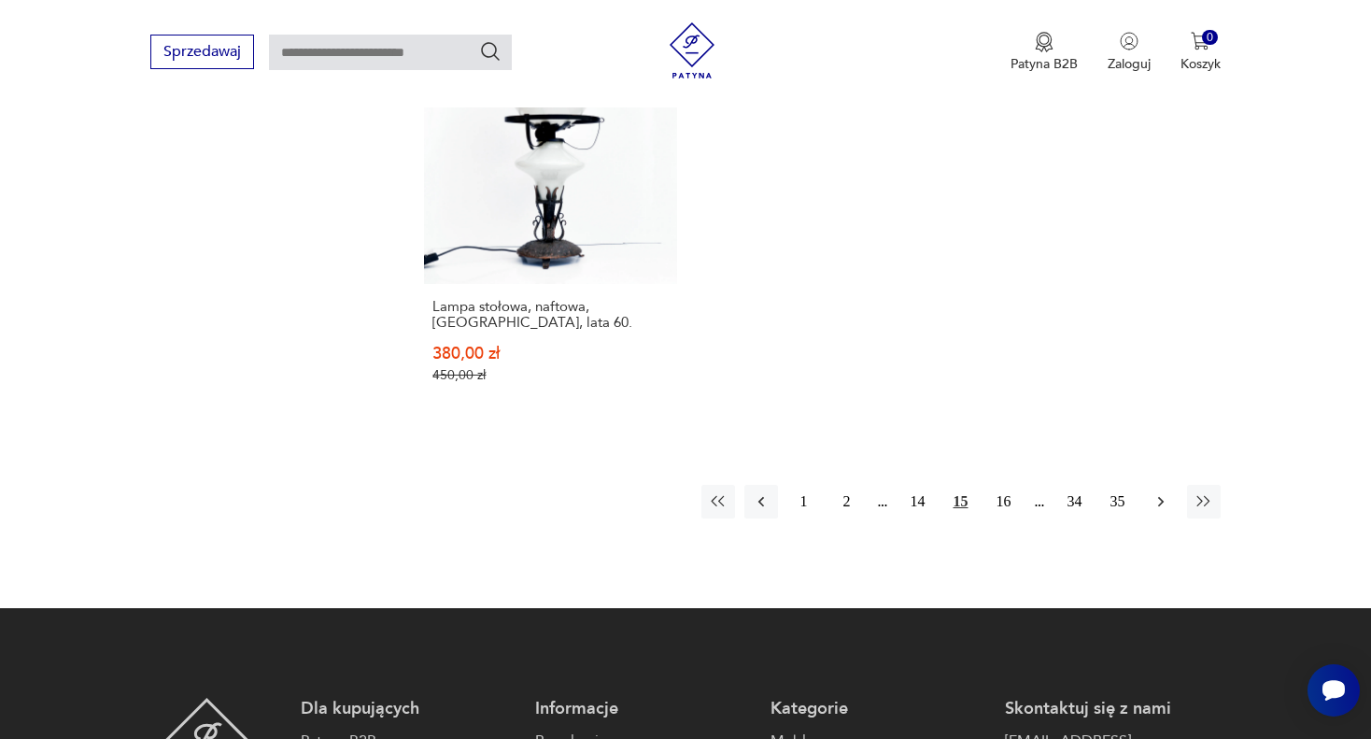
click at [1157, 504] on icon "button" at bounding box center [1160, 502] width 6 height 10
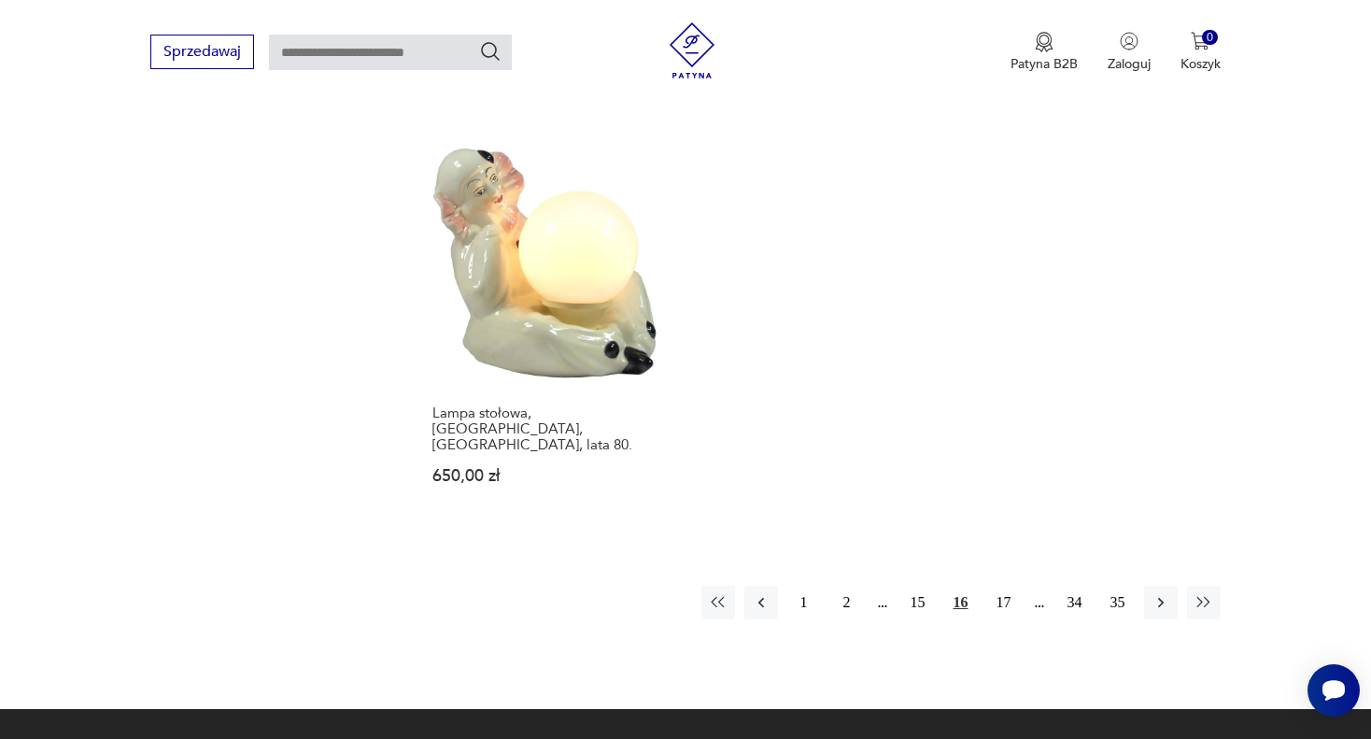
scroll to position [2774, 0]
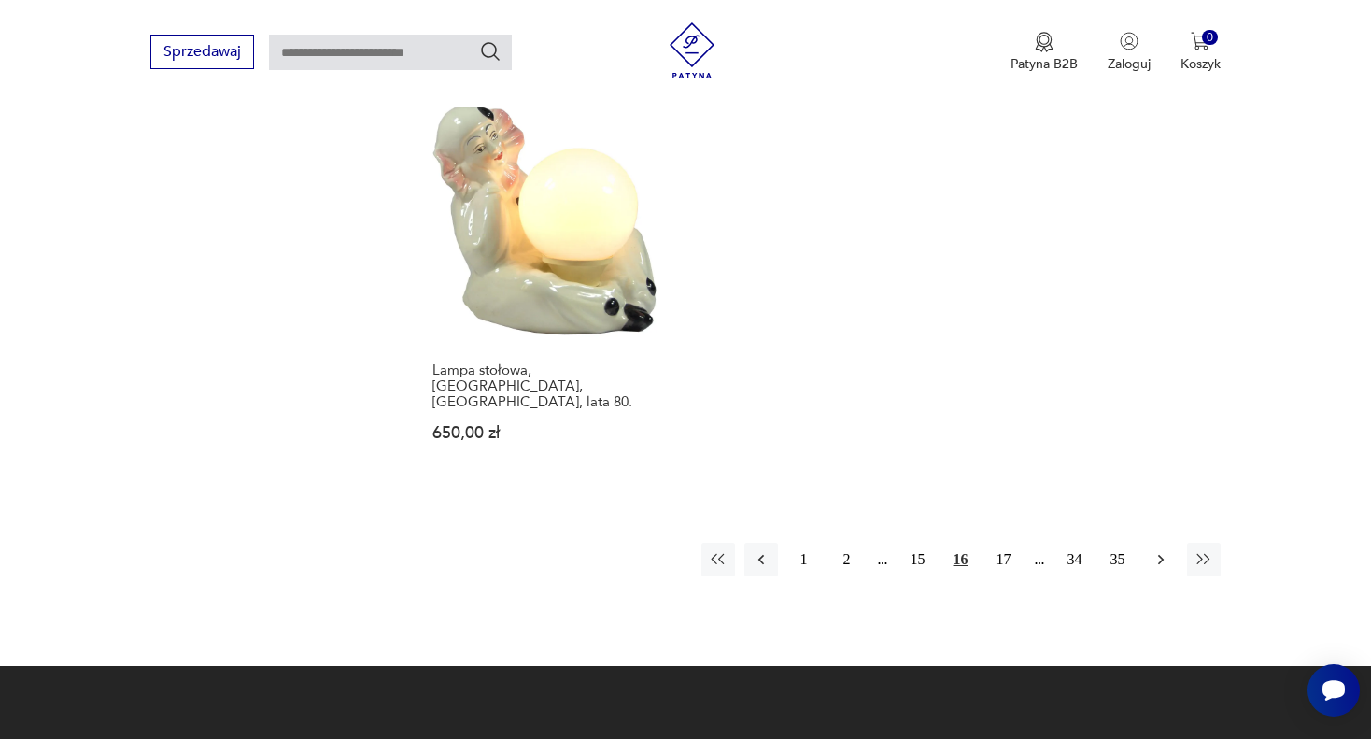
click at [1158, 555] on icon "button" at bounding box center [1160, 560] width 6 height 10
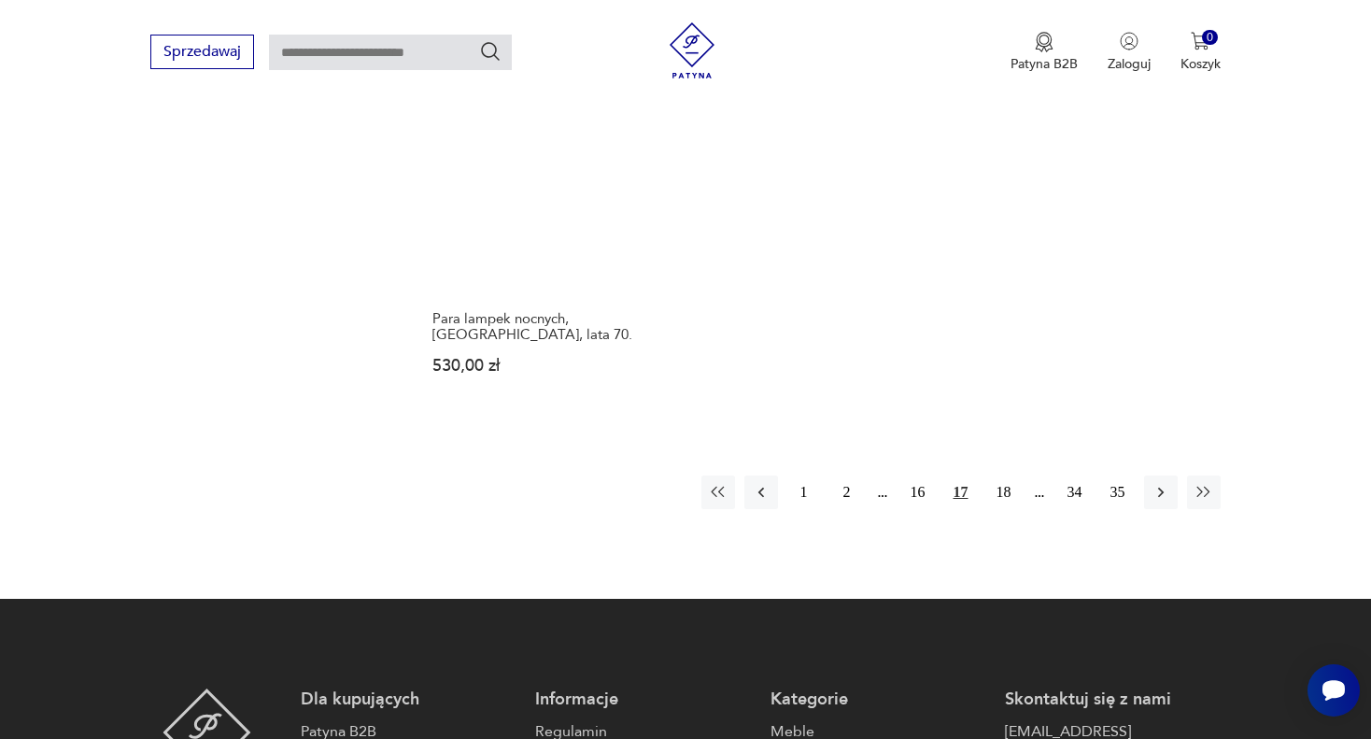
scroll to position [2774, 0]
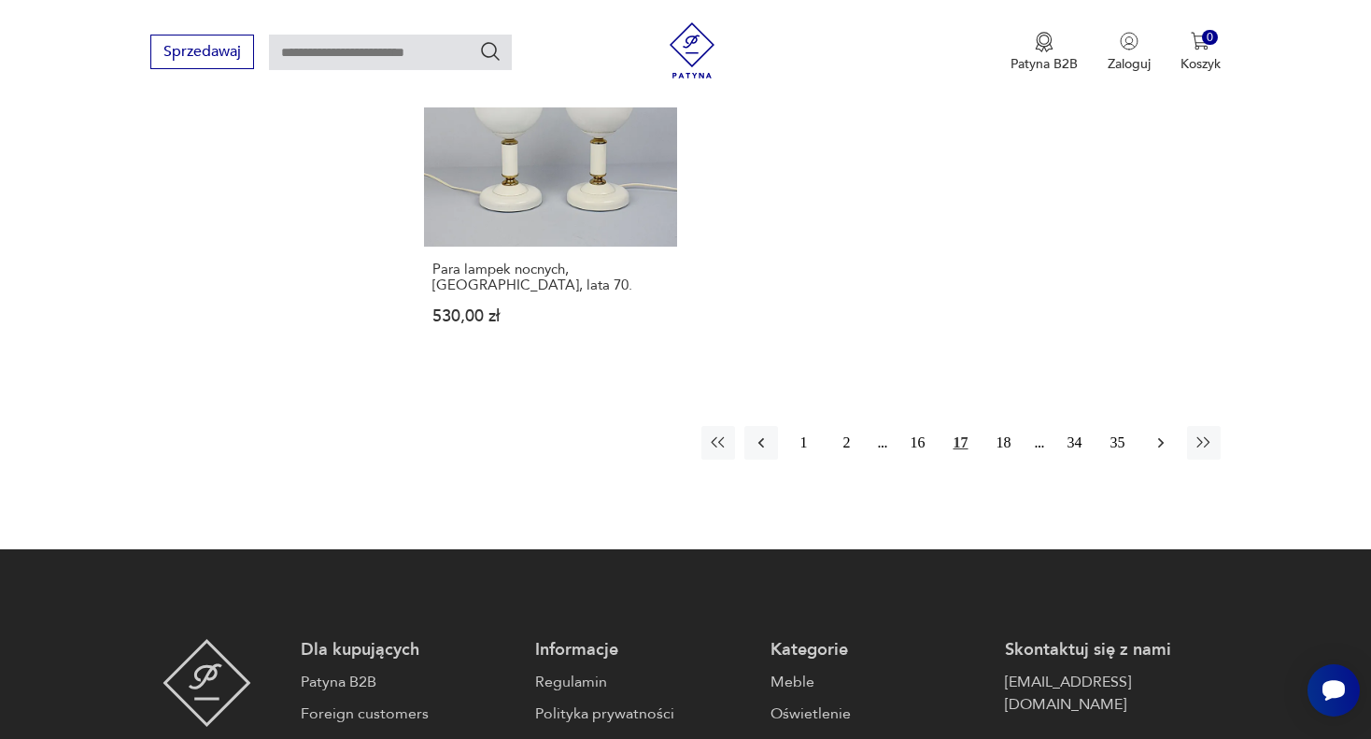
click at [1161, 438] on icon "button" at bounding box center [1160, 443] width 6 height 10
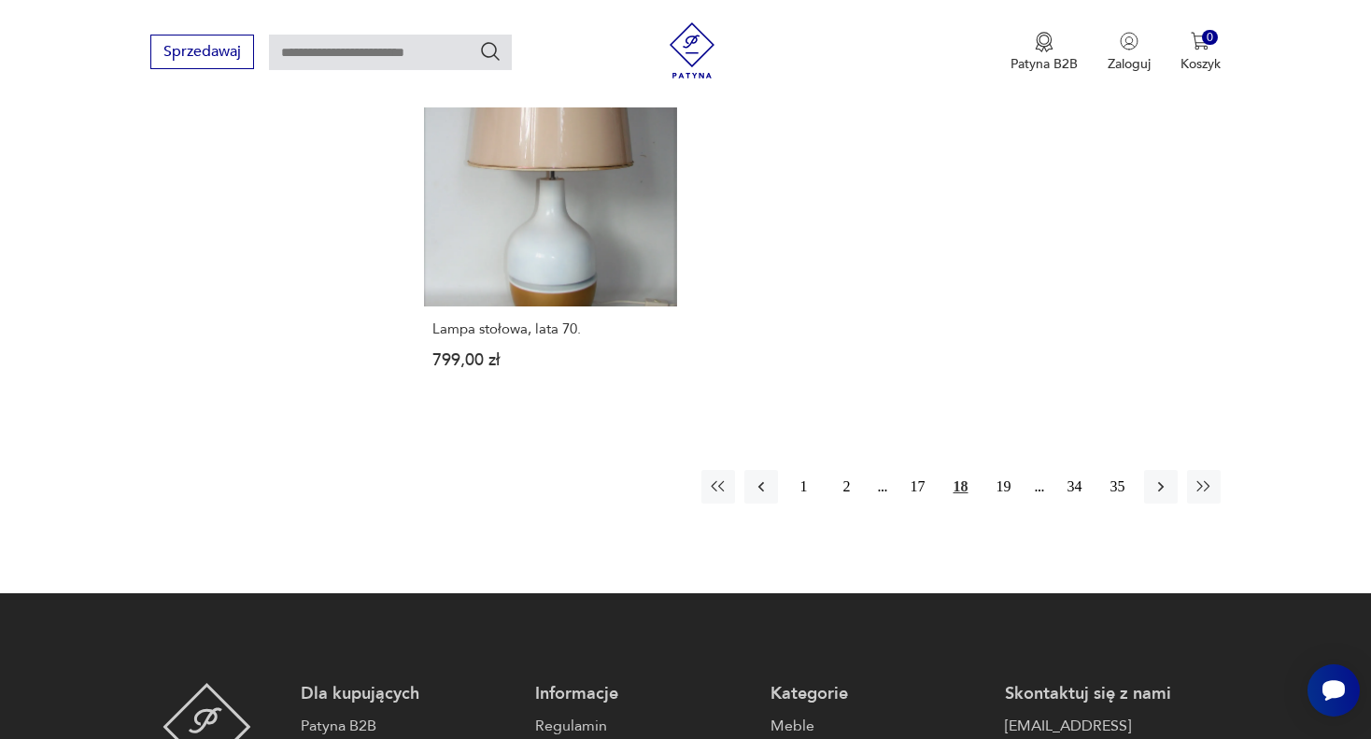
scroll to position [2774, 0]
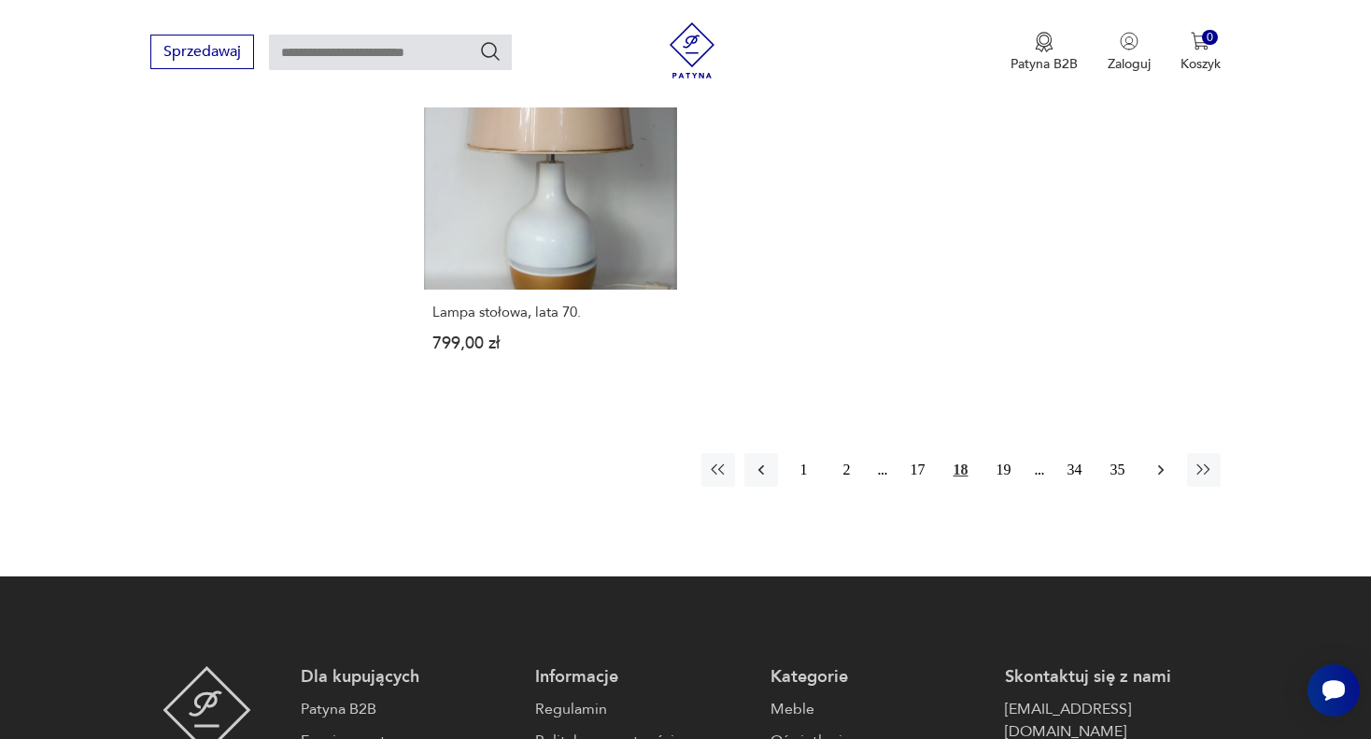
click at [1162, 465] on icon "button" at bounding box center [1160, 470] width 6 height 10
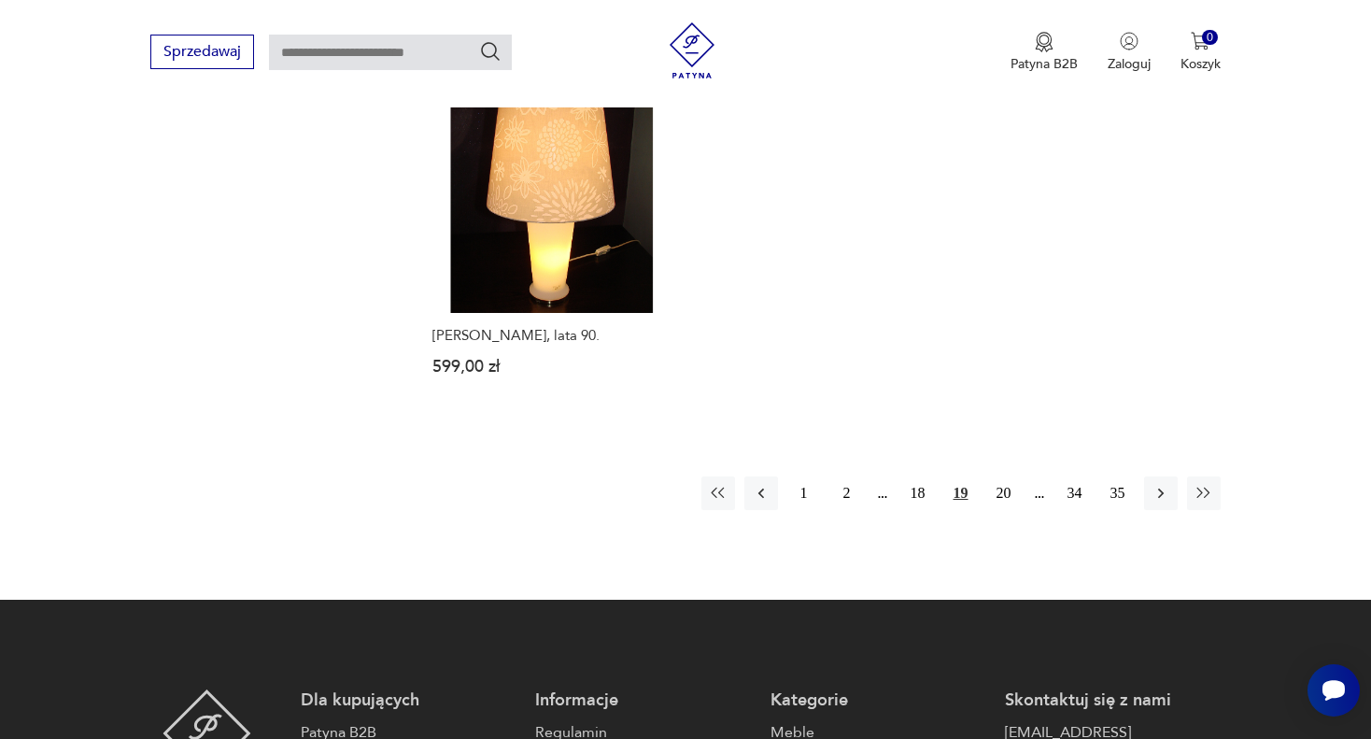
scroll to position [2774, 0]
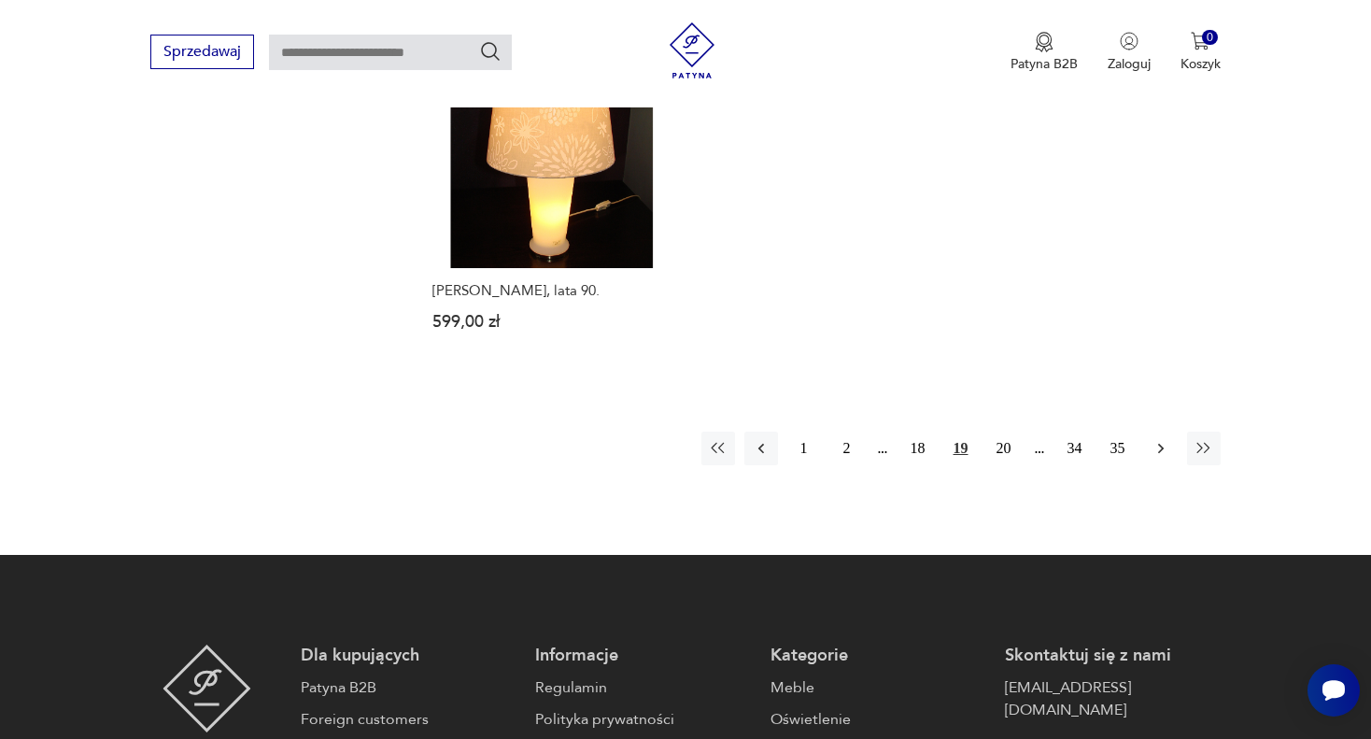
click at [1160, 444] on icon "button" at bounding box center [1160, 449] width 6 height 10
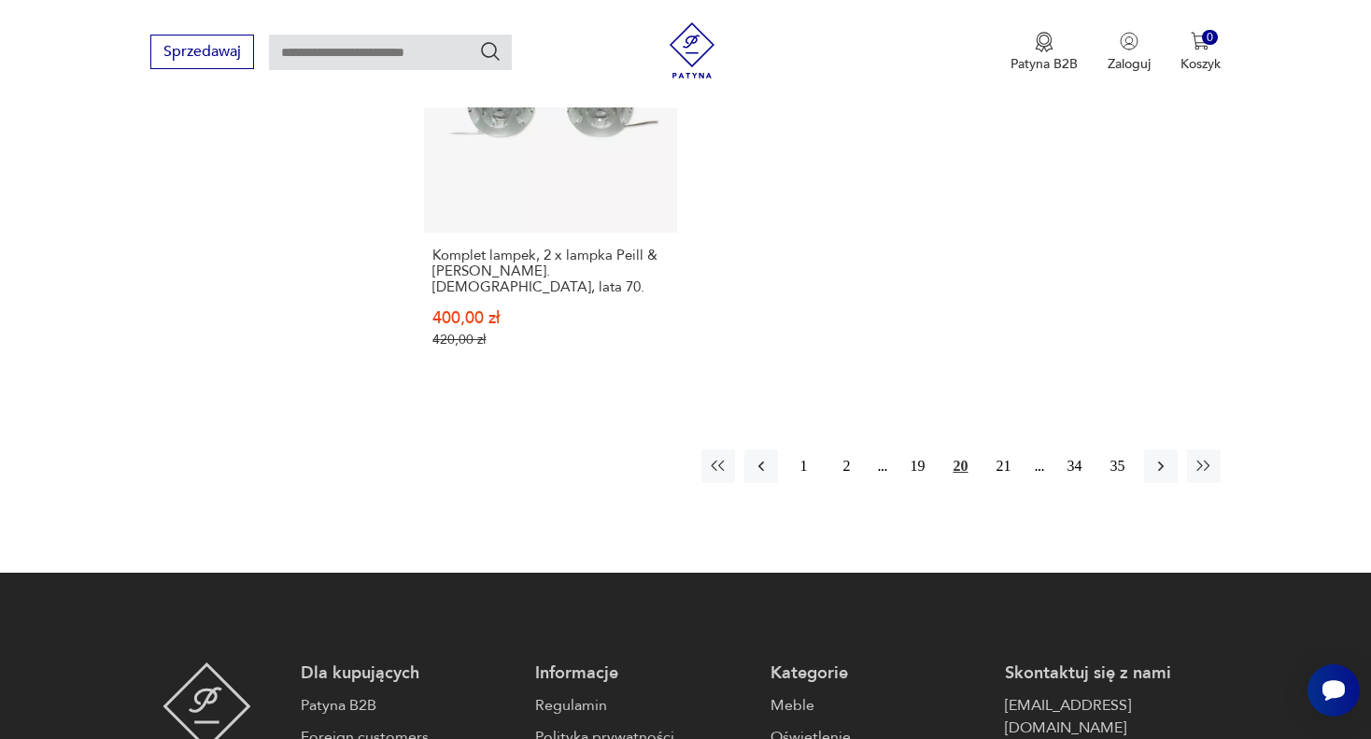
scroll to position [2774, 0]
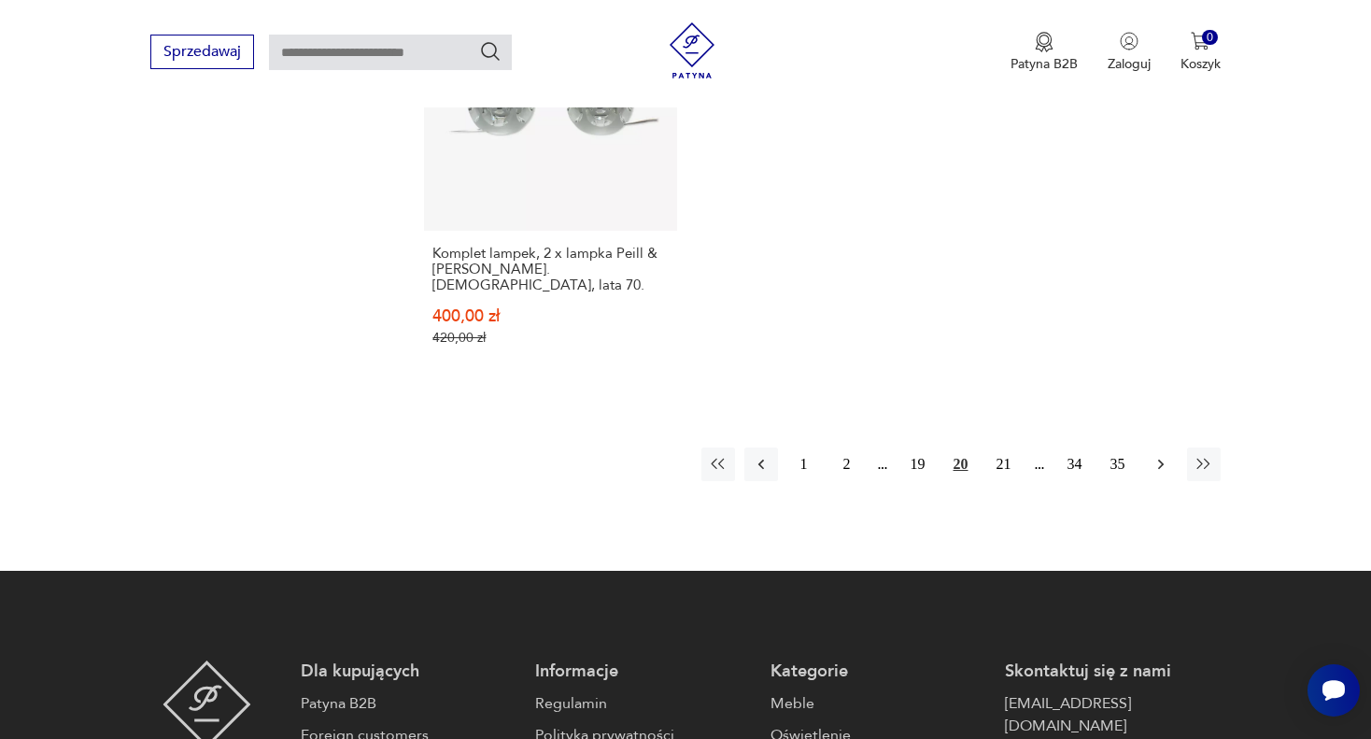
click at [1159, 460] on icon "button" at bounding box center [1160, 465] width 6 height 10
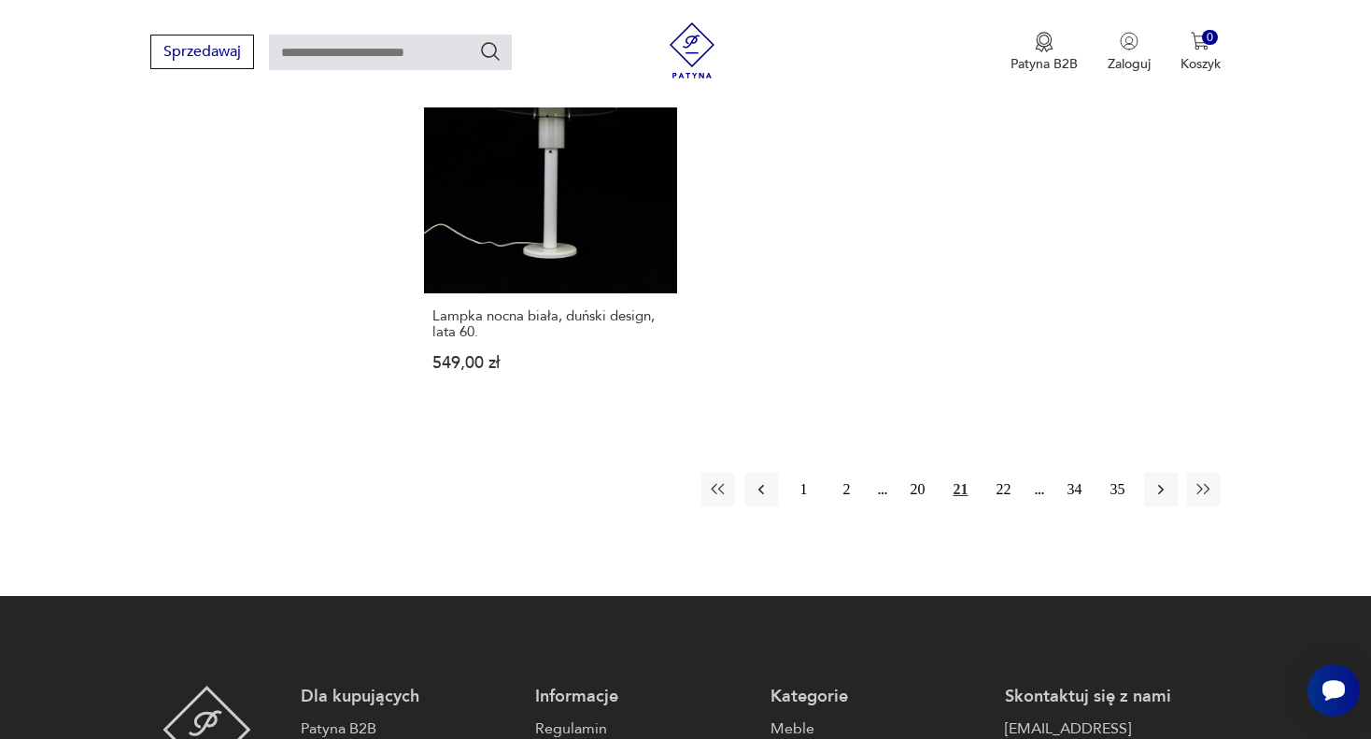
scroll to position [2774, 0]
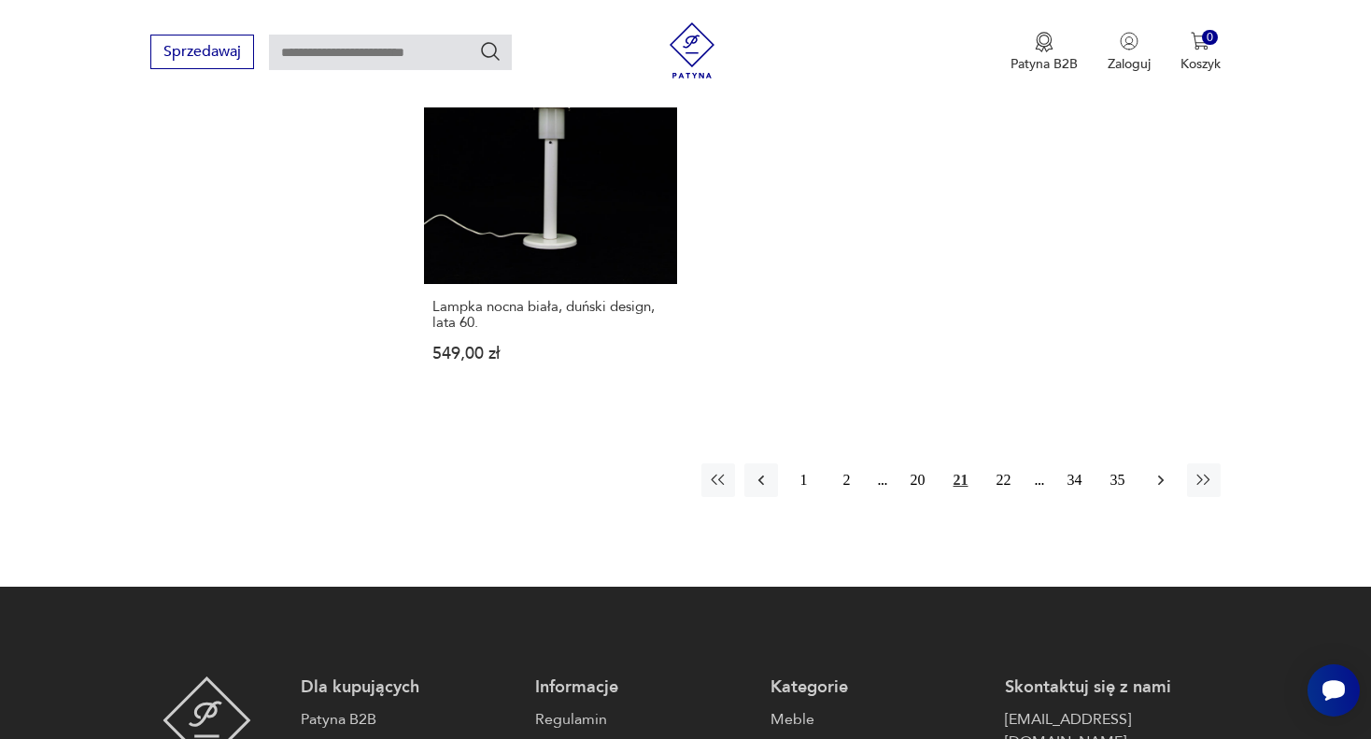
click at [1160, 471] on icon "button" at bounding box center [1161, 480] width 19 height 19
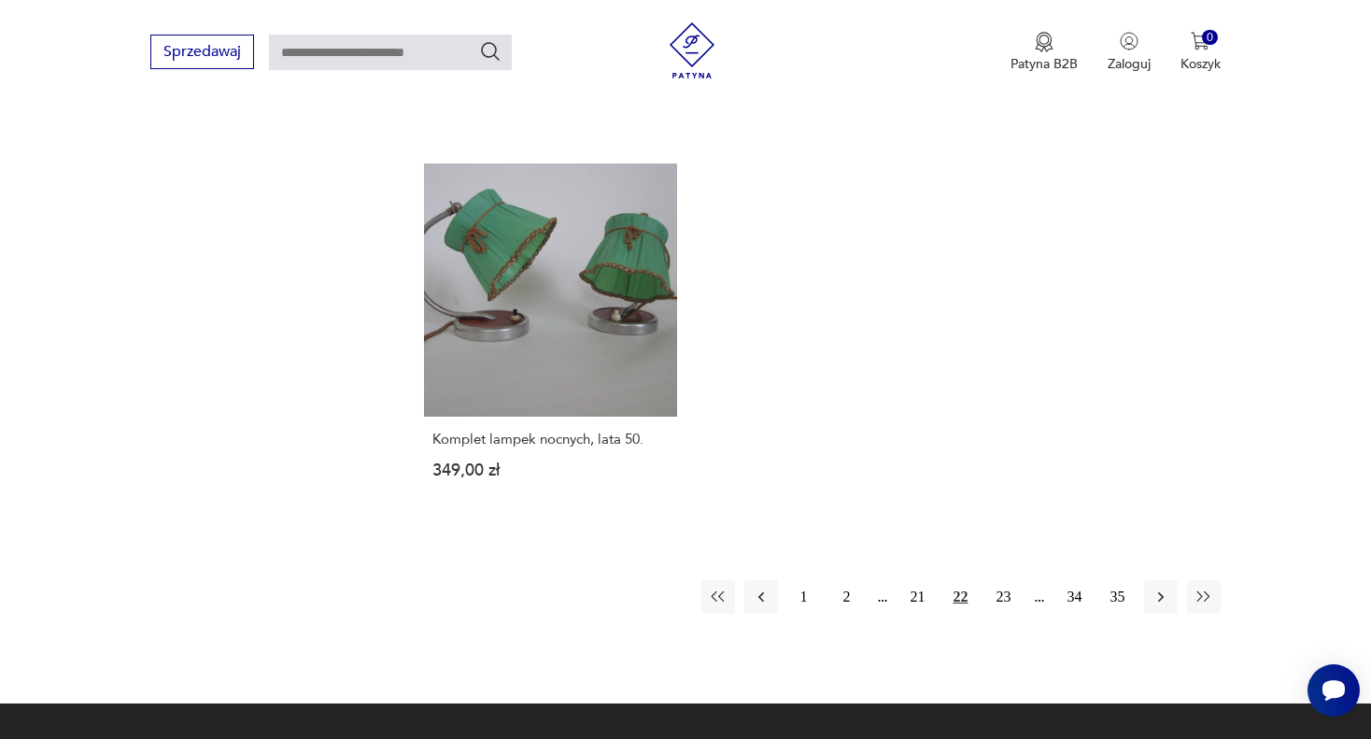
scroll to position [2774, 0]
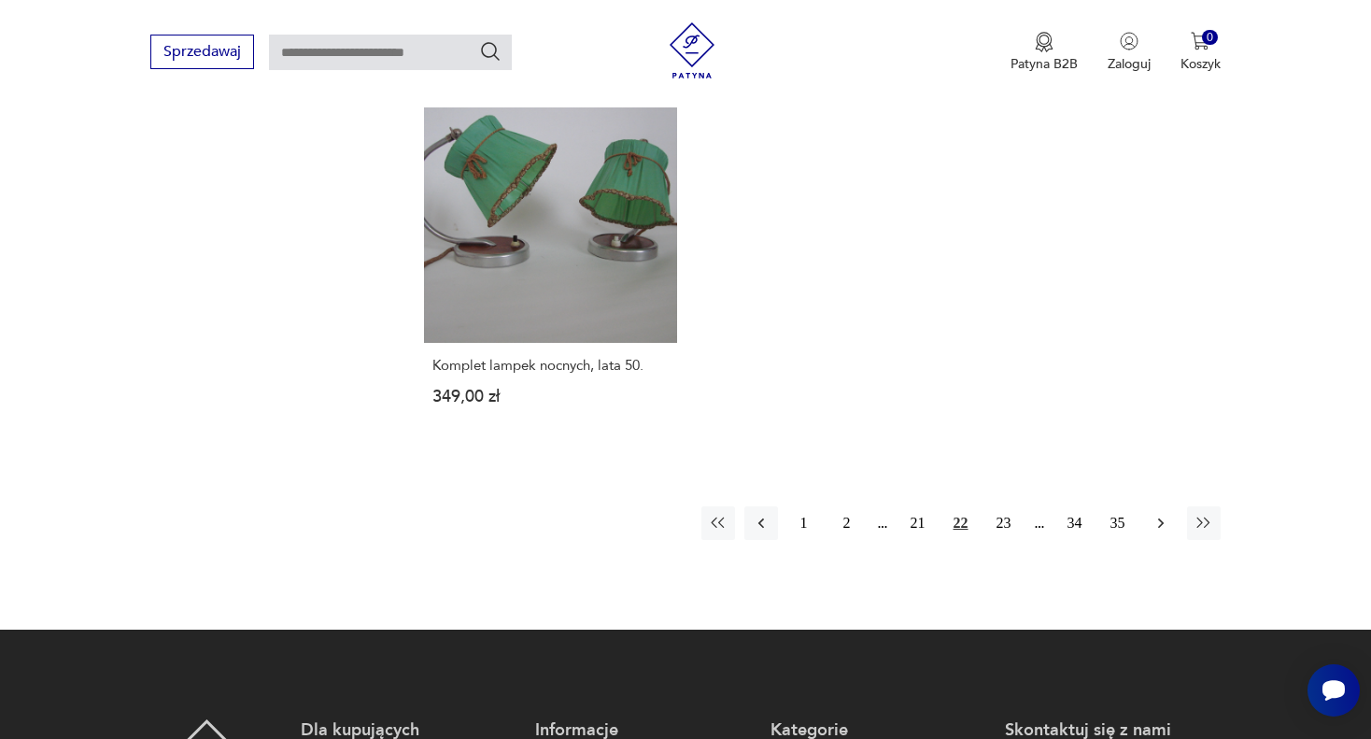
click at [1161, 514] on icon "button" at bounding box center [1161, 523] width 19 height 19
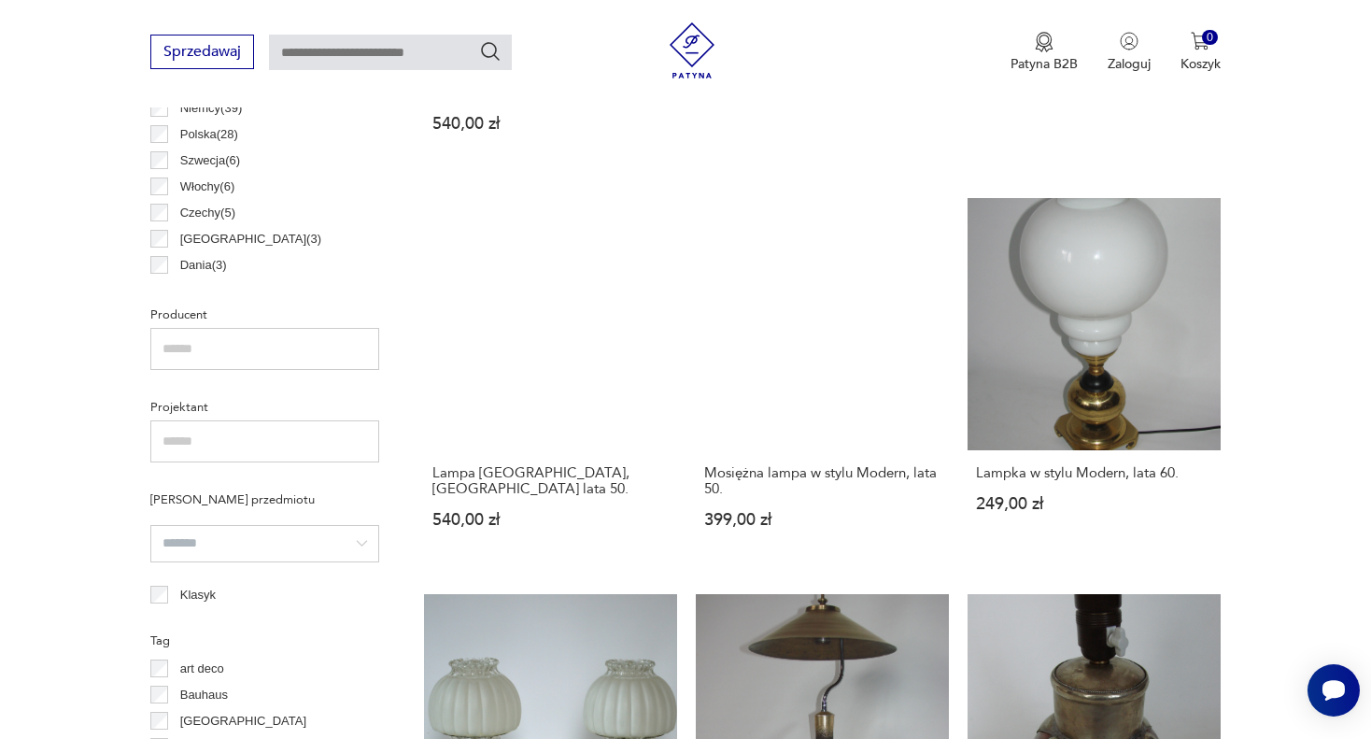
scroll to position [1093, 0]
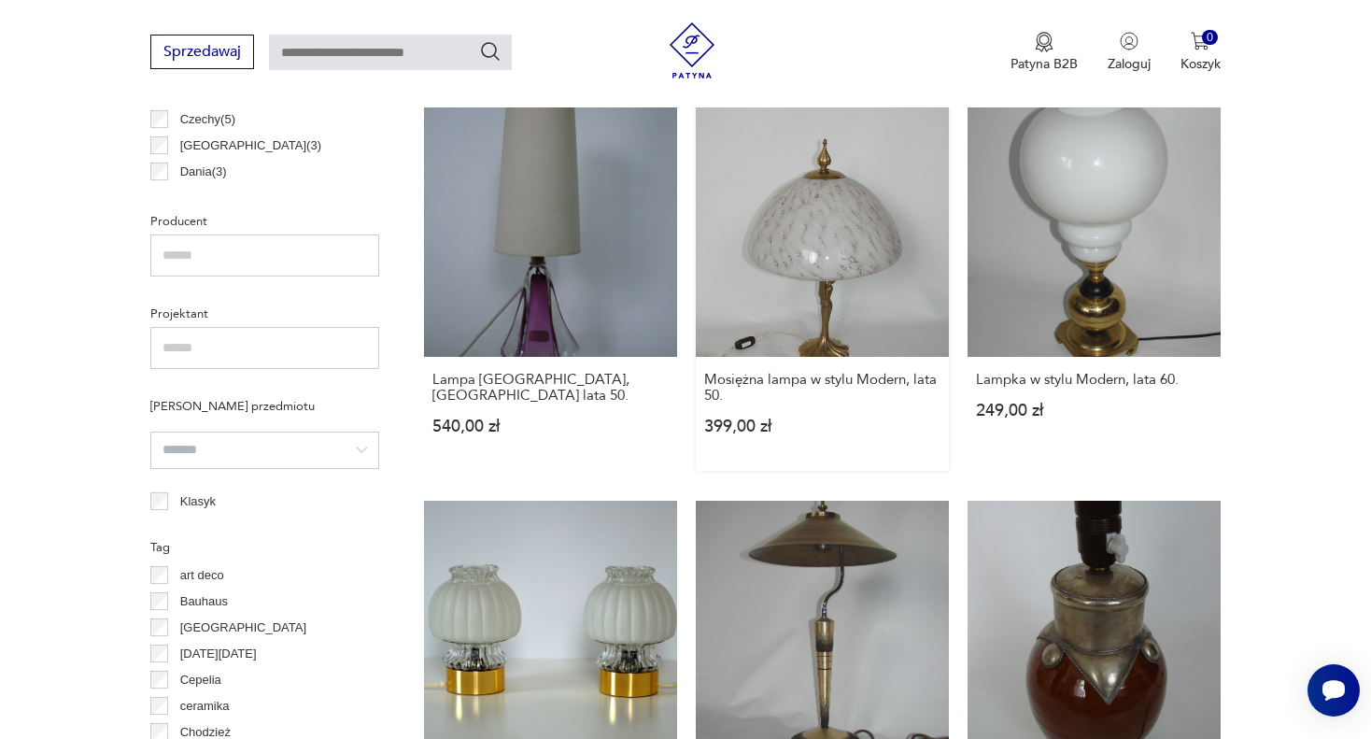
click at [857, 206] on link "Mosiężna lampa w stylu Modern, lata 50. 399,00 zł" at bounding box center [822, 288] width 253 height 367
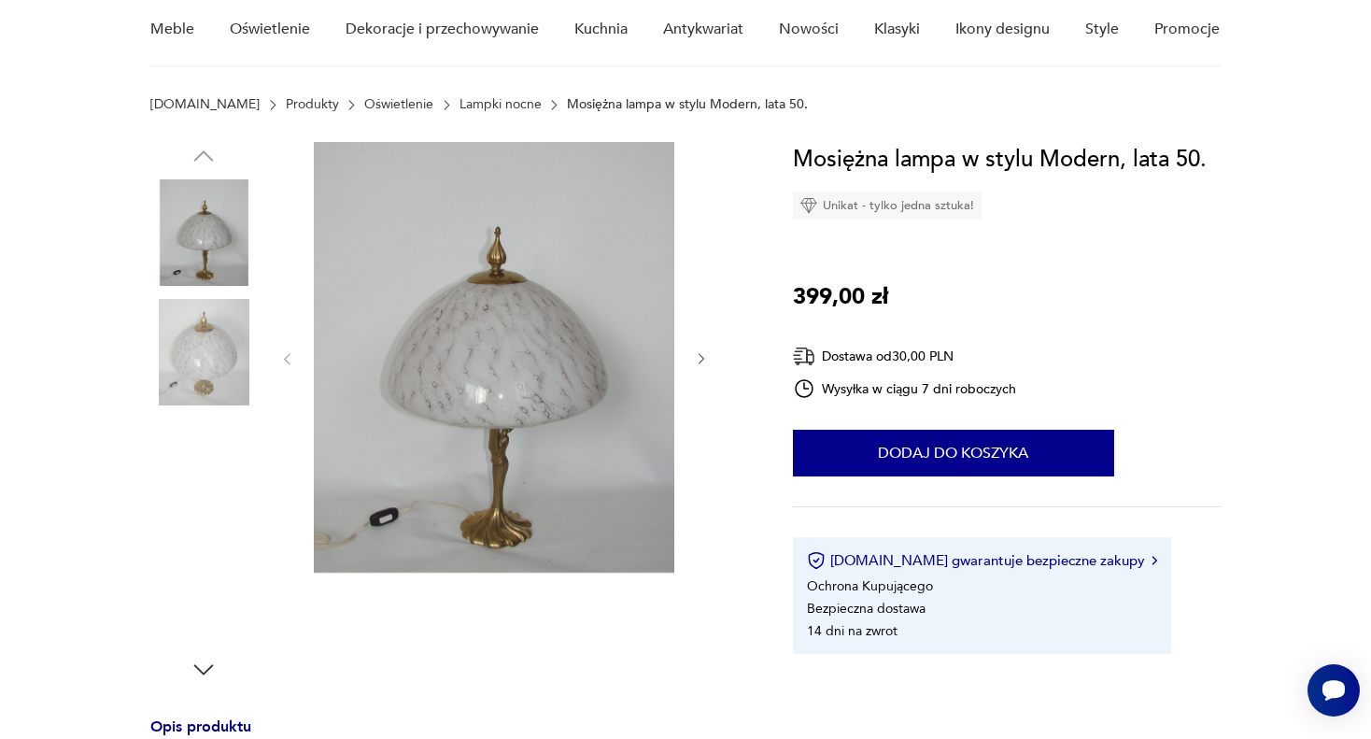
scroll to position [187, 0]
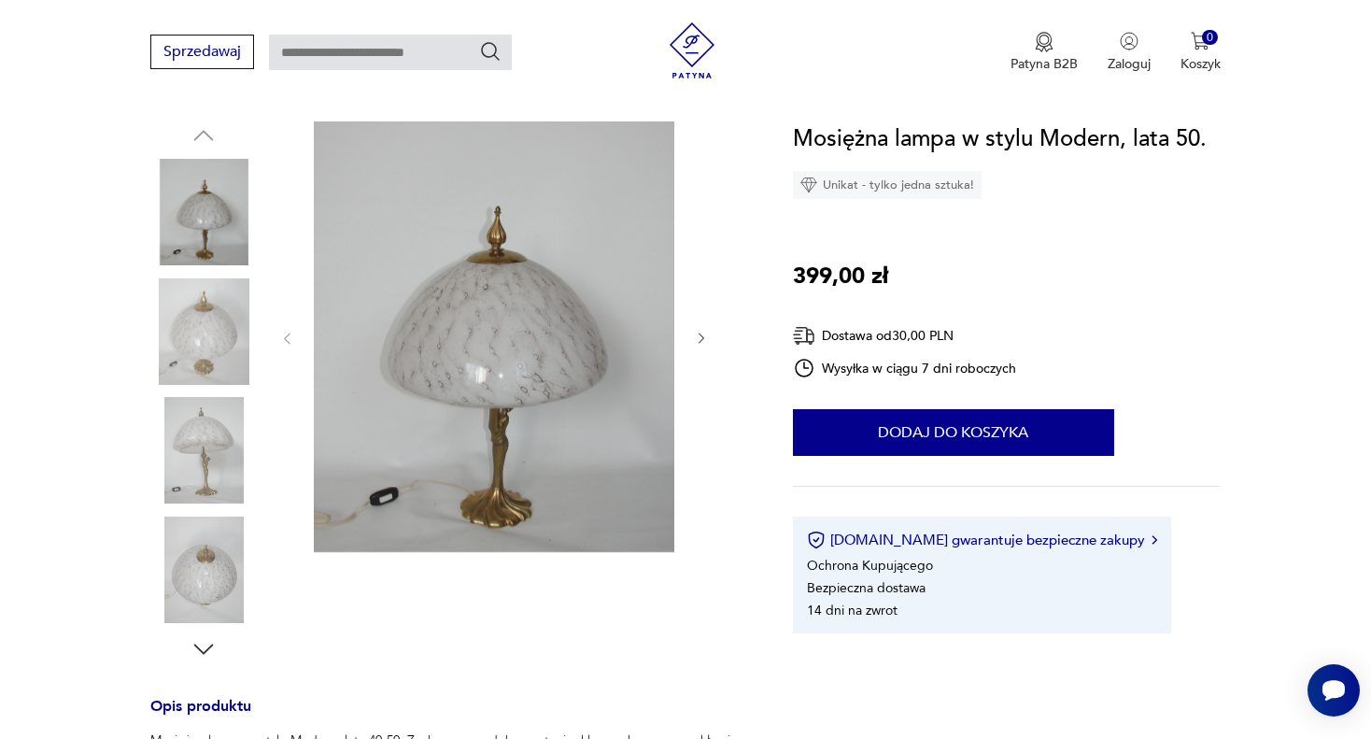
click at [699, 336] on icon "button" at bounding box center [702, 339] width 16 height 16
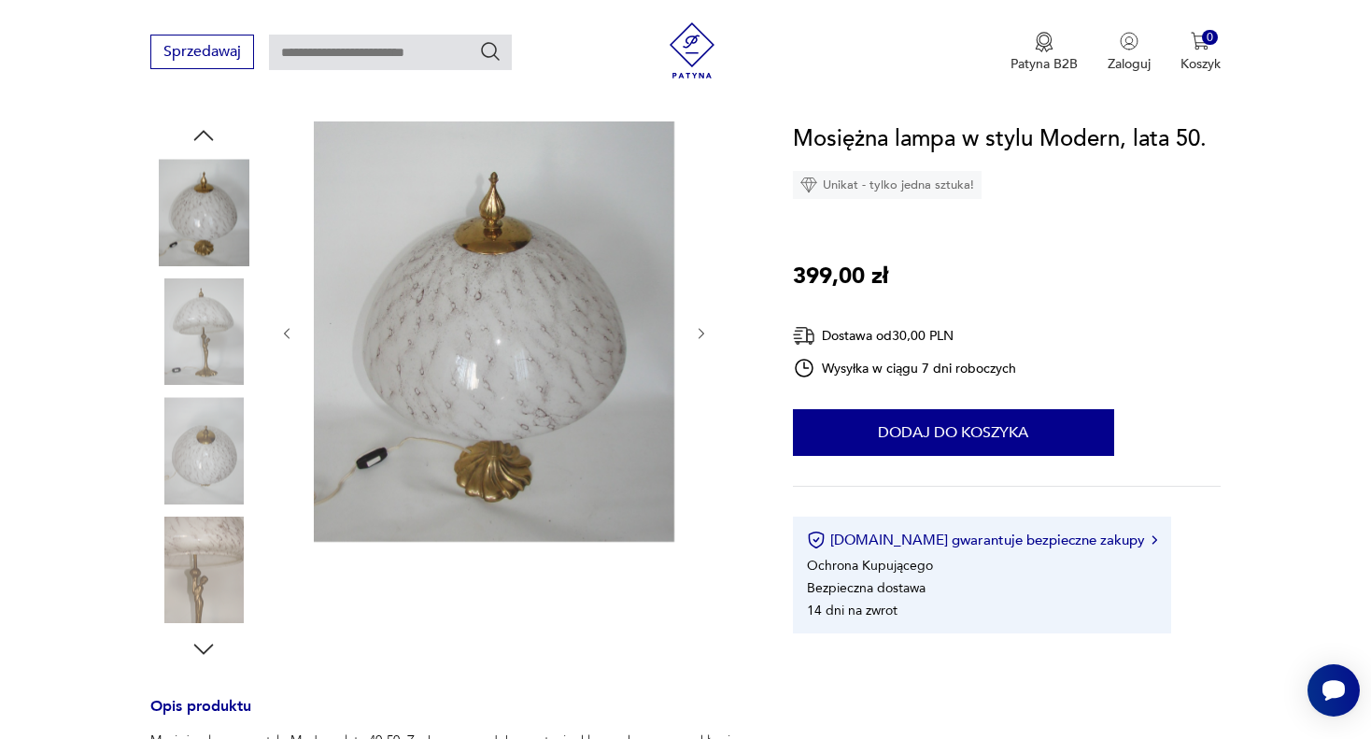
click at [699, 336] on icon "button" at bounding box center [702, 334] width 16 height 16
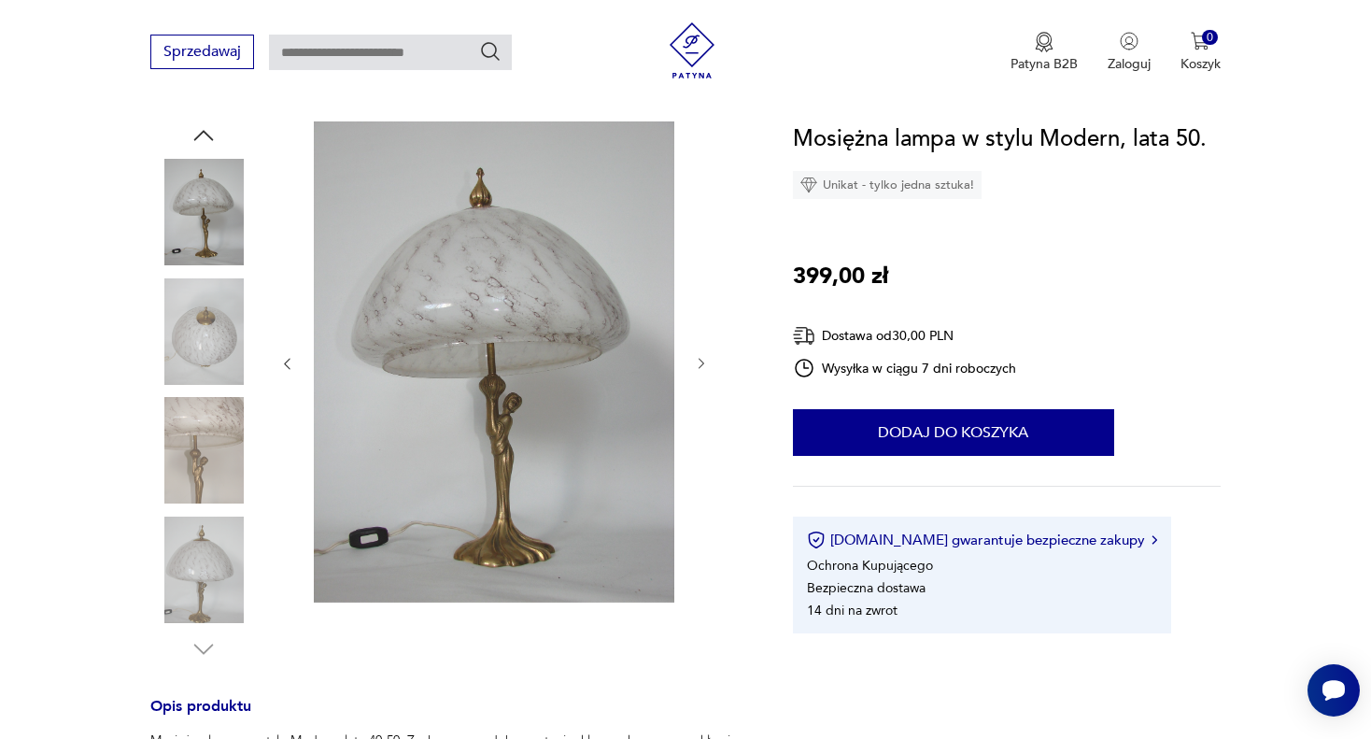
click at [701, 363] on icon "button" at bounding box center [702, 364] width 16 height 16
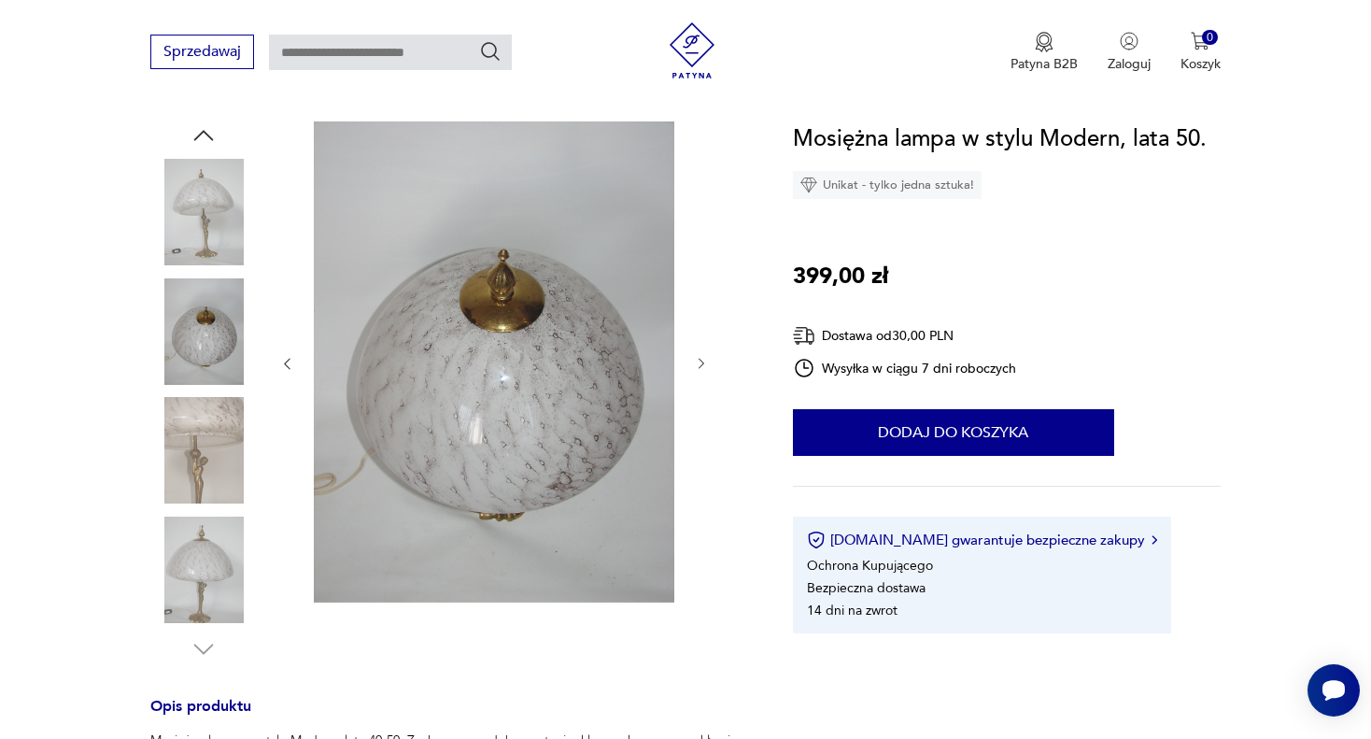
click at [701, 363] on icon "button" at bounding box center [702, 364] width 16 height 16
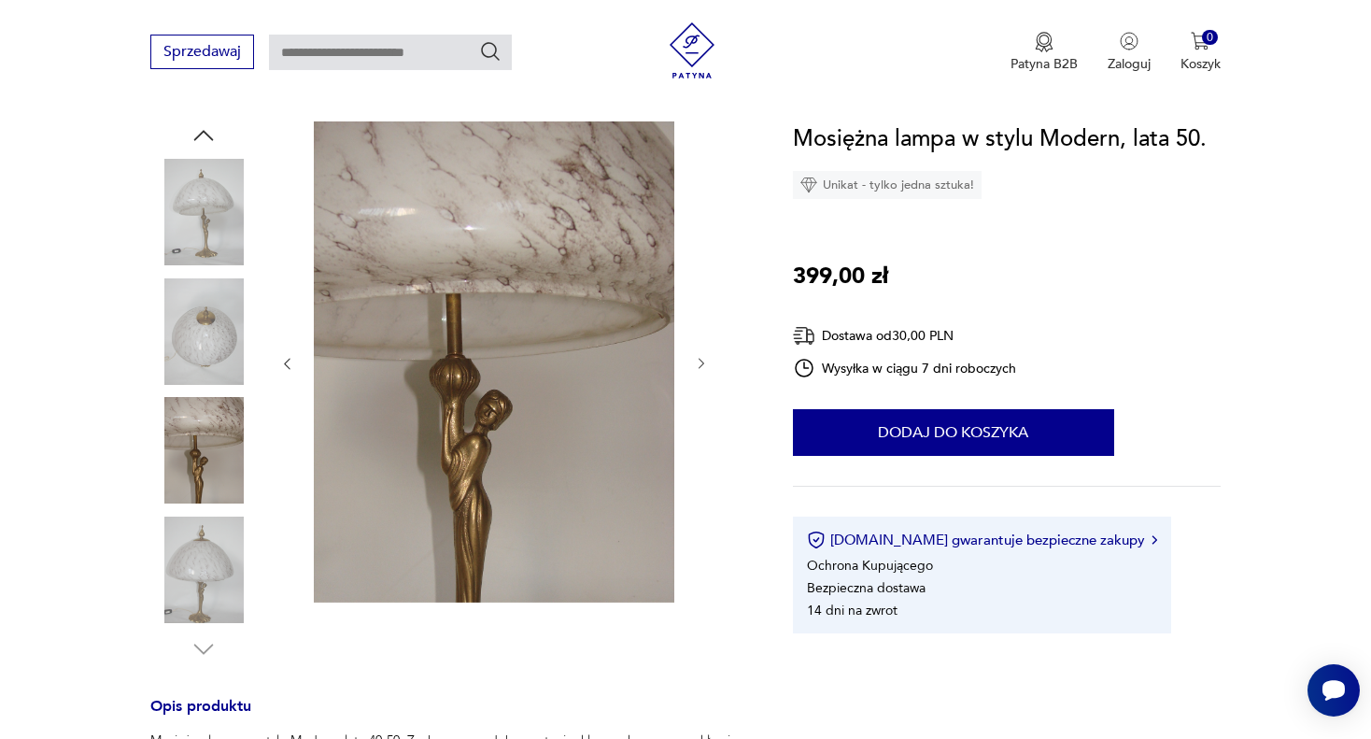
click at [699, 359] on icon "button" at bounding box center [702, 364] width 16 height 16
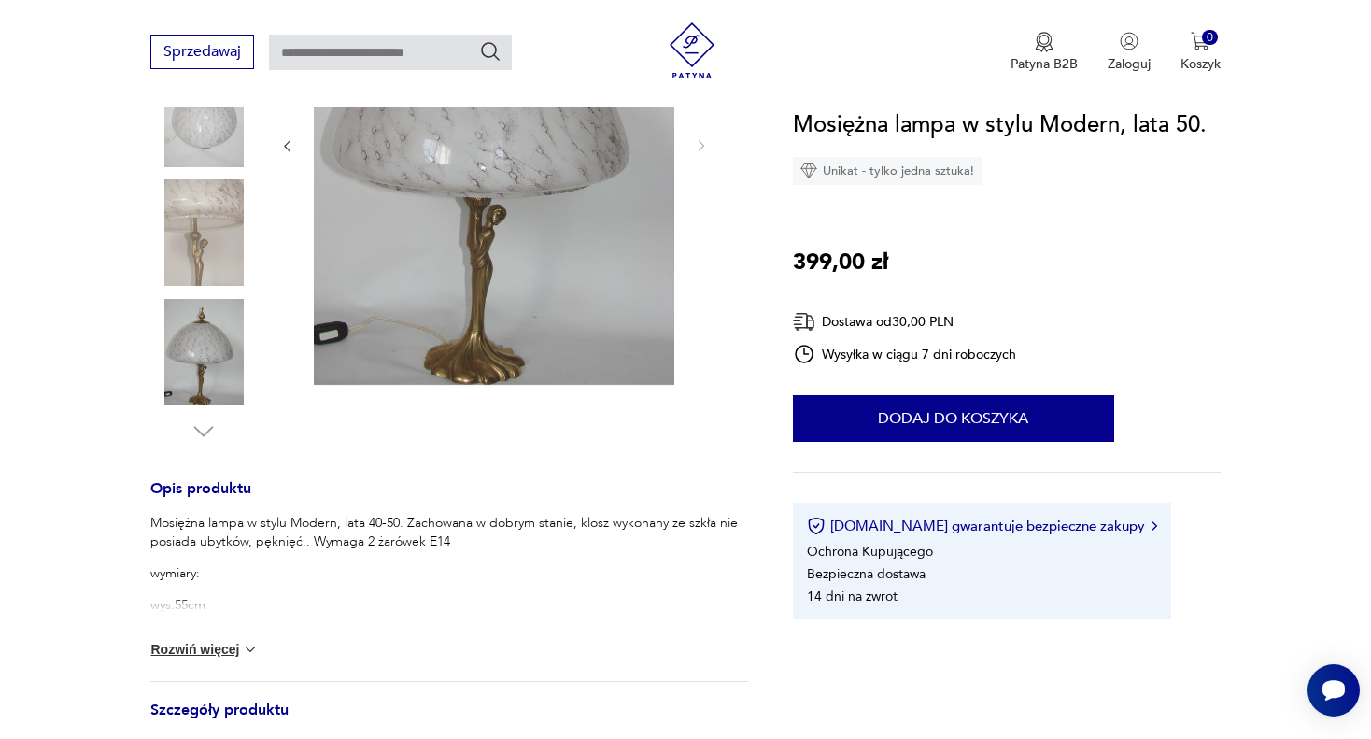
scroll to position [467, 0]
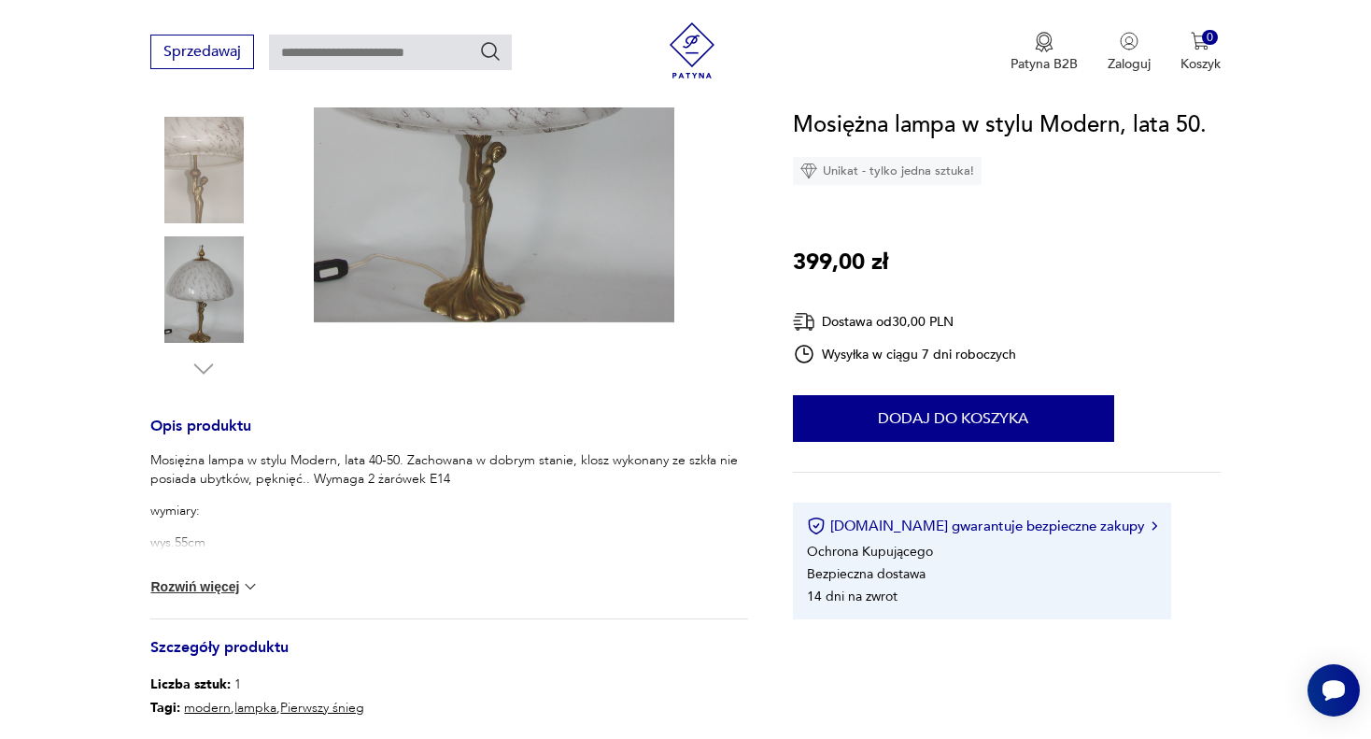
click at [184, 584] on button "Rozwiń więcej" at bounding box center [204, 586] width 108 height 19
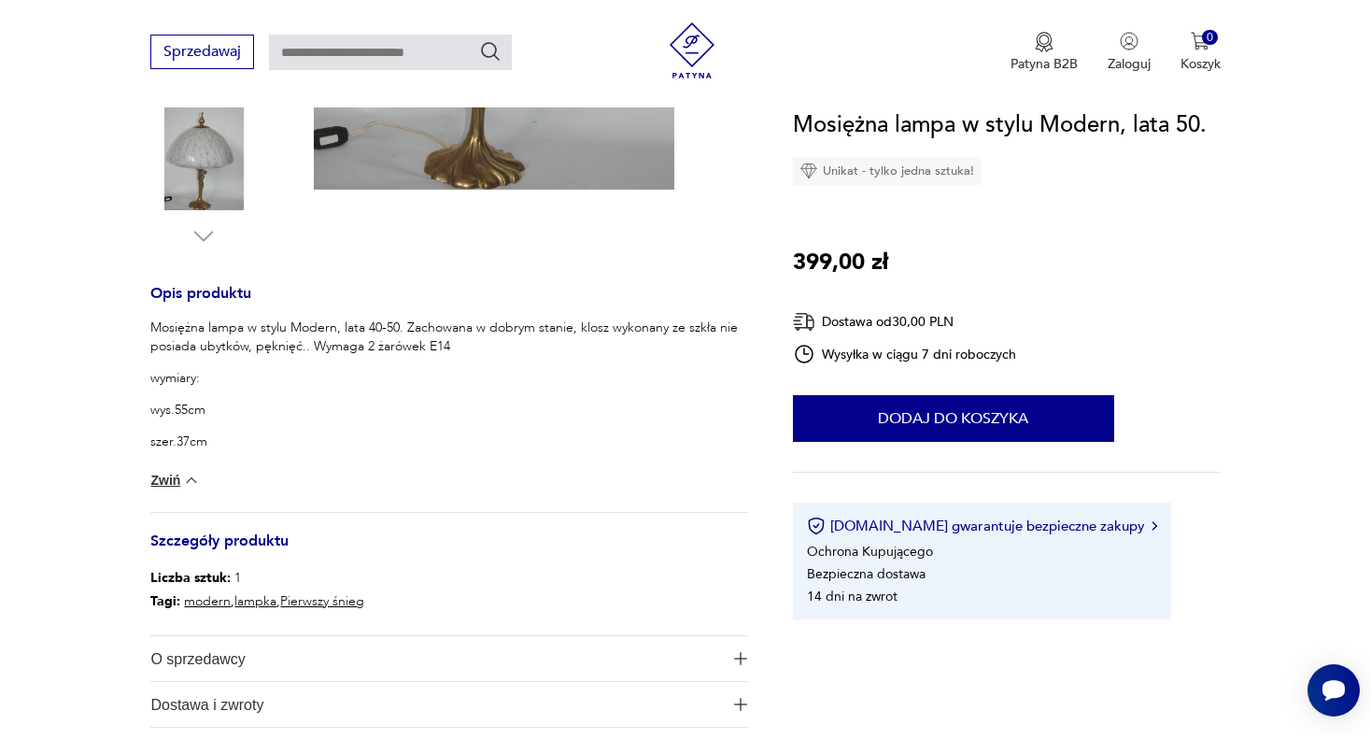
scroll to position [654, 0]
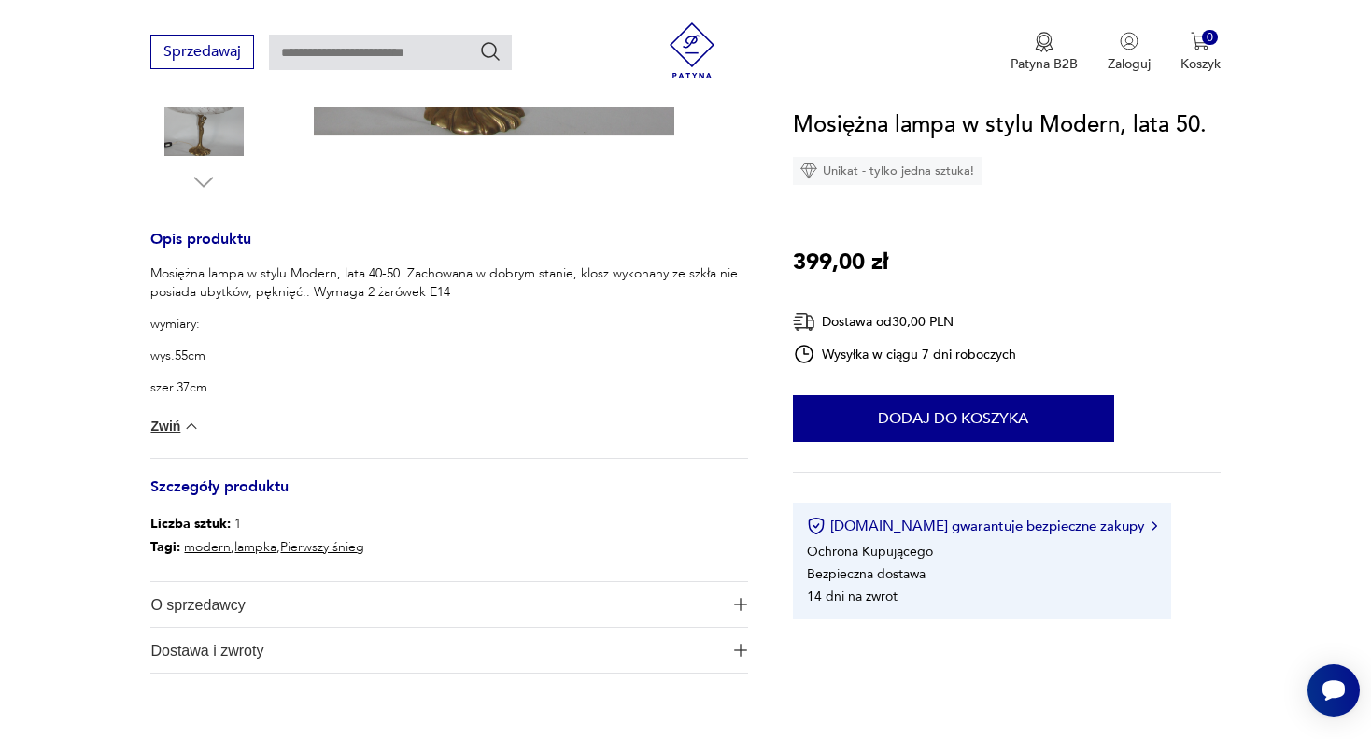
click at [740, 601] on img "button" at bounding box center [740, 604] width 13 height 13
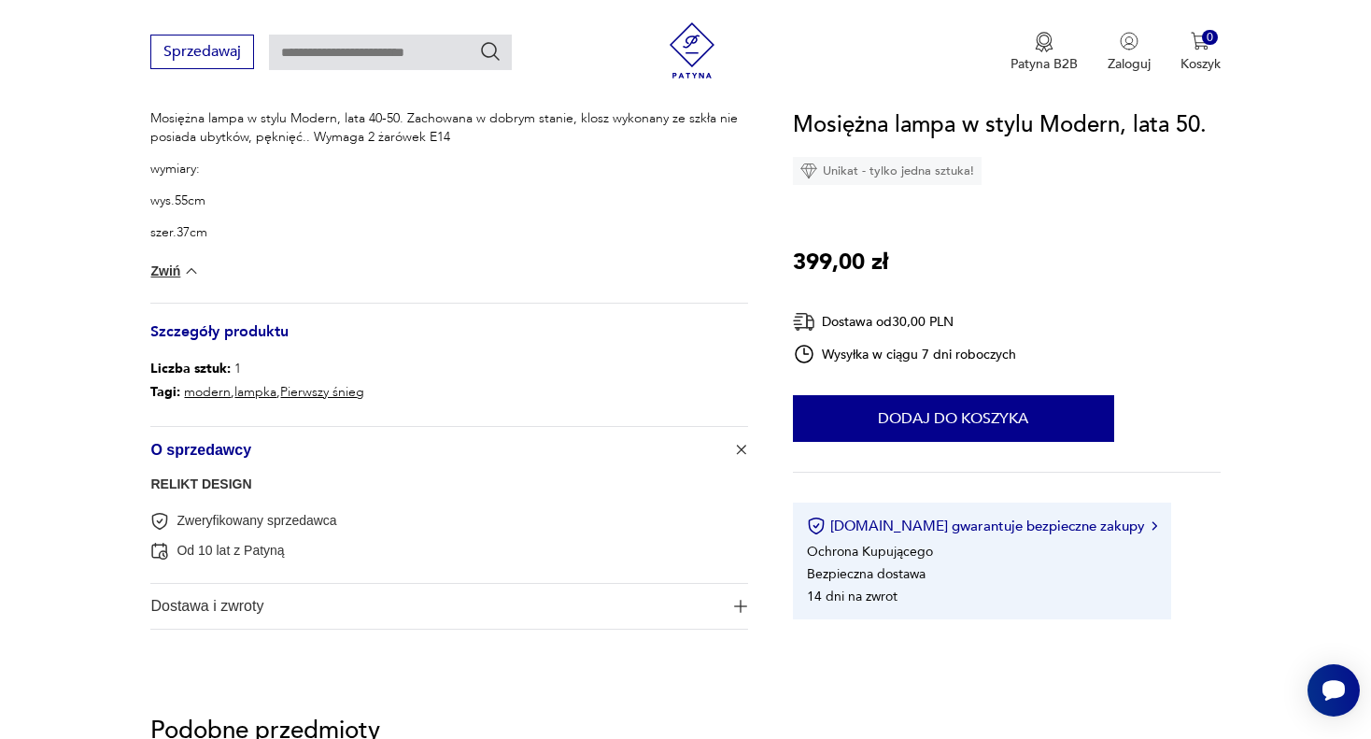
scroll to position [841, 0]
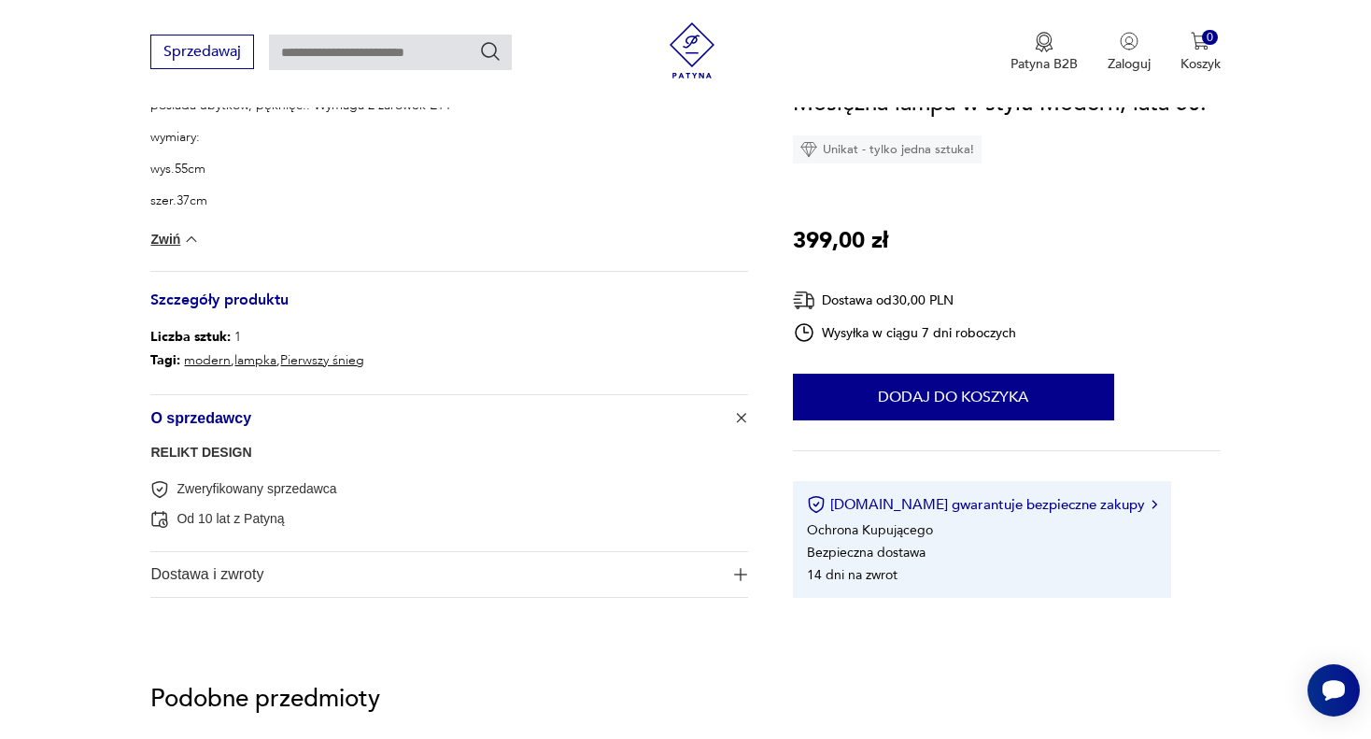
click at [746, 571] on img "button" at bounding box center [740, 574] width 13 height 13
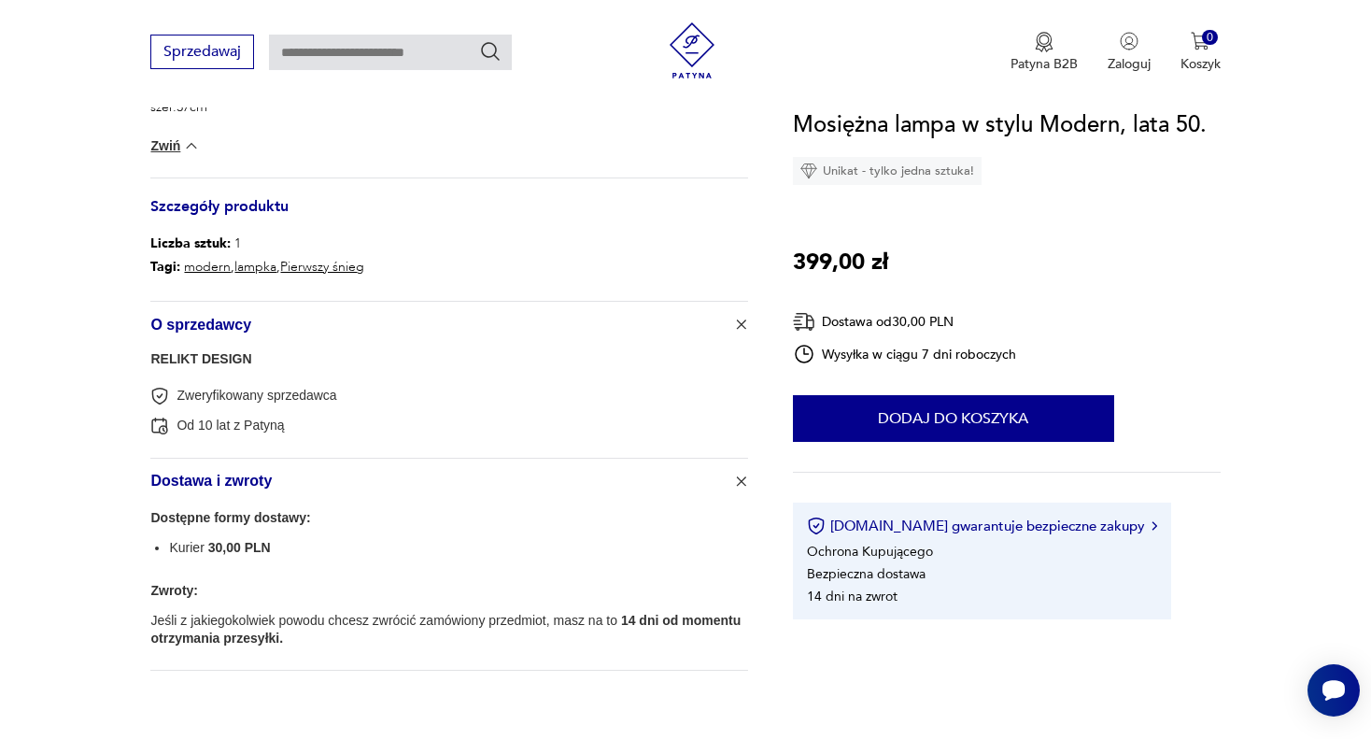
scroll to position [934, 0]
click at [223, 361] on link "RELIKT DESIGN" at bounding box center [200, 358] width 101 height 15
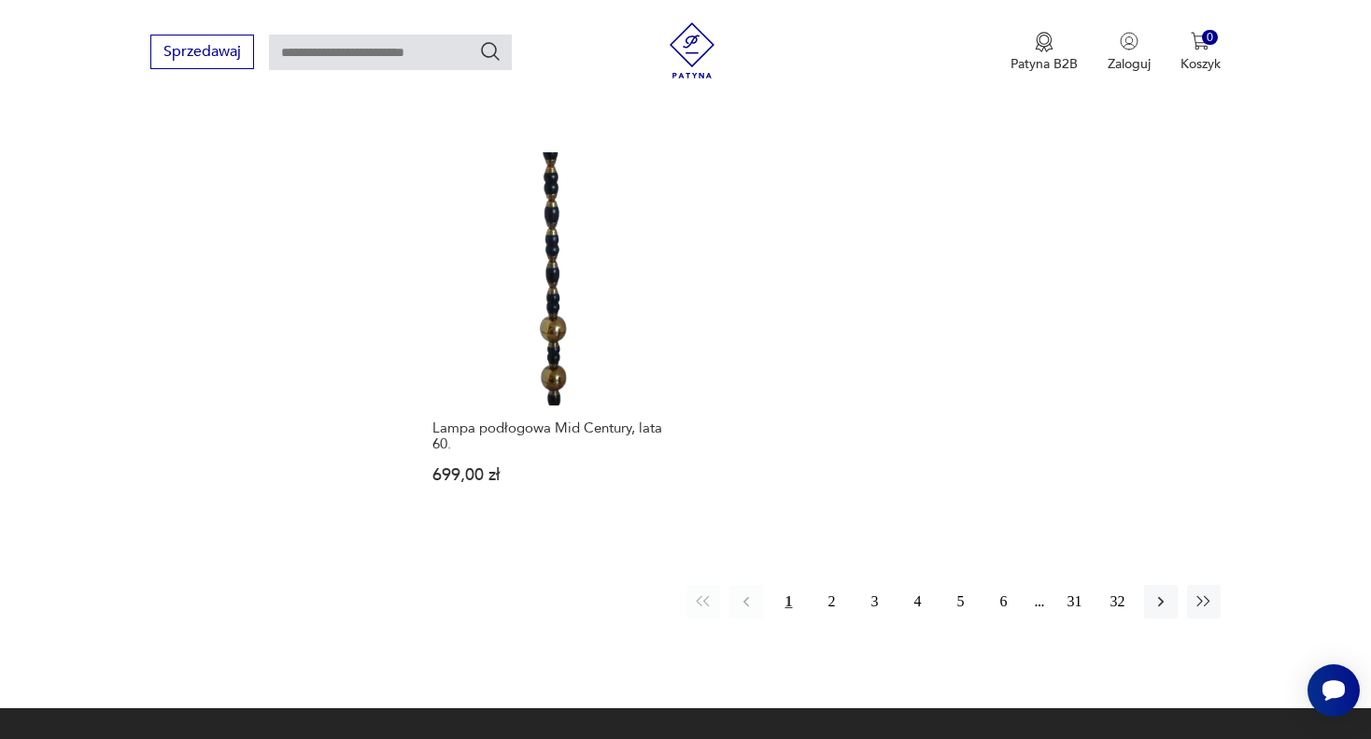
scroll to position [2626, 0]
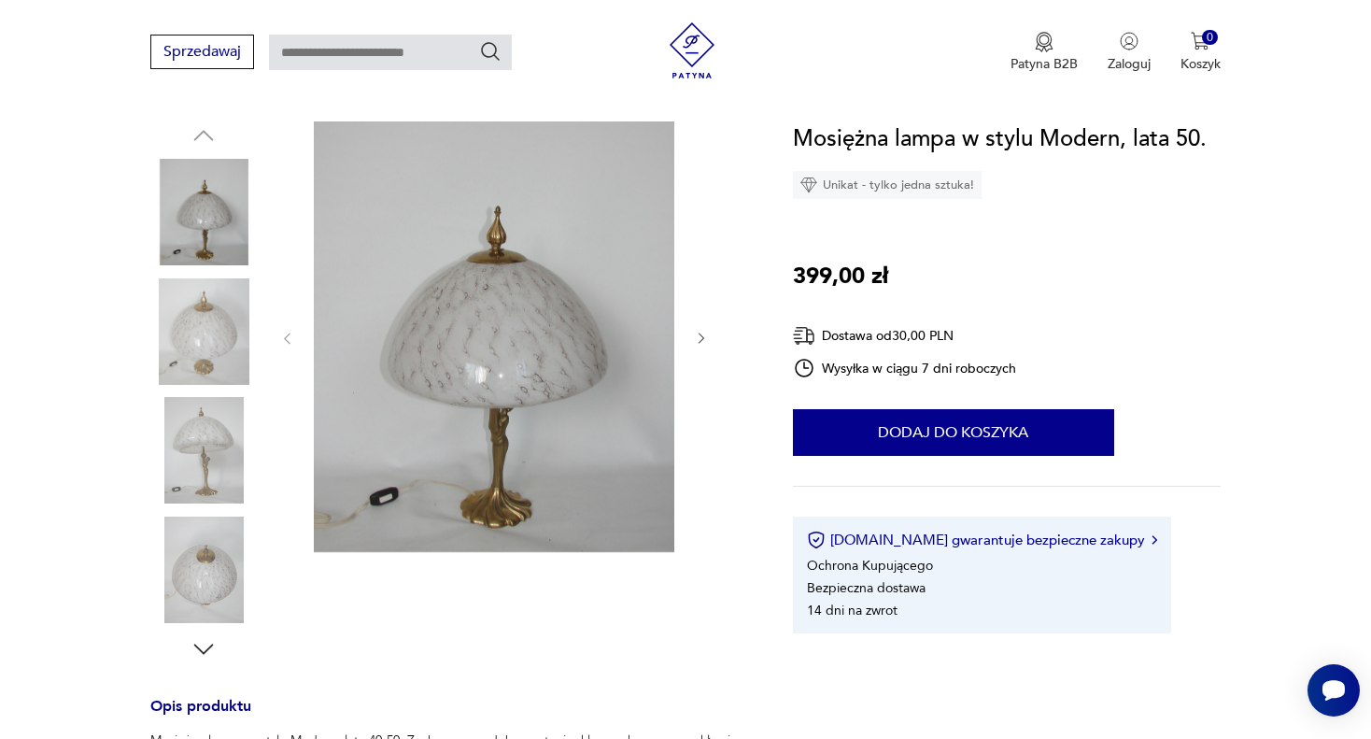
scroll to position [187, 0]
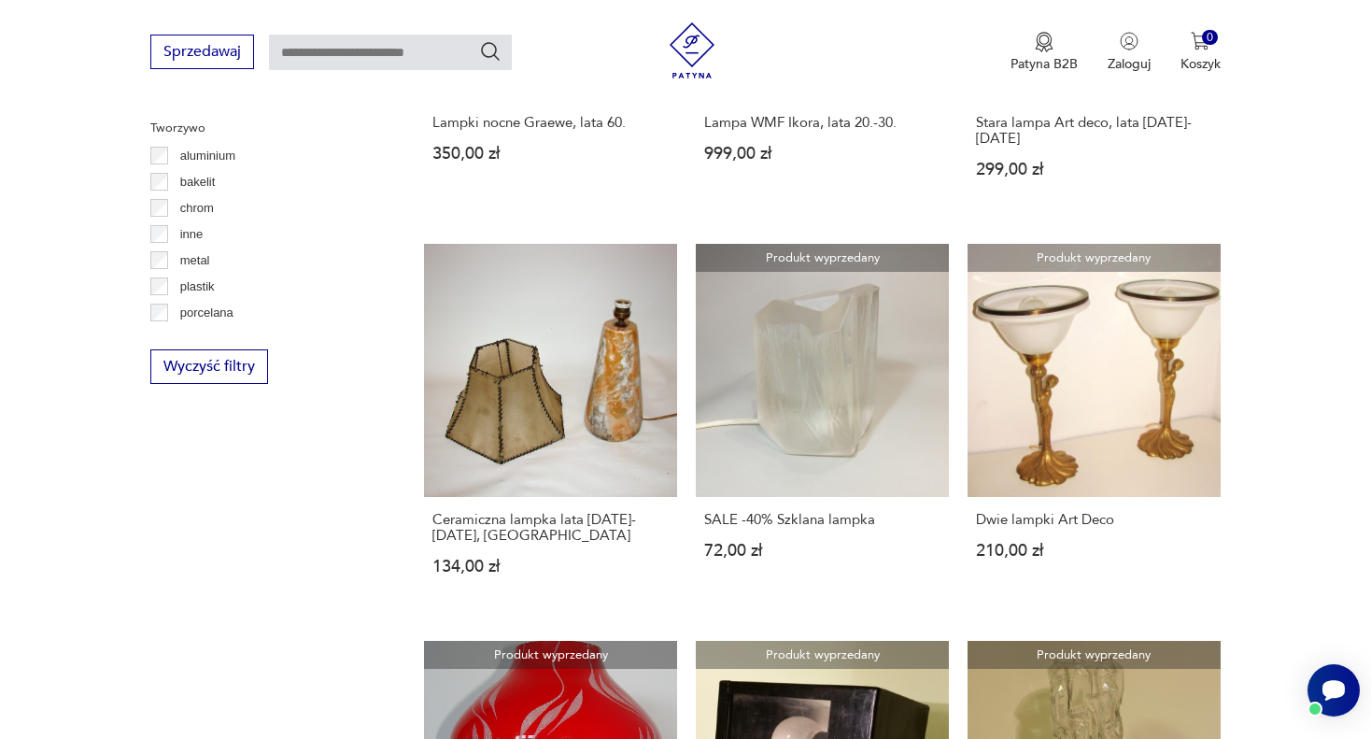
scroll to position [1933, 0]
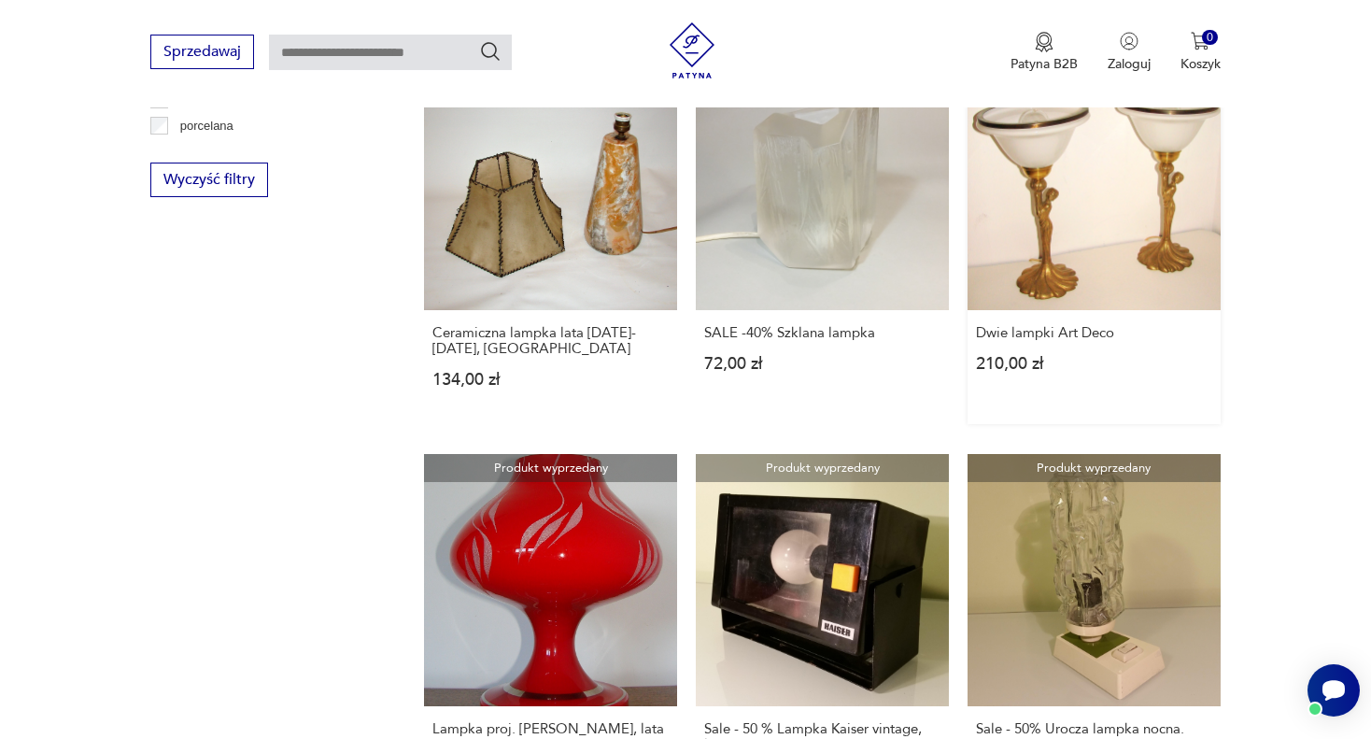
click at [1036, 219] on link "Produkt wyprzedany Dwie lampki Art Deco 210,00 zł" at bounding box center [1094, 240] width 253 height 367
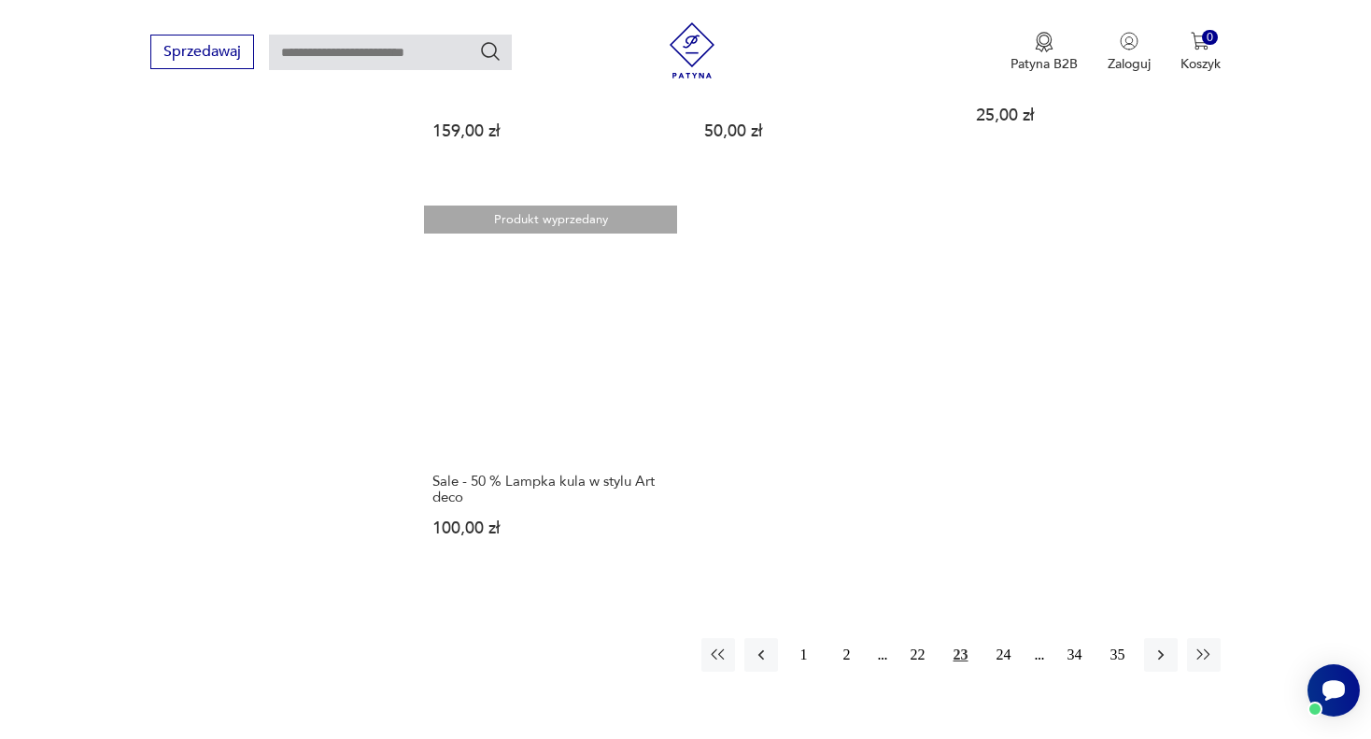
scroll to position [2584, 0]
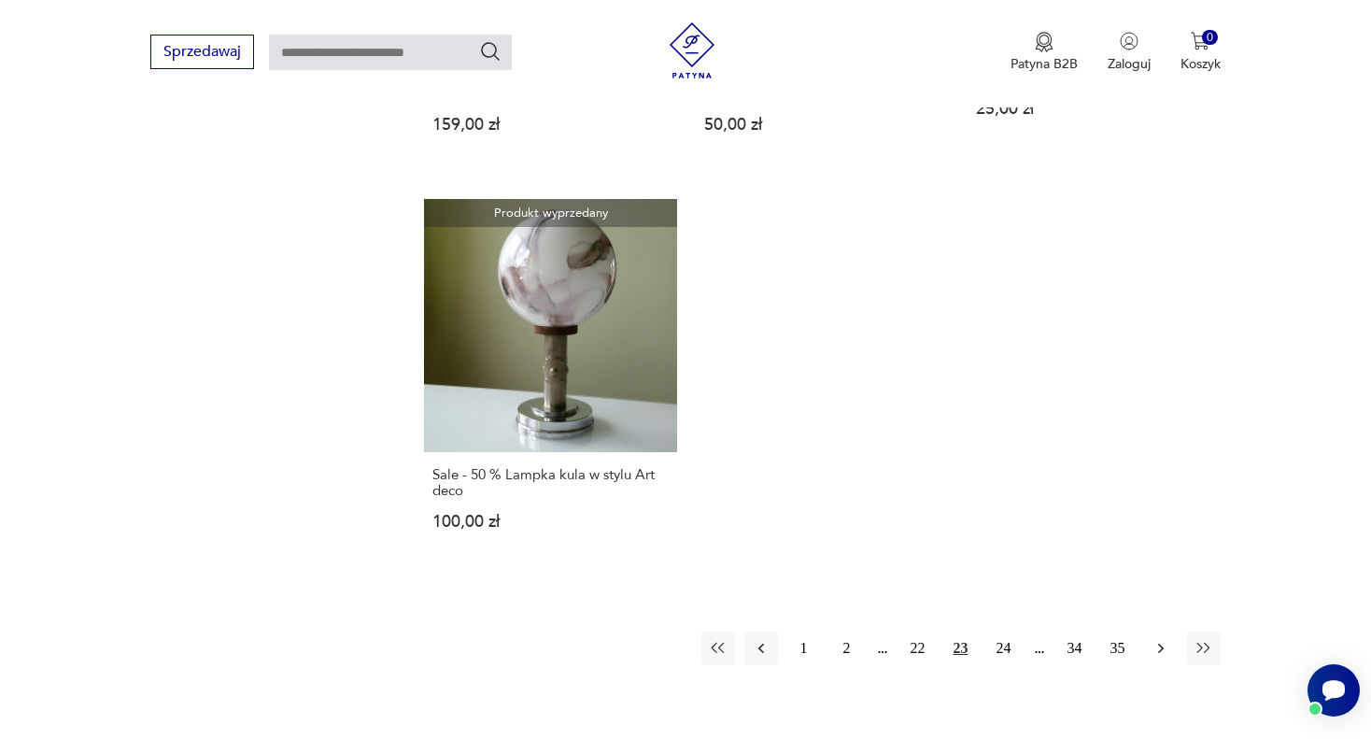
click at [1161, 644] on icon "button" at bounding box center [1160, 649] width 6 height 10
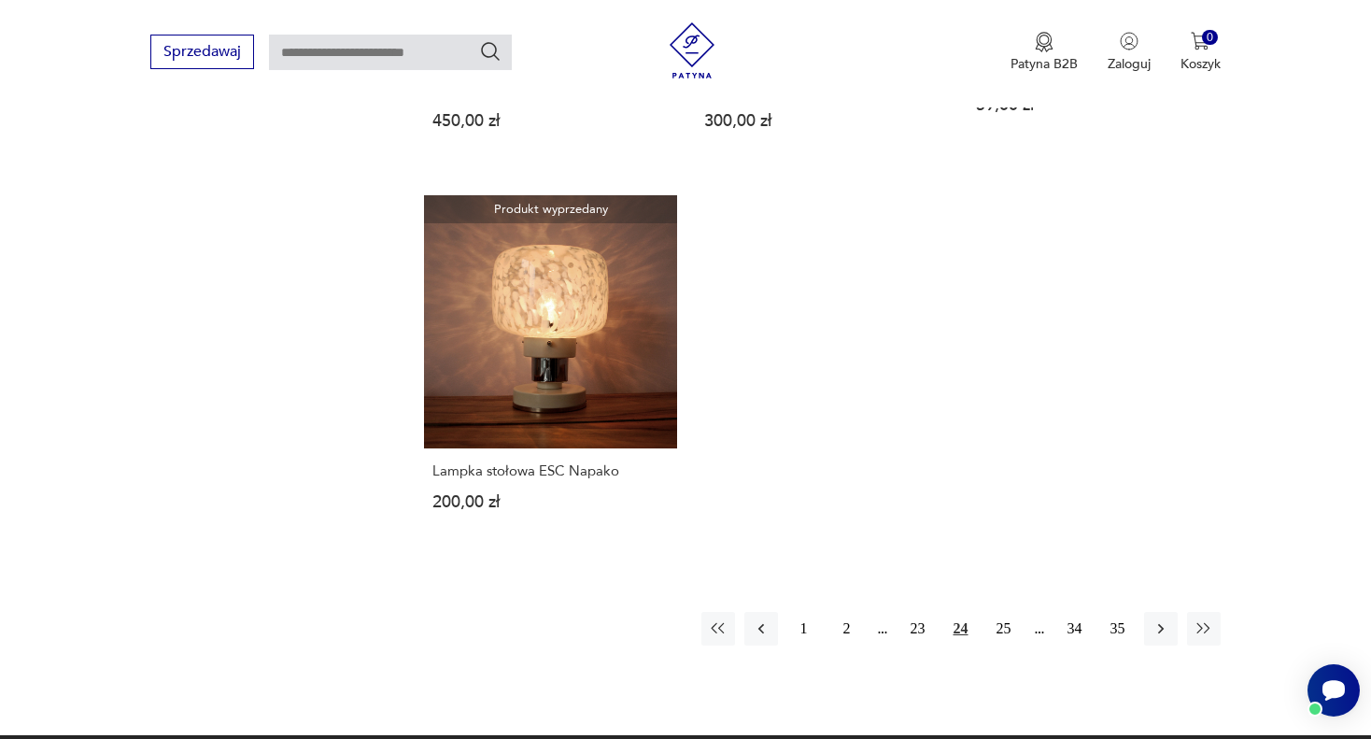
scroll to position [2681, 0]
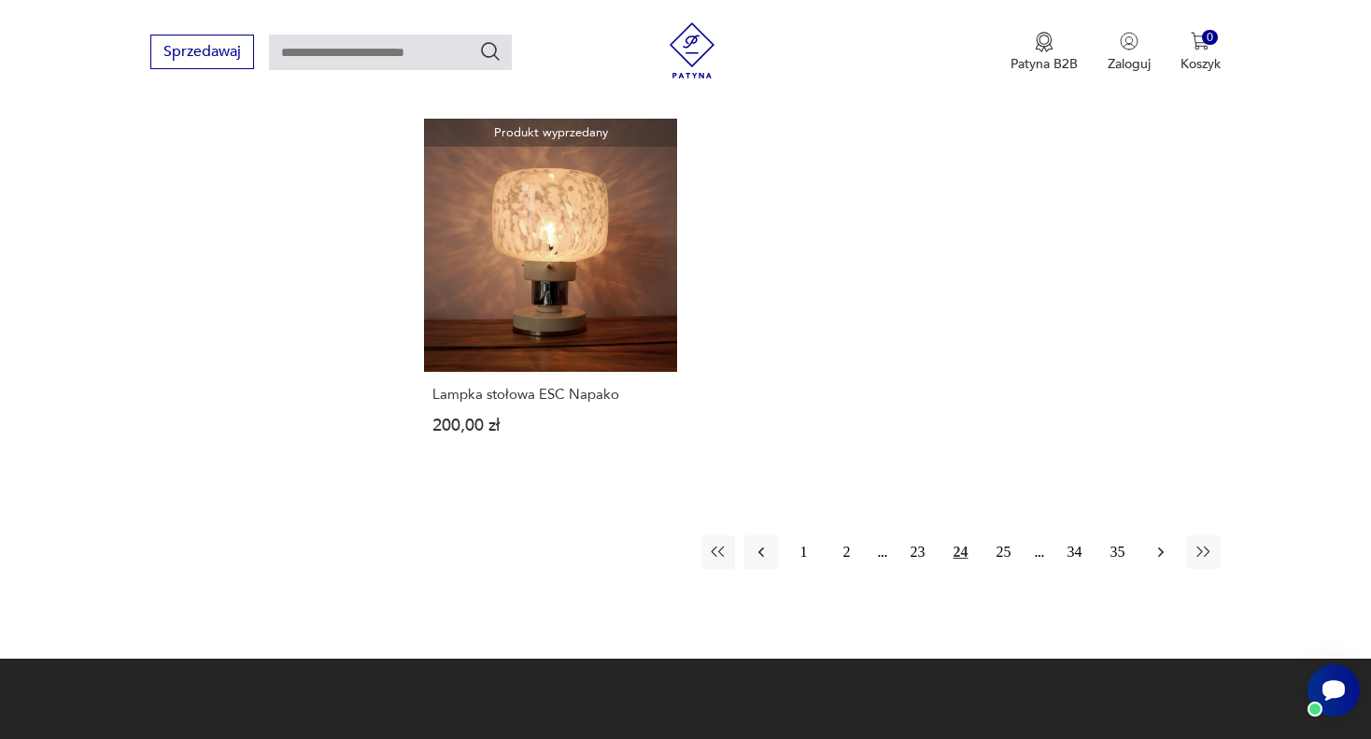
click at [1157, 543] on icon "button" at bounding box center [1161, 552] width 19 height 19
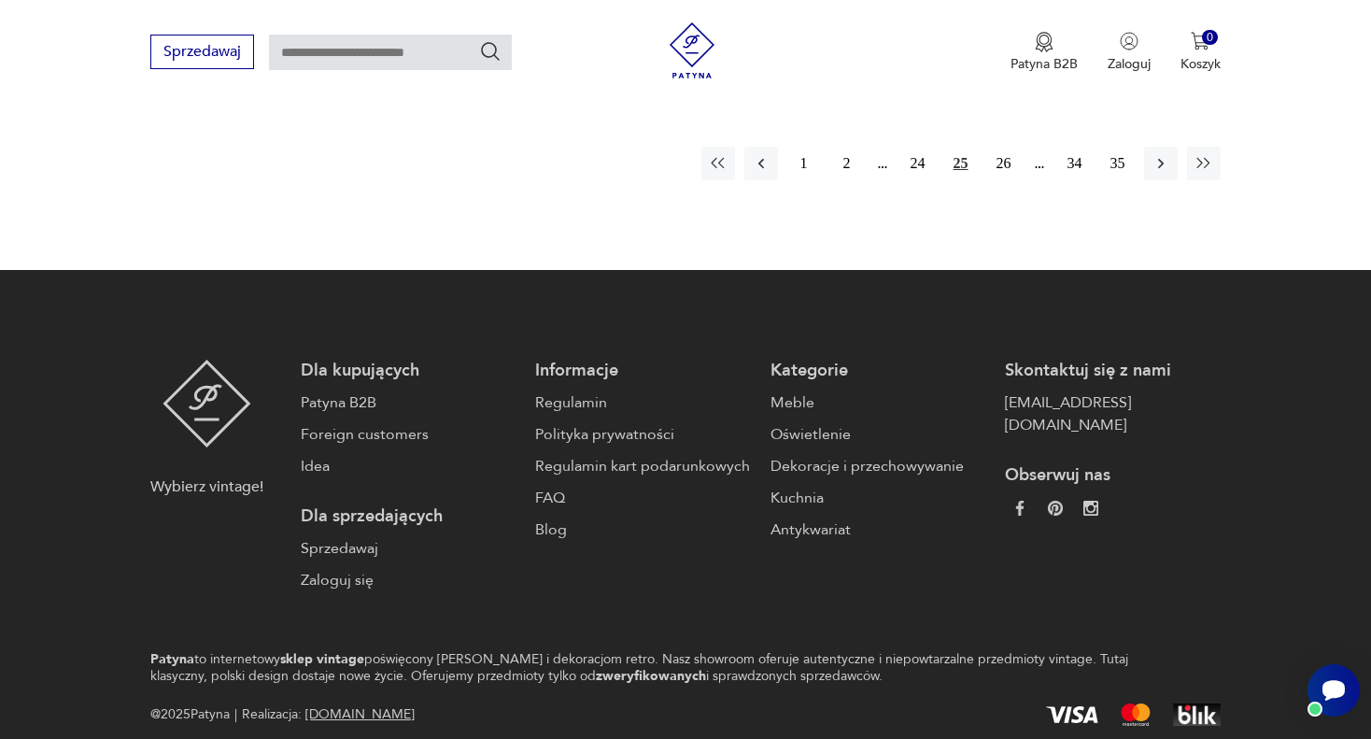
scroll to position [3054, 0]
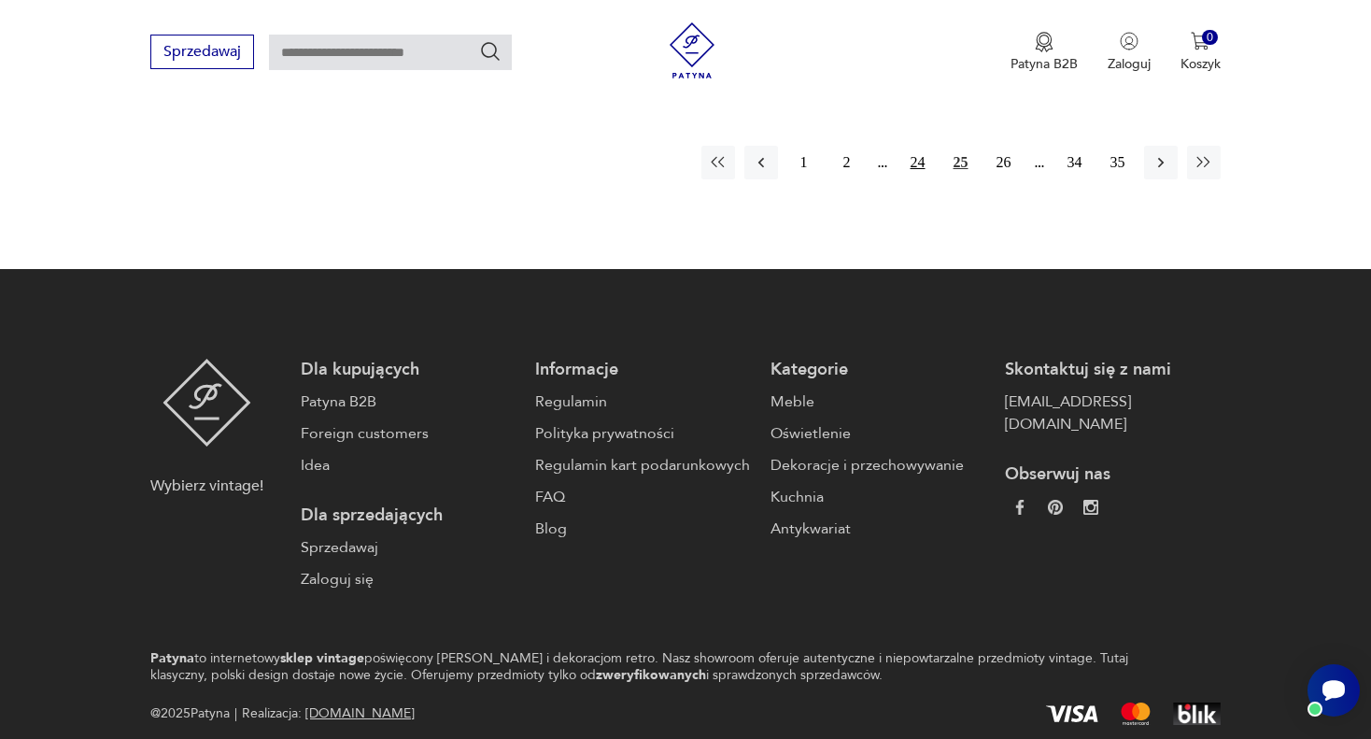
click at [913, 146] on button "24" at bounding box center [918, 163] width 34 height 34
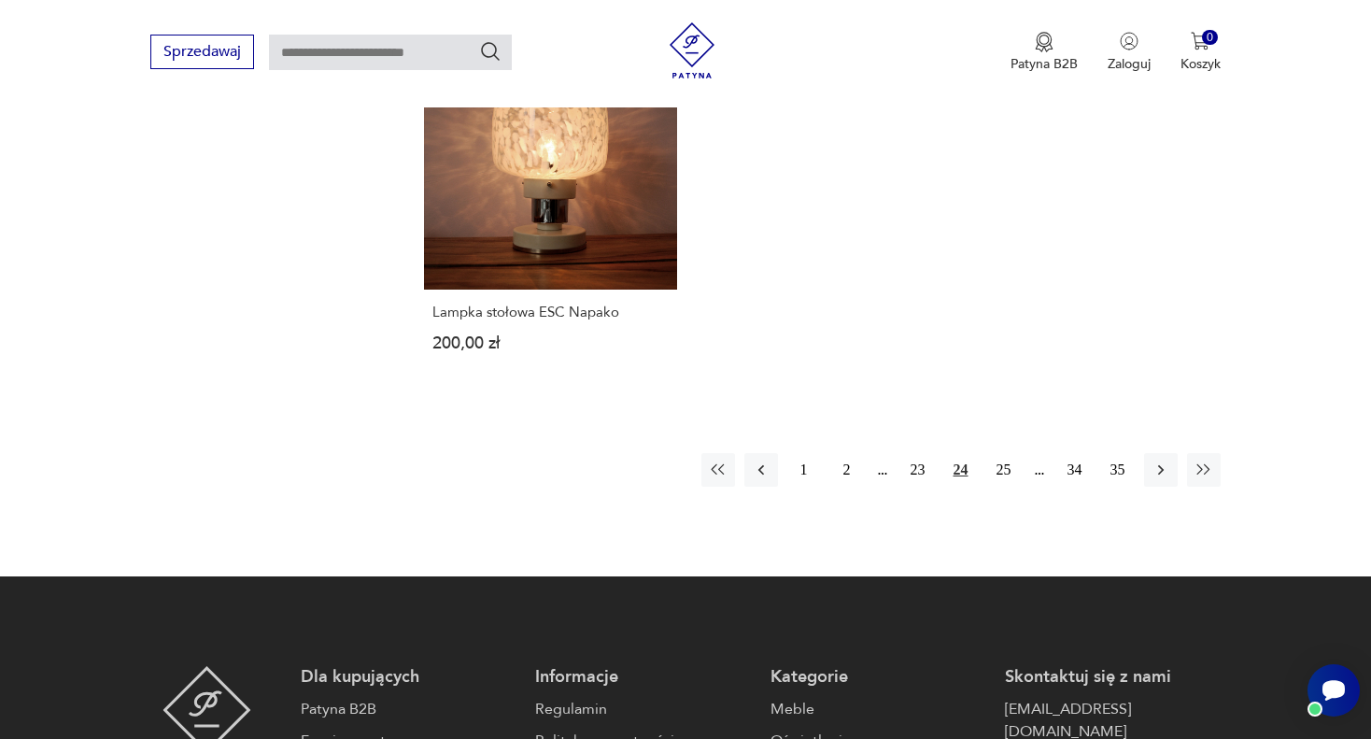
scroll to position [2867, 0]
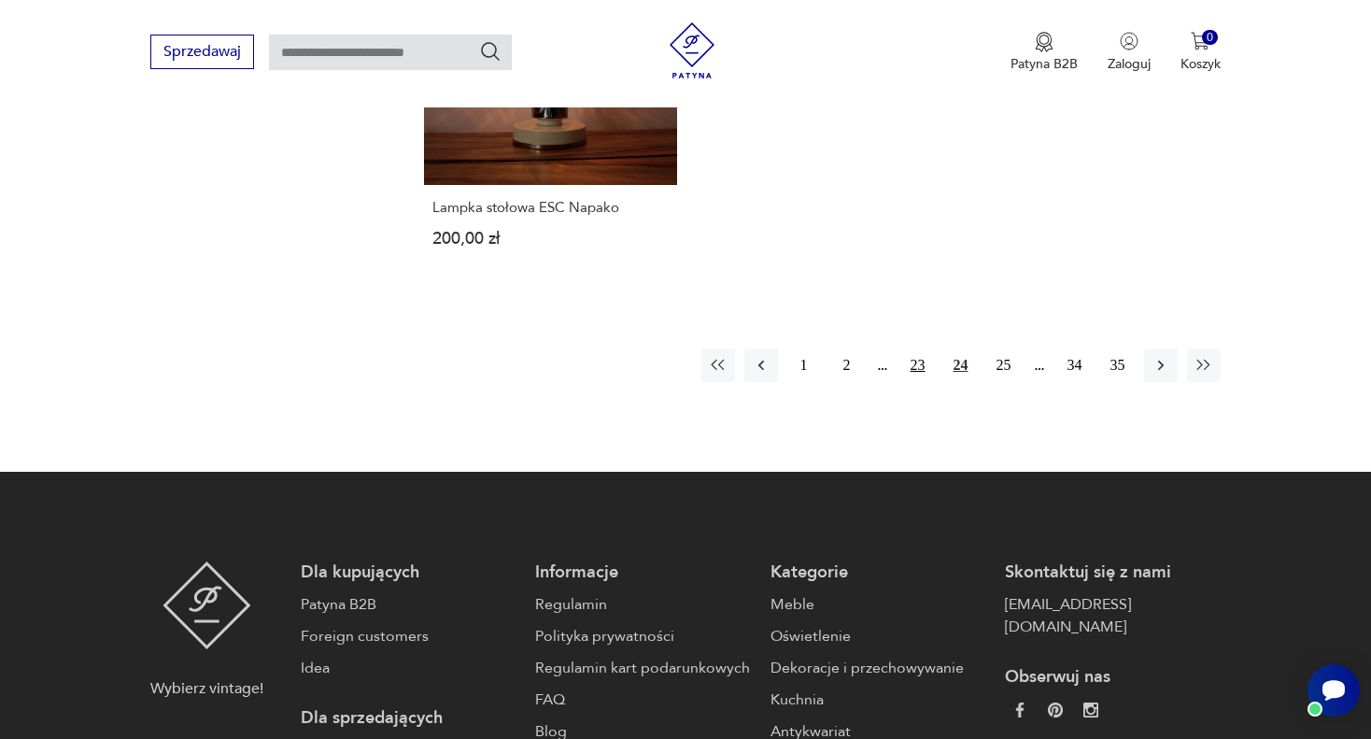
click at [920, 348] on button "23" at bounding box center [918, 365] width 34 height 34
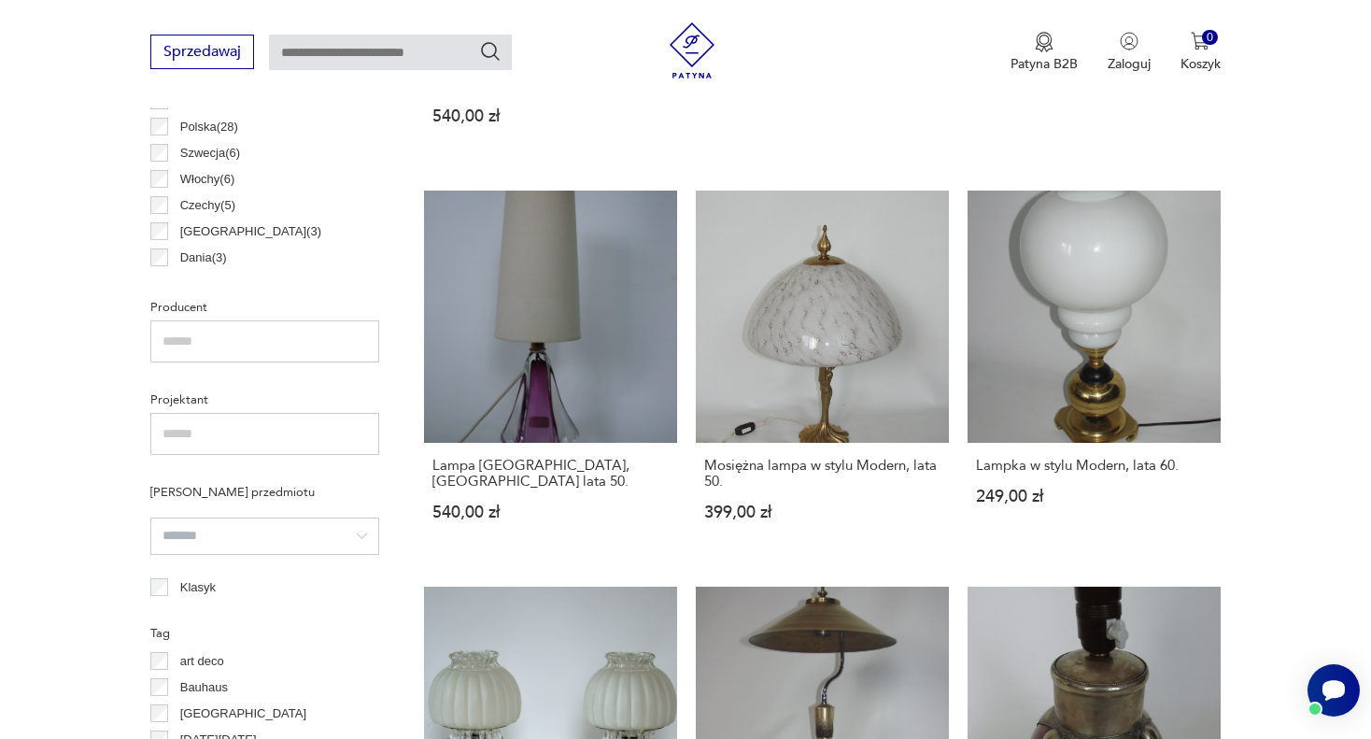
scroll to position [999, 0]
